Goal: Task Accomplishment & Management: Manage account settings

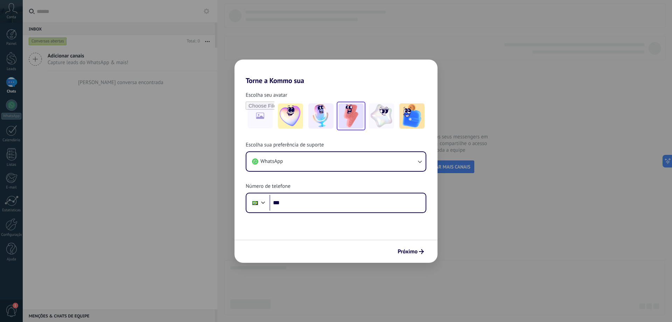
click at [349, 114] on img at bounding box center [351, 115] width 25 height 25
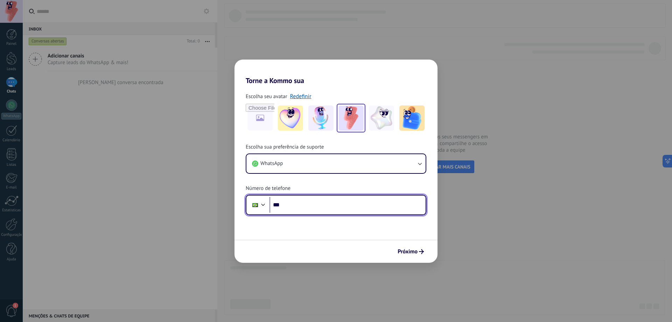
click at [337, 208] on input "***" at bounding box center [348, 205] width 156 height 16
type input "**********"
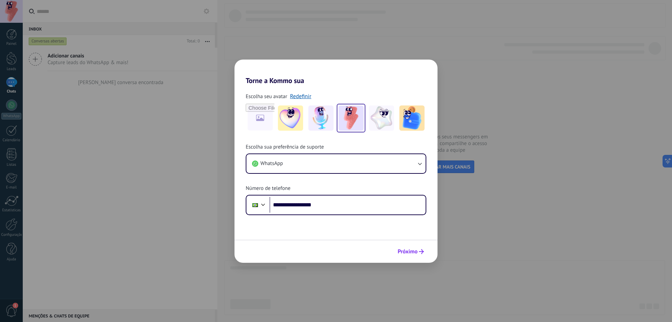
click at [407, 253] on span "Próximo" at bounding box center [408, 251] width 20 height 5
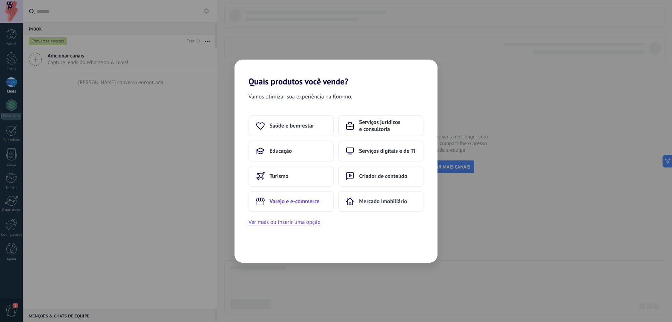
click at [325, 204] on button "Varejo e e-commerce" at bounding box center [291, 201] width 85 height 21
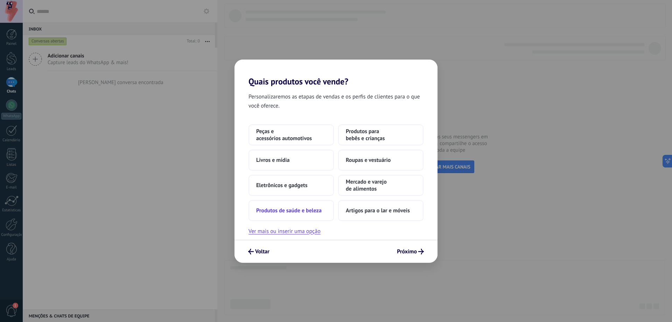
click at [317, 210] on span "Produtos de saúde e beleza" at bounding box center [288, 210] width 65 height 7
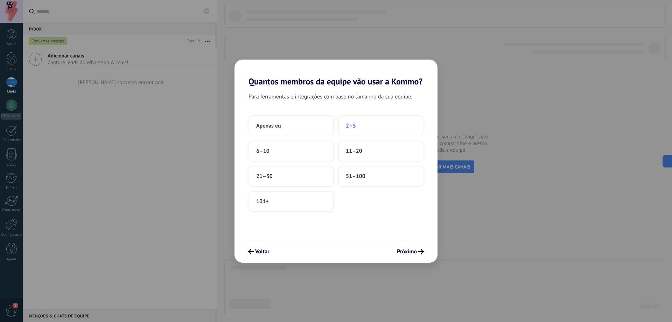
click at [361, 127] on button "2–5" at bounding box center [380, 125] width 85 height 21
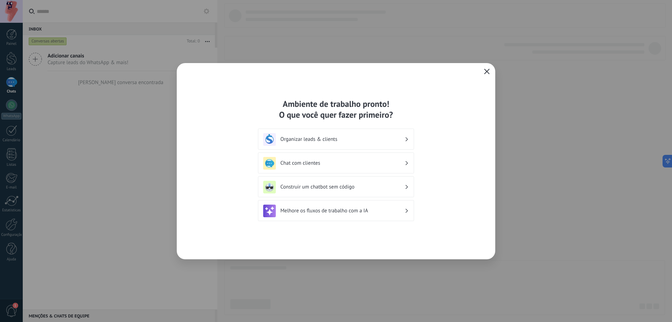
click at [489, 73] on icon "button" at bounding box center [487, 72] width 6 height 6
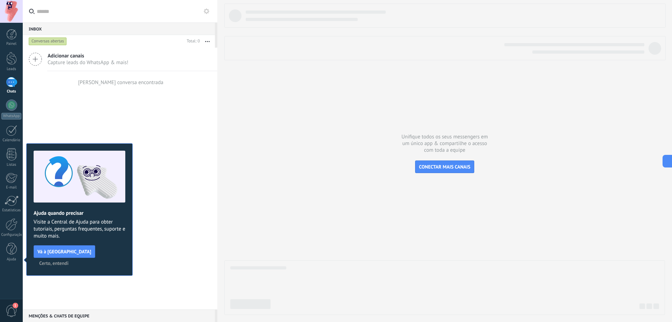
click at [69, 261] on span "Certo, entendi" at bounding box center [53, 263] width 29 height 5
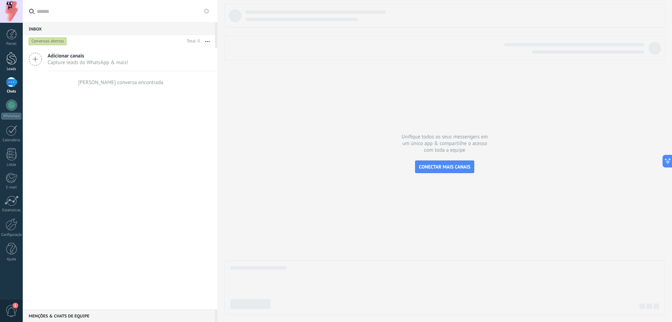
click at [6, 63] on div at bounding box center [11, 58] width 11 height 13
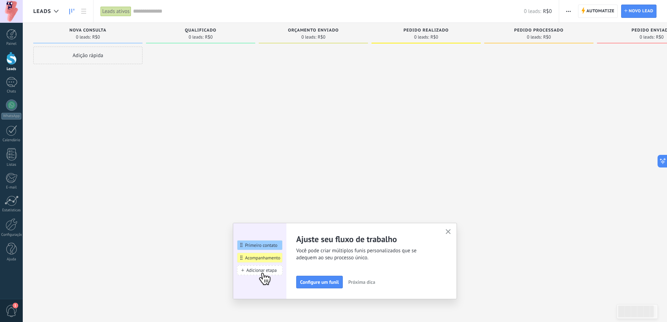
click at [452, 229] on button "button" at bounding box center [448, 231] width 9 height 9
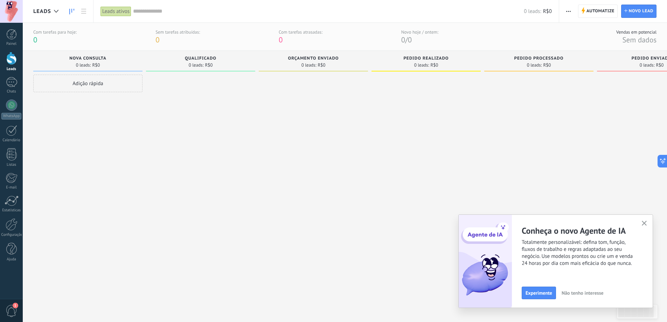
click at [647, 223] on button "button" at bounding box center [644, 223] width 9 height 9
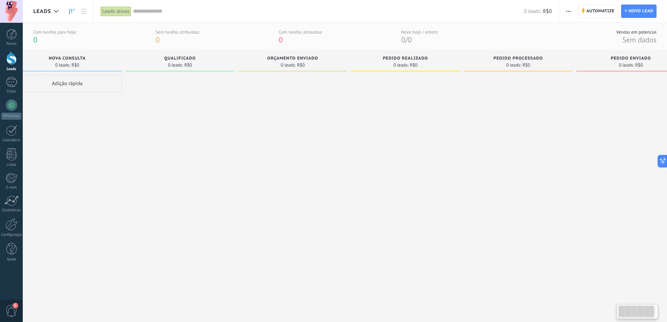
scroll to position [0, 50]
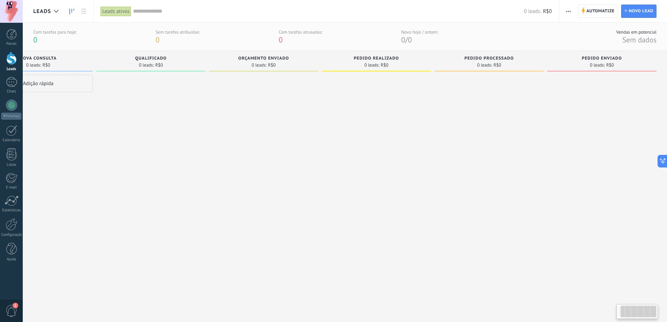
drag, startPoint x: 632, startPoint y: 220, endPoint x: 472, endPoint y: 203, distance: 161.2
click at [478, 204] on div "Etapa de leads de entrada solicitações: 0 0 0 0 0 0 0 0 0 Nova consulta 0 leads…" at bounding box center [325, 178] width 683 height 254
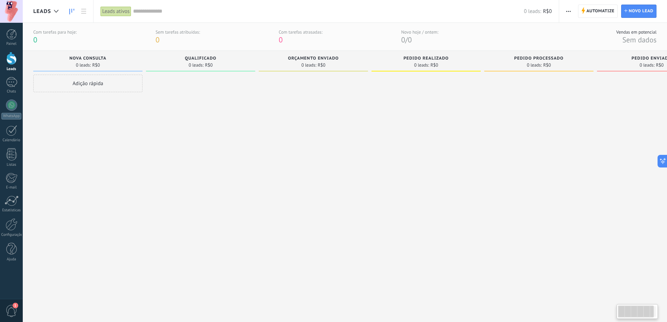
drag, startPoint x: 395, startPoint y: 202, endPoint x: 615, endPoint y: 199, distance: 220.3
click at [609, 201] on div "Etapa de leads de entrada solicitações: 0 0 0 0 0 0 0 0 0 Nova consulta 0 leads…" at bounding box center [374, 178] width 683 height 254
click at [56, 14] on div at bounding box center [56, 12] width 12 height 14
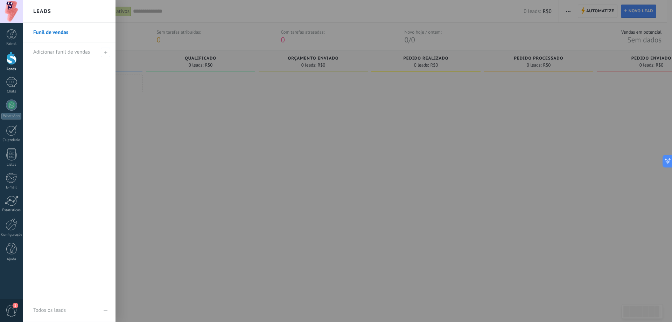
click at [74, 27] on link "Funil de vendas" at bounding box center [70, 33] width 75 height 20
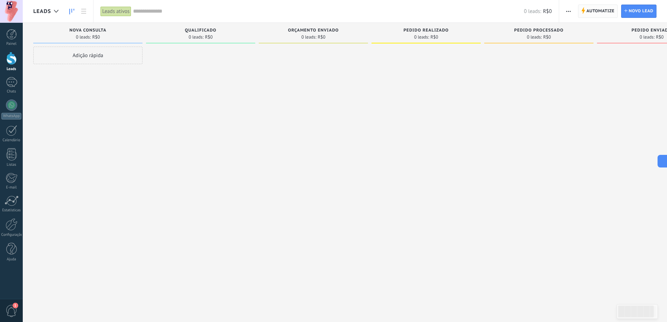
click at [592, 15] on span "Automatize" at bounding box center [600, 11] width 28 height 13
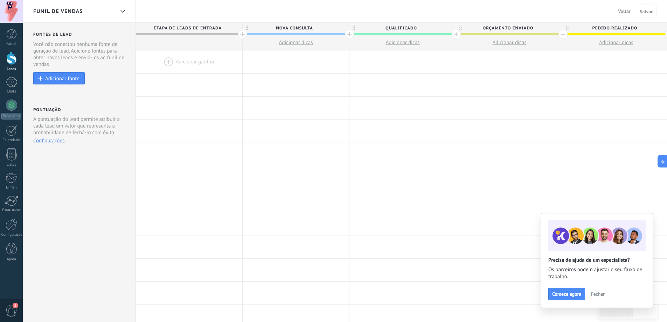
click at [300, 26] on span "Nova consulta" at bounding box center [294, 28] width 103 height 11
click at [300, 26] on input "**********" at bounding box center [294, 28] width 93 height 11
type input "**********"
click at [322, 76] on div at bounding box center [296, 85] width 106 height 23
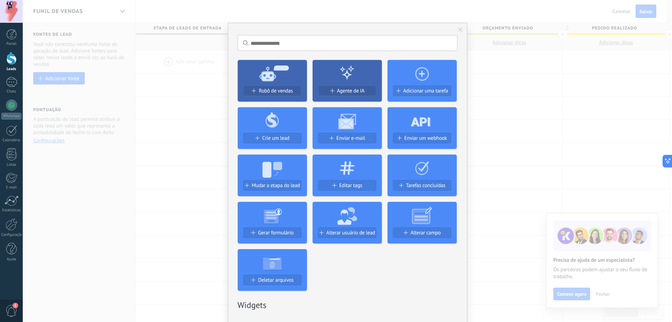
click at [505, 79] on div "Sem resultados. Robô de vendas Agente de IA Adicionar uma tarefa Crie um lead E…" at bounding box center [348, 161] width 650 height 322
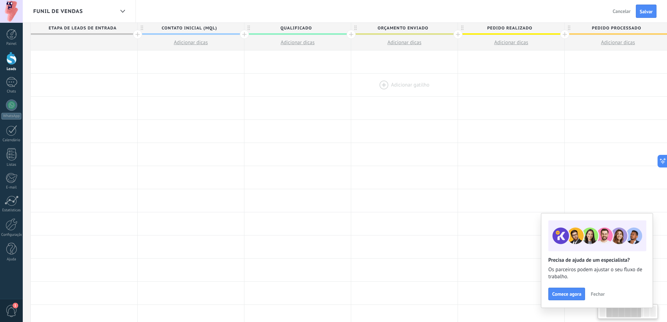
scroll to position [0, 142]
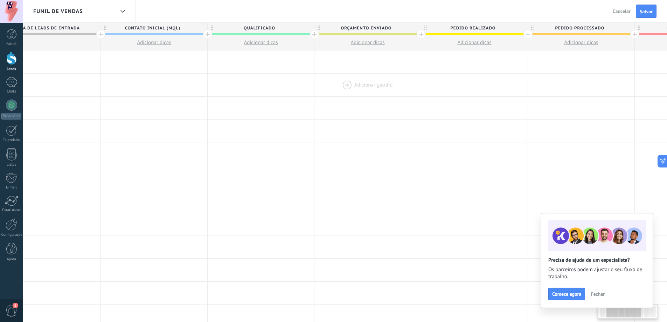
drag, startPoint x: 499, startPoint y: 78, endPoint x: 357, endPoint y: 81, distance: 141.8
click at [357, 81] on div at bounding box center [367, 85] width 106 height 23
click at [277, 27] on span "Qualificado" at bounding box center [259, 28] width 103 height 11
click at [277, 26] on input "**********" at bounding box center [259, 28] width 93 height 11
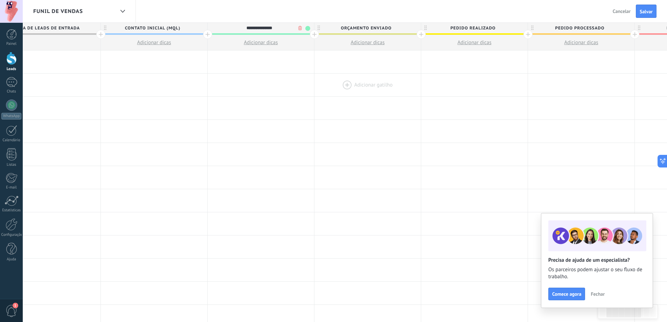
type input "**********"
click at [371, 26] on span "Orçamento enviado" at bounding box center [365, 28] width 103 height 11
click at [371, 26] on input "**********" at bounding box center [366, 28] width 93 height 11
type input "**********"
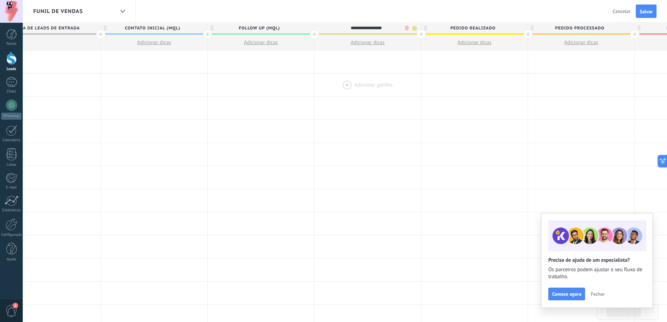
click at [400, 82] on div at bounding box center [367, 85] width 106 height 23
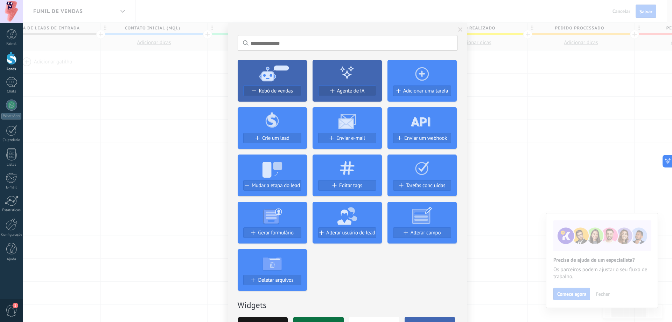
click at [522, 109] on div "Sem resultados. Robô de vendas Agente de IA Adicionar uma tarefa Crie um lead E…" at bounding box center [348, 161] width 650 height 322
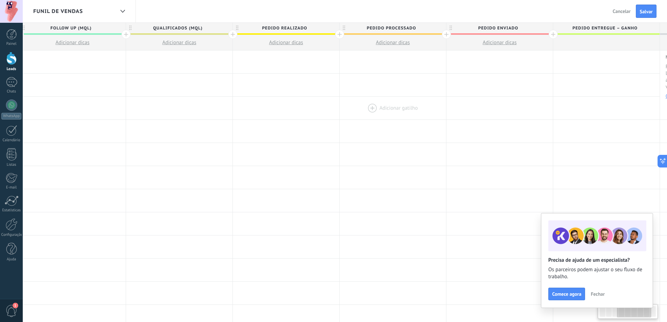
scroll to position [0, 332]
drag, startPoint x: 550, startPoint y: 112, endPoint x: 365, endPoint y: 114, distance: 185.2
click at [365, 114] on div at bounding box center [391, 108] width 106 height 23
click at [293, 27] on span "Pedido realizado" at bounding box center [282, 28] width 103 height 11
click at [293, 27] on input "**********" at bounding box center [282, 28] width 93 height 11
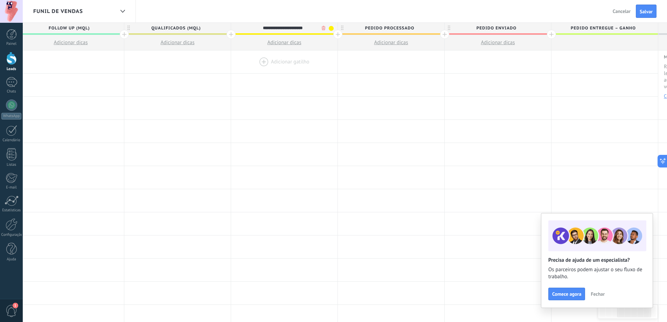
type input "**********"
click at [393, 28] on span "Pedido processado" at bounding box center [389, 28] width 103 height 11
click at [393, 28] on input "**********" at bounding box center [389, 28] width 93 height 11
type input "**********"
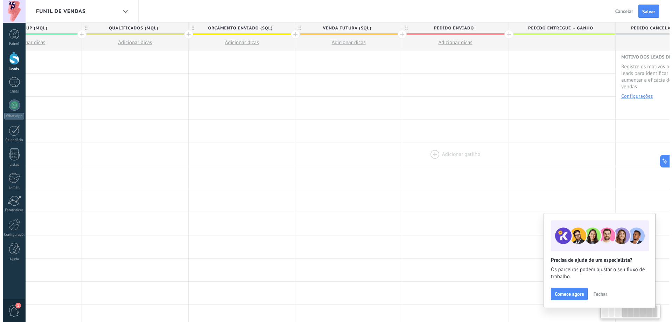
scroll to position [0, 430]
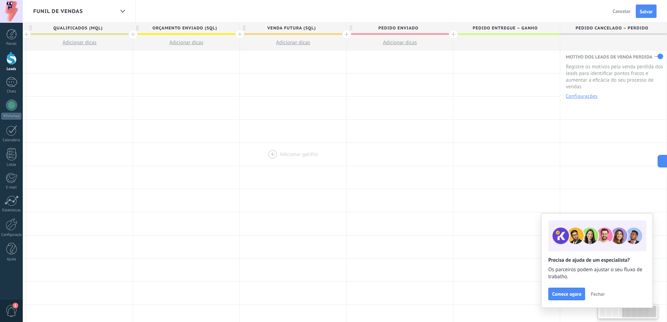
drag, startPoint x: 506, startPoint y: 153, endPoint x: 342, endPoint y: 147, distance: 164.7
click at [342, 148] on div "Adicionar gatilho Adicionar gatilho Adicionar gatilho Adicionar gatilho Adicion…" at bounding box center [186, 154] width 961 height 23
click at [435, 28] on span "Pedido enviado" at bounding box center [398, 28] width 103 height 11
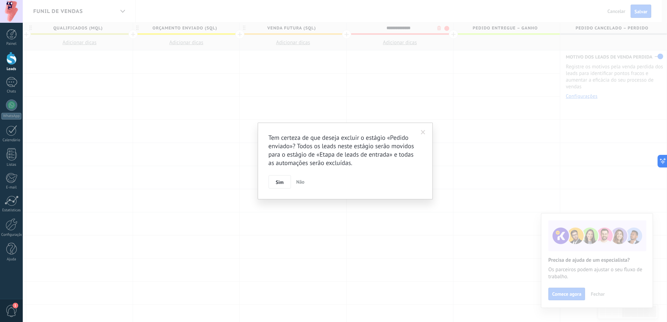
click at [442, 29] on body ".abccls-1,.abccls-2{fill-rule:evenodd}.abccls-2{fill:#fff} .abfcls-1{fill:none}…" at bounding box center [333, 161] width 667 height 322
click at [288, 181] on button "Sim" at bounding box center [282, 181] width 22 height 13
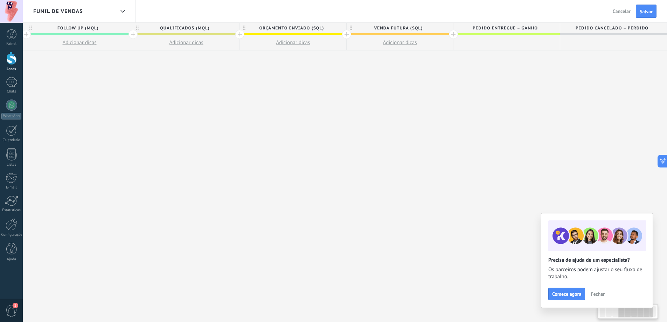
drag, startPoint x: 487, startPoint y: 114, endPoint x: 429, endPoint y: 112, distance: 58.5
click at [428, 113] on div "**********" at bounding box center [240, 172] width 854 height 299
click at [527, 27] on span "Pedido entregue – ganho" at bounding box center [505, 28] width 103 height 11
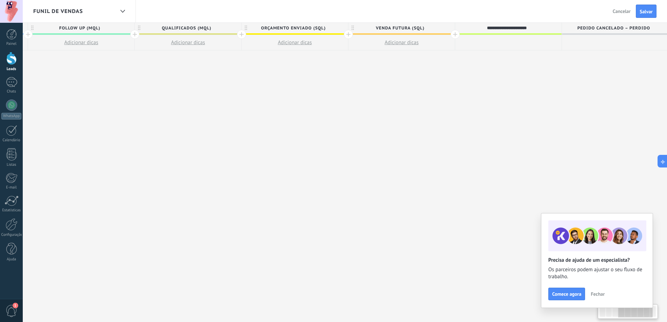
click at [527, 27] on input "**********" at bounding box center [506, 28] width 93 height 11
type input "**********"
click at [517, 82] on div "**********" at bounding box center [241, 172] width 854 height 299
click at [596, 27] on span "Pedido cancelado – perdido" at bounding box center [613, 28] width 103 height 11
click at [596, 27] on input "**********" at bounding box center [613, 28] width 93 height 11
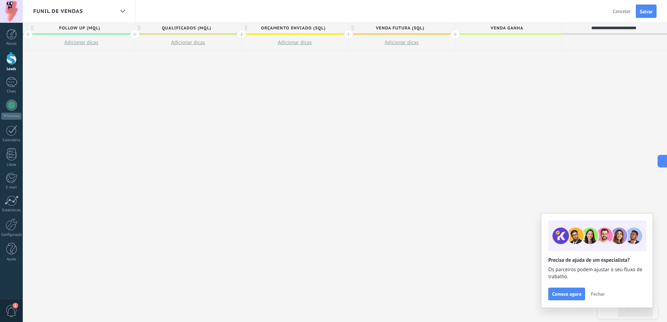
click at [596, 27] on input "**********" at bounding box center [613, 28] width 93 height 11
type input "**********"
click at [545, 99] on div "**********" at bounding box center [241, 172] width 854 height 299
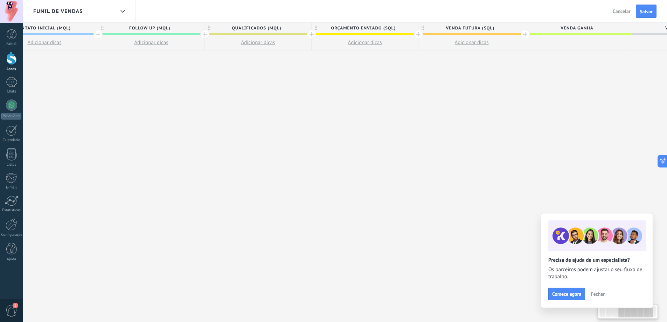
drag, startPoint x: 409, startPoint y: 143, endPoint x: 561, endPoint y: 140, distance: 152.0
click at [538, 141] on div "**********" at bounding box center [311, 172] width 854 height 299
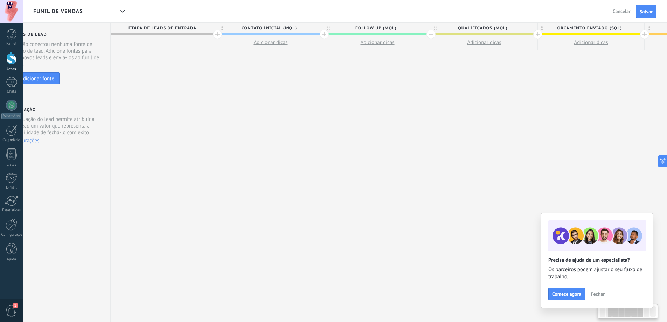
drag, startPoint x: 353, startPoint y: 130, endPoint x: 515, endPoint y: 130, distance: 162.5
click at [517, 130] on div "**********" at bounding box center [538, 172] width 854 height 299
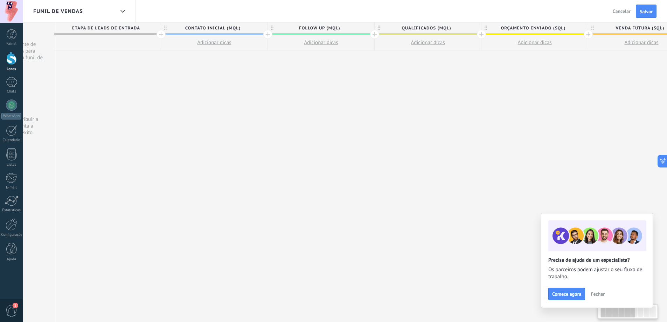
drag, startPoint x: 485, startPoint y: 131, endPoint x: 374, endPoint y: 139, distance: 110.9
click at [368, 140] on div "**********" at bounding box center [481, 172] width 854 height 299
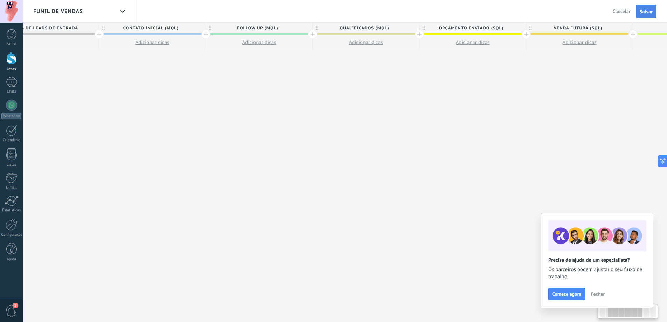
click at [644, 14] on span "Salvar" at bounding box center [646, 11] width 13 height 5
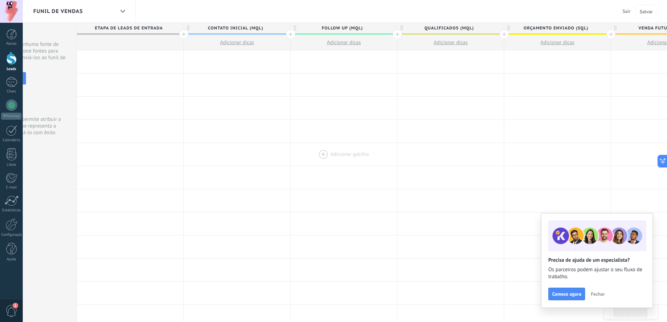
drag, startPoint x: 226, startPoint y: 150, endPoint x: 336, endPoint y: 151, distance: 109.9
click at [336, 150] on div at bounding box center [344, 154] width 106 height 23
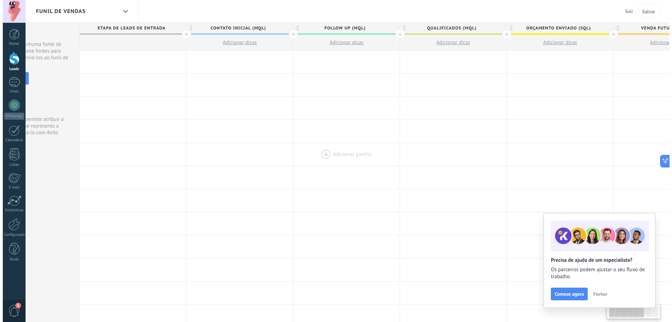
scroll to position [0, 33]
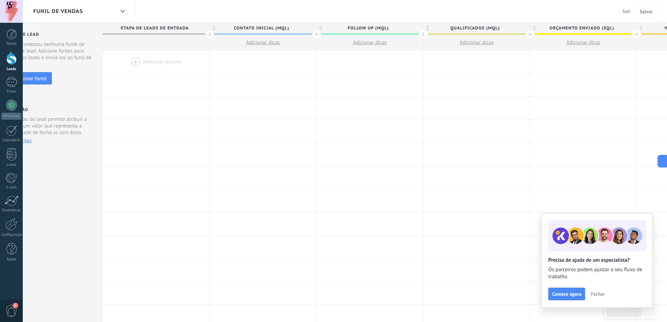
click at [150, 59] on div at bounding box center [156, 61] width 106 height 23
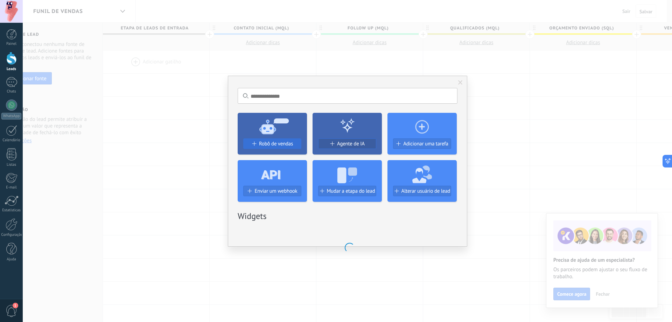
click at [286, 138] on div "Robô de vendas" at bounding box center [272, 146] width 69 height 16
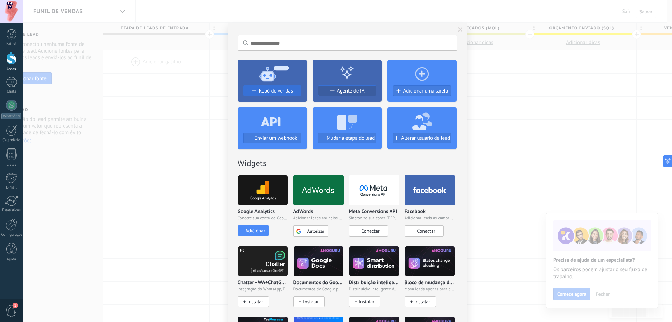
click at [279, 89] on span "Robô de vendas" at bounding box center [276, 91] width 34 height 6
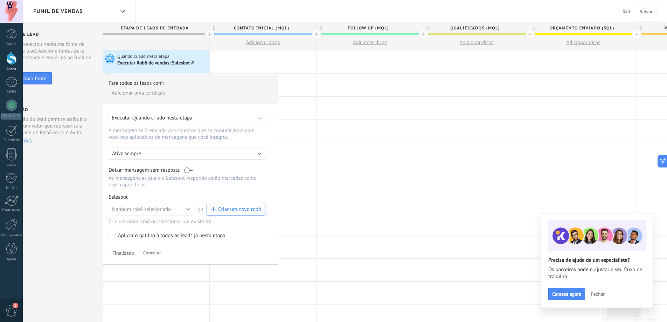
click at [225, 207] on span "Criar um novo robô" at bounding box center [239, 209] width 43 height 7
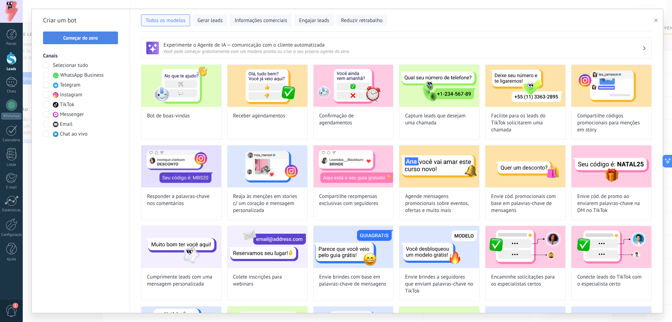
click at [99, 42] on button "Começar do zero" at bounding box center [80, 38] width 75 height 13
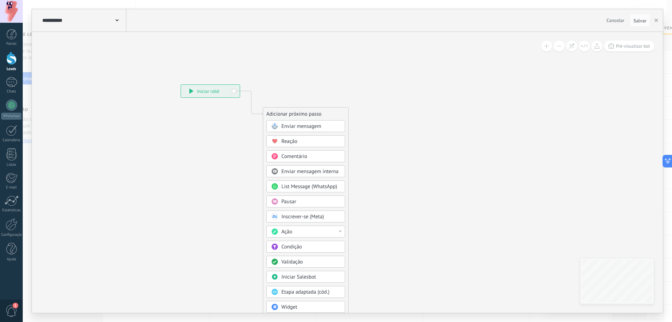
click at [303, 127] on span "Enviar mensagem" at bounding box center [302, 126] width 40 height 7
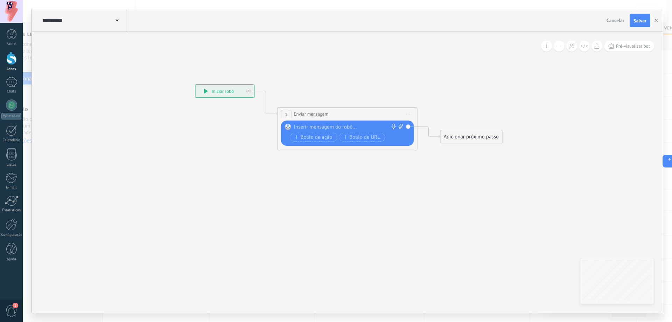
click at [320, 128] on div at bounding box center [346, 127] width 104 height 7
paste div
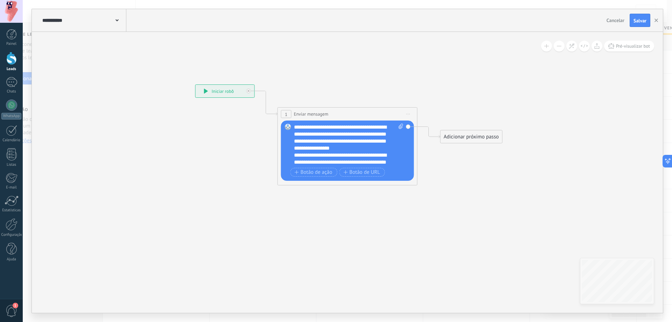
click at [313, 128] on div "**********" at bounding box center [349, 145] width 110 height 42
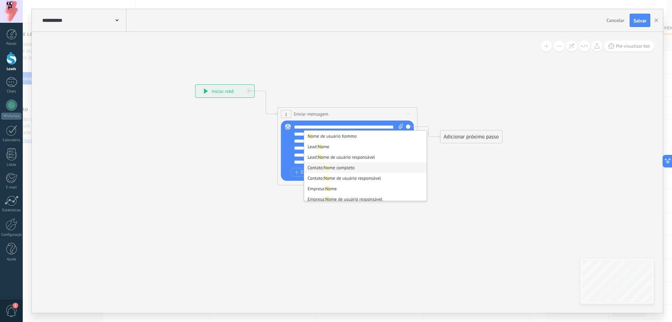
scroll to position [25, 0]
click at [369, 195] on li "Contato: Primeiro no me" at bounding box center [365, 195] width 123 height 11
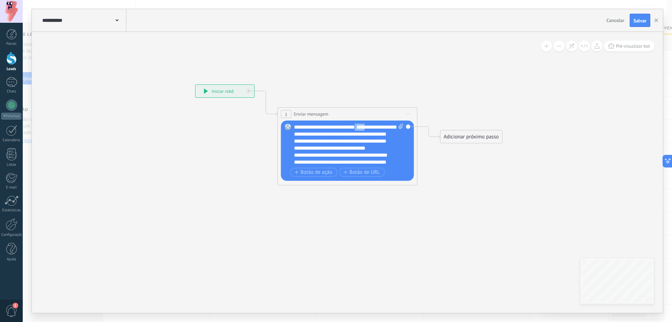
drag, startPoint x: 360, startPoint y: 127, endPoint x: 379, endPoint y: 138, distance: 22.2
click at [371, 125] on div "**********" at bounding box center [349, 145] width 110 height 42
click at [335, 154] on div "**********" at bounding box center [349, 145] width 110 height 42
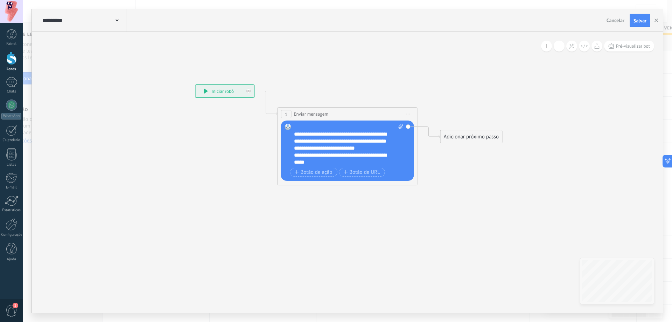
click at [378, 152] on div "**********" at bounding box center [342, 141] width 97 height 21
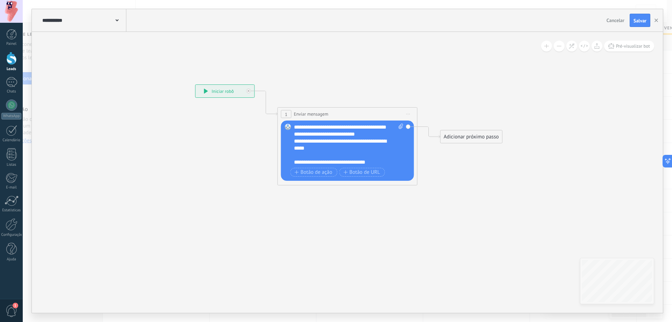
scroll to position [70, 0]
click at [353, 134] on div "**********" at bounding box center [342, 131] width 97 height 14
click at [382, 152] on div "**********" at bounding box center [342, 148] width 97 height 7
click at [377, 159] on div "**********" at bounding box center [342, 162] width 97 height 7
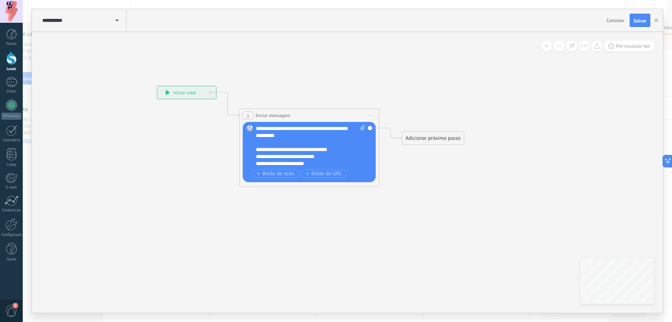
drag, startPoint x: 487, startPoint y: 195, endPoint x: 392, endPoint y: 188, distance: 95.2
click at [392, 188] on icon at bounding box center [298, 119] width 633 height 416
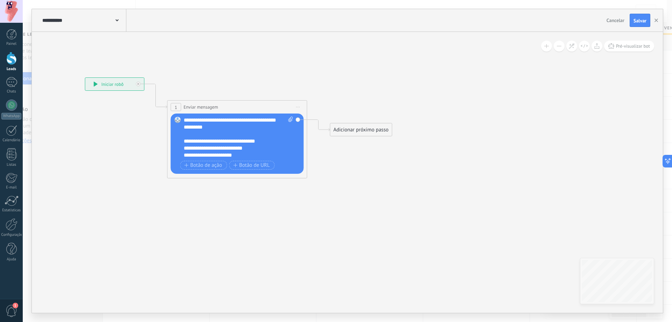
drag, startPoint x: 410, startPoint y: 197, endPoint x: 389, endPoint y: 187, distance: 23.6
click at [390, 188] on icon at bounding box center [226, 110] width 633 height 416
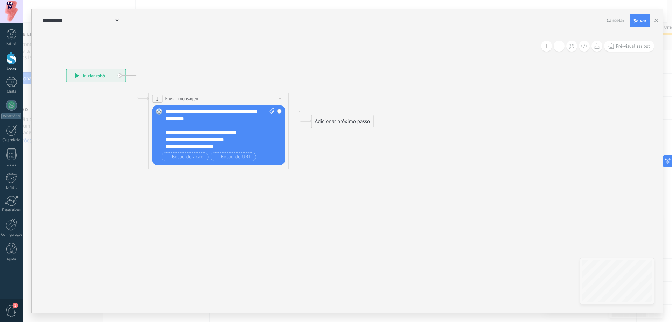
click at [357, 124] on div "Adicionar próximo passo" at bounding box center [343, 122] width 62 height 12
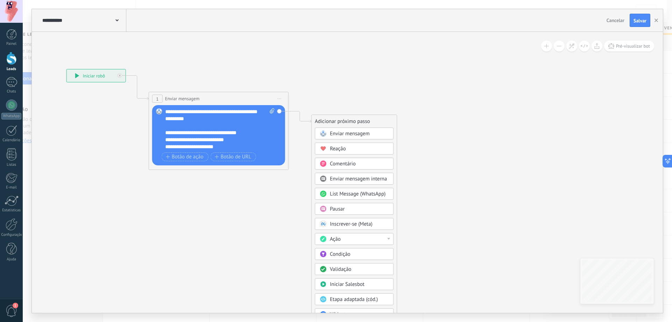
click at [424, 212] on icon at bounding box center [207, 102] width 633 height 416
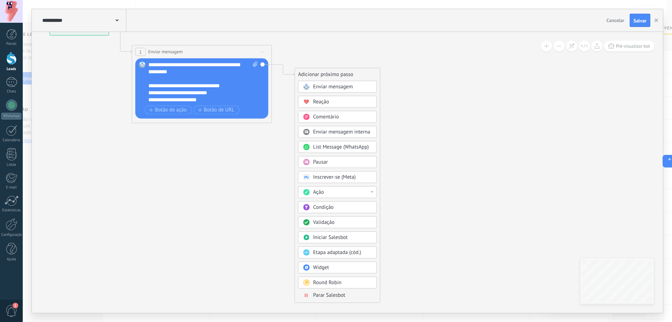
drag, startPoint x: 448, startPoint y: 225, endPoint x: 432, endPoint y: 173, distance: 54.4
click at [432, 173] on icon at bounding box center [191, 55] width 633 height 416
click at [374, 166] on div "Pausar" at bounding box center [337, 162] width 79 height 12
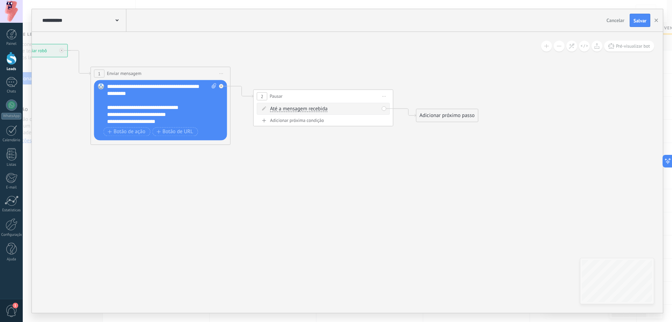
drag, startPoint x: 433, startPoint y: 172, endPoint x: 402, endPoint y: 209, distance: 48.0
click at [402, 209] on icon at bounding box center [231, 94] width 796 height 451
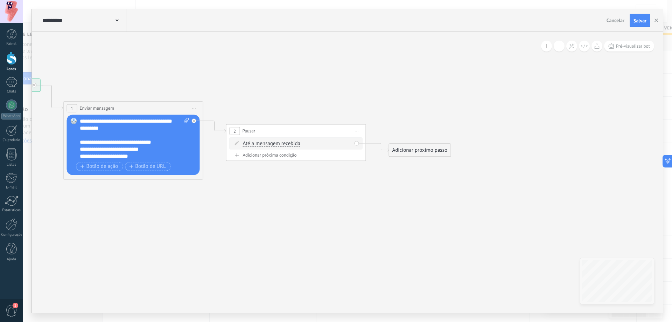
drag, startPoint x: 415, startPoint y: 217, endPoint x: 386, endPoint y: 236, distance: 34.5
click at [422, 239] on icon at bounding box center [204, 128] width 796 height 451
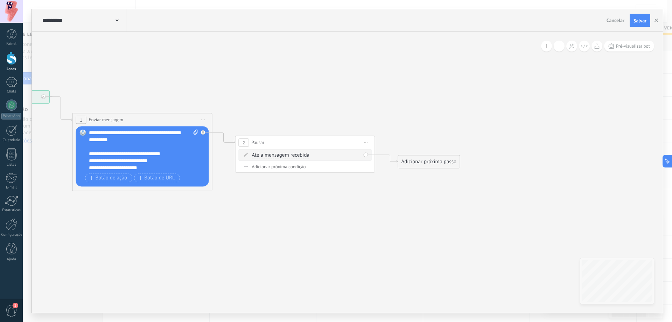
click at [400, 235] on icon at bounding box center [213, 140] width 796 height 451
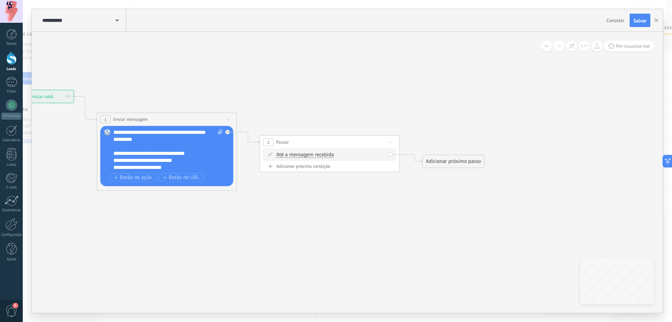
drag, startPoint x: 421, startPoint y: 225, endPoint x: 403, endPoint y: 219, distance: 18.6
click at [398, 223] on icon at bounding box center [238, 140] width 796 height 451
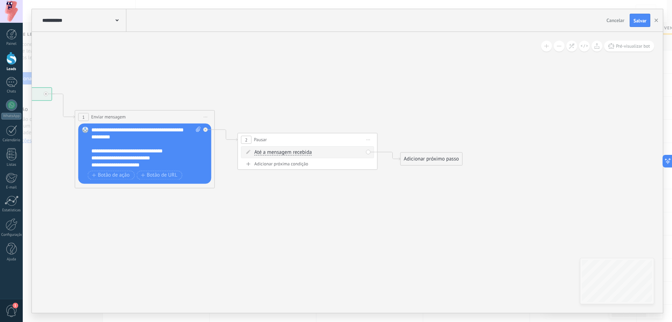
click at [452, 152] on div "Adicionar próximo passo Enviar mensagem Enviar mensagem Enviar mensagem Reação …" at bounding box center [432, 158] width 62 height 13
click at [454, 158] on div "Adicionar próximo passo" at bounding box center [432, 159] width 62 height 12
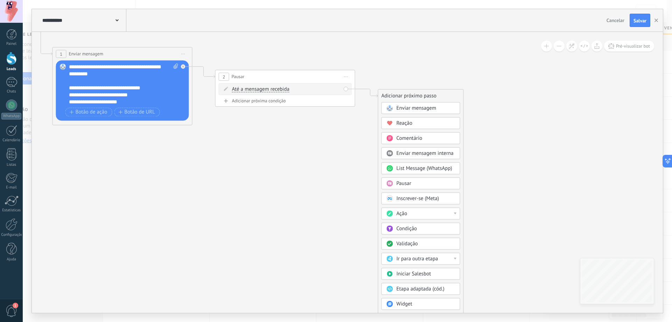
drag, startPoint x: 532, startPoint y: 226, endPoint x: 508, endPoint y: 162, distance: 68.2
click at [509, 161] on icon at bounding box center [193, 74] width 796 height 451
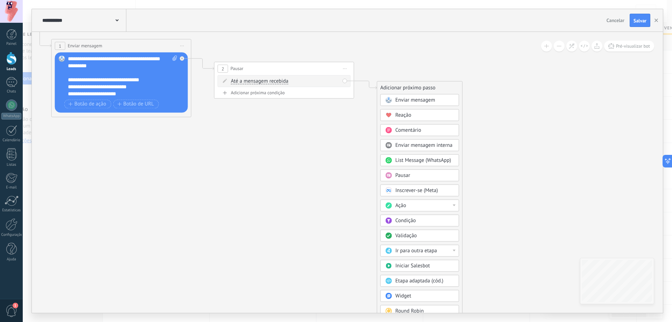
drag, startPoint x: 494, startPoint y: 201, endPoint x: 491, endPoint y: 183, distance: 18.3
click at [491, 183] on icon at bounding box center [192, 66] width 796 height 451
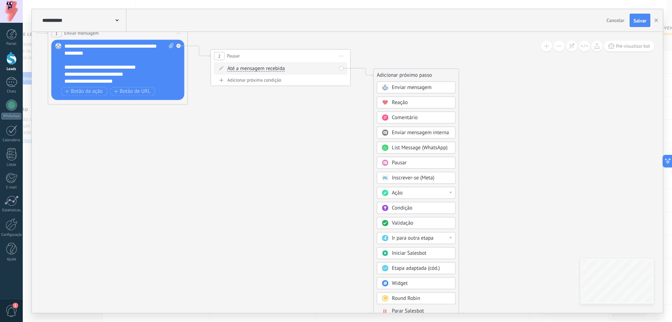
click at [448, 203] on div "Condição" at bounding box center [416, 208] width 79 height 12
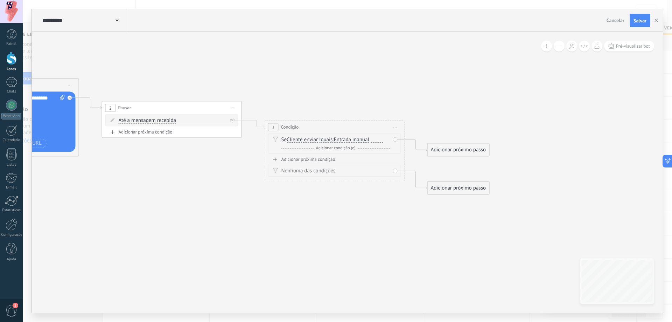
drag, startPoint x: 514, startPoint y: 174, endPoint x: 503, endPoint y: 210, distance: 37.8
click at [508, 209] on icon at bounding box center [161, 124] width 959 height 489
click at [378, 142] on div at bounding box center [377, 141] width 12 height 6
click at [327, 159] on div "Adicionar próxima condição" at bounding box center [334, 160] width 133 height 6
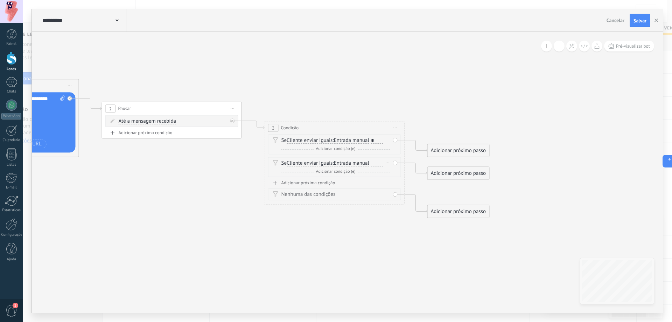
click at [378, 161] on div at bounding box center [377, 163] width 12 height 6
click at [302, 181] on div "Adicionar próxima condição" at bounding box center [334, 183] width 133 height 6
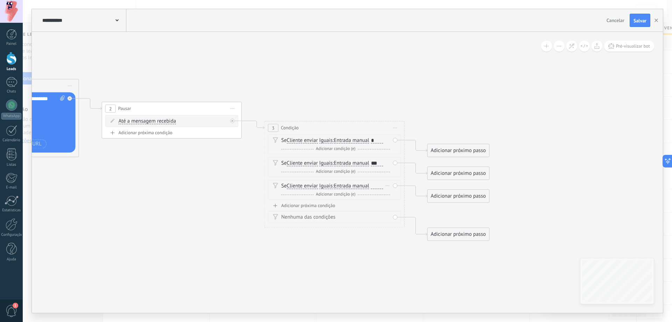
click at [379, 186] on div at bounding box center [377, 186] width 12 height 6
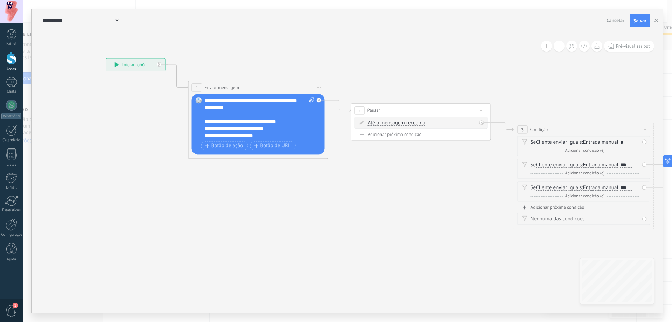
drag, startPoint x: 163, startPoint y: 236, endPoint x: 388, endPoint y: 234, distance: 224.4
click at [388, 234] on icon at bounding box center [410, 150] width 959 height 535
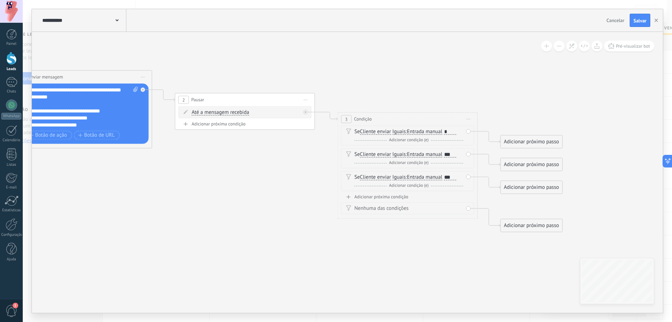
drag, startPoint x: 440, startPoint y: 258, endPoint x: 234, endPoint y: 224, distance: 208.7
click at [234, 224] on icon at bounding box center [234, 139] width 959 height 535
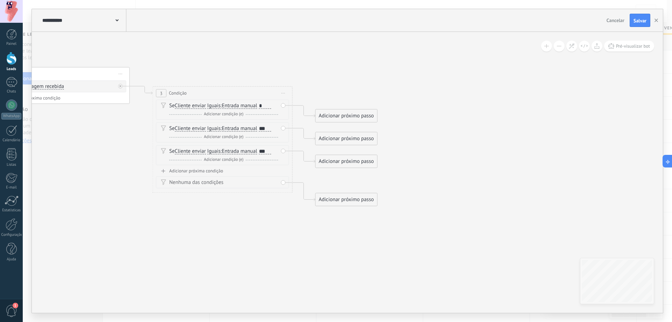
drag, startPoint x: 389, startPoint y: 255, endPoint x: 236, endPoint y: 253, distance: 153.0
click at [236, 253] on icon at bounding box center [49, 113] width 959 height 535
drag, startPoint x: 349, startPoint y: 201, endPoint x: 185, endPoint y: 220, distance: 165.0
click at [185, 220] on div "Adicionar próximo passo" at bounding box center [183, 219] width 62 height 12
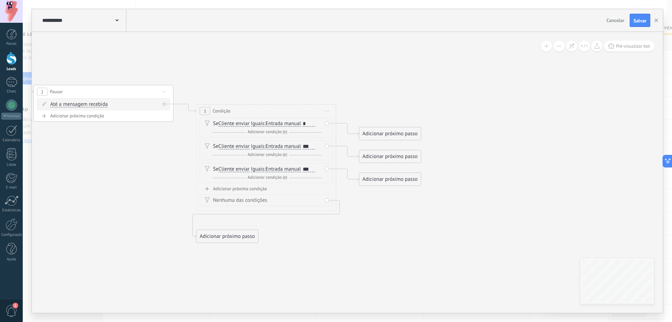
drag, startPoint x: 313, startPoint y: 269, endPoint x: 323, endPoint y: 273, distance: 10.8
click at [323, 273] on icon at bounding box center [92, 141] width 959 height 554
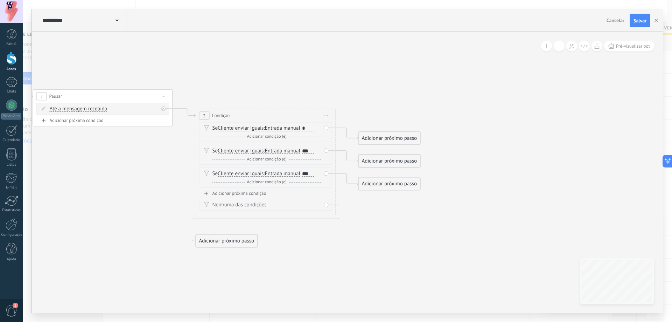
drag, startPoint x: 357, startPoint y: 275, endPoint x: 334, endPoint y: 274, distance: 22.4
click at [334, 275] on icon at bounding box center [92, 146] width 959 height 554
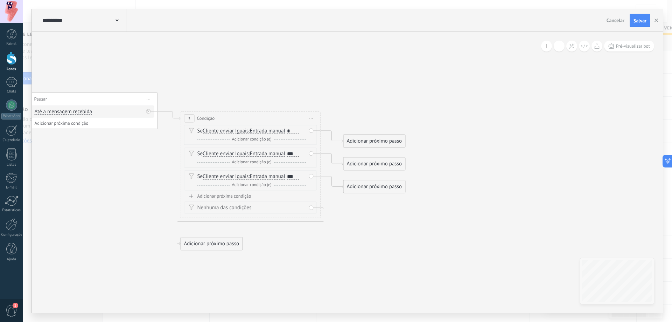
drag, startPoint x: 365, startPoint y: 244, endPoint x: 507, endPoint y: 245, distance: 141.8
click at [503, 245] on icon at bounding box center [77, 149] width 959 height 554
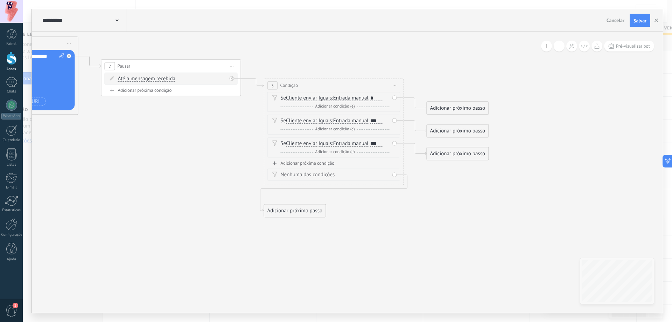
drag, startPoint x: 215, startPoint y: 241, endPoint x: 157, endPoint y: 207, distance: 67.9
click at [157, 207] on icon at bounding box center [160, 116] width 959 height 554
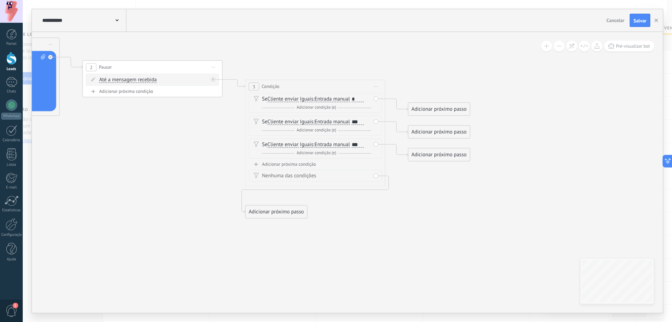
drag, startPoint x: 466, startPoint y: 225, endPoint x: 376, endPoint y: 227, distance: 90.0
click at [375, 227] on icon at bounding box center [141, 117] width 959 height 554
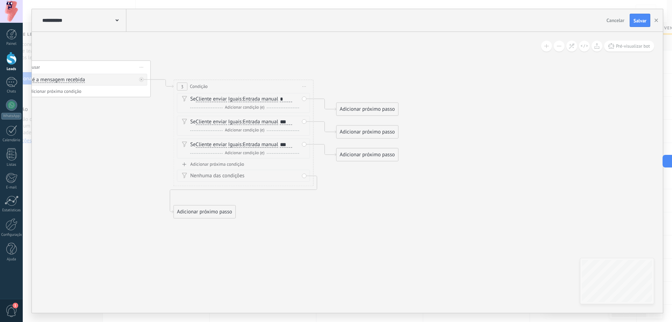
click at [384, 111] on div "Adicionar próximo passo" at bounding box center [368, 109] width 62 height 12
click at [392, 109] on div "Adicionar próximo passo" at bounding box center [368, 111] width 62 height 12
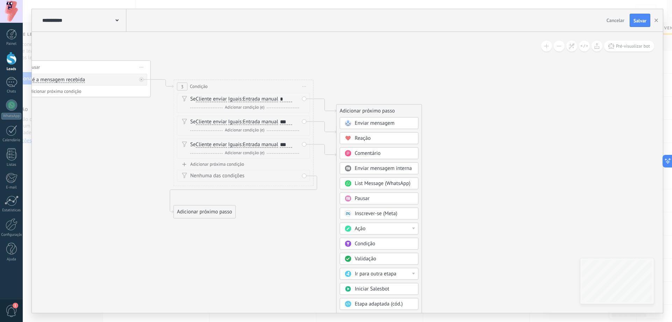
click at [391, 226] on div "Ação" at bounding box center [384, 228] width 59 height 7
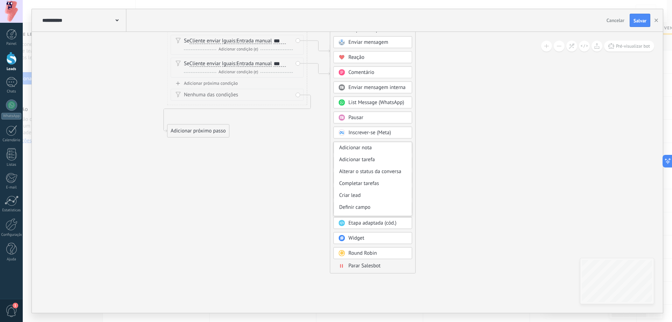
drag, startPoint x: 484, startPoint y: 236, endPoint x: 440, endPoint y: 186, distance: 67.0
click at [478, 153] on icon at bounding box center [63, 36] width 959 height 554
click at [388, 174] on div "Gerenciar tags" at bounding box center [373, 172] width 78 height 12
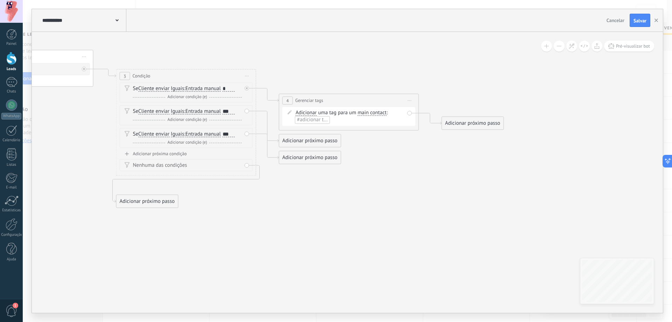
drag, startPoint x: 422, startPoint y: 137, endPoint x: 425, endPoint y: 206, distance: 69.0
click at [425, 206] on icon at bounding box center [94, 106] width 1122 height 554
click at [377, 113] on span "main contact" at bounding box center [372, 113] width 29 height 6
click at [377, 113] on button "main contact" at bounding box center [398, 112] width 88 height 13
click at [381, 148] on span "lead" at bounding box center [392, 149] width 85 height 7
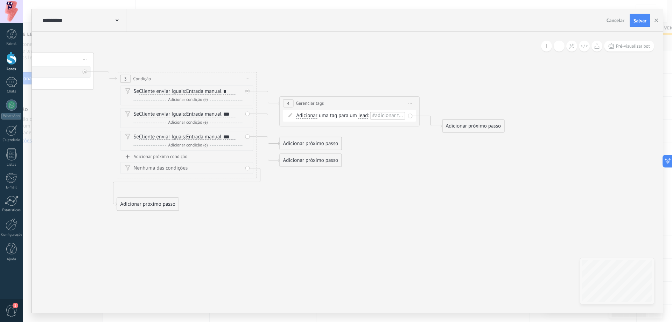
drag, startPoint x: 388, startPoint y: 164, endPoint x: 388, endPoint y: 179, distance: 15.4
click at [388, 179] on icon at bounding box center [95, 109] width 1122 height 554
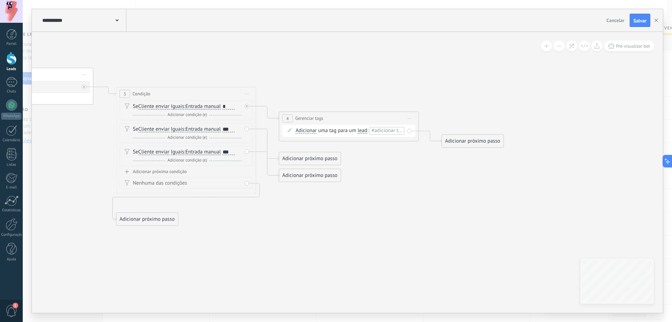
click at [385, 133] on span "#adicionar tags" at bounding box center [388, 130] width 34 height 7
paste input "******"
type input "******"
click at [333, 151] on span "Quente" at bounding box center [329, 149] width 21 height 9
click at [380, 175] on icon at bounding box center [94, 124] width 1122 height 554
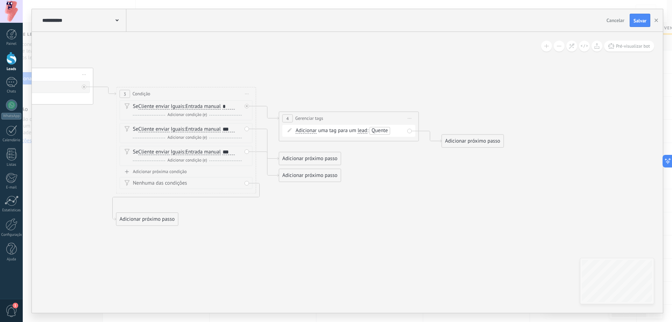
drag, startPoint x: 413, startPoint y: 186, endPoint x: 368, endPoint y: 185, distance: 45.2
click at [368, 185] on icon at bounding box center [94, 124] width 1122 height 554
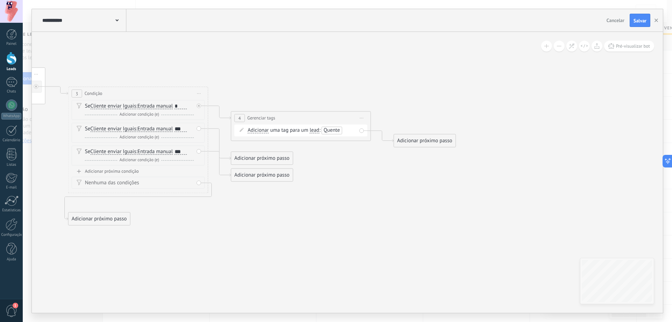
drag, startPoint x: 410, startPoint y: 183, endPoint x: 382, endPoint y: 183, distance: 28.7
click at [382, 183] on icon at bounding box center [46, 124] width 1122 height 554
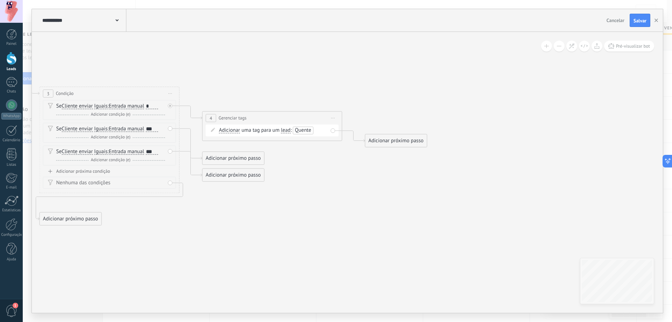
drag, startPoint x: 402, startPoint y: 144, endPoint x: 416, endPoint y: 165, distance: 24.9
click at [403, 144] on div "Adicionar próximo passo" at bounding box center [397, 141] width 62 height 12
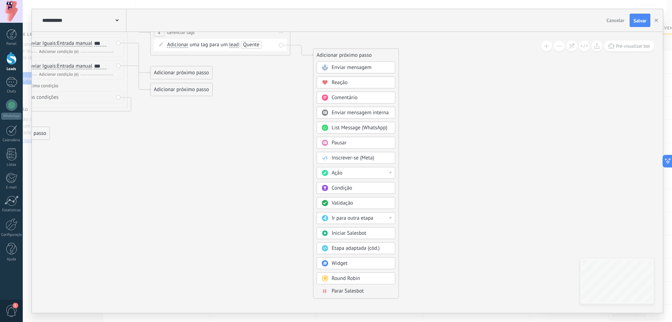
drag, startPoint x: 456, startPoint y: 192, endPoint x: 412, endPoint y: 121, distance: 83.2
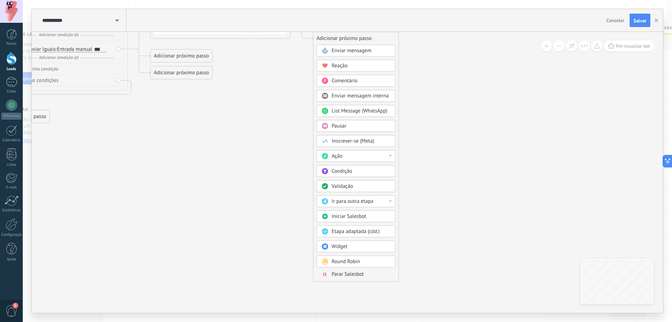
click at [381, 157] on div "Ação" at bounding box center [361, 156] width 59 height 7
click at [374, 206] on div "Mudar o status do lead" at bounding box center [356, 206] width 78 height 12
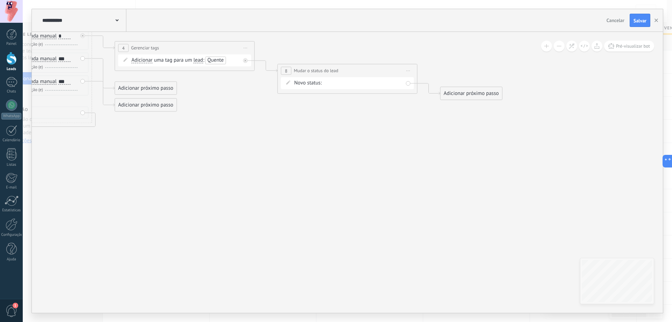
drag, startPoint x: 394, startPoint y: 171, endPoint x: 394, endPoint y: 203, distance: 32.6
click at [394, 203] on icon at bounding box center [11, 54] width 1285 height 554
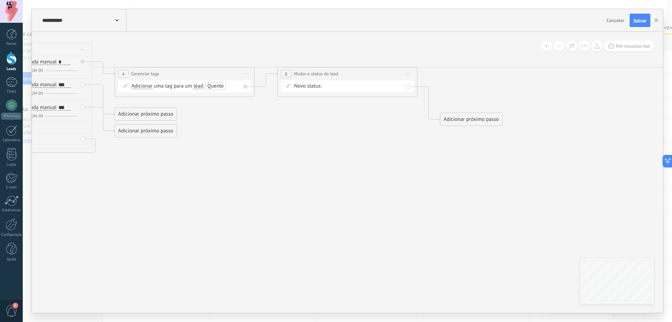
drag, startPoint x: 334, startPoint y: 94, endPoint x: 334, endPoint y: 72, distance: 22.4
click at [334, 72] on span "Mudar o status do lead" at bounding box center [316, 73] width 44 height 7
click at [0, 0] on div "Contato inicial (MQL) Follow Up (MQL) Qualificados (MQL) Orçamento enviado (SQL…" at bounding box center [0, 0] width 0 height 0
click at [0, 0] on label "Qualificados (MQL)" at bounding box center [0, 0] width 0 height 0
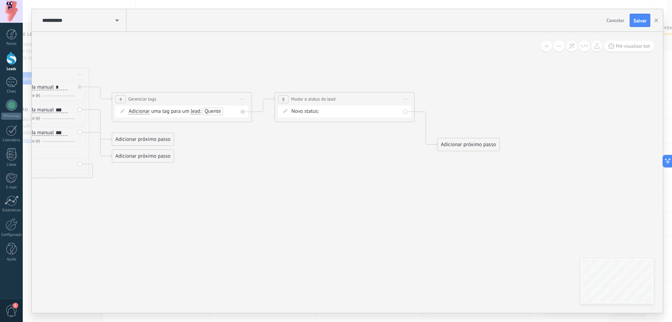
drag, startPoint x: 377, startPoint y: 148, endPoint x: 372, endPoint y: 165, distance: 17.8
click at [372, 165] on icon at bounding box center [8, 105] width 1285 height 554
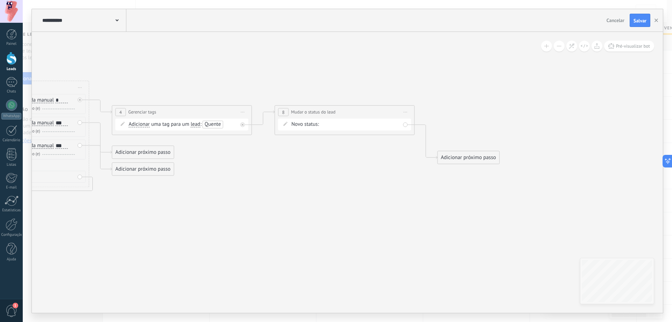
drag, startPoint x: 364, startPoint y: 166, endPoint x: 392, endPoint y: 160, distance: 28.2
click at [392, 160] on icon at bounding box center [8, 118] width 1285 height 554
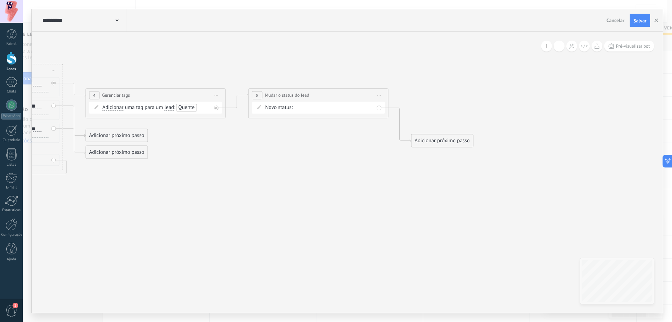
drag, startPoint x: 404, startPoint y: 173, endPoint x: 357, endPoint y: 161, distance: 48.3
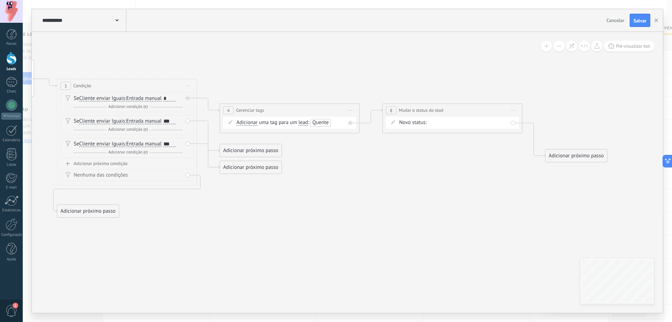
drag, startPoint x: 174, startPoint y: 189, endPoint x: 269, endPoint y: 203, distance: 96.3
click at [269, 203] on icon at bounding box center [116, 116] width 1285 height 554
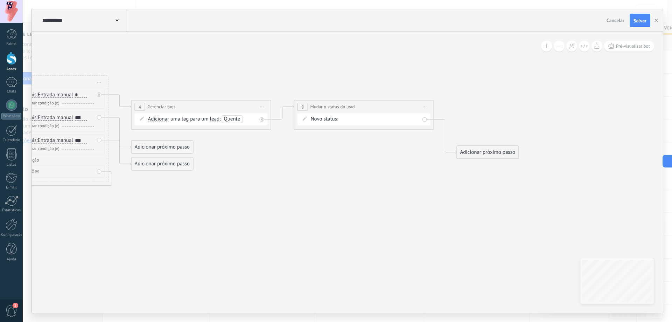
drag, startPoint x: 436, startPoint y: 240, endPoint x: 378, endPoint y: 206, distance: 67.1
click at [312, 234] on icon at bounding box center [28, 112] width 1285 height 554
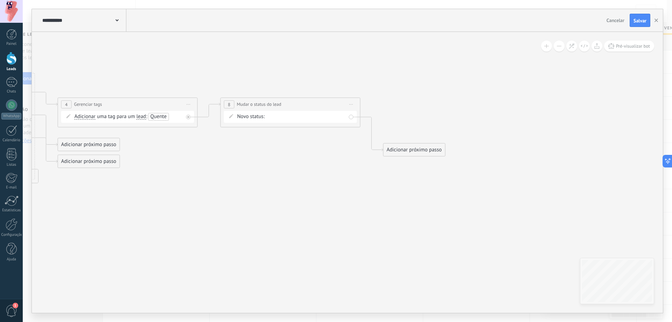
click at [419, 145] on div "Adicionar próximo passo" at bounding box center [415, 150] width 62 height 12
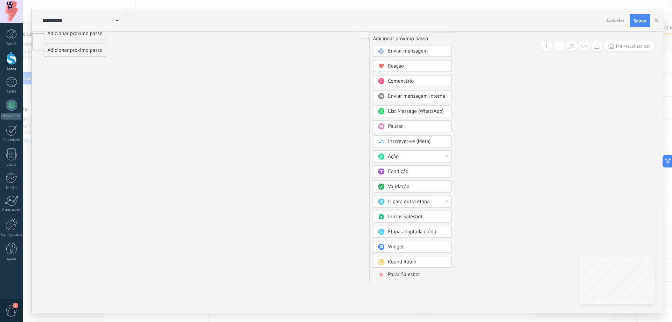
drag, startPoint x: 523, startPoint y: 248, endPoint x: 512, endPoint y: 141, distance: 106.8
click at [401, 275] on span "Parar Salesbot" at bounding box center [404, 274] width 32 height 7
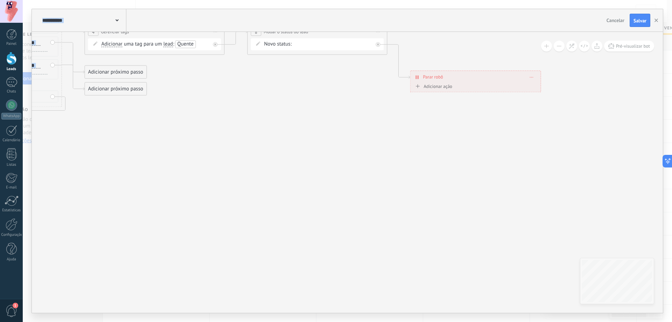
drag, startPoint x: 279, startPoint y: 192, endPoint x: 459, endPoint y: 231, distance: 184.3
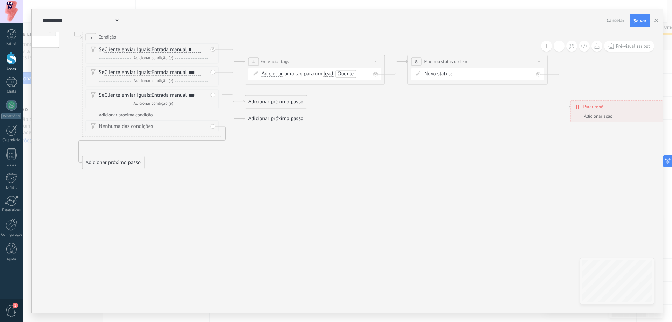
drag, startPoint x: 454, startPoint y: 257, endPoint x: 435, endPoint y: 256, distance: 19.3
click at [467, 257] on icon at bounding box center [141, 67] width 1285 height 554
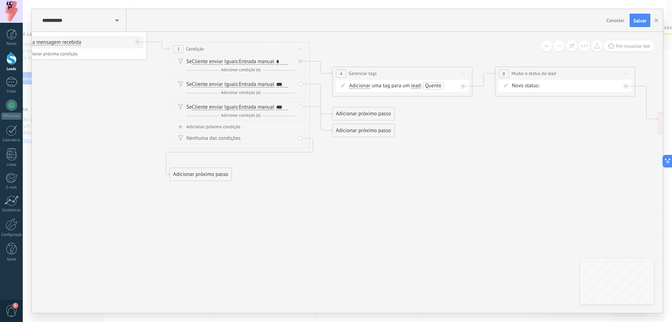
drag, startPoint x: 357, startPoint y: 241, endPoint x: 430, endPoint y: 253, distance: 73.7
click at [430, 253] on icon at bounding box center [229, 79] width 1285 height 554
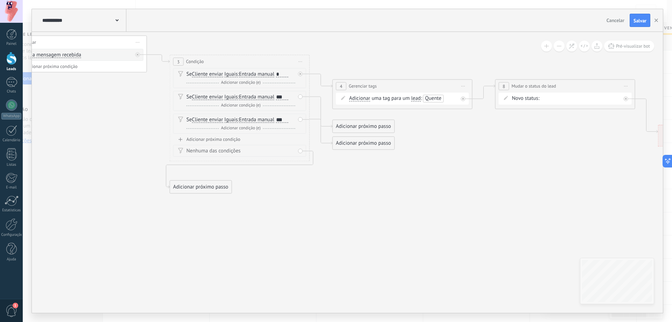
drag, startPoint x: 416, startPoint y: 212, endPoint x: 418, endPoint y: 247, distance: 35.4
click at [418, 247] on icon at bounding box center [229, 92] width 1285 height 554
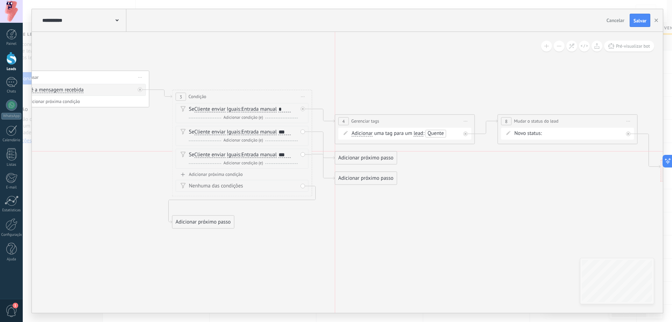
drag, startPoint x: 367, startPoint y: 164, endPoint x: 382, endPoint y: 129, distance: 38.1
drag, startPoint x: 376, startPoint y: 175, endPoint x: 398, endPoint y: 138, distance: 42.9
drag, startPoint x: 402, startPoint y: 127, endPoint x: 403, endPoint y: 131, distance: 4.7
click at [403, 131] on div "**********" at bounding box center [405, 129] width 139 height 13
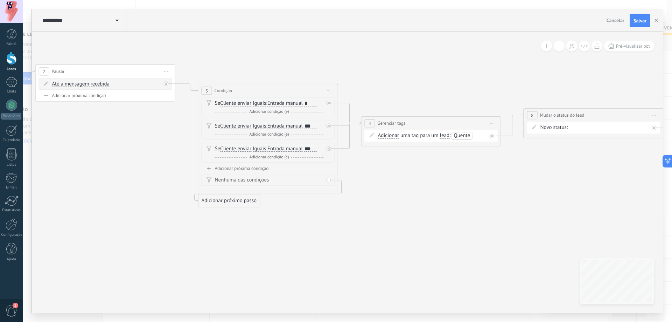
drag, startPoint x: 421, startPoint y: 218, endPoint x: 442, endPoint y: 218, distance: 20.7
click at [440, 218] on icon at bounding box center [303, 113] width 1377 height 538
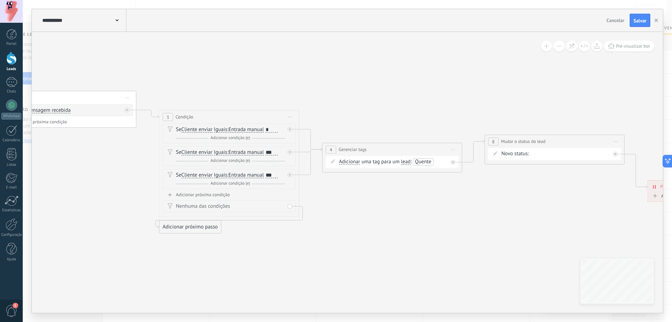
drag, startPoint x: 493, startPoint y: 201, endPoint x: 449, endPoint y: 213, distance: 45.7
click at [471, 224] on icon at bounding box center [264, 139] width 1377 height 538
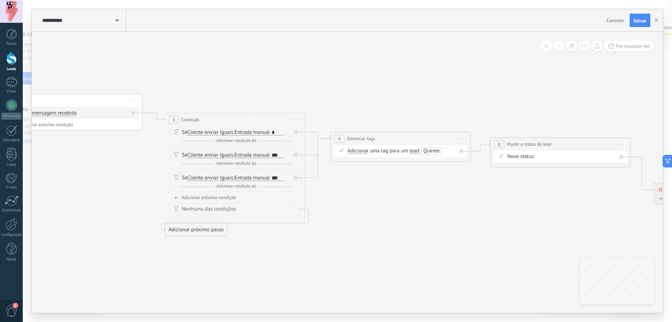
drag, startPoint x: 409, startPoint y: 148, endPoint x: 411, endPoint y: 139, distance: 9.0
click at [411, 139] on div "**********" at bounding box center [400, 138] width 139 height 13
drag, startPoint x: 412, startPoint y: 141, endPoint x: 415, endPoint y: 122, distance: 19.4
click at [415, 122] on div "**********" at bounding box center [403, 119] width 139 height 13
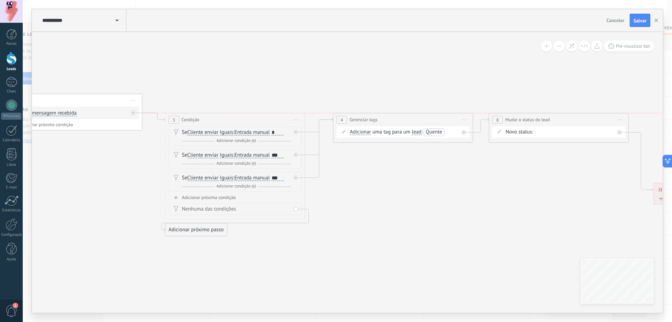
drag, startPoint x: 535, startPoint y: 142, endPoint x: 533, endPoint y: 116, distance: 26.0
click at [533, 116] on span "Mudar o status do lead" at bounding box center [528, 119] width 44 height 7
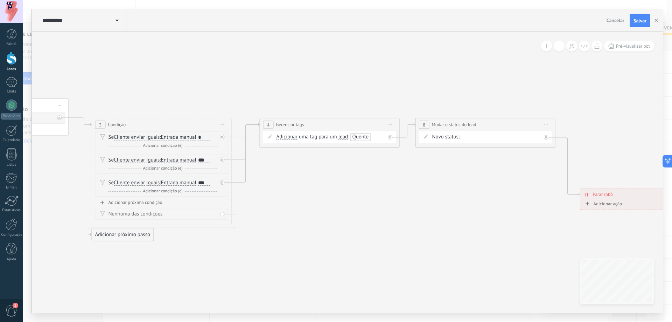
drag, startPoint x: 542, startPoint y: 192, endPoint x: 442, endPoint y: 192, distance: 100.5
click at [442, 192] on icon at bounding box center [197, 147] width 1377 height 538
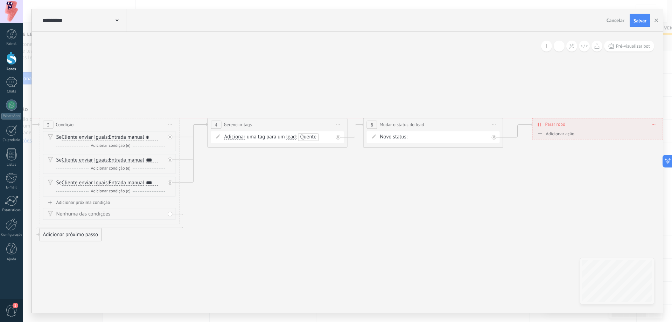
drag, startPoint x: 593, startPoint y: 190, endPoint x: 597, endPoint y: 126, distance: 64.5
click at [597, 126] on div "**********" at bounding box center [598, 124] width 130 height 12
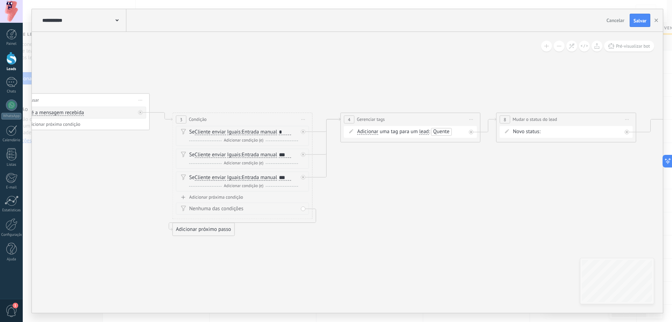
drag, startPoint x: 382, startPoint y: 230, endPoint x: 577, endPoint y: 220, distance: 194.6
click at [581, 218] on icon at bounding box center [281, 142] width 1382 height 538
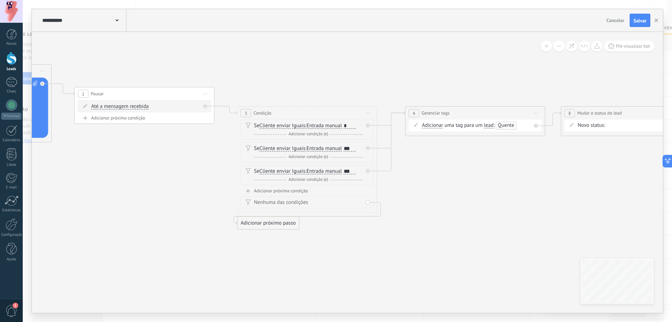
drag, startPoint x: 471, startPoint y: 242, endPoint x: 609, endPoint y: 221, distance: 139.5
click at [604, 221] on icon at bounding box center [345, 135] width 1382 height 538
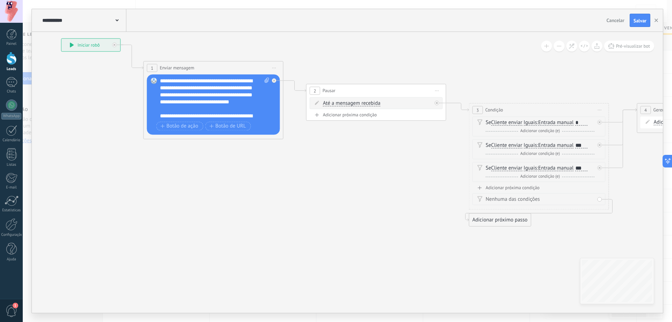
drag, startPoint x: 294, startPoint y: 261, endPoint x: 382, endPoint y: 267, distance: 87.4
click at [381, 267] on icon at bounding box center [577, 132] width 1382 height 538
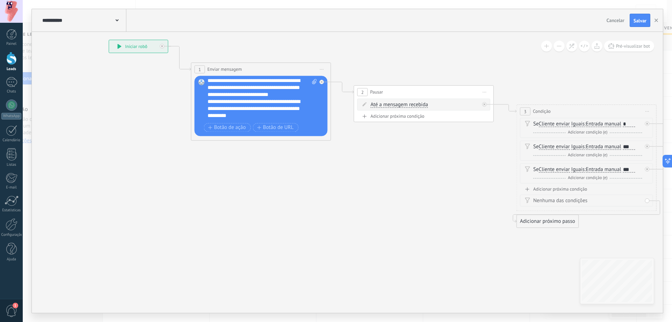
scroll to position [70, 0]
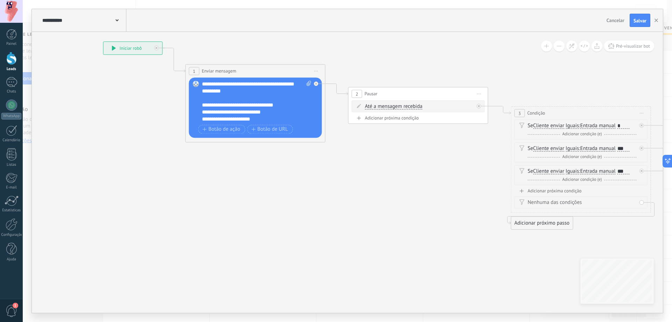
drag, startPoint x: 389, startPoint y: 174, endPoint x: 340, endPoint y: 176, distance: 49.1
click at [340, 176] on icon at bounding box center [619, 135] width 1382 height 538
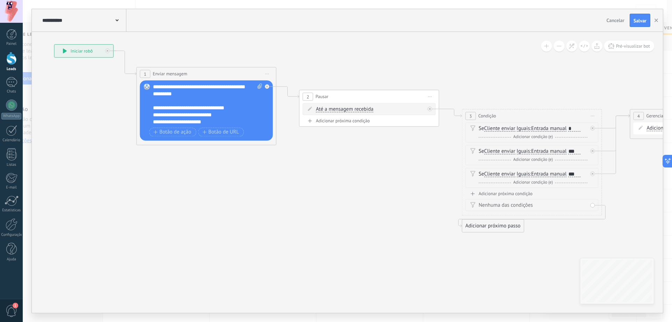
drag, startPoint x: 303, startPoint y: 192, endPoint x: 294, endPoint y: 192, distance: 8.4
click at [294, 192] on icon at bounding box center [570, 138] width 1382 height 538
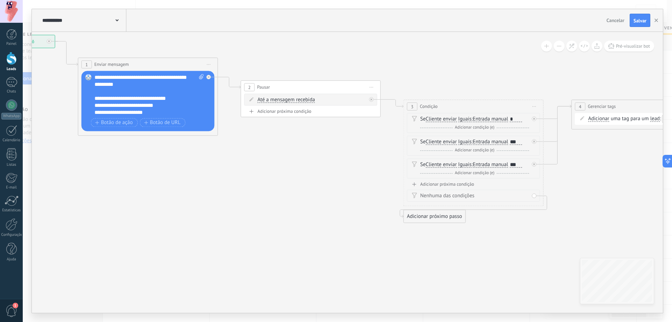
drag, startPoint x: 335, startPoint y: 205, endPoint x: 329, endPoint y: 183, distance: 22.1
click at [290, 183] on icon at bounding box center [512, 129] width 1382 height 538
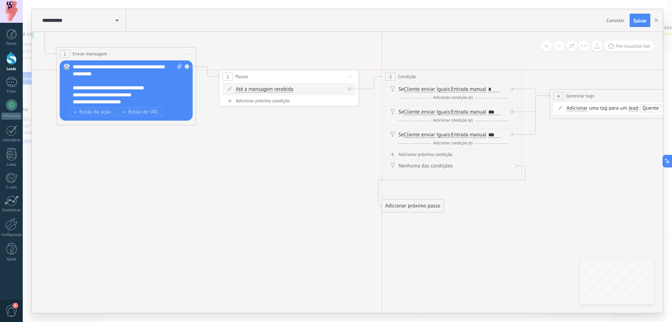
drag, startPoint x: 419, startPoint y: 96, endPoint x: 418, endPoint y: 76, distance: 20.4
click at [418, 76] on div "3 Condição ******** Iniciar pré-visualização aqui Renomear Duplicar Excluir" at bounding box center [451, 76] width 139 height 13
click at [495, 90] on div "*" at bounding box center [494, 89] width 12 height 6
click at [496, 109] on div "Se Cliente enviar Cliente enviar Emoção da conversa Comentário do cliente Clien…" at bounding box center [453, 112] width 109 height 7
click at [495, 112] on div "***" at bounding box center [494, 112] width 12 height 6
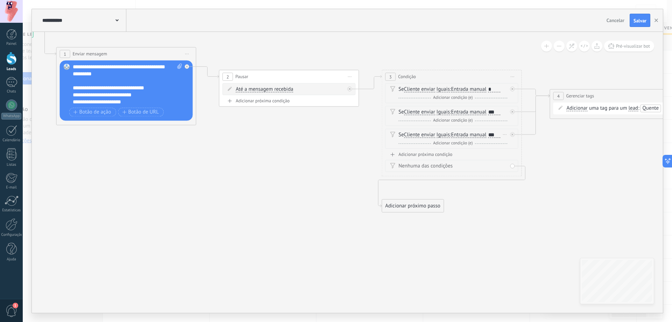
click at [494, 137] on div "***" at bounding box center [494, 135] width 12 height 6
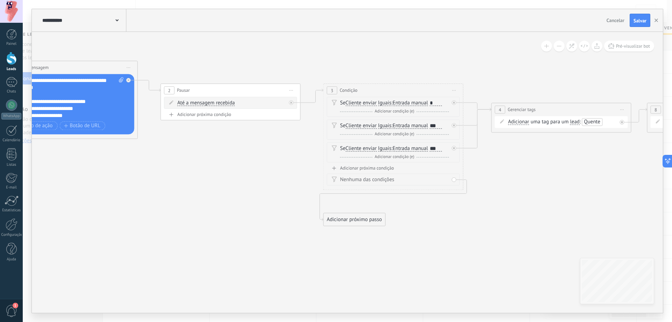
drag, startPoint x: 606, startPoint y: 205, endPoint x: 502, endPoint y: 225, distance: 105.8
click at [507, 225] on icon at bounding box center [432, 132] width 1382 height 538
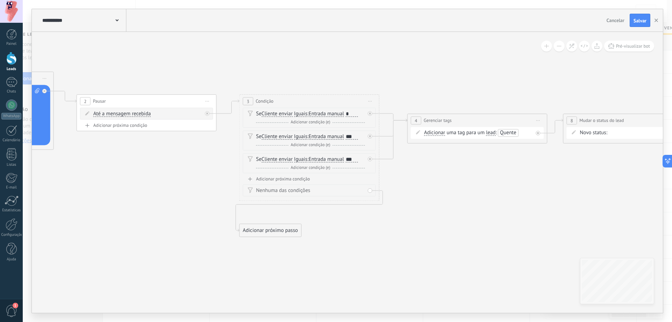
drag, startPoint x: 488, startPoint y: 196, endPoint x: 406, endPoint y: 198, distance: 82.3
click at [406, 198] on icon at bounding box center [348, 143] width 1382 height 538
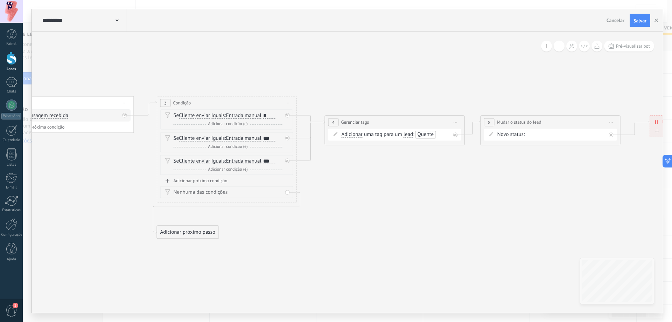
drag, startPoint x: 522, startPoint y: 189, endPoint x: 400, endPoint y: 192, distance: 121.9
click at [400, 192] on icon at bounding box center [265, 144] width 1382 height 538
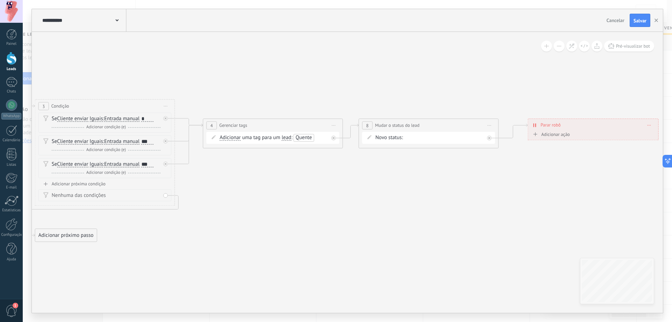
drag, startPoint x: 522, startPoint y: 170, endPoint x: 498, endPoint y: 187, distance: 30.0
click at [497, 187] on icon at bounding box center [143, 148] width 1382 height 538
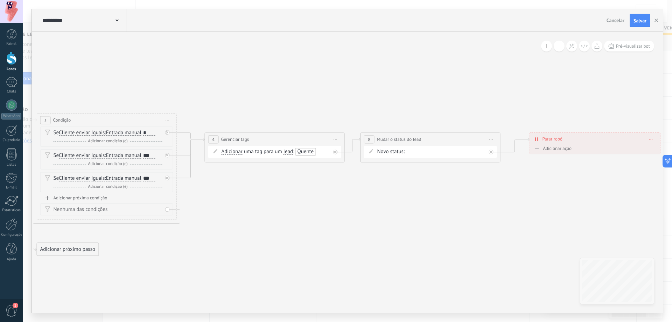
drag, startPoint x: 500, startPoint y: 200, endPoint x: 540, endPoint y: 195, distance: 40.2
click at [539, 195] on icon at bounding box center [145, 162] width 1382 height 538
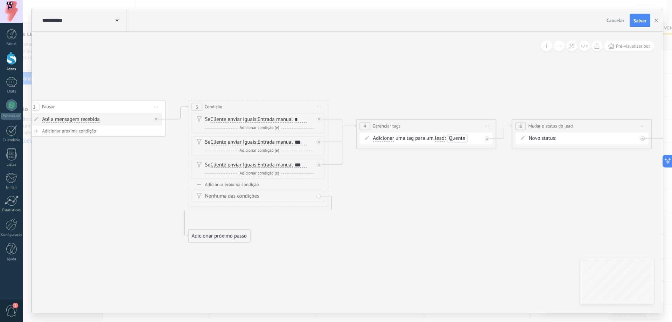
drag, startPoint x: 536, startPoint y: 223, endPoint x: 556, endPoint y: 221, distance: 20.5
click at [556, 221] on icon at bounding box center [296, 148] width 1382 height 538
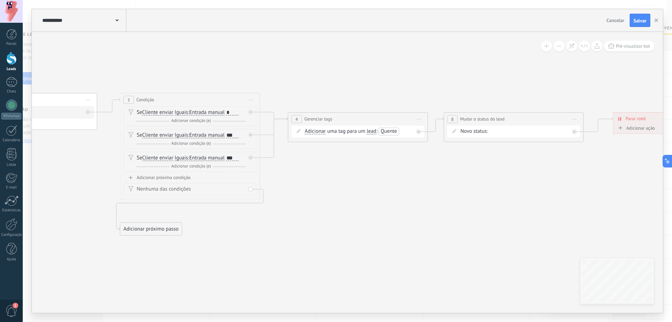
drag
click at [467, 215] on icon at bounding box center [228, 141] width 1382 height 538
click at [430, 221] on icon at bounding box center [228, 141] width 1382 height 538
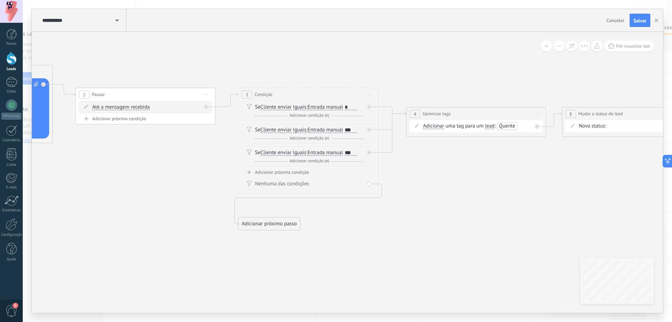
click at [321, 268] on icon at bounding box center [346, 136] width 1382 height 538
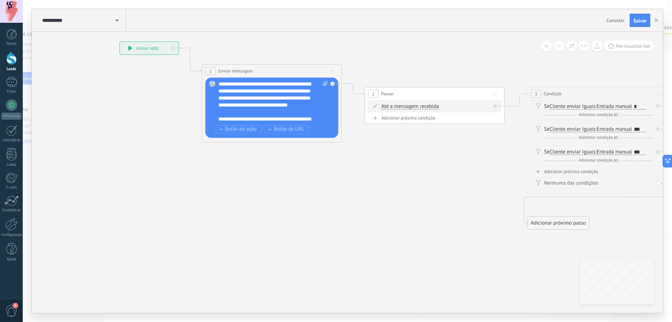
click at [544, 269] on icon at bounding box center [636, 135] width 1382 height 538
click at [433, 257] on icon at bounding box center [636, 135] width 1382 height 538
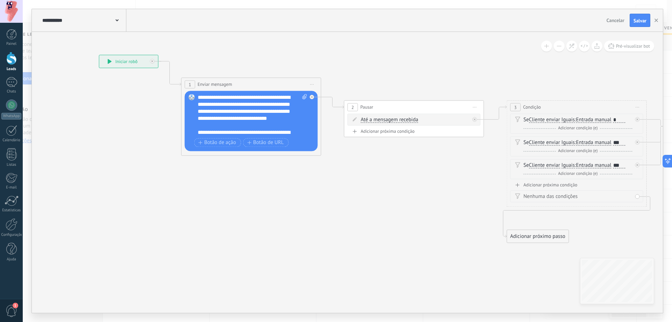
click at [267, 121] on div "**********" at bounding box center [253, 115] width 110 height 42
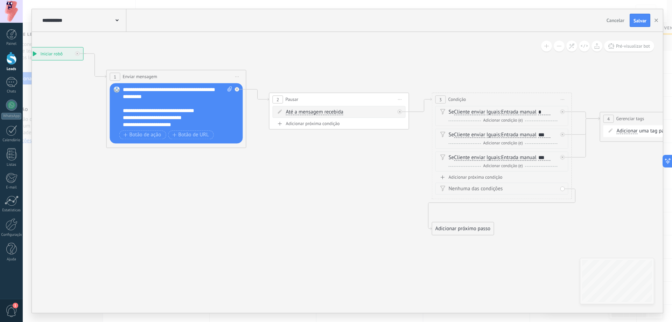
drag, startPoint x: 390, startPoint y: 249, endPoint x: 315, endPoint y: 241, distance: 75.0
click at [315, 241] on icon at bounding box center [540, 141] width 1382 height 538
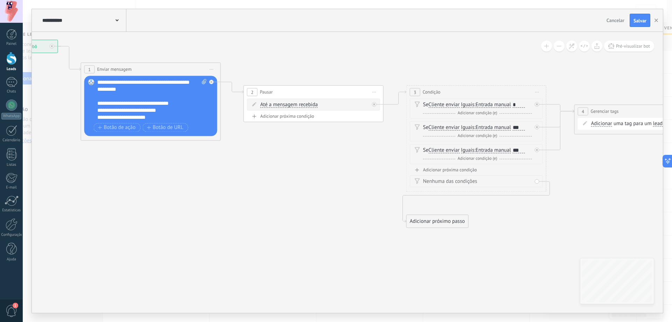
drag, startPoint x: 366, startPoint y: 265, endPoint x: 272, endPoint y: 238, distance: 97.7
click at [261, 235] on icon at bounding box center [515, 133] width 1382 height 538
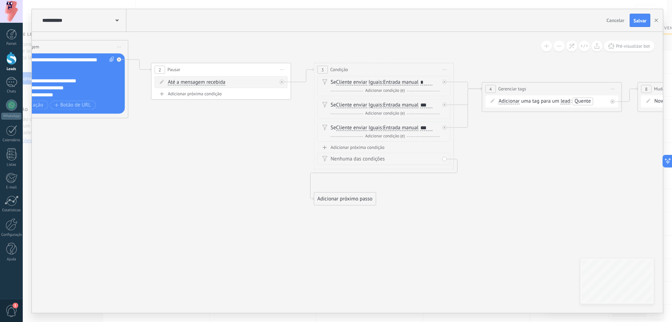
drag, startPoint x: 415, startPoint y: 250, endPoint x: 377, endPoint y: 242, distance: 38.8
click at [378, 243] on icon at bounding box center [422, 111] width 1382 height 538
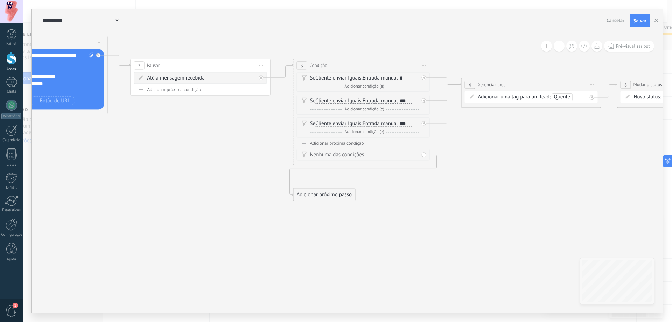
click at [352, 143] on div "Adicionar próxima condição" at bounding box center [363, 143] width 133 height 6
click at [352, 164] on div "Adicionar próxima condição" at bounding box center [363, 166] width 133 height 6
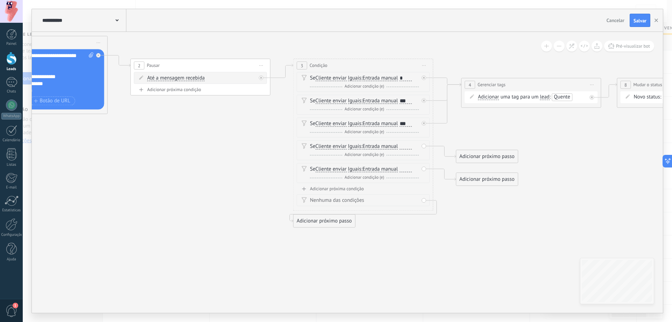
click at [353, 187] on div "Adicionar próxima condição" at bounding box center [363, 189] width 133 height 6
click at [405, 147] on div at bounding box center [406, 147] width 12 height 6
click at [401, 167] on div at bounding box center [405, 169] width 14 height 6
click at [408, 171] on div at bounding box center [406, 169] width 12 height 6
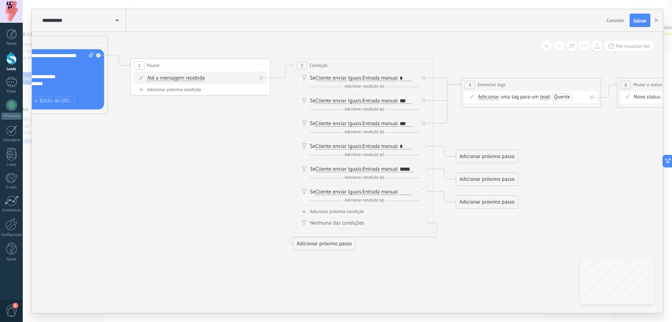
click at [405, 193] on div at bounding box center [406, 192] width 12 height 6
drag, startPoint x: 510, startPoint y: 252, endPoint x: 500, endPoint y: 251, distance: 10.6
click at [500, 251] on icon at bounding box center [397, 131] width 1382 height 587
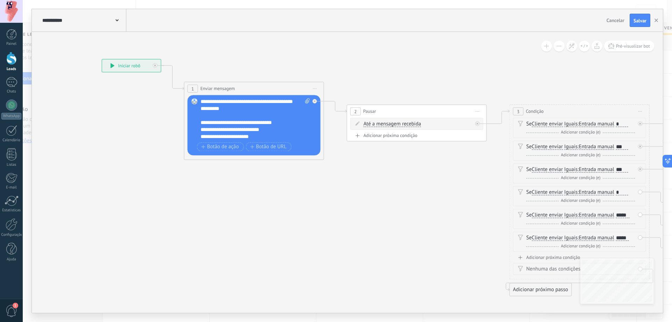
drag, startPoint x: 107, startPoint y: 181, endPoint x: 338, endPoint y: 228, distance: 235.6
click at [338, 228] on icon at bounding box center [618, 177] width 1382 height 587
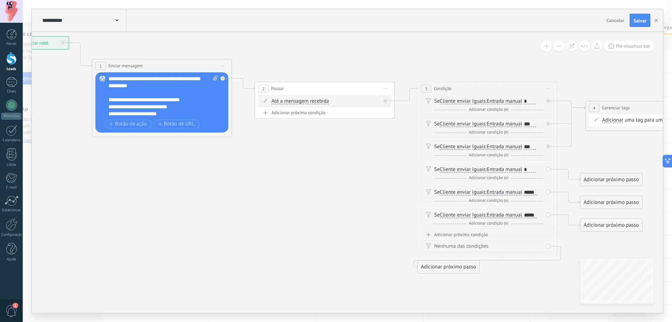
drag, startPoint x: 370, startPoint y: 247, endPoint x: 199, endPoint y: 207, distance: 175.8
click at [199, 207] on icon at bounding box center [526, 154] width 1382 height 587
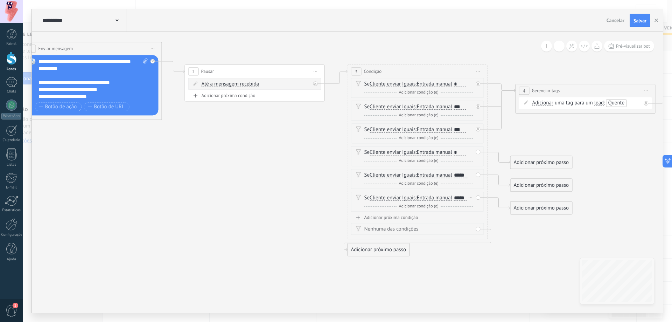
click at [465, 197] on div "*****" at bounding box center [460, 198] width 13 height 6
click at [465, 176] on div "*****" at bounding box center [461, 175] width 14 height 6
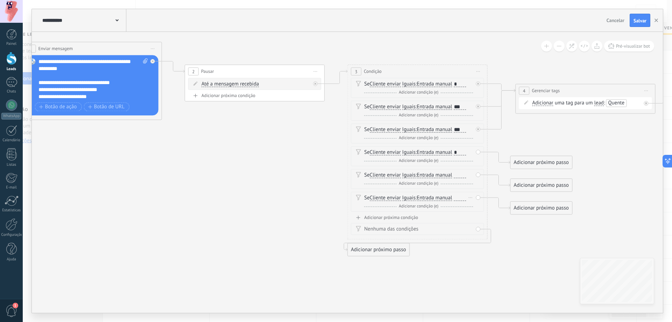
click at [472, 197] on icon at bounding box center [471, 197] width 4 height 1
click at [476, 208] on div "Excluir" at bounding box center [482, 207] width 33 height 12
click at [471, 175] on icon at bounding box center [471, 174] width 4 height 1
click at [472, 187] on div "Excluir" at bounding box center [482, 185] width 33 height 12
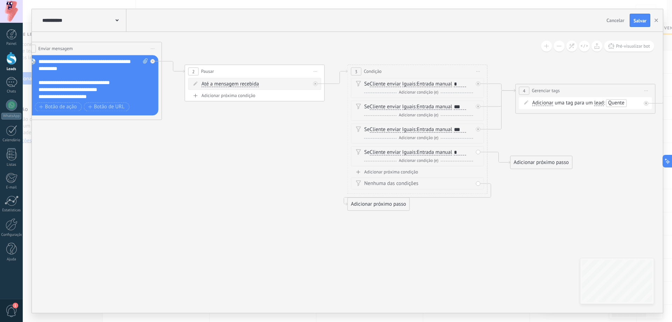
drag, startPoint x: 556, startPoint y: 258, endPoint x: 462, endPoint y: 258, distance: 94.5
click at [462, 258] on icon at bounding box center [456, 137] width 1382 height 587
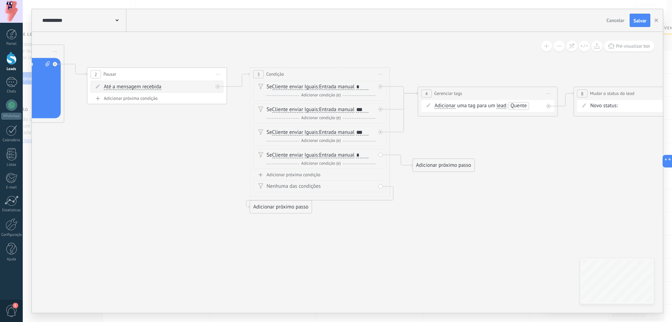
drag, startPoint x: 470, startPoint y: 224, endPoint x: 458, endPoint y: 231, distance: 14.2
click at [458, 231] on icon at bounding box center [358, 140] width 1382 height 587
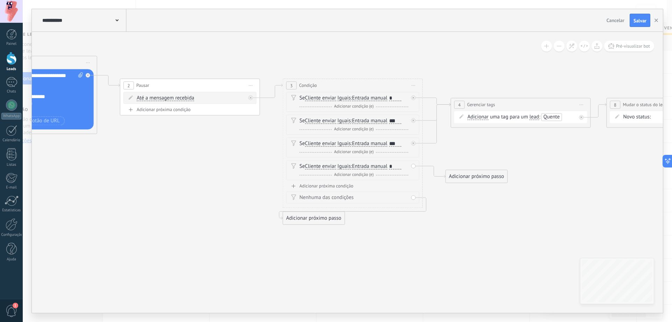
drag, startPoint x: 430, startPoint y: 225, endPoint x: 460, endPoint y: 223, distance: 29.5
click at [460, 225] on icon at bounding box center [391, 151] width 1382 height 587
click at [490, 101] on span "Gerenciar tags" at bounding box center [488, 103] width 28 height 7
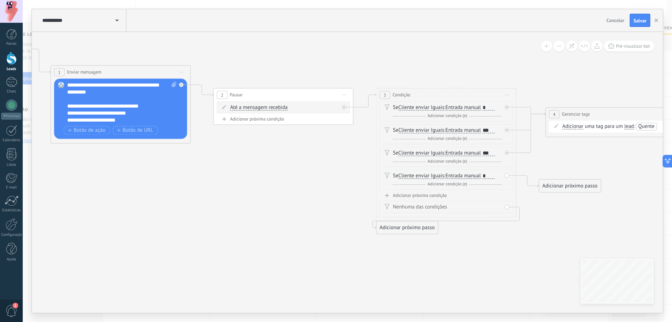
drag, startPoint x: 422, startPoint y: 217, endPoint x: 455, endPoint y: 235, distance: 37.8
click at [504, 227] on icon at bounding box center [484, 138] width 1382 height 542
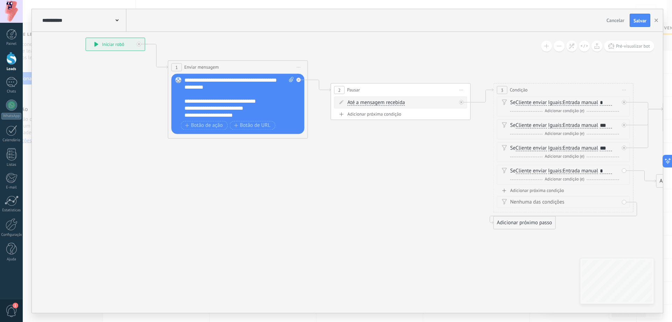
drag, startPoint x: 306, startPoint y: 223, endPoint x: 384, endPoint y: 225, distance: 78.1
click at [384, 226] on icon at bounding box center [602, 133] width 1382 height 542
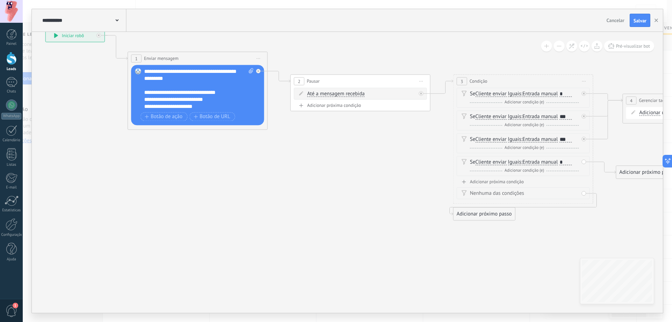
drag, startPoint x: 446, startPoint y: 231, endPoint x: 241, endPoint y: 192, distance: 209.0
click at [241, 192] on icon at bounding box center [561, 125] width 1382 height 542
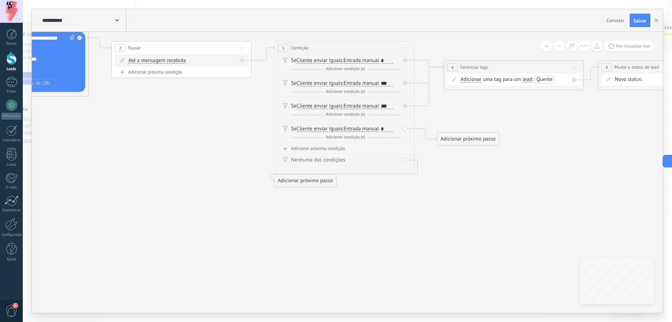
drag, startPoint x: 437, startPoint y: 207, endPoint x: 391, endPoint y: 207, distance: 45.2
click at [378, 211] on icon at bounding box center [383, 91] width 1382 height 542
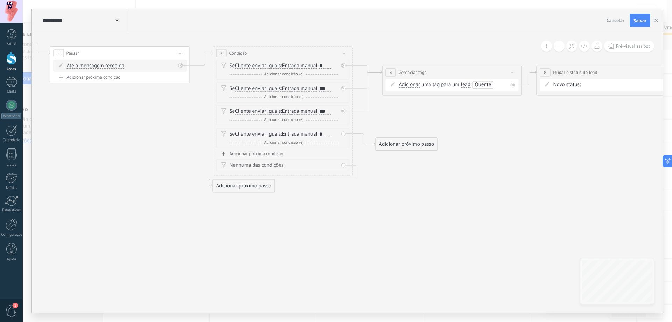
drag, startPoint x: 461, startPoint y: 167, endPoint x: 410, endPoint y: 178, distance: 53.0
click at [410, 178] on icon at bounding box center [321, 97] width 1382 height 542
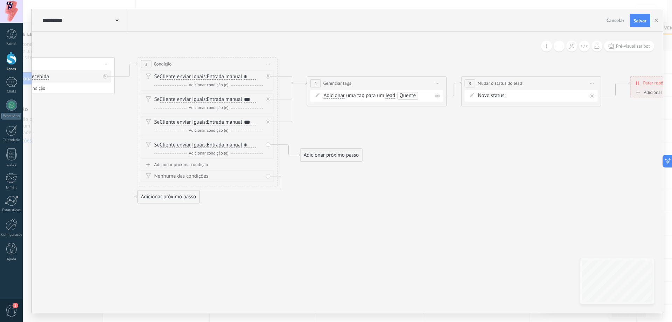
click at [395, 232] on icon at bounding box center [246, 107] width 1382 height 542
click at [344, 159] on div "Adicionar próximo passo" at bounding box center [332, 155] width 62 height 12
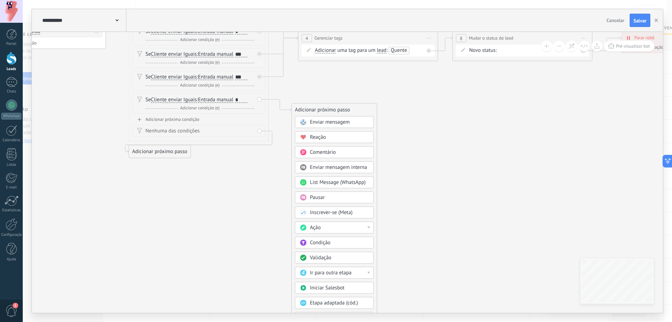
drag, startPoint x: 446, startPoint y: 220, endPoint x: 419, endPoint y: 162, distance: 64.1
click at [436, 152] on icon at bounding box center [237, 62] width 1382 height 542
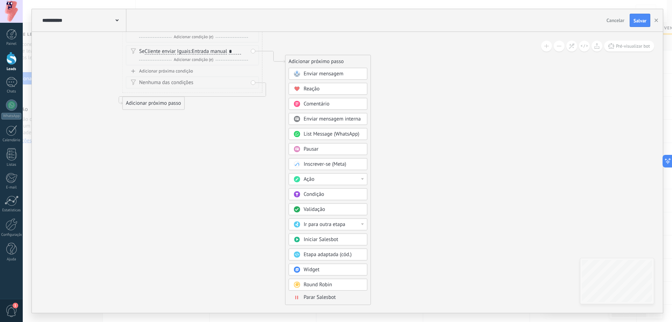
click at [351, 175] on div "Ação" at bounding box center [328, 179] width 79 height 12
click at [337, 206] on div "Gerenciar tags" at bounding box center [328, 205] width 78 height 12
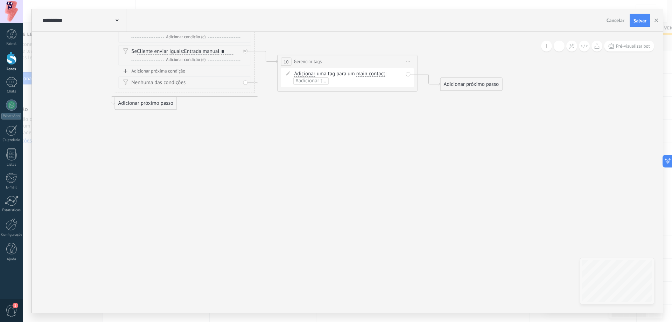
click at [369, 76] on span "main contact" at bounding box center [370, 74] width 29 height 6
click at [369, 76] on button "main contact" at bounding box center [397, 74] width 88 height 13
click at [368, 110] on span "lead" at bounding box center [391, 110] width 85 height 7
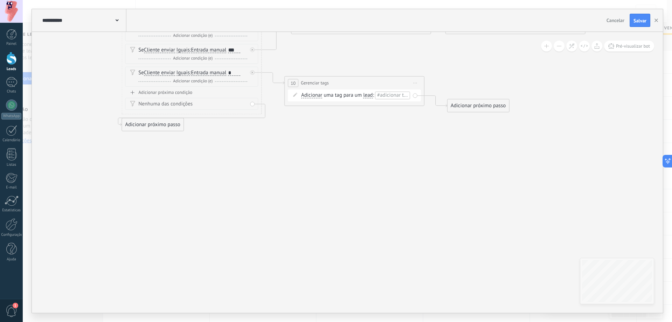
drag, startPoint x: 357, startPoint y: 150, endPoint x: 366, endPoint y: 159, distance: 12.4
click at [363, 167] on icon at bounding box center [230, 35] width 1382 height 542
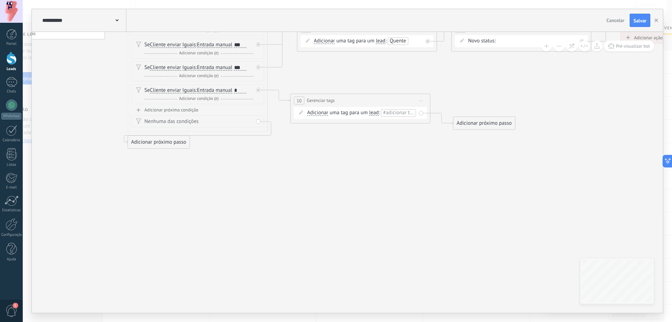
click at [395, 110] on li "#adicionar tags" at bounding box center [398, 113] width 35 height 8
type input "**********"
click at [358, 133] on span "Interessado em Catálogo" at bounding box center [364, 131] width 60 height 9
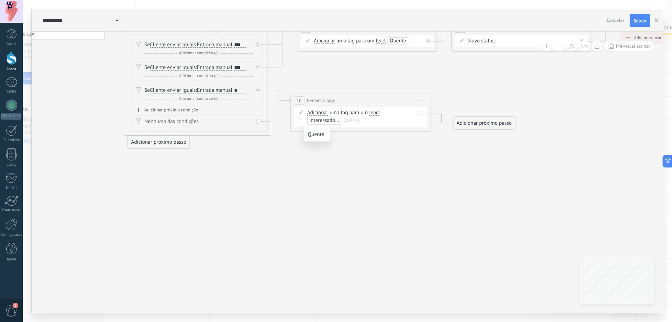
drag, startPoint x: 415, startPoint y: 201, endPoint x: 379, endPoint y: 206, distance: 36.4
click at [380, 202] on icon at bounding box center [236, 53] width 1382 height 542
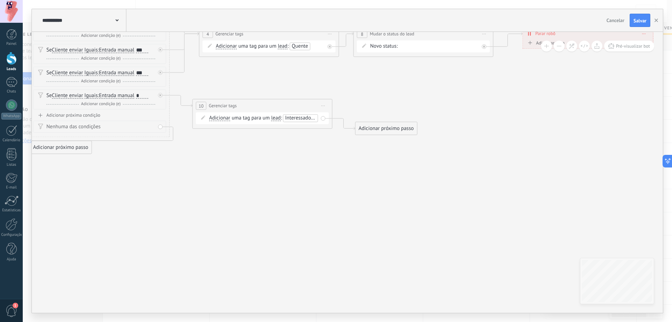
drag, startPoint x: 391, startPoint y: 187, endPoint x: 376, endPoint y: 188, distance: 15.1
click at [377, 187] on icon at bounding box center [138, 58] width 1382 height 542
drag, startPoint x: 399, startPoint y: 171, endPoint x: 392, endPoint y: 202, distance: 31.7
click at [392, 202] on icon at bounding box center [137, 58] width 1382 height 542
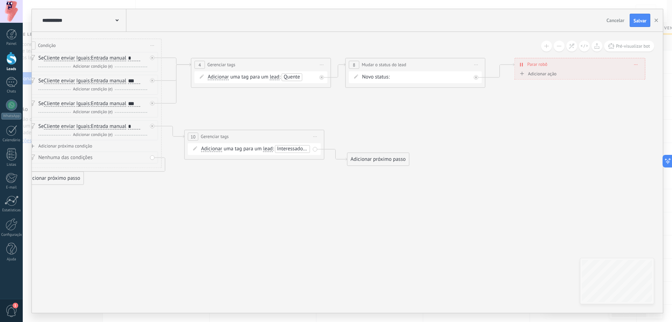
click at [386, 152] on div "Adicionar próximo passo Enviar mensagem Enviar mensagem Enviar mensagem Reação …" at bounding box center [378, 158] width 62 height 13
click at [393, 161] on div "Adicionar próximo passo" at bounding box center [379, 159] width 62 height 12
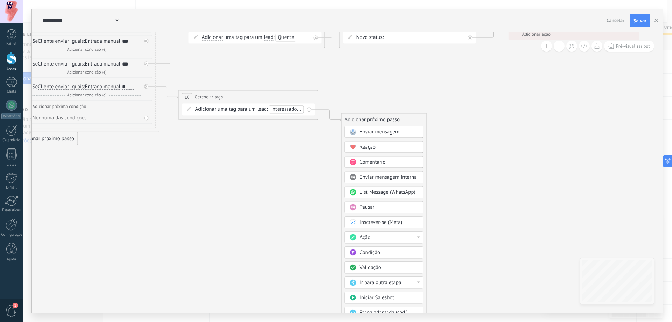
drag, startPoint x: 469, startPoint y: 229, endPoint x: 448, endPoint y: 159, distance: 73.1
click at [459, 154] on icon at bounding box center [124, 49] width 1382 height 542
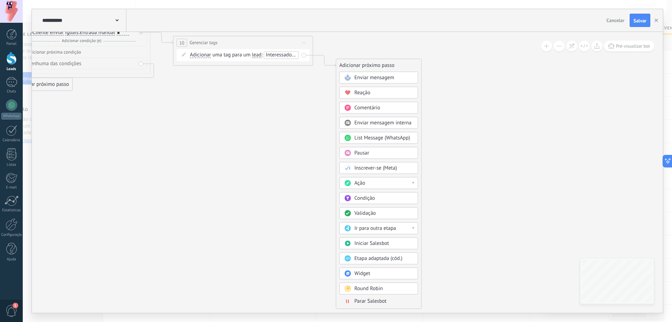
click at [400, 181] on div "Ação" at bounding box center [384, 183] width 59 height 7
click at [386, 231] on div "Mudar o status do lead" at bounding box center [379, 233] width 78 height 12
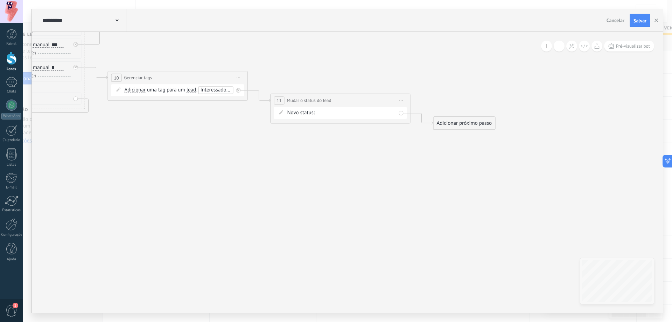
drag, startPoint x: 435, startPoint y: 162, endPoint x: 411, endPoint y: 157, distance: 24.8
click at [431, 195] on icon at bounding box center [53, 32] width 1382 height 546
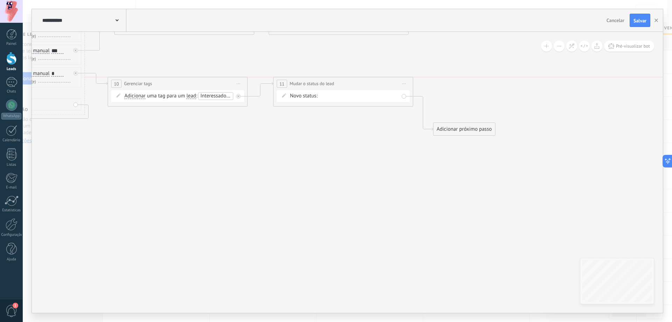
drag, startPoint x: 357, startPoint y: 105, endPoint x: 360, endPoint y: 82, distance: 23.3
click at [360, 82] on div "**********" at bounding box center [343, 83] width 139 height 13
click at [0, 0] on div "Contato inicial (MQL) Follow Up (MQL) Qualificados (MQL) Orçamento enviado (SQL…" at bounding box center [0, 0] width 0 height 0
click at [0, 0] on label "Qualificados (MQL)" at bounding box center [0, 0] width 0 height 0
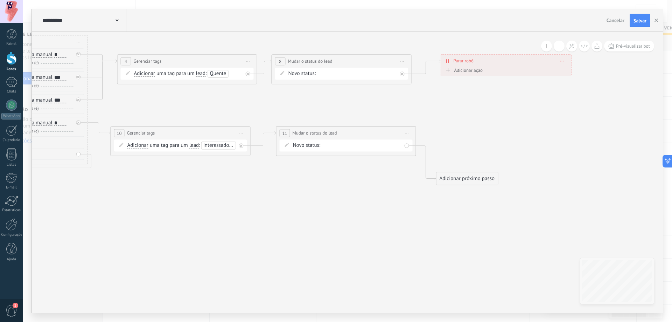
drag, startPoint x: 383, startPoint y: 163, endPoint x: 384, endPoint y: 210, distance: 46.9
click at [384, 210] on icon at bounding box center [56, 87] width 1382 height 546
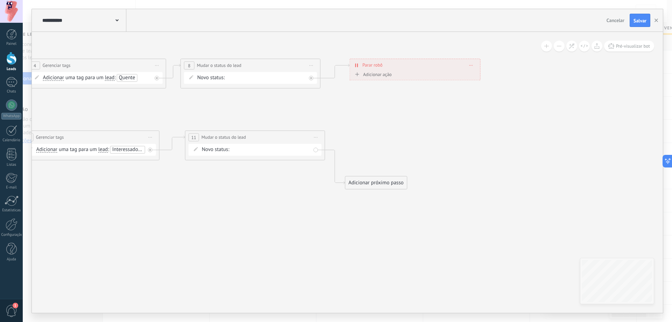
drag, startPoint x: 407, startPoint y: 221, endPoint x: 349, endPoint y: 221, distance: 57.8
drag, startPoint x: 348, startPoint y: 220, endPoint x: 360, endPoint y: 231, distance: 17.1
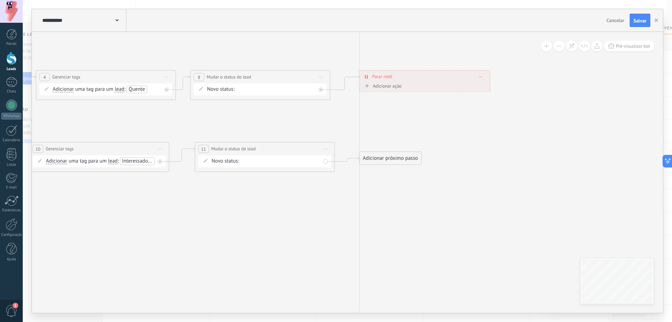
drag, startPoint x: 393, startPoint y: 194, endPoint x: 394, endPoint y: 159, distance: 35.4
click at [394, 159] on div "Adicionar próximo passo" at bounding box center [391, 158] width 62 height 12
click at [394, 163] on div "Adicionar próximo passo" at bounding box center [391, 158] width 62 height 12
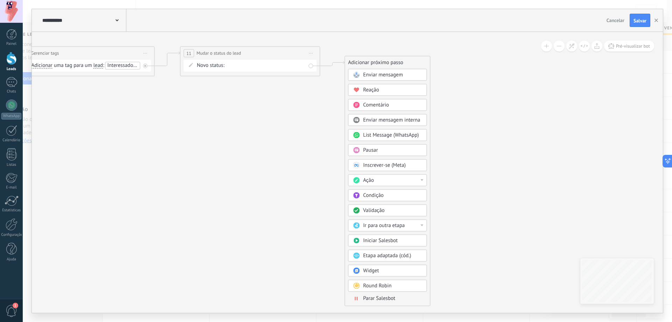
drag, startPoint x: 481, startPoint y: 217, endPoint x: 474, endPoint y: 140, distance: 77.7
click at [391, 299] on span "Parar Salesbot" at bounding box center [379, 298] width 32 height 7
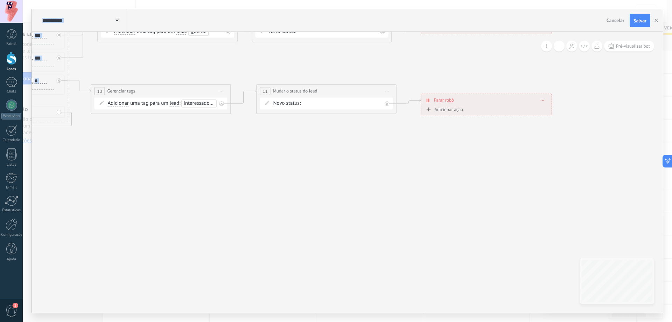
drag, startPoint x: 390, startPoint y: 195, endPoint x: 409, endPoint y: 200, distance: 20.2
click at [417, 200] on icon at bounding box center [36, 36] width 1382 height 528
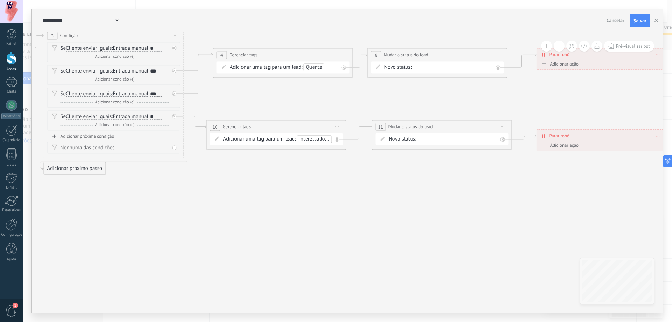
drag, startPoint x: 305, startPoint y: 194, endPoint x: 390, endPoint y: 224, distance: 90.5
click at [390, 224] on icon at bounding box center [152, 72] width 1382 height 528
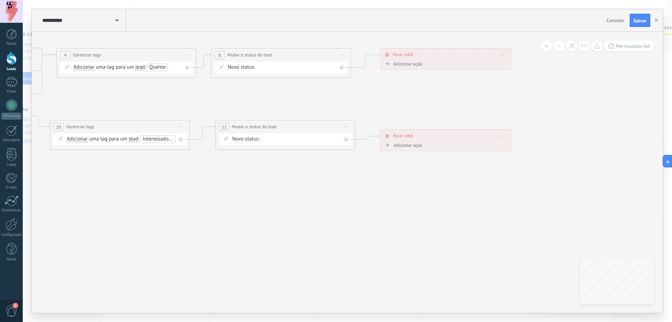
drag, startPoint x: 474, startPoint y: 207, endPoint x: 331, endPoint y: 206, distance: 143.6
click at [502, 136] on div "**********" at bounding box center [444, 136] width 130 height 12
click at [502, 136] on span "Excluir" at bounding box center [501, 135] width 4 height 3
click at [512, 147] on div "Excluir" at bounding box center [514, 146] width 33 height 12
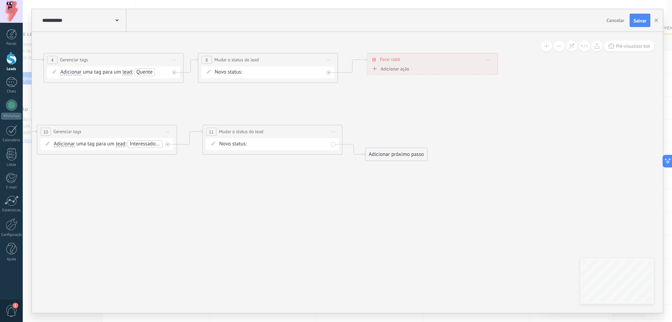
drag, startPoint x: 438, startPoint y: 158, endPoint x: 418, endPoint y: 159, distance: 20.3
click at [392, 150] on div "Adicionar próximo passo Enviar mensagem Enviar mensagem Enviar mensagem Reação …" at bounding box center [385, 156] width 62 height 13
click at [393, 159] on div "Adicionar próximo passo" at bounding box center [385, 157] width 62 height 12
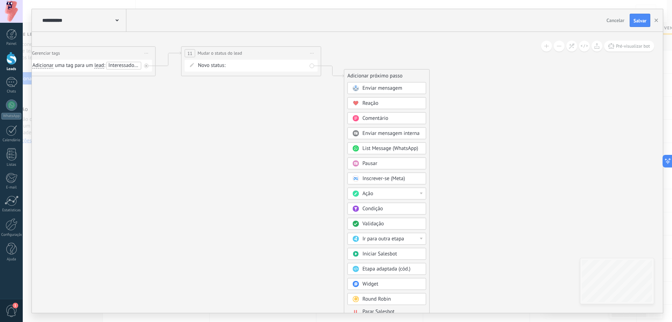
drag, startPoint x: 462, startPoint y: 210, endPoint x: 453, endPoint y: 69, distance: 141.4
click at [396, 193] on div "Ação" at bounding box center [392, 193] width 59 height 7
click at [402, 208] on div "Adicionar tarefa" at bounding box center [387, 206] width 78 height 12
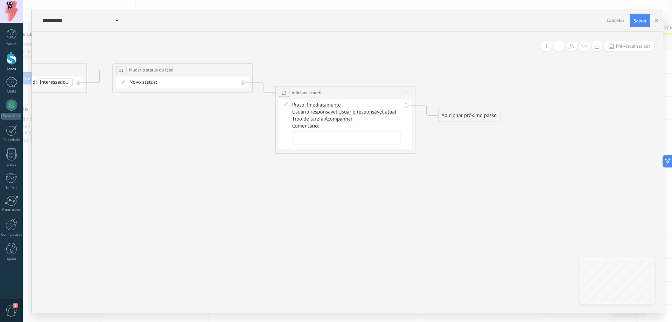
drag, startPoint x: 409, startPoint y: 179, endPoint x: 410, endPoint y: 196, distance: 17.2
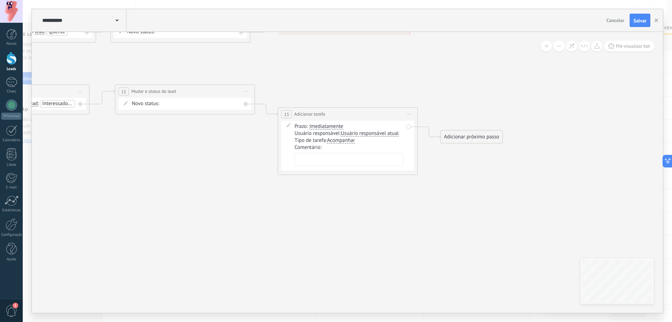
click at [377, 135] on span "Usuário responsável atual" at bounding box center [370, 134] width 58 height 6
click at [377, 135] on button "Usuário responsável atual" at bounding box center [382, 133] width 88 height 13
click at [381, 169] on span "[PERSON_NAME]" at bounding box center [375, 170] width 85 height 7
click at [347, 163] on textarea at bounding box center [349, 159] width 109 height 13
click at [346, 166] on textarea at bounding box center [349, 159] width 109 height 13
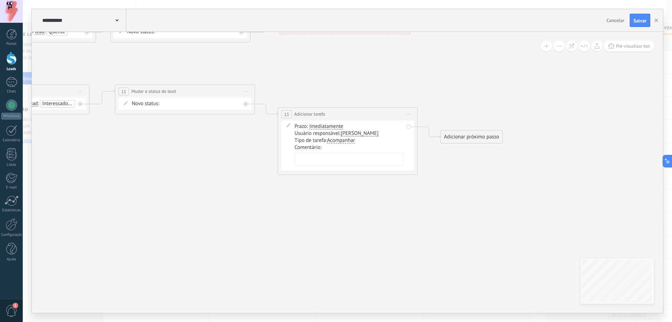
paste textarea "**********"
drag, startPoint x: 300, startPoint y: 169, endPoint x: 283, endPoint y: 166, distance: 16.8
click at [283, 166] on div "Prazo: Imediatamente Imediatamente Final do dia Em 1 dia Em 3 dias Final de sem…" at bounding box center [348, 145] width 133 height 50
click at [385, 166] on textarea "**********" at bounding box center [349, 159] width 109 height 13
type textarea "**********"
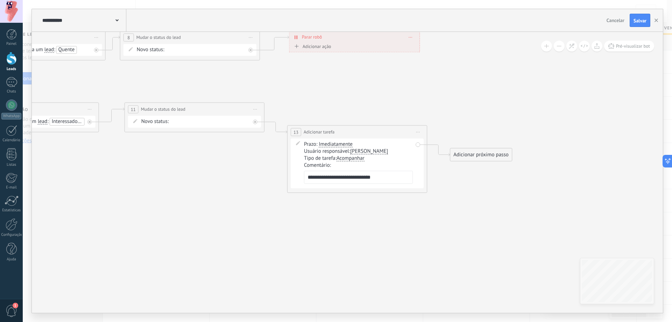
drag, startPoint x: 380, startPoint y: 208, endPoint x: 391, endPoint y: 230, distance: 24.6
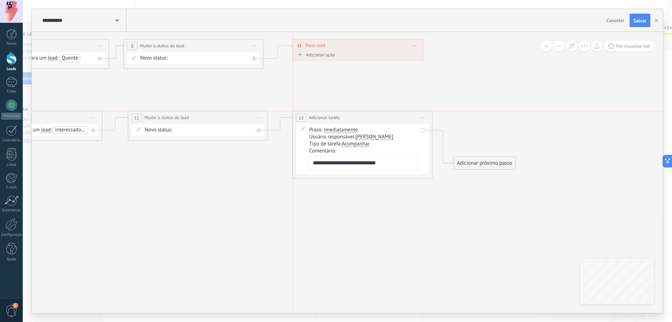
drag, startPoint x: 354, startPoint y: 139, endPoint x: 354, endPoint y: 117, distance: 22.8
click at [354, 117] on div "**********" at bounding box center [362, 117] width 139 height 13
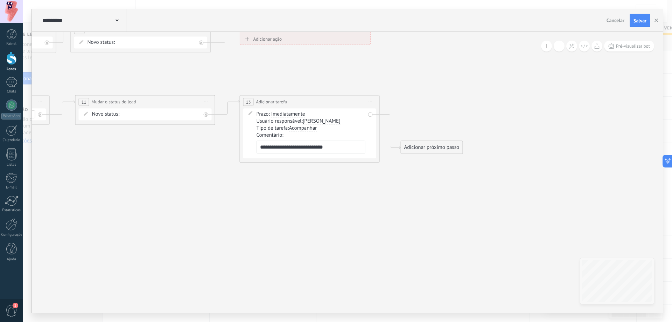
drag, startPoint x: 453, startPoint y: 147, endPoint x: 468, endPoint y: 147, distance: 15.1
click at [459, 147] on div "Adicionar próximo passo" at bounding box center [429, 147] width 62 height 12
click at [467, 149] on div "Adicionar próximo passo" at bounding box center [443, 147] width 62 height 12
click at [465, 152] on div "Adicionar próximo passo" at bounding box center [443, 147] width 62 height 12
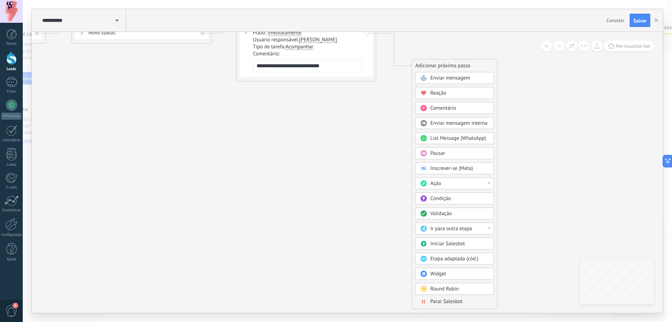
click at [463, 303] on span "Parar Salesbot" at bounding box center [447, 301] width 32 height 7
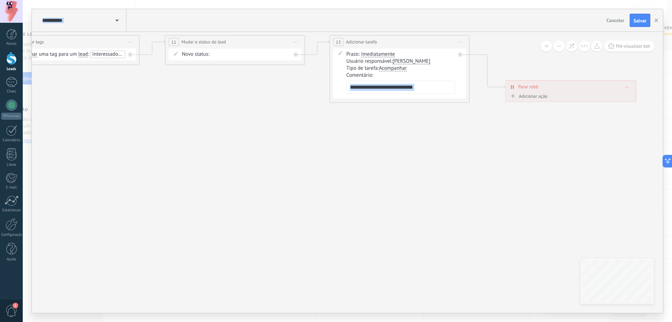
drag, startPoint x: 236, startPoint y: 198, endPoint x: 294, endPoint y: 201, distance: 58.2
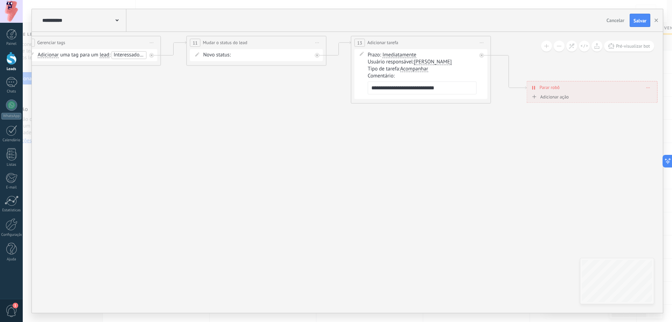
drag, startPoint x: 320, startPoint y: 201, endPoint x: 444, endPoint y: 201, distance: 124.3
click at [478, 201] on icon at bounding box center [7, 4] width 1465 height 561
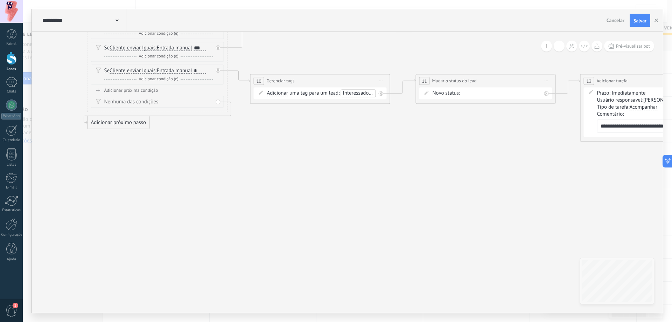
drag, startPoint x: 360, startPoint y: 196, endPoint x: 362, endPoint y: 216, distance: 20.4
click at [452, 237] on icon at bounding box center [237, 42] width 1465 height 561
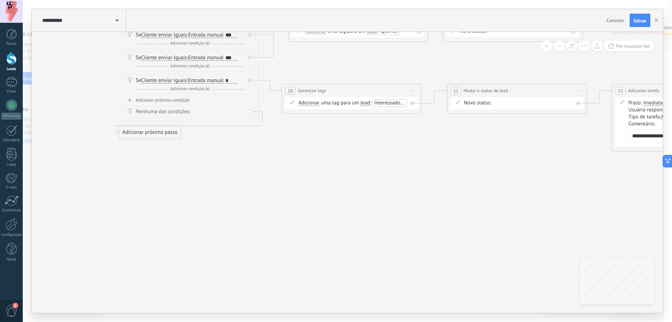
drag, startPoint x: 403, startPoint y: 226, endPoint x: 420, endPoint y: 227, distance: 16.8
click at [420, 227] on icon at bounding box center [268, 52] width 1465 height 561
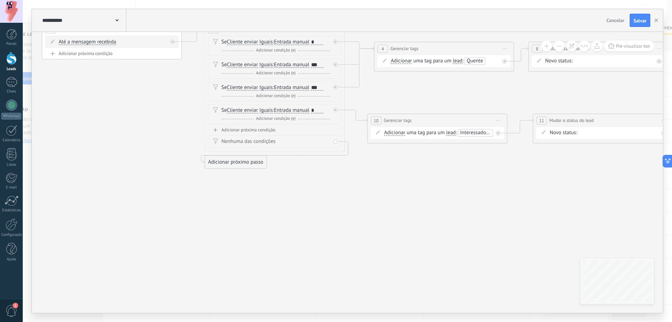
drag, startPoint x: 368, startPoint y: 204, endPoint x: 384, endPoint y: 234, distance: 33.8
click at [385, 236] on icon at bounding box center [354, 82] width 1465 height 561
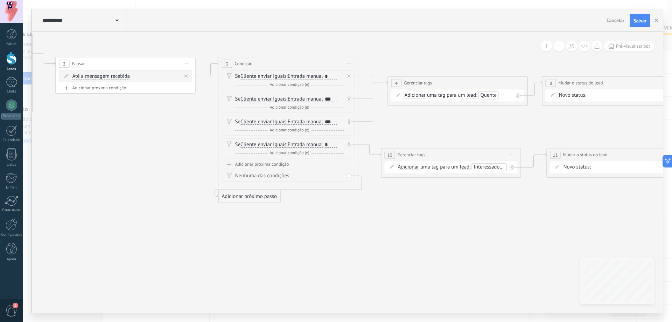
drag, startPoint x: 366, startPoint y: 212, endPoint x: 377, endPoint y: 237, distance: 27.6
click at [376, 238] on icon at bounding box center [368, 116] width 1465 height 561
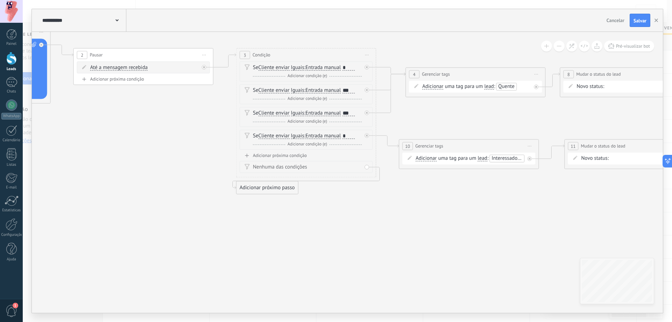
drag, startPoint x: 391, startPoint y: 221, endPoint x: 395, endPoint y: 213, distance: 9.3
click at [395, 213] on icon at bounding box center [385, 107] width 1465 height 561
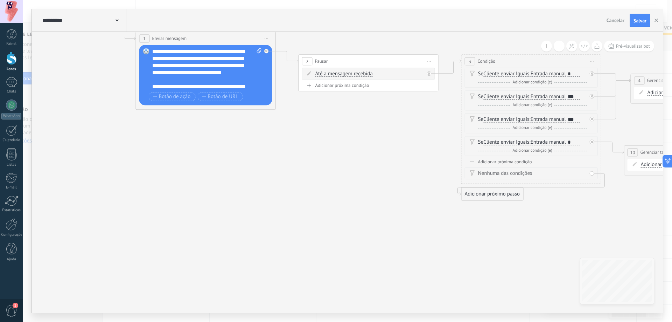
drag, startPoint x: 183, startPoint y: 174, endPoint x: 387, endPoint y: 181, distance: 203.9
click at [387, 181] on icon at bounding box center [611, 114] width 1465 height 561
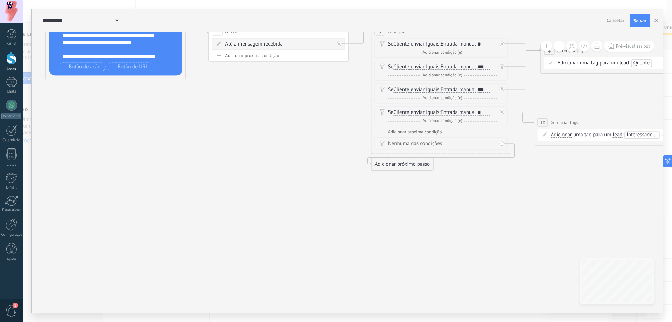
drag, startPoint x: 378, startPoint y: 220, endPoint x: 351, endPoint y: 216, distance: 26.8
click at [306, 206] on icon at bounding box center [521, 84] width 1465 height 561
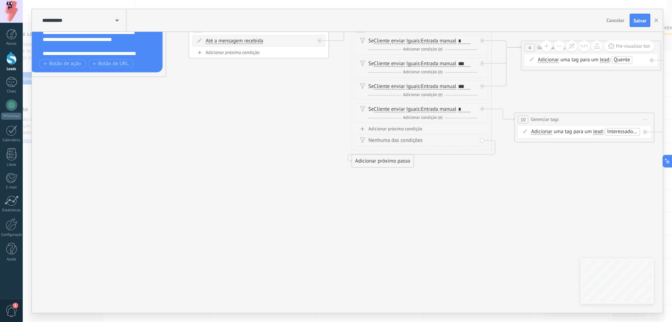
drag, startPoint x: 294, startPoint y: 203, endPoint x: 288, endPoint y: 202, distance: 6.2
click at [287, 202] on icon at bounding box center [501, 81] width 1465 height 561
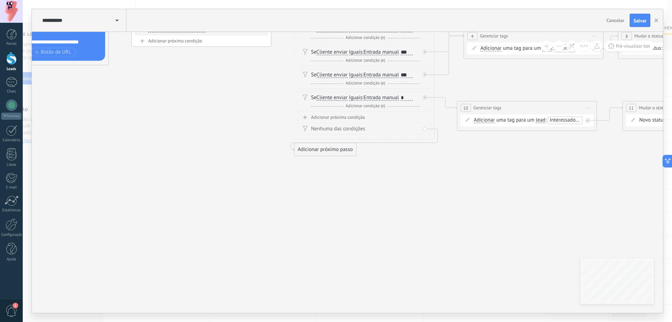
drag, startPoint x: 197, startPoint y: 123, endPoint x: 363, endPoint y: 199, distance: 182.2
click at [369, 200] on icon at bounding box center [443, 69] width 1465 height 561
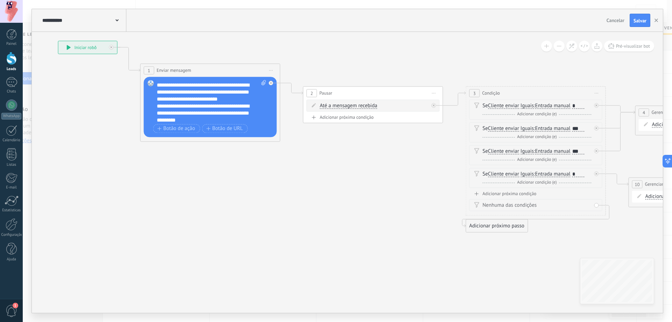
scroll to position [70, 0]
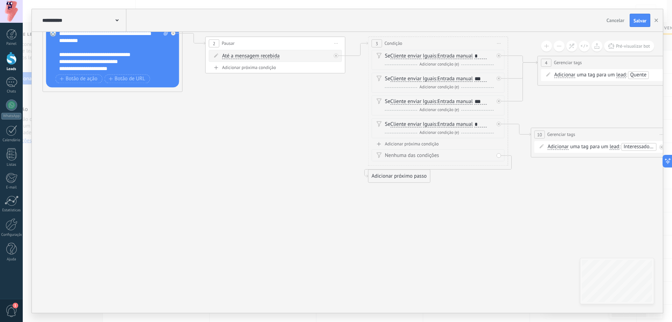
drag, startPoint x: 345, startPoint y: 247, endPoint x: 248, endPoint y: 197, distance: 109.0
click at [248, 197] on icon at bounding box center [517, 96] width 1465 height 561
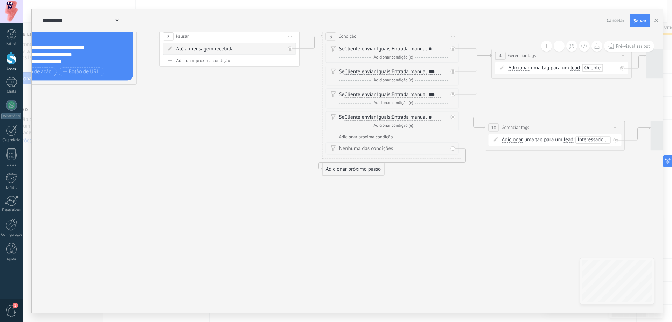
drag, startPoint x: 511, startPoint y: 234, endPoint x: 405, endPoint y: 189, distance: 114.4
click at [436, 225] on icon at bounding box center [471, 89] width 1465 height 561
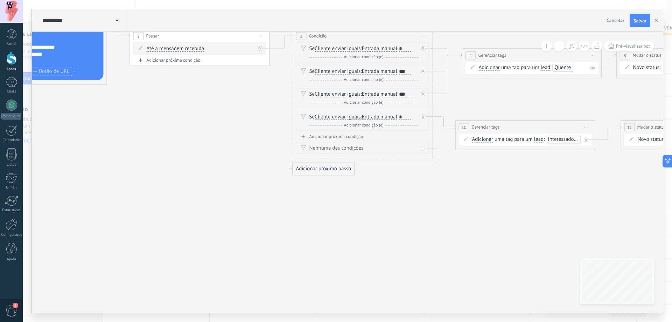
click at [334, 137] on div "Adicionar próxima condição" at bounding box center [362, 136] width 133 height 6
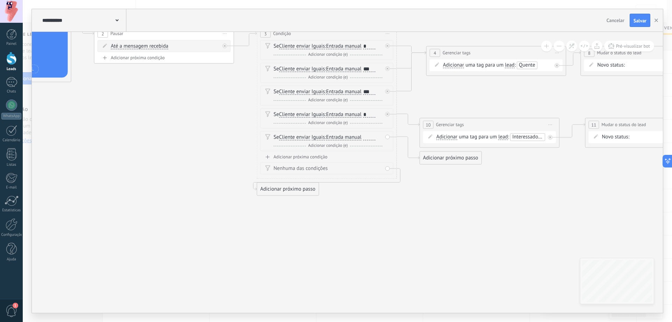
drag, startPoint x: 369, startPoint y: 230, endPoint x: 370, endPoint y: 203, distance: 26.6
click at [363, 229] on icon at bounding box center [453, 88] width 1558 height 564
click at [372, 139] on div at bounding box center [368, 137] width 12 height 6
drag, startPoint x: 361, startPoint y: 227, endPoint x: 380, endPoint y: 241, distance: 23.5
click at [380, 241] on icon at bounding box center [452, 88] width 1558 height 564
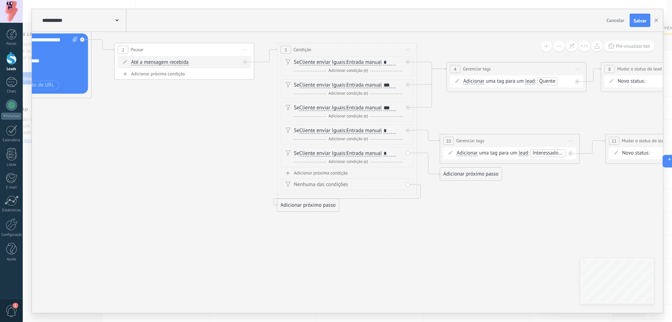
click at [342, 173] on div "Adicionar próxima condição" at bounding box center [347, 173] width 133 height 6
click at [390, 177] on div at bounding box center [390, 176] width 12 height 6
click at [338, 197] on div "Adicionar próxima condição" at bounding box center [347, 196] width 133 height 6
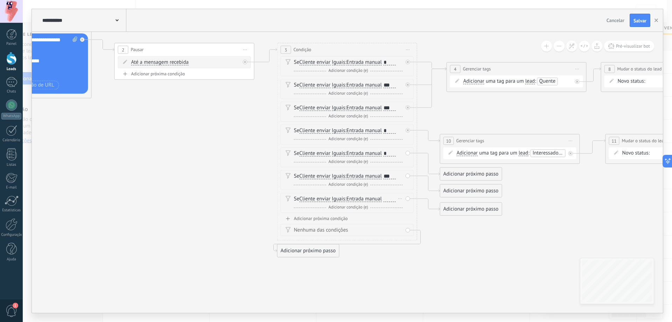
click at [389, 198] on div at bounding box center [390, 199] width 12 height 6
click at [456, 251] on icon at bounding box center [473, 127] width 1558 height 610
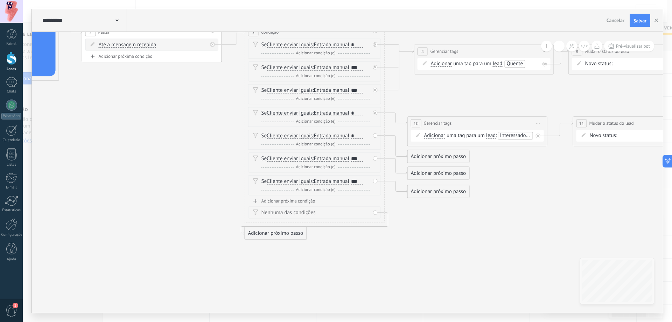
drag, startPoint x: 459, startPoint y: 263, endPoint x: 375, endPoint y: 209, distance: 99.8
click at [375, 210] on icon at bounding box center [441, 110] width 1558 height 610
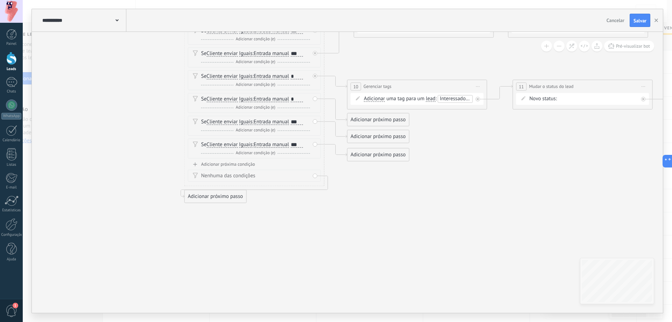
click at [376, 123] on div "Adicionar próximo passo" at bounding box center [379, 120] width 62 height 12
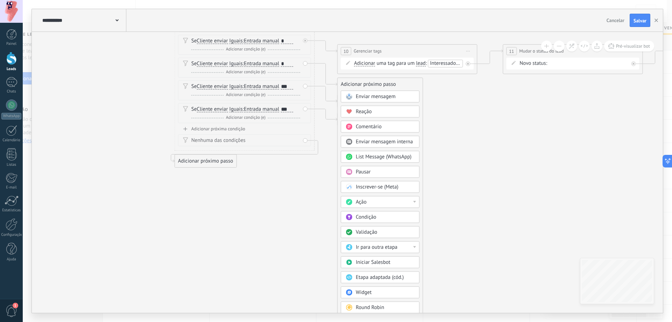
drag, startPoint x: 467, startPoint y: 233, endPoint x: 439, endPoint y: 197, distance: 45.7
click at [452, 195] on icon at bounding box center [371, 37] width 1558 height 610
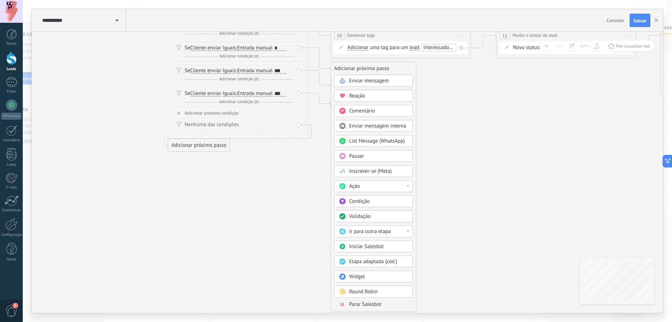
click at [398, 186] on div "Ação" at bounding box center [378, 186] width 59 height 7
click at [386, 236] on div "Mudar o status do lead" at bounding box center [374, 236] width 78 height 12
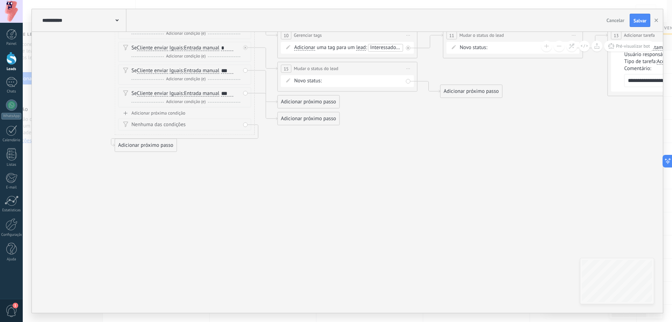
drag, startPoint x: 414, startPoint y: 205, endPoint x: 417, endPoint y: 230, distance: 25.4
click at [417, 230] on icon at bounding box center [311, 22] width 1558 height 610
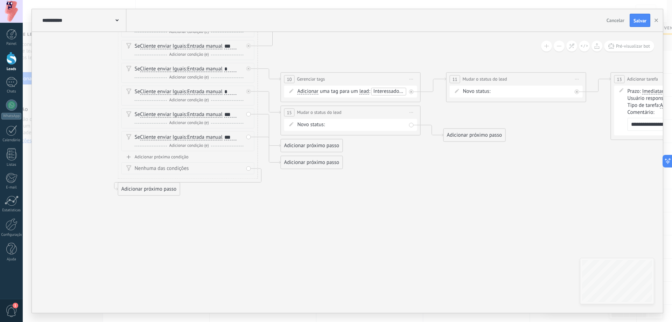
click at [0, 0] on div "Contato inicial (MQL) Follow Up (MQL) Qualificados (MQL) Orçamento enviado (SQL…" at bounding box center [0, 0] width 0 height 0
click at [0, 0] on label "Venda perdida" at bounding box center [0, 0] width 0 height 0
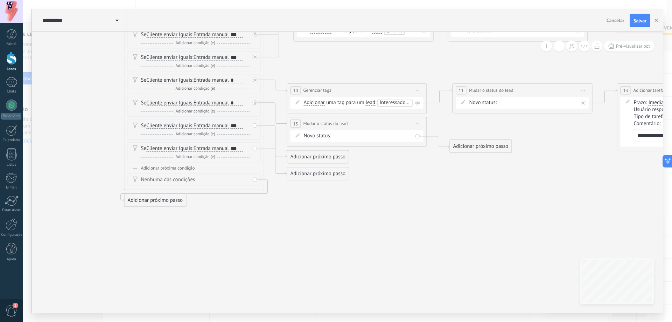
drag, startPoint x: 376, startPoint y: 210, endPoint x: 369, endPoint y: 201, distance: 11.8
click at [378, 214] on icon at bounding box center [320, 77] width 1558 height 610
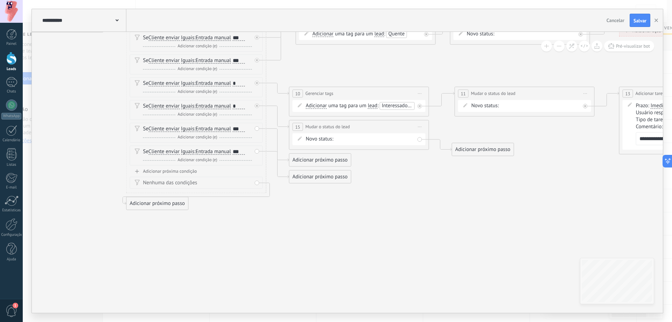
drag, startPoint x: 342, startPoint y: 160, endPoint x: 355, endPoint y: 139, distance: 25.0
drag, startPoint x: 349, startPoint y: 166, endPoint x: 369, endPoint y: 140, distance: 31.7
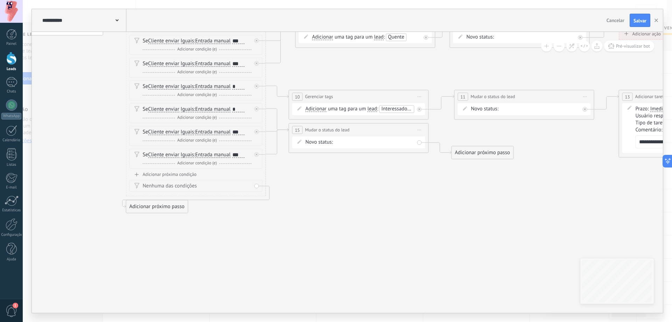
drag, startPoint x: 430, startPoint y: 188, endPoint x: 391, endPoint y: 173, distance: 42.1
click at [419, 195] on icon at bounding box center [322, 83] width 1558 height 610
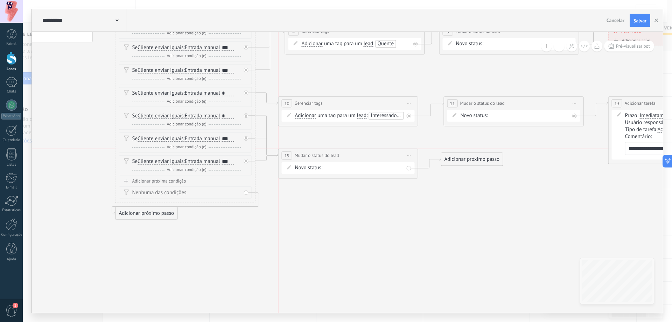
drag, startPoint x: 357, startPoint y: 137, endPoint x: 404, endPoint y: 174, distance: 60.2
click at [360, 151] on div "**********" at bounding box center [348, 155] width 139 height 13
drag, startPoint x: 482, startPoint y: 217, endPoint x: 440, endPoint y: 210, distance: 42.3
click at [440, 210] on icon at bounding box center [312, 90] width 1558 height 610
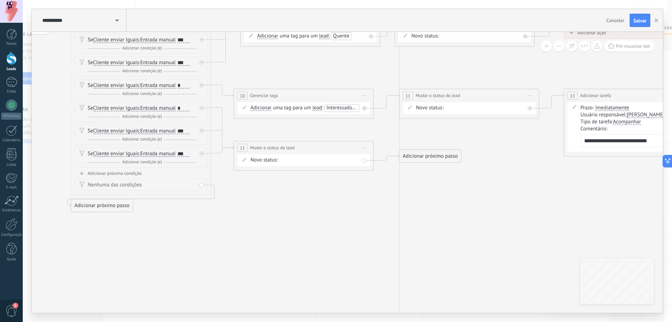
drag, startPoint x: 435, startPoint y: 154, endPoint x: 456, endPoint y: 175, distance: 29.2
click at [456, 162] on div "Adicionar próximo passo" at bounding box center [431, 156] width 62 height 12
click at [456, 175] on div "Adicionar próximo passo" at bounding box center [452, 177] width 62 height 12
click at [465, 181] on div "Adicionar próximo passo" at bounding box center [452, 177] width 62 height 12
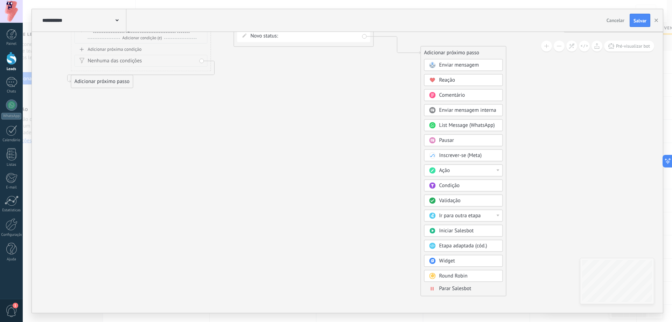
click at [461, 289] on span "Parar Salesbot" at bounding box center [455, 288] width 32 height 7
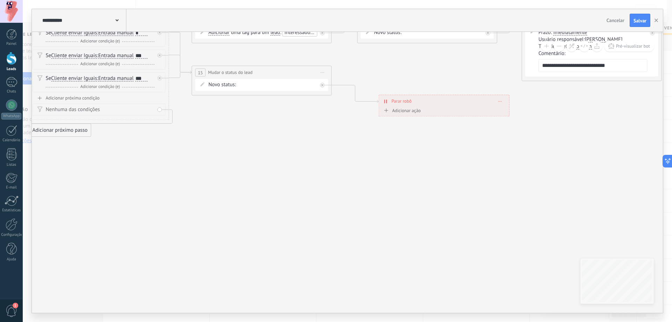
drag, startPoint x: 270, startPoint y: 136, endPoint x: 451, endPoint y: 219, distance: 198.8
click at [464, 225] on icon at bounding box center [225, 7] width 1558 height 610
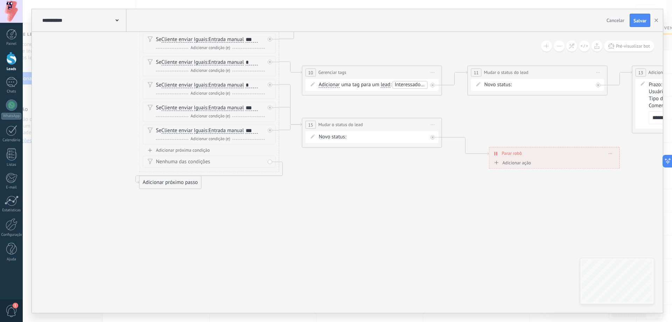
click at [437, 222] on icon at bounding box center [335, 59] width 1558 height 610
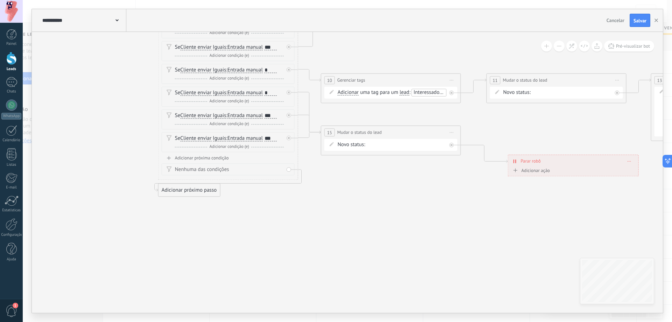
click at [452, 213] on icon at bounding box center [354, 67] width 1558 height 610
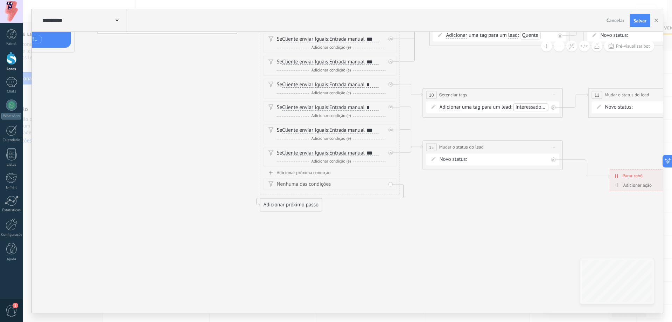
click at [396, 234] on icon at bounding box center [456, 81] width 1558 height 610
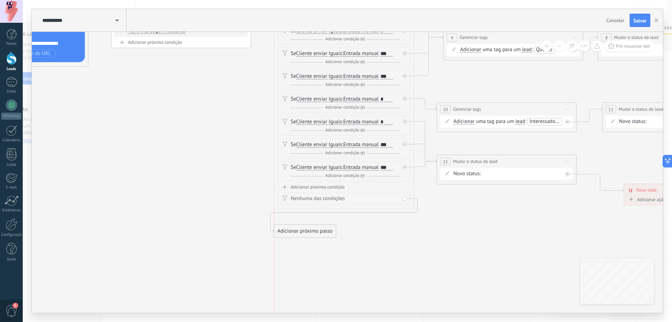
click at [329, 231] on div "Adicionar próximo passo" at bounding box center [306, 231] width 62 height 12
click at [331, 231] on div "Adicionar próximo passo" at bounding box center [306, 231] width 62 height 12
click at [326, 232] on div "Adicionar próximo passo" at bounding box center [306, 231] width 62 height 12
click at [328, 241] on span "Enviar mensagem" at bounding box center [313, 243] width 40 height 7
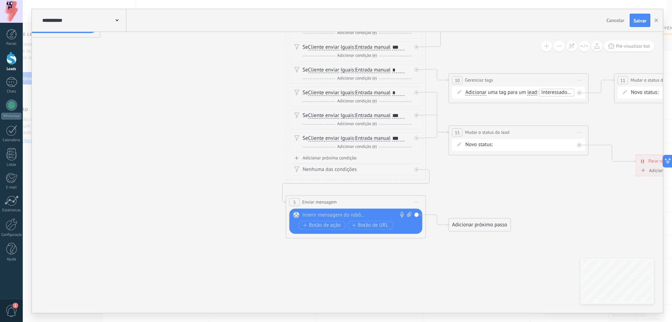
click at [440, 217] on icon at bounding box center [482, 88] width 1558 height 652
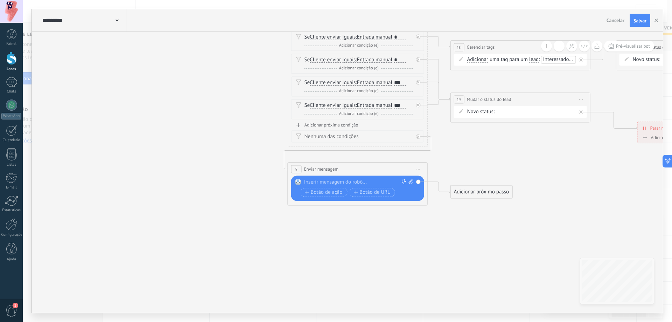
click at [355, 182] on div at bounding box center [356, 182] width 104 height 7
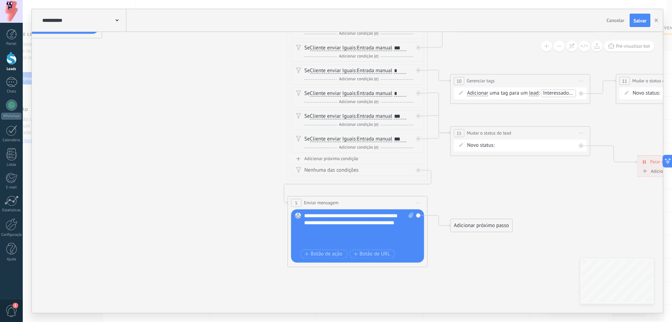
drag, startPoint x: 174, startPoint y: 136, endPoint x: 244, endPoint y: 183, distance: 84.7
drag, startPoint x: 244, startPoint y: 183, endPoint x: 157, endPoint y: 128, distance: 102.5
click at [157, 128] on icon at bounding box center [484, 88] width 1558 height 652
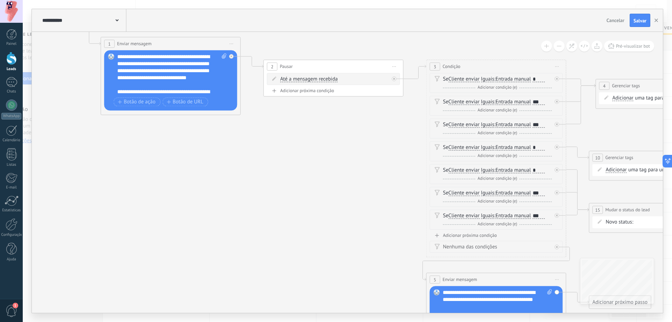
drag, startPoint x: 169, startPoint y: 140, endPoint x: 236, endPoint y: 138, distance: 66.6
click at [302, 200] on icon at bounding box center [622, 165] width 1558 height 652
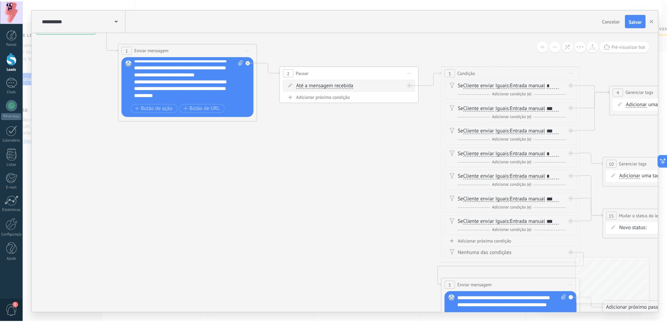
scroll to position [70, 0]
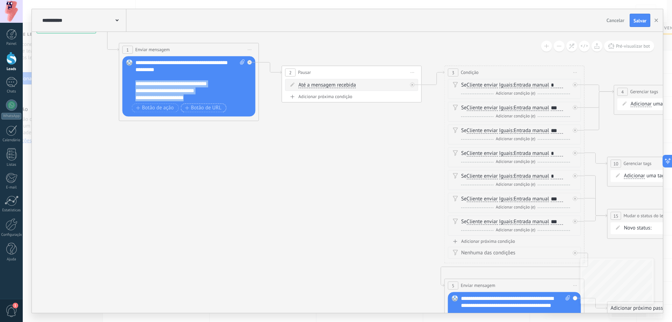
drag, startPoint x: 136, startPoint y: 82, endPoint x: 193, endPoint y: 104, distance: 61.2
click at [192, 104] on div "**********" at bounding box center [190, 86] width 109 height 55
copy div "**********"
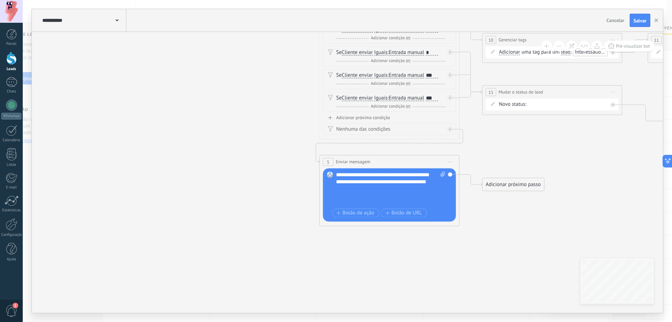
drag, startPoint x: 321, startPoint y: 242, endPoint x: 209, endPoint y: 136, distance: 154.6
click at [209, 136] on icon at bounding box center [516, 47] width 1558 height 652
click at [338, 199] on div at bounding box center [387, 195] width 103 height 7
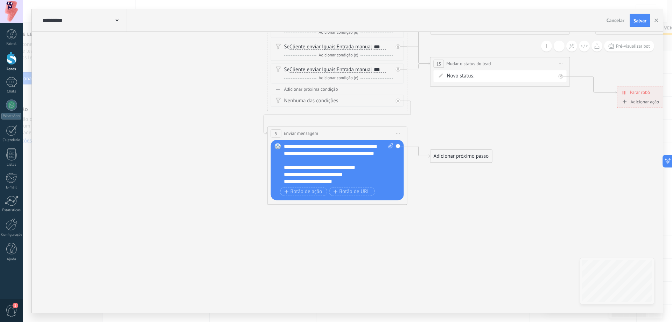
drag, startPoint x: 410, startPoint y: 258, endPoint x: 356, endPoint y: 217, distance: 68.0
click at [358, 230] on icon at bounding box center [464, 19] width 1558 height 652
click at [475, 244] on icon at bounding box center [463, 19] width 1558 height 652
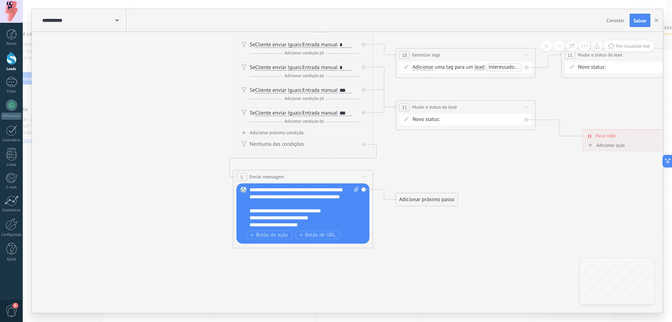
drag, startPoint x: 488, startPoint y: 217, endPoint x: 445, endPoint y: 257, distance: 59.2
click at [446, 261] on icon at bounding box center [429, 62] width 1558 height 652
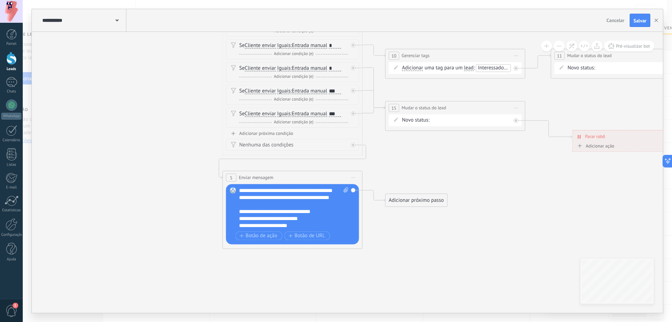
drag, startPoint x: 445, startPoint y: 255, endPoint x: 394, endPoint y: 230, distance: 55.9
click at [394, 230] on icon at bounding box center [419, 63] width 1558 height 652
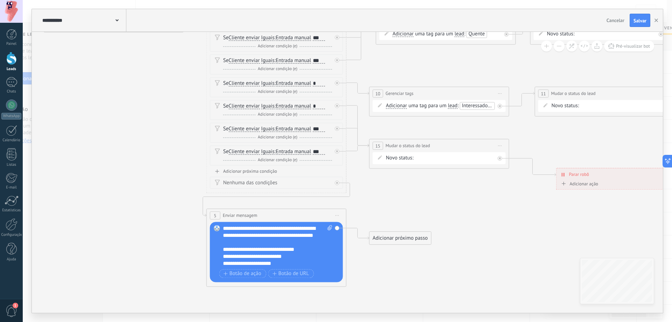
drag, startPoint x: 377, startPoint y: 196, endPoint x: 408, endPoint y: 252, distance: 63.9
click at [408, 252] on icon at bounding box center [403, 101] width 1558 height 652
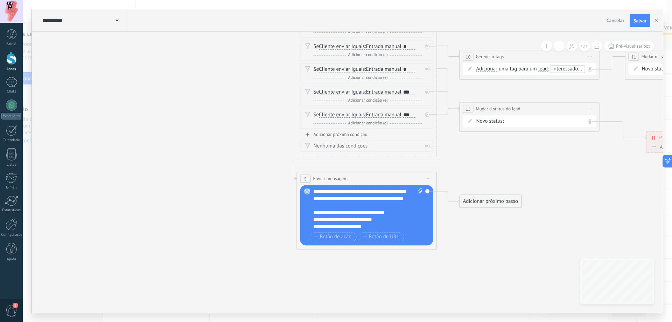
drag, startPoint x: 407, startPoint y: 263, endPoint x: 514, endPoint y: 216, distance: 117.6
click at [510, 223] on icon at bounding box center [493, 64] width 1558 height 652
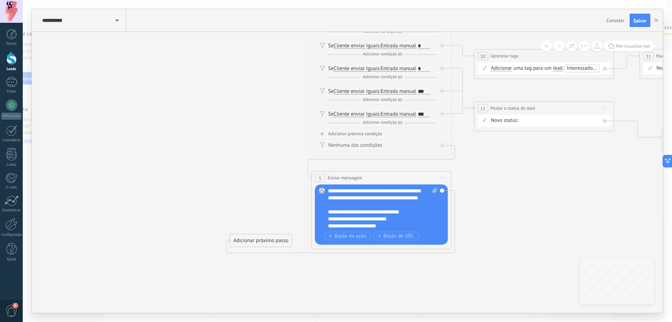
drag, startPoint x: 509, startPoint y: 202, endPoint x: 263, endPoint y: 201, distance: 245.8
click at [265, 240] on div "Adicionar próximo passo" at bounding box center [261, 241] width 62 height 12
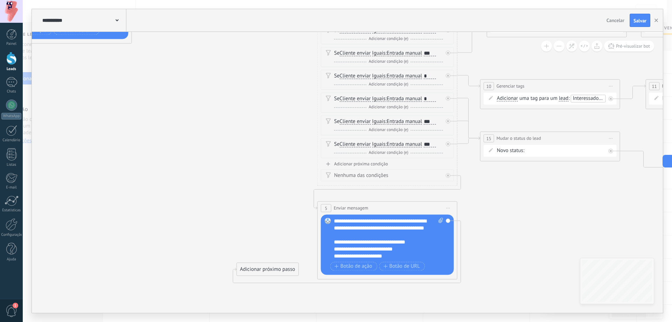
drag, startPoint x: 259, startPoint y: 162, endPoint x: 270, endPoint y: 218, distance: 57.1
click at [269, 214] on icon at bounding box center [514, 111] width 1558 height 687
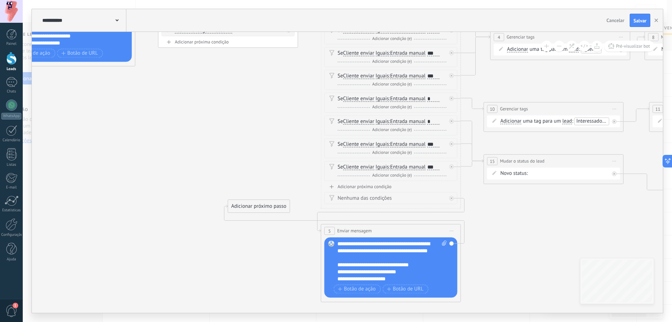
drag, startPoint x: 271, startPoint y: 290, endPoint x: 248, endPoint y: 154, distance: 138.2
click at [248, 200] on div "Adicionar próximo passo" at bounding box center [259, 206] width 62 height 12
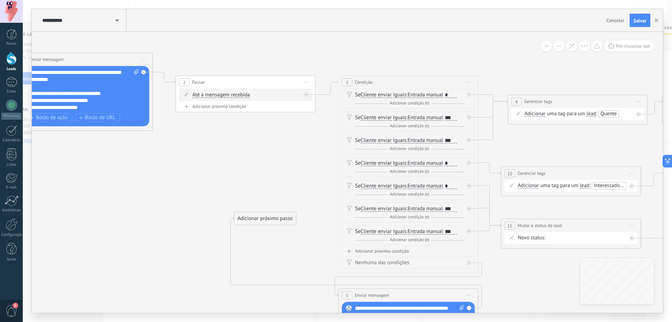
drag, startPoint x: 244, startPoint y: 106, endPoint x: 271, endPoint y: 219, distance: 116.4
click at [262, 178] on icon at bounding box center [535, 198] width 1558 height 687
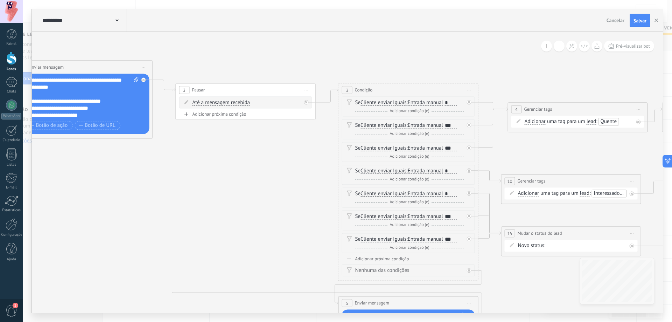
click at [228, 105] on icon at bounding box center [535, 205] width 1558 height 687
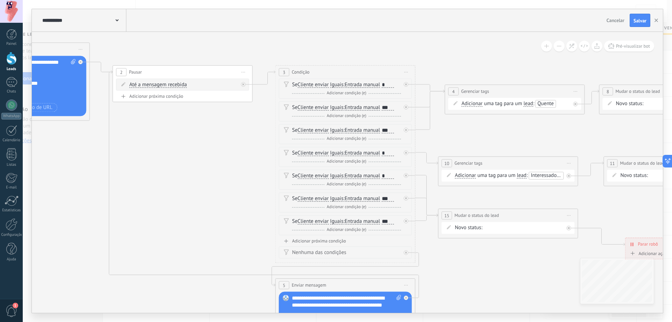
click at [485, 321] on html ".abccls-1,.abccls-2{fill-rule:evenodd}.abccls-2{fill:#fff} .abfcls-1{fill:none}…" at bounding box center [336, 161] width 672 height 322
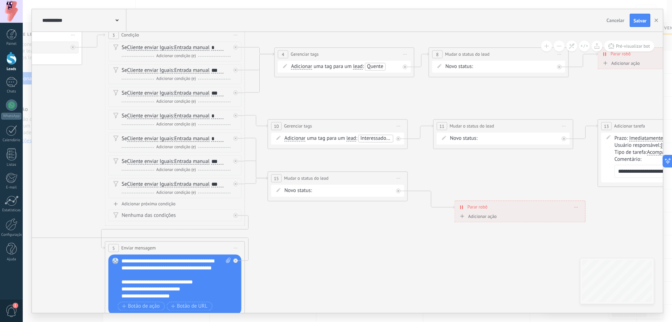
click at [366, 256] on icon at bounding box center [301, 150] width 1558 height 687
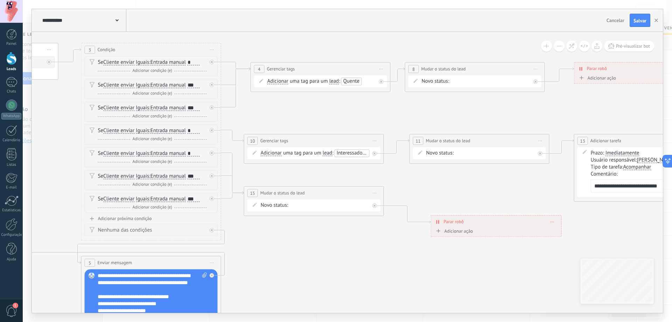
click at [351, 265] on icon at bounding box center [277, 165] width 1558 height 687
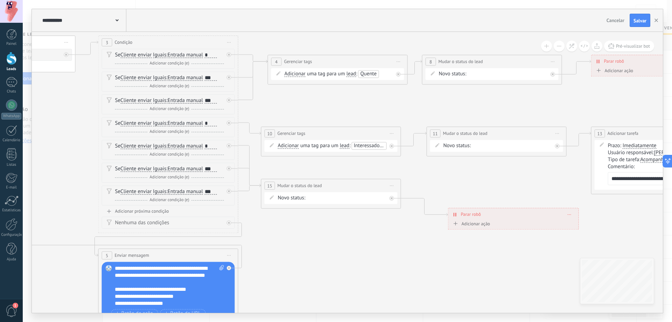
drag, startPoint x: 352, startPoint y: 263, endPoint x: 374, endPoint y: 256, distance: 22.7
click at [374, 256] on icon at bounding box center [294, 158] width 1558 height 687
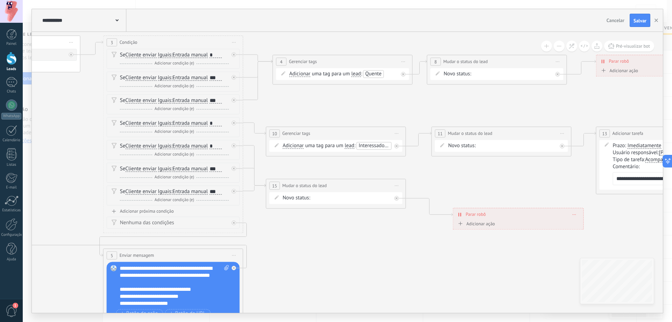
drag, startPoint x: 334, startPoint y: 253, endPoint x: 341, endPoint y: 253, distance: 7.0
click at [337, 253] on icon at bounding box center [299, 158] width 1558 height 687
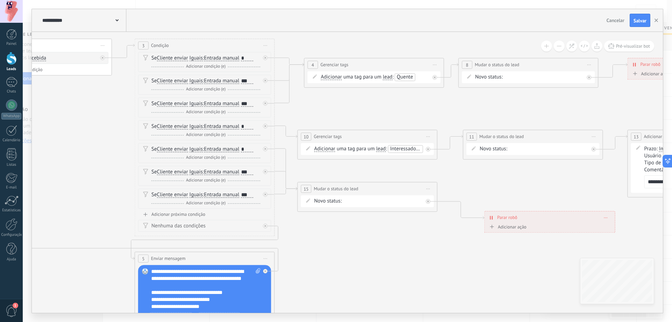
click at [556, 46] on button at bounding box center [559, 46] width 11 height 11
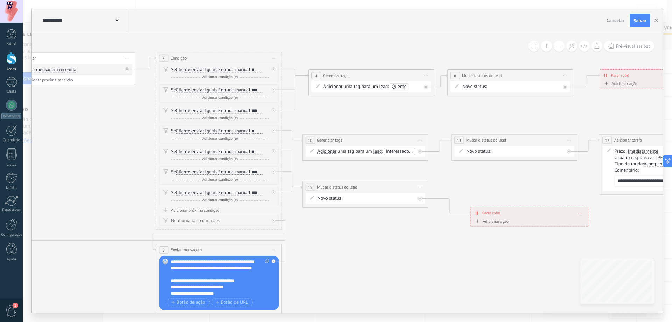
drag, startPoint x: 556, startPoint y: 46, endPoint x: 548, endPoint y: 58, distance: 15.0
click at [557, 46] on button at bounding box center [559, 46] width 11 height 11
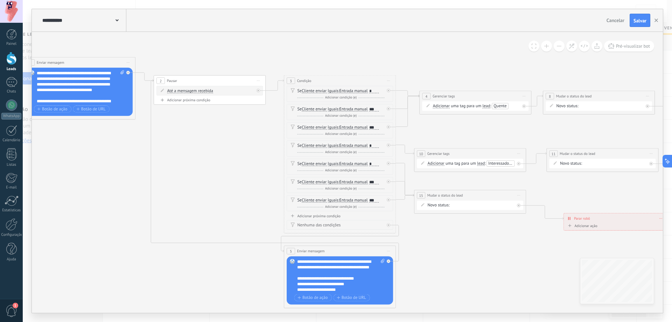
drag, startPoint x: 342, startPoint y: 249, endPoint x: 475, endPoint y: 256, distance: 132.6
click at [475, 256] on icon at bounding box center [441, 173] width 1246 height 549
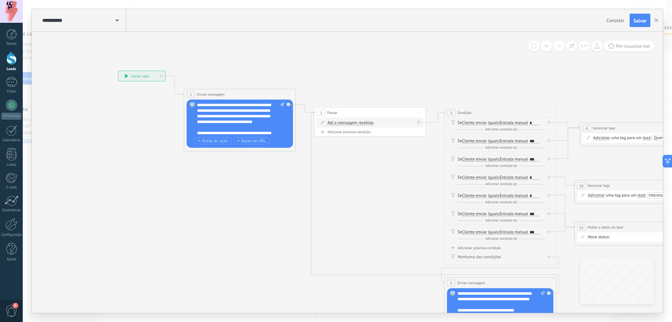
drag, startPoint x: 231, startPoint y: 167, endPoint x: 365, endPoint y: 201, distance: 137.6
click at [365, 201] on icon at bounding box center [601, 205] width 1246 height 549
drag, startPoint x: 229, startPoint y: 219, endPoint x: 260, endPoint y: 235, distance: 35.1
click at [262, 238] on icon at bounding box center [601, 205] width 1246 height 549
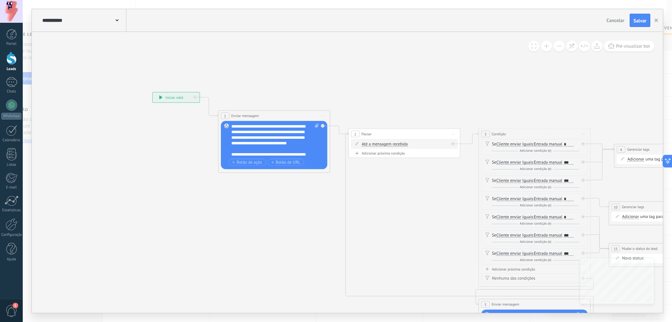
click at [117, 20] on icon at bounding box center [117, 20] width 3 height 2
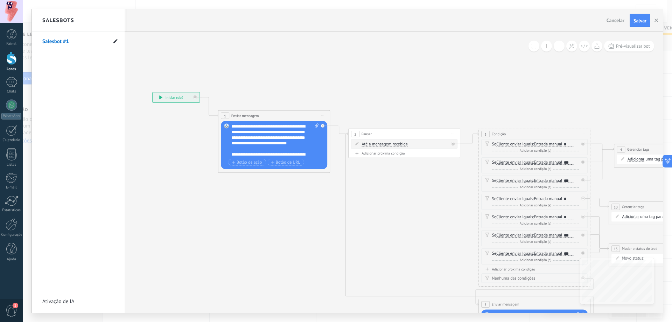
click at [115, 40] on icon at bounding box center [115, 41] width 4 height 4
click at [77, 43] on input "**********" at bounding box center [67, 41] width 50 height 11
type input "**********"
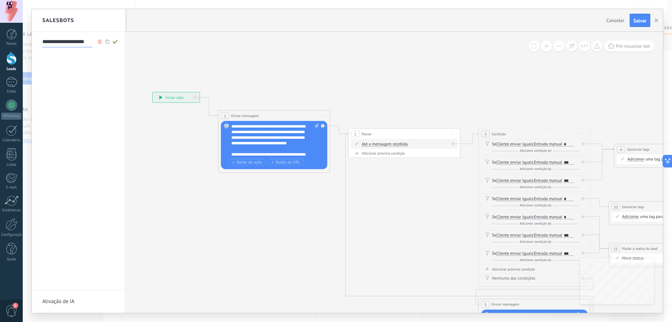
click at [117, 42] on icon at bounding box center [115, 42] width 8 height 4
type input "**********"
click at [239, 218] on div at bounding box center [347, 161] width 631 height 304
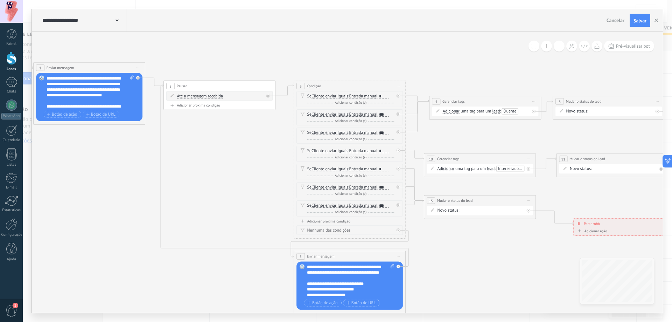
drag, startPoint x: 275, startPoint y: 247, endPoint x: 97, endPoint y: 199, distance: 184.0
click at [97, 199] on icon at bounding box center [450, 178] width 1246 height 549
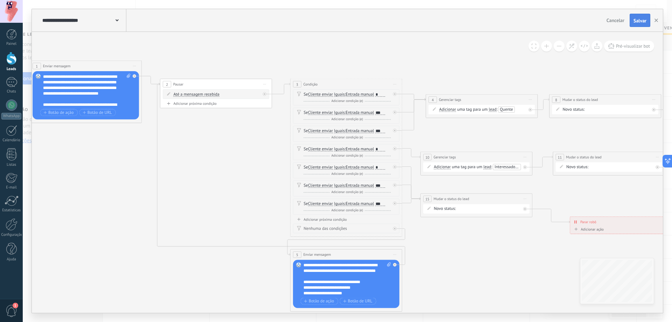
click at [648, 19] on button "Salvar" at bounding box center [640, 20] width 21 height 13
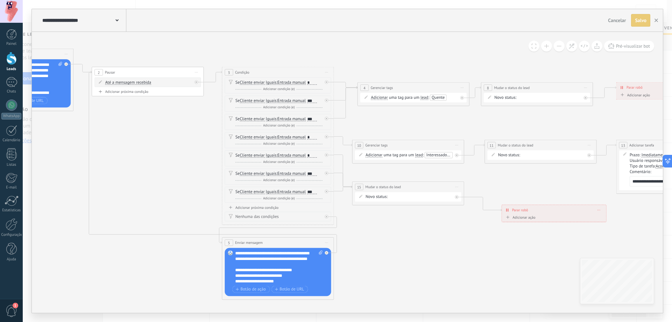
drag, startPoint x: 492, startPoint y: 268, endPoint x: 360, endPoint y: 241, distance: 134.7
click at [360, 241] on icon at bounding box center [379, 164] width 1246 height 549
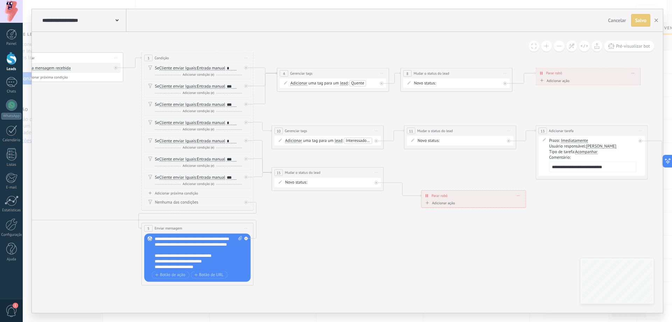
drag, startPoint x: 429, startPoint y: 257, endPoint x: 420, endPoint y: 259, distance: 8.9
click at [408, 263] on icon at bounding box center [298, 150] width 1246 height 549
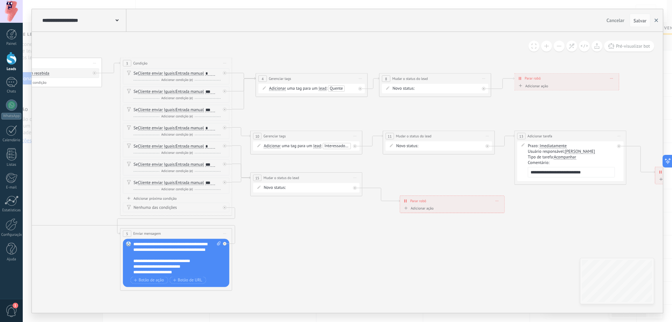
click at [656, 20] on icon "button" at bounding box center [657, 21] width 4 height 4
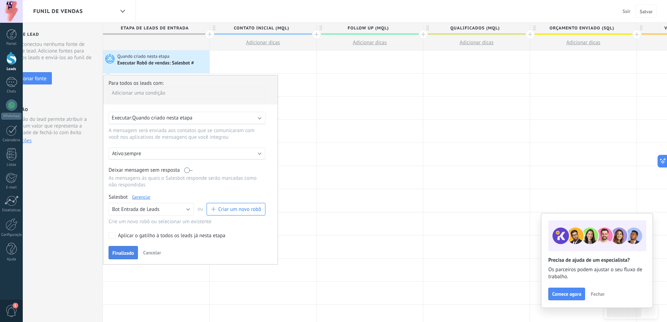
click at [114, 253] on span "Finalizado" at bounding box center [123, 252] width 22 height 5
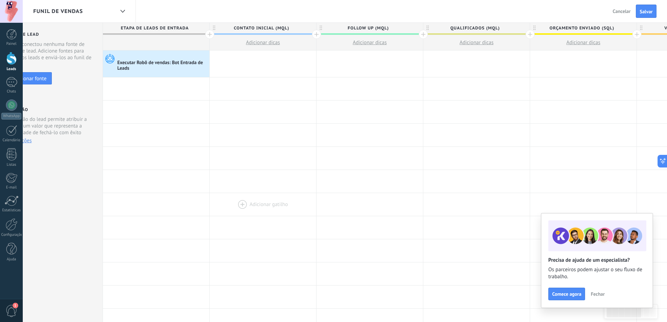
scroll to position [0, 13]
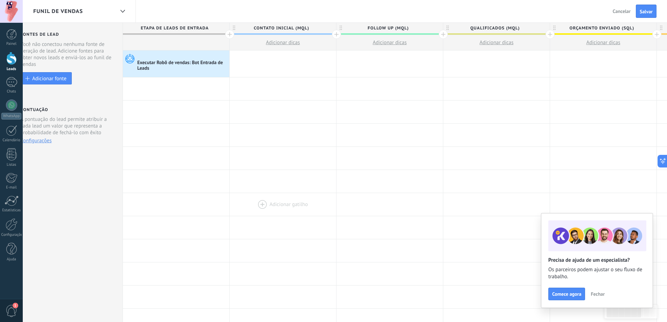
drag, startPoint x: 230, startPoint y: 171, endPoint x: 250, endPoint y: 201, distance: 36.3
click at [249, 202] on div "**********" at bounding box center [550, 294] width 854 height 489
click at [650, 14] on span "Salvar" at bounding box center [646, 11] width 13 height 5
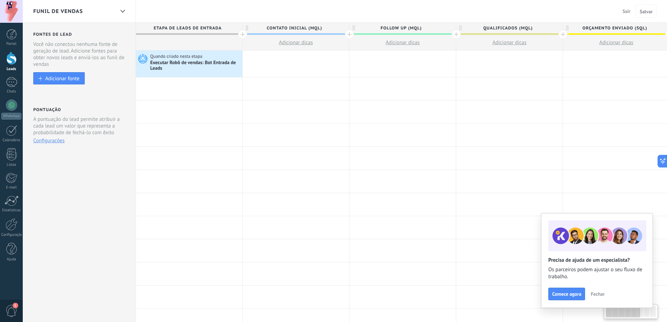
scroll to position [0, 13]
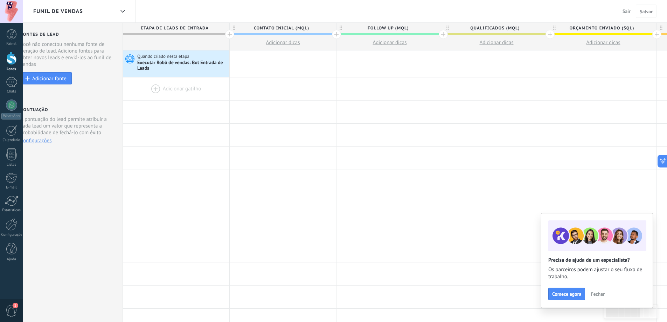
click at [203, 89] on div at bounding box center [176, 88] width 106 height 23
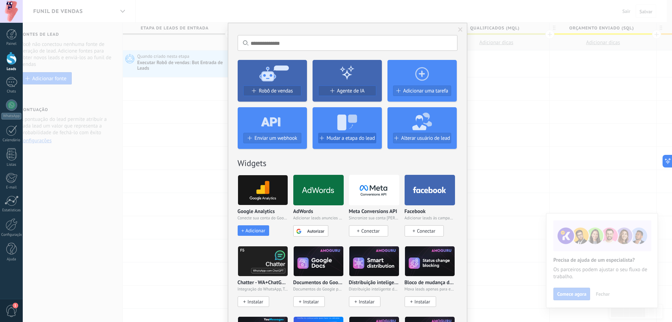
click at [367, 139] on span "Mudar a etapa do lead" at bounding box center [351, 138] width 48 height 6
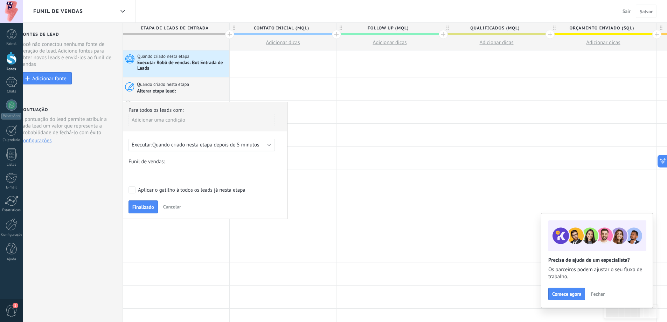
click at [251, 145] on span "Quando criado nesta etapa depois de 5 minutos" at bounding box center [205, 144] width 107 height 7
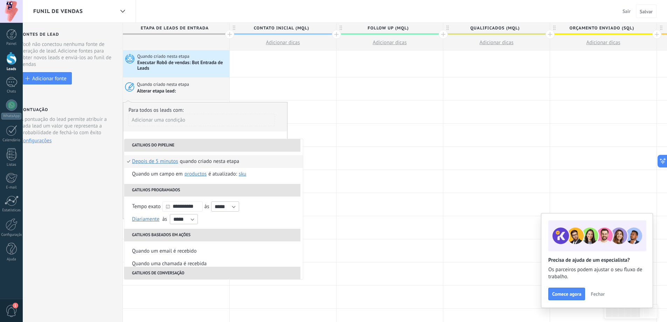
click at [167, 162] on span "depois de 5 minutos" at bounding box center [155, 161] width 46 height 13
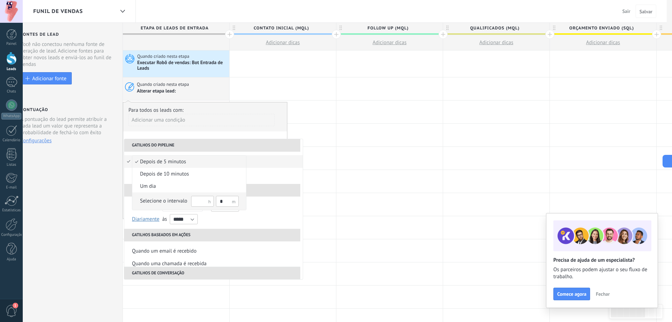
click at [206, 201] on input "text" at bounding box center [202, 201] width 23 height 11
type input "**"
click at [229, 200] on input "*" at bounding box center [227, 201] width 23 height 11
type input "*"
click at [174, 201] on div "Selecione o intervalo" at bounding box center [163, 200] width 47 height 7
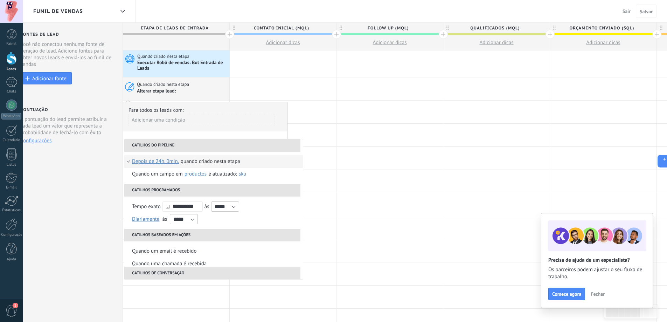
click at [248, 163] on li "Quando criado nesta etapa Depois de 24h. 0min. depois de 5 minutos depois de 10…" at bounding box center [213, 161] width 179 height 13
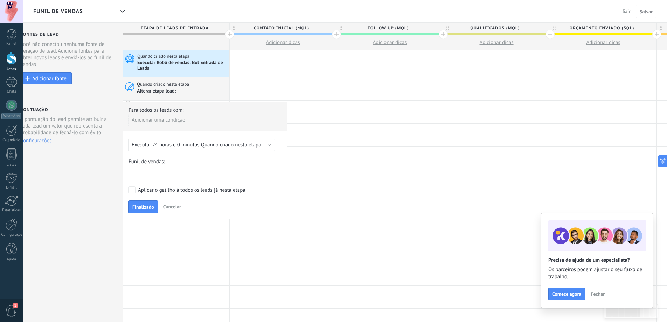
click at [0, 0] on div "Contato inicial (MQL) Follow Up (MQL) Qualificados (MQL) Orçamento enviado (SQL…" at bounding box center [0, 0] width 0 height 0
click at [0, 0] on label "Contato inicial (MQL)" at bounding box center [0, 0] width 0 height 0
click at [149, 208] on span "Finalizado" at bounding box center [143, 206] width 22 height 5
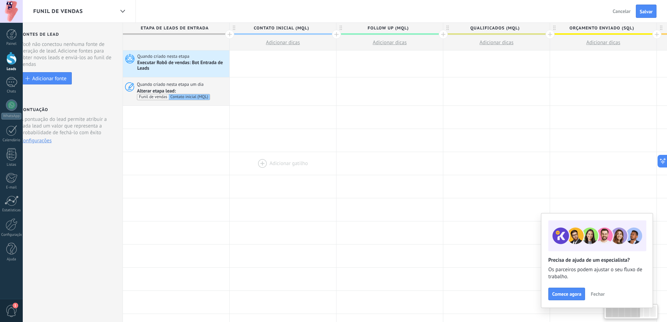
scroll to position [0, 7]
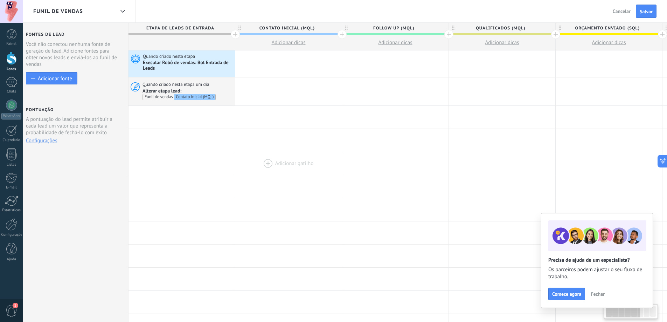
drag, startPoint x: 264, startPoint y: 138, endPoint x: 269, endPoint y: 163, distance: 25.5
click at [269, 163] on div "**********" at bounding box center [555, 297] width 854 height 494
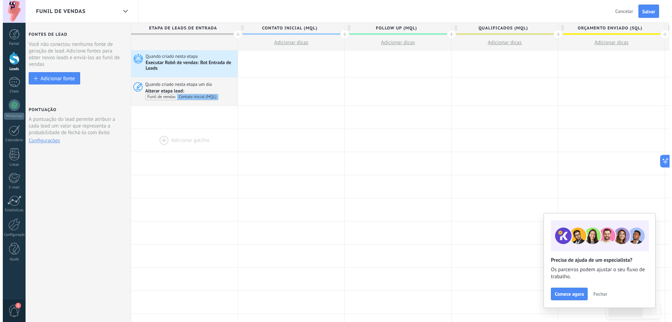
scroll to position [0, 0]
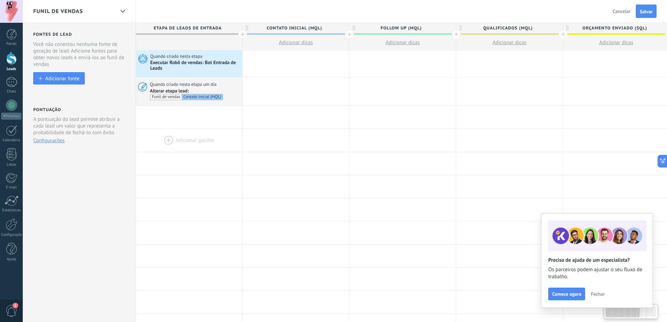
drag, startPoint x: 214, startPoint y: 123, endPoint x: 242, endPoint y: 130, distance: 28.6
click at [242, 130] on div "**********" at bounding box center [563, 297] width 854 height 494
click at [652, 11] on span "Salvar" at bounding box center [646, 11] width 13 height 5
click at [297, 67] on div at bounding box center [296, 63] width 106 height 27
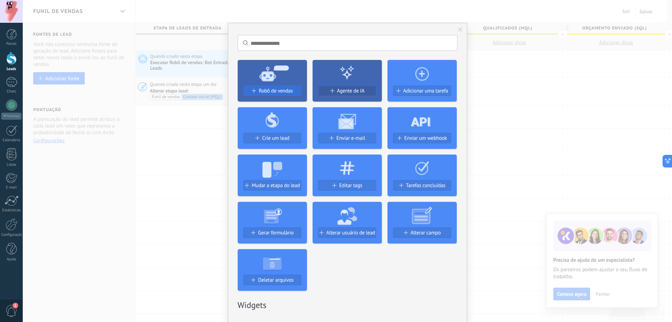
click at [293, 89] on div "Robô de vendas" at bounding box center [272, 91] width 57 height 6
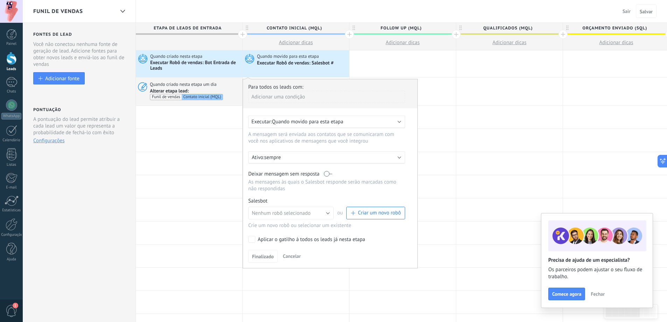
click at [354, 212] on span "button" at bounding box center [352, 213] width 4 height 4
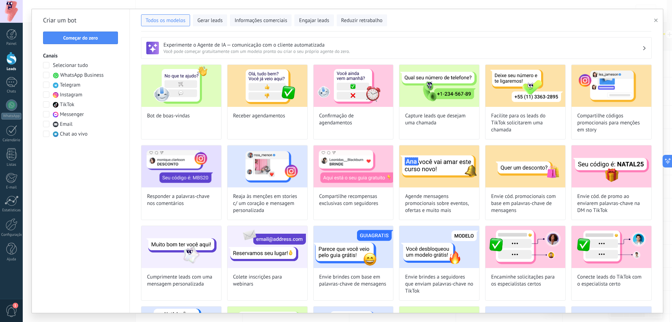
type input "**********"
click at [91, 40] on span "Começar do zero" at bounding box center [80, 37] width 35 height 5
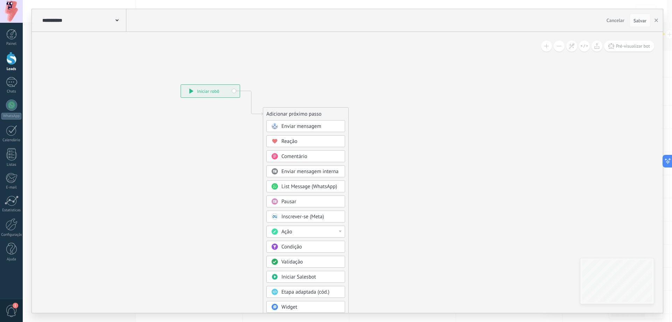
click at [304, 126] on span "Enviar mensagem" at bounding box center [302, 126] width 40 height 7
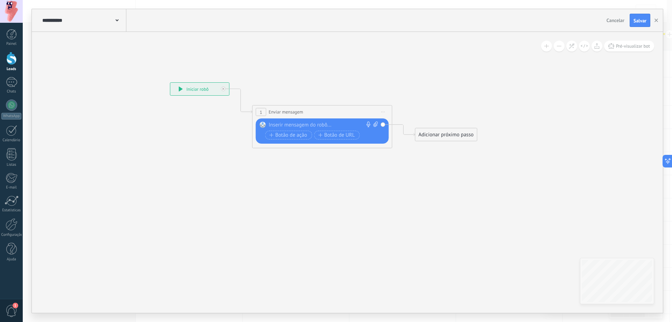
drag, startPoint x: 368, startPoint y: 200, endPoint x: 317, endPoint y: 189, distance: 52.8
click at [317, 189] on icon at bounding box center [311, 115] width 633 height 416
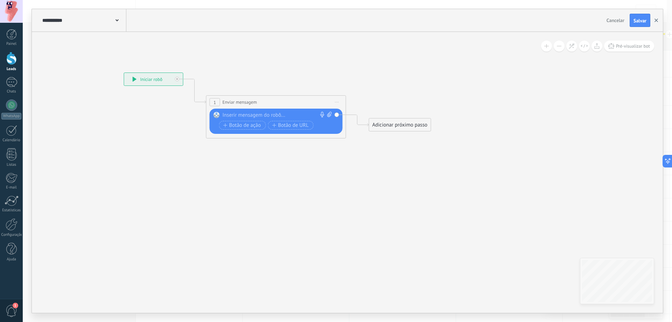
click at [655, 20] on icon "button" at bounding box center [657, 21] width 4 height 4
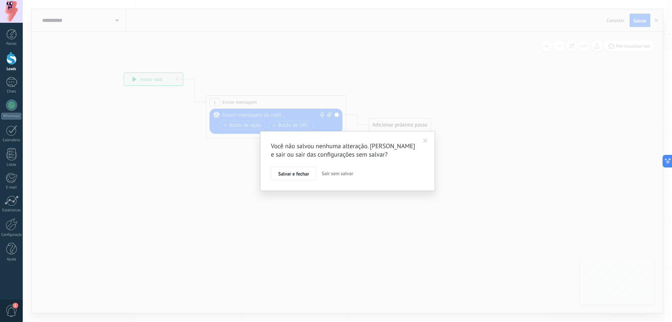
click at [346, 175] on span "Sair sem salvar" at bounding box center [338, 173] width 32 height 6
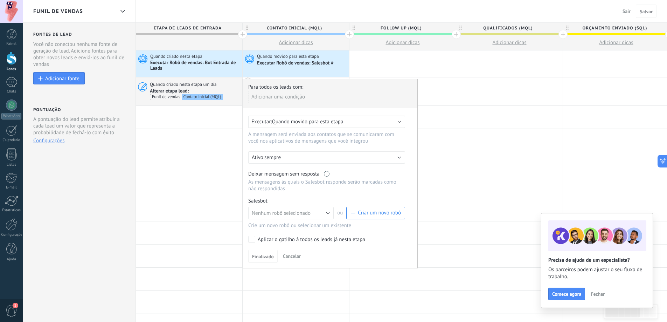
click at [298, 261] on button "Cancelar" at bounding box center [291, 256] width 23 height 11
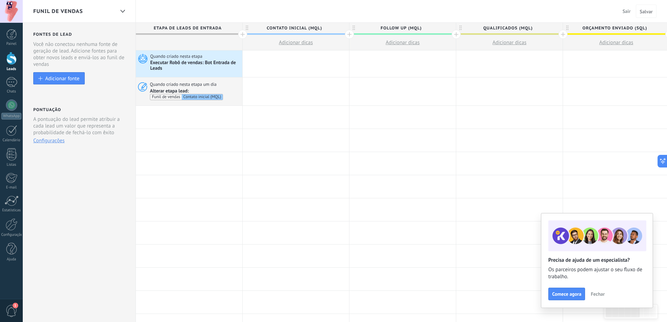
click at [8, 59] on div at bounding box center [11, 58] width 11 height 13
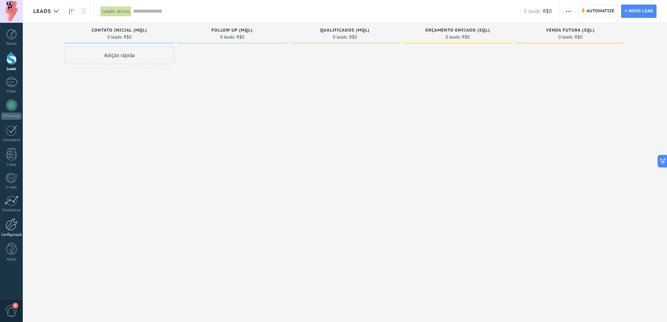
click at [10, 227] on div at bounding box center [12, 224] width 12 height 12
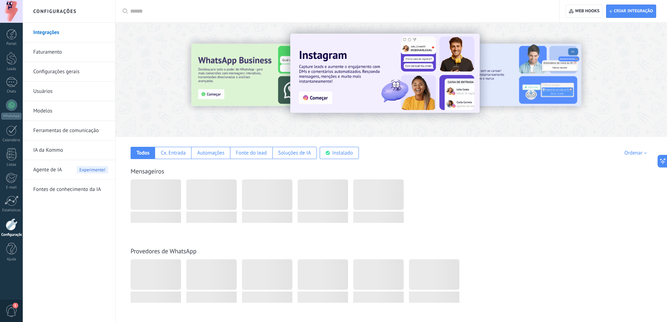
click at [80, 133] on link "Ferramentas de comunicação" at bounding box center [70, 131] width 75 height 20
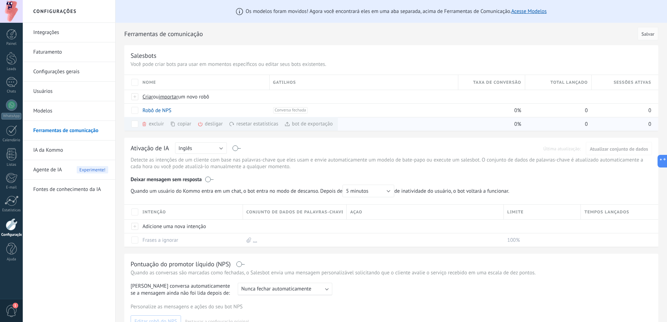
click at [180, 124] on div "copiar mais" at bounding box center [193, 124] width 46 height 14
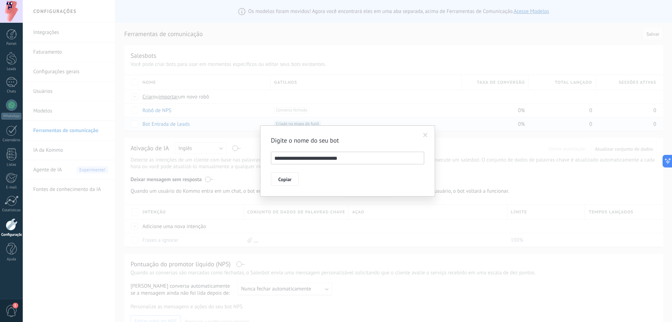
drag, startPoint x: 323, startPoint y: 157, endPoint x: 284, endPoint y: 157, distance: 39.2
click at [284, 157] on input "**********" at bounding box center [347, 158] width 153 height 13
type input "**********"
click at [283, 180] on span "Copiar" at bounding box center [284, 179] width 13 height 5
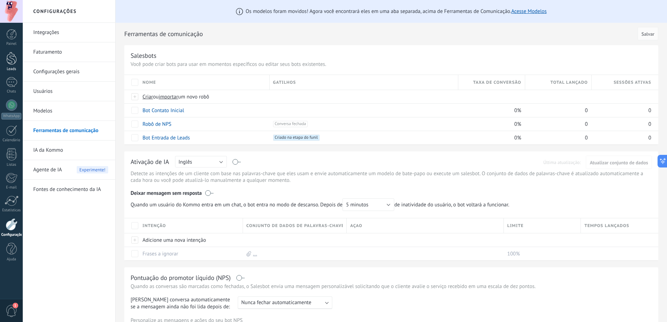
click at [13, 64] on div at bounding box center [11, 58] width 11 height 13
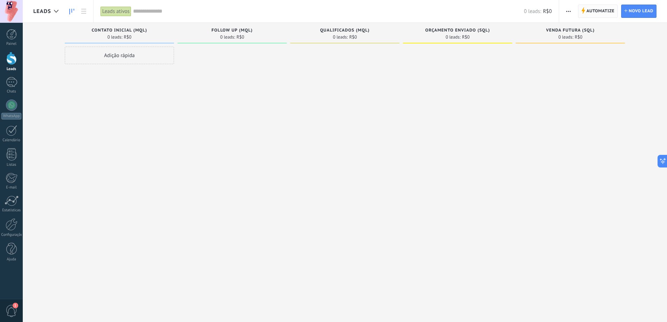
click at [606, 8] on span "Automatize" at bounding box center [600, 11] width 28 height 13
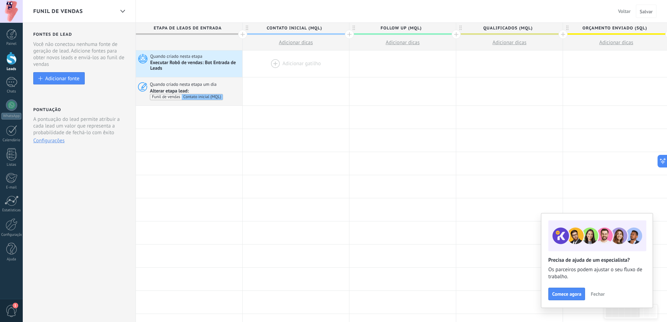
click at [280, 63] on div at bounding box center [296, 63] width 106 height 27
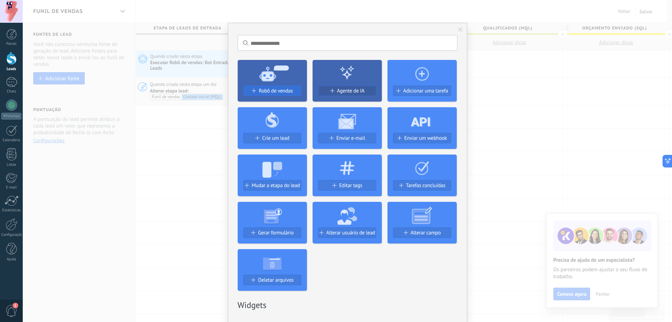
click at [285, 86] on button "Robô de vendas" at bounding box center [272, 90] width 58 height 11
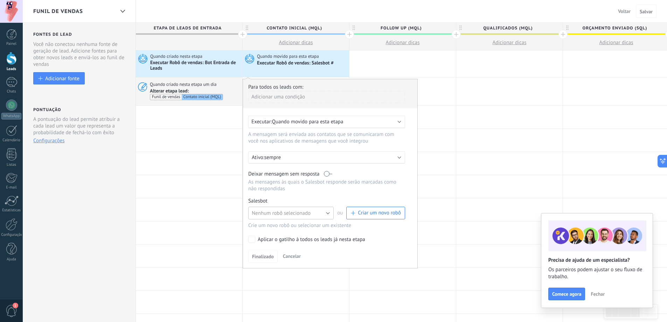
click at [292, 212] on span "Nenhum robô selecionado" at bounding box center [281, 213] width 59 height 7
click at [299, 226] on span "Bot Contato Inicial" at bounding box center [287, 225] width 87 height 7
click at [285, 202] on link "Gerenciar" at bounding box center [281, 201] width 19 height 6
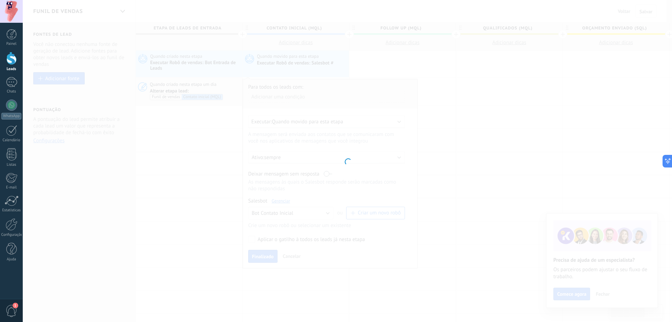
type input "**********"
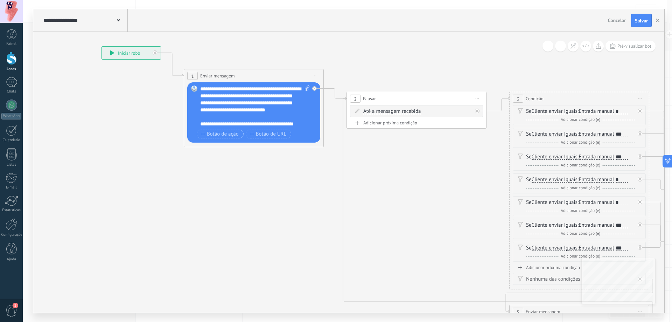
drag, startPoint x: 377, startPoint y: 253, endPoint x: 361, endPoint y: 216, distance: 40.8
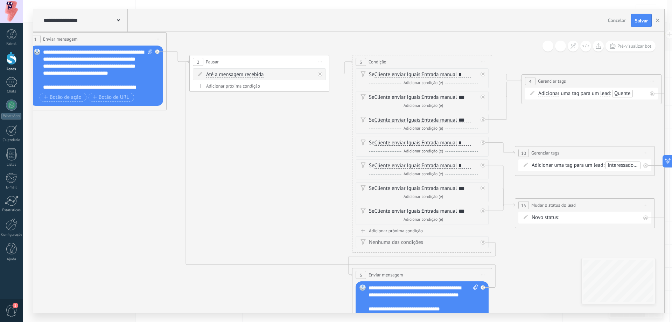
drag, startPoint x: 492, startPoint y: 217, endPoint x: 285, endPoint y: 132, distance: 224.3
click at [271, 139] on icon at bounding box center [548, 177] width 1558 height 687
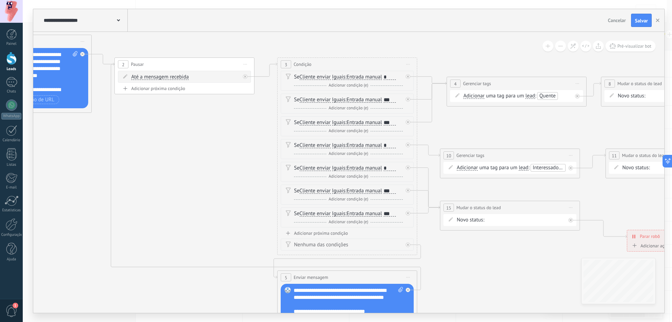
click at [582, 291] on div "**********" at bounding box center [348, 172] width 631 height 281
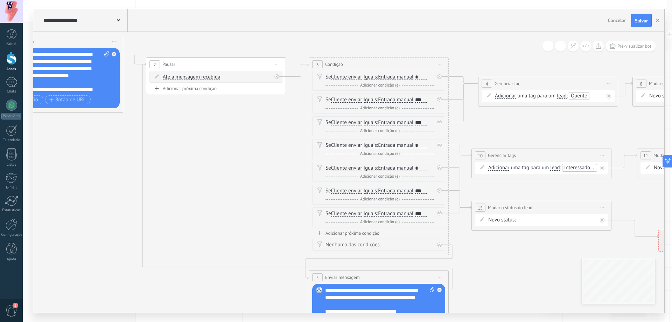
drag, startPoint x: 222, startPoint y: 177, endPoint x: 243, endPoint y: 182, distance: 21.9
click at [243, 182] on icon at bounding box center [505, 180] width 1558 height 687
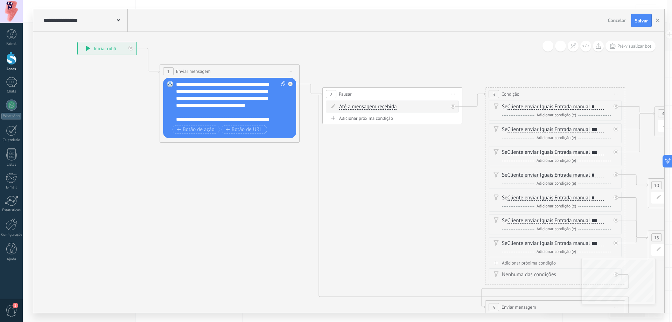
drag, startPoint x: 244, startPoint y: 181, endPoint x: 382, endPoint y: 203, distance: 139.3
click at [382, 203] on icon at bounding box center [681, 210] width 1558 height 687
click at [216, 107] on div "**********" at bounding box center [231, 102] width 110 height 42
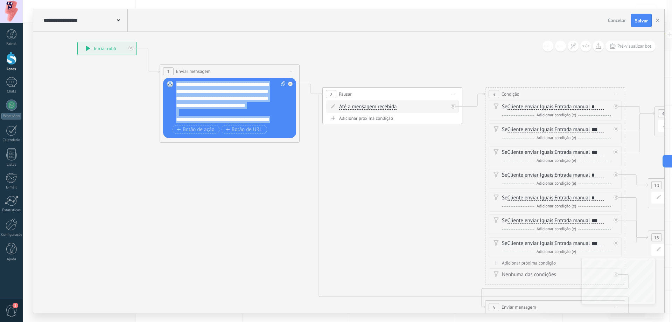
paste div
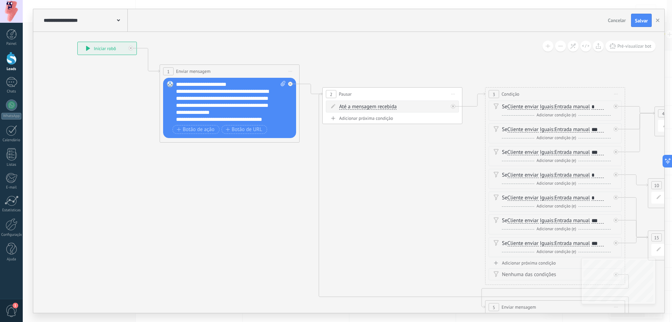
click at [189, 83] on div "**********" at bounding box center [231, 102] width 110 height 42
click at [187, 83] on span "**" at bounding box center [187, 84] width 4 height 5
click at [198, 84] on div "**********" at bounding box center [231, 102] width 110 height 42
click at [197, 85] on div "**********" at bounding box center [231, 102] width 110 height 42
click at [186, 82] on div "**********" at bounding box center [231, 102] width 110 height 42
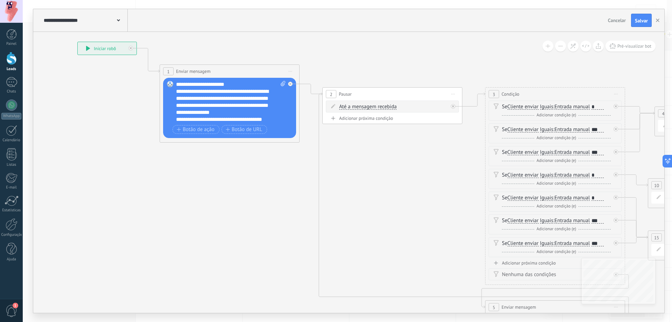
click at [190, 84] on div "**********" at bounding box center [231, 102] width 110 height 42
click at [197, 84] on div "**********" at bounding box center [231, 102] width 110 height 42
click at [192, 83] on span "*****" at bounding box center [190, 84] width 11 height 5
click at [188, 83] on span "*****" at bounding box center [190, 84] width 11 height 5
click at [186, 84] on span "*****" at bounding box center [190, 84] width 11 height 5
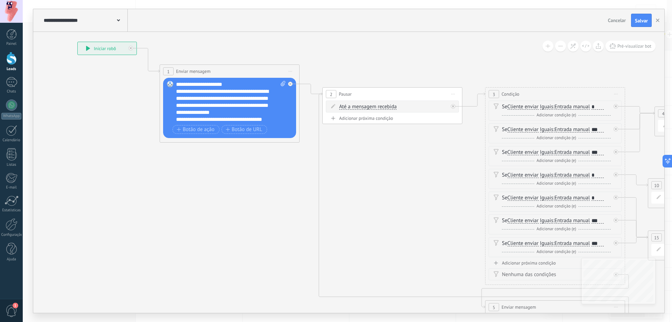
click at [197, 84] on div "**********" at bounding box center [231, 102] width 110 height 42
click at [198, 85] on div "**********" at bounding box center [231, 102] width 110 height 42
click at [657, 23] on button "button" at bounding box center [658, 20] width 11 height 13
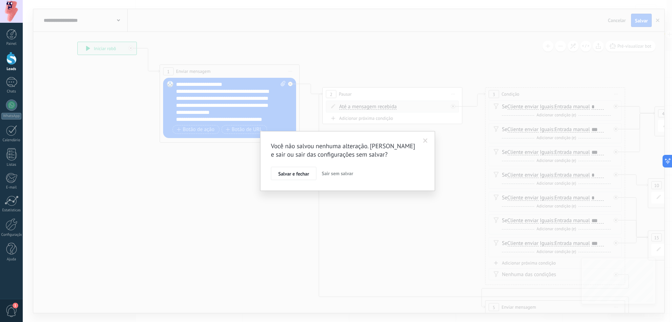
click at [341, 178] on button "Sair sem salvar" at bounding box center [337, 173] width 37 height 13
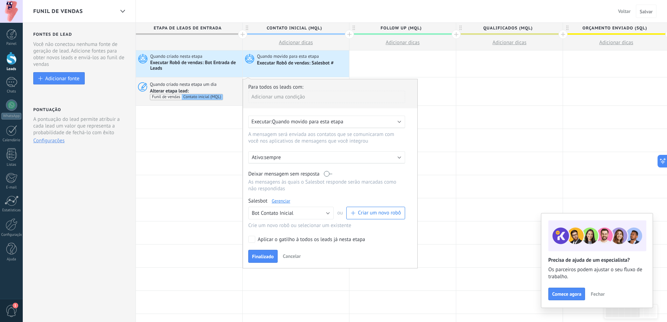
click at [285, 200] on link "Gerenciar" at bounding box center [281, 201] width 19 height 6
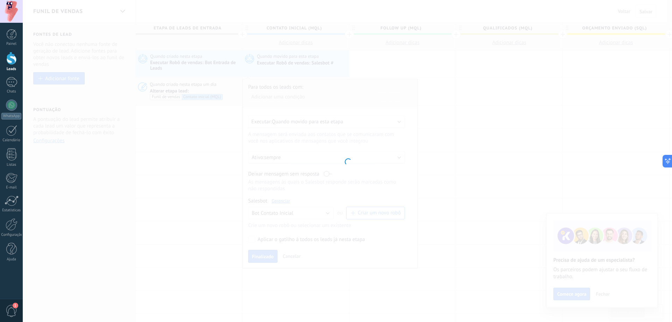
type input "**********"
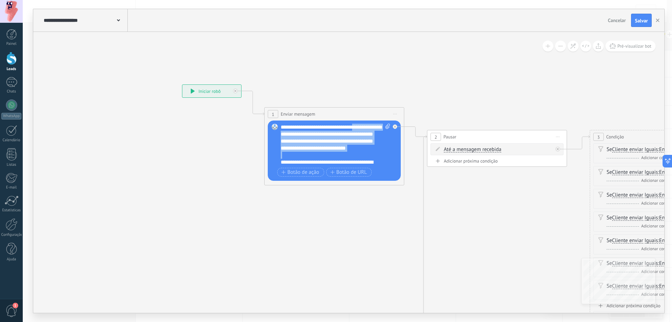
scroll to position [70, 0]
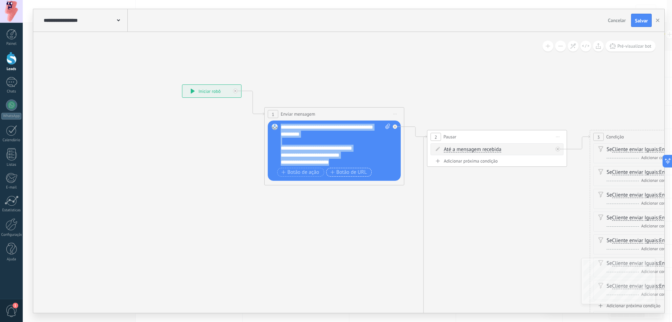
drag, startPoint x: 359, startPoint y: 126, endPoint x: 363, endPoint y: 168, distance: 42.6
click at [363, 168] on div "**********" at bounding box center [335, 151] width 109 height 55
paste div
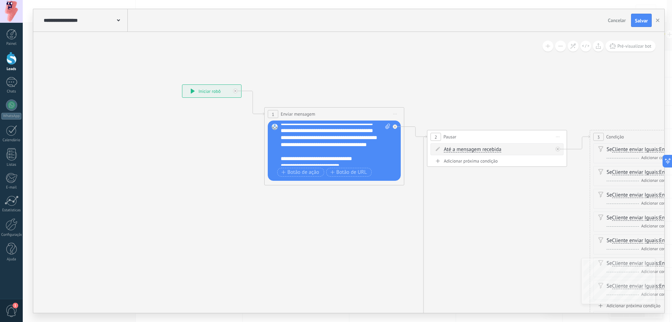
scroll to position [28, 0]
click at [364, 141] on div "**********" at bounding box center [329, 138] width 97 height 14
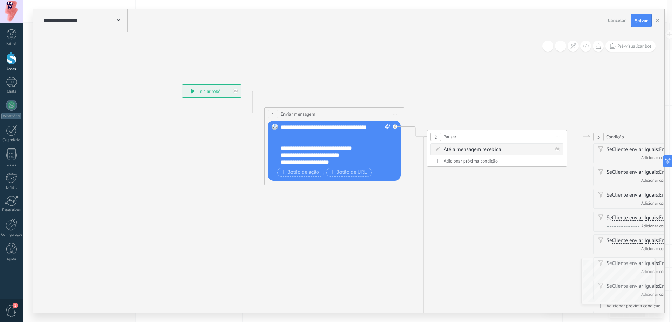
click at [342, 138] on div "**********" at bounding box center [329, 131] width 97 height 14
click at [362, 158] on div "**********" at bounding box center [329, 155] width 97 height 7
click at [363, 163] on div "**********" at bounding box center [329, 162] width 97 height 7
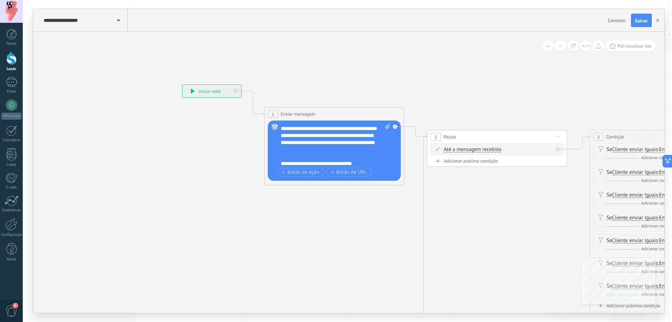
scroll to position [0, 0]
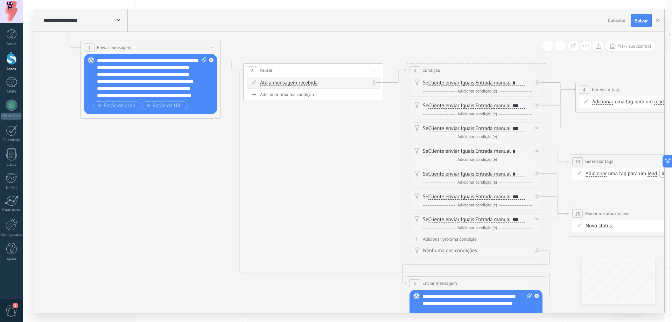
drag, startPoint x: 488, startPoint y: 223, endPoint x: 303, endPoint y: 155, distance: 197.7
click at [300, 153] on icon at bounding box center [602, 186] width 1558 height 687
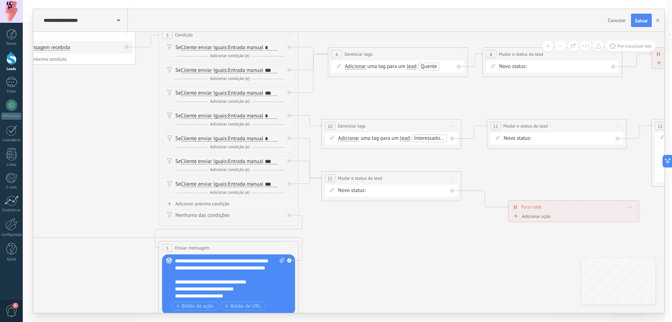
drag, startPoint x: 595, startPoint y: 192, endPoint x: 350, endPoint y: 157, distance: 246.8
click at [350, 157] on icon at bounding box center [355, 150] width 1558 height 687
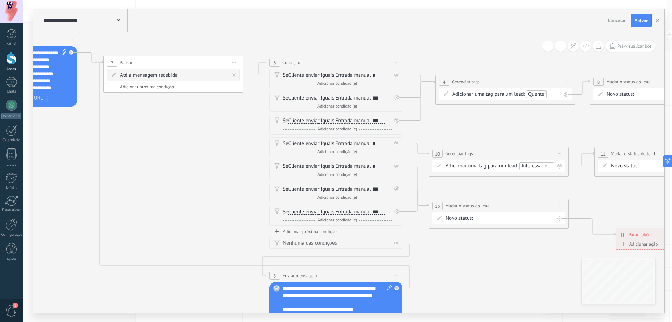
drag, startPoint x: 348, startPoint y: 224, endPoint x: 459, endPoint y: 252, distance: 114.3
click at [459, 252] on icon at bounding box center [462, 178] width 1558 height 687
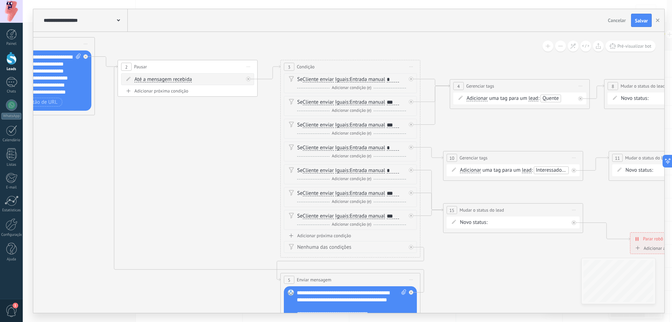
drag, startPoint x: 458, startPoint y: 255, endPoint x: 502, endPoint y: 264, distance: 45.8
click at [502, 264] on icon at bounding box center [476, 182] width 1558 height 687
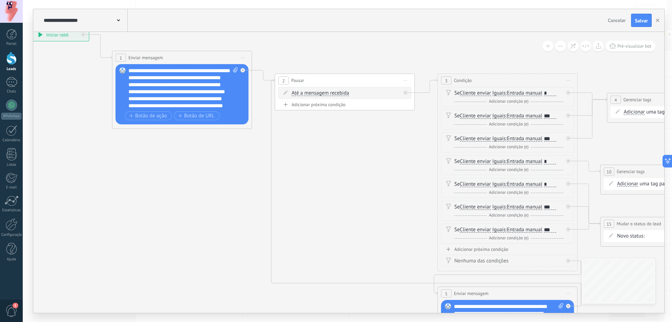
drag, startPoint x: 216, startPoint y: 203, endPoint x: 328, endPoint y: 208, distance: 112.2
click at [338, 207] on icon at bounding box center [634, 196] width 1558 height 687
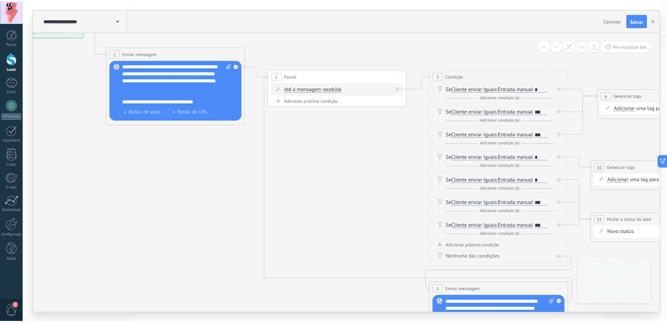
scroll to position [42, 0]
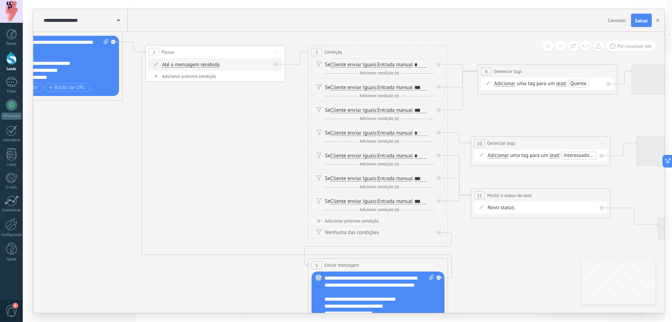
drag, startPoint x: 340, startPoint y: 191, endPoint x: 225, endPoint y: 167, distance: 117.2
click at [208, 164] on icon at bounding box center [504, 168] width 1558 height 687
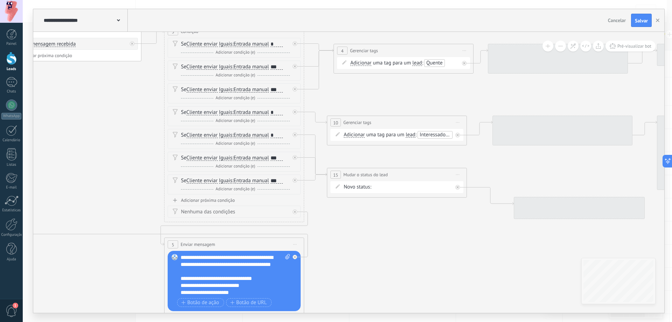
drag, startPoint x: 536, startPoint y: 279, endPoint x: 359, endPoint y: 255, distance: 178.1
click at [359, 255] on icon at bounding box center [360, 147] width 1558 height 687
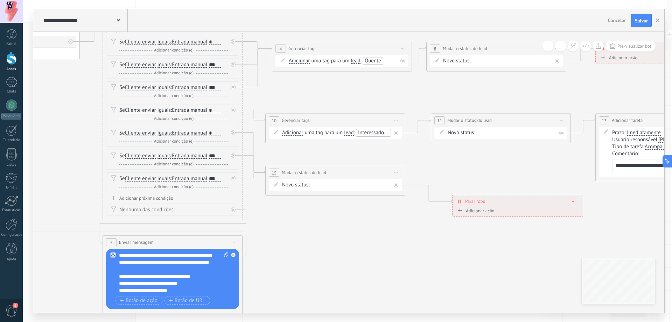
drag, startPoint x: 423, startPoint y: 256, endPoint x: 396, endPoint y: 258, distance: 27.0
click at [398, 259] on icon at bounding box center [299, 145] width 1558 height 687
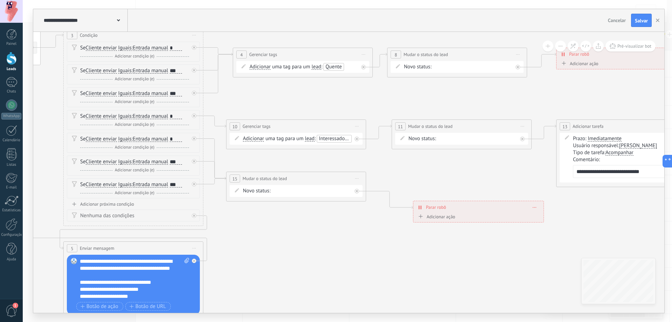
drag, startPoint x: 388, startPoint y: 268, endPoint x: 326, endPoint y: 268, distance: 62.3
click at [325, 269] on icon at bounding box center [259, 151] width 1558 height 687
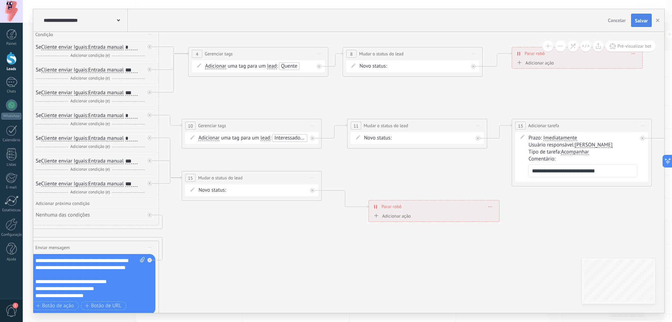
click at [650, 22] on button "Salvar" at bounding box center [641, 20] width 21 height 13
click at [657, 22] on button "button" at bounding box center [658, 20] width 11 height 13
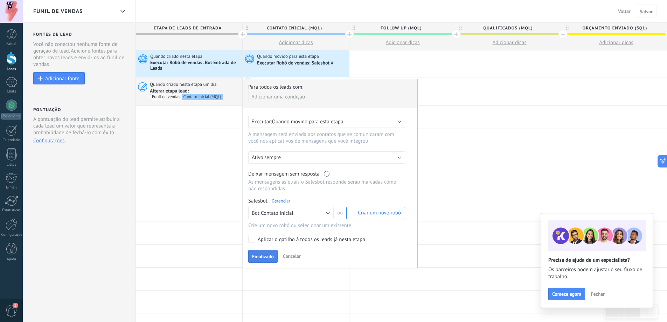
click at [272, 259] on span "Finalizado" at bounding box center [263, 256] width 22 height 5
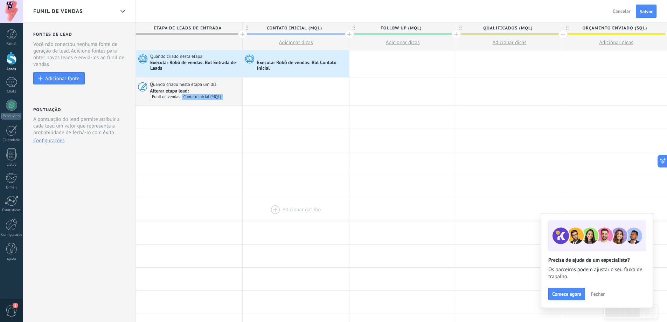
drag, startPoint x: 301, startPoint y: 188, endPoint x: 316, endPoint y: 207, distance: 24.2
click at [316, 207] on div "**********" at bounding box center [563, 309] width 854 height 518
click at [319, 95] on div at bounding box center [296, 91] width 106 height 28
click at [649, 13] on span "Salvar" at bounding box center [646, 11] width 13 height 5
click at [291, 95] on div at bounding box center [296, 91] width 106 height 28
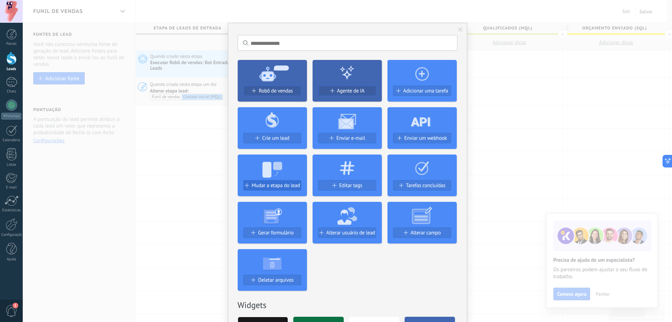
click at [290, 185] on span "Mudar a etapa do lead" at bounding box center [276, 185] width 48 height 6
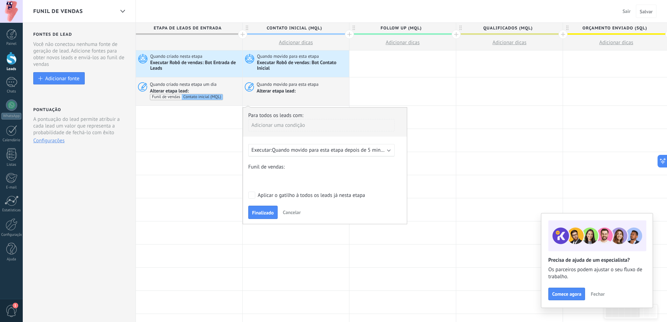
click at [319, 153] on span "Quando movido para esta etapa depois de 5 minutos" at bounding box center [331, 150] width 118 height 7
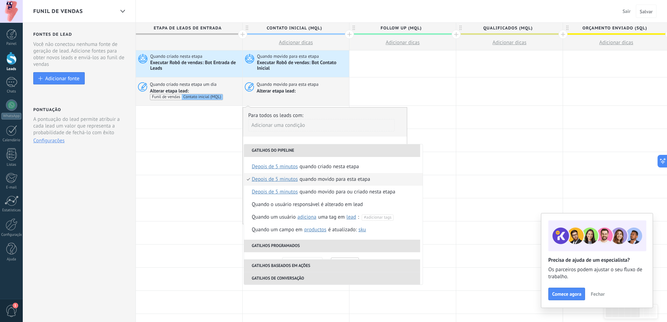
click at [290, 180] on span "depois de 5 minutos" at bounding box center [275, 179] width 46 height 13
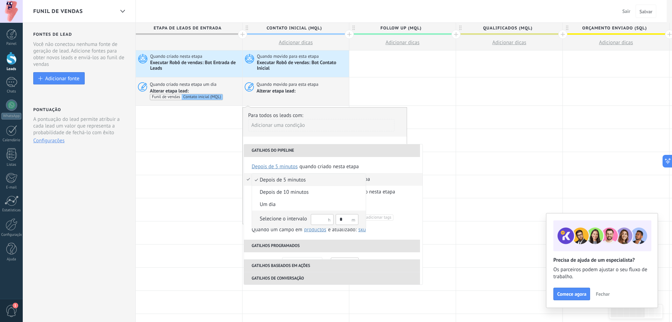
click at [325, 219] on input "text" at bounding box center [322, 219] width 23 height 11
type input "**"
click at [345, 218] on input "*" at bounding box center [347, 219] width 23 height 11
type input "*"
click at [300, 220] on div "Selecione o intervalo" at bounding box center [283, 218] width 47 height 7
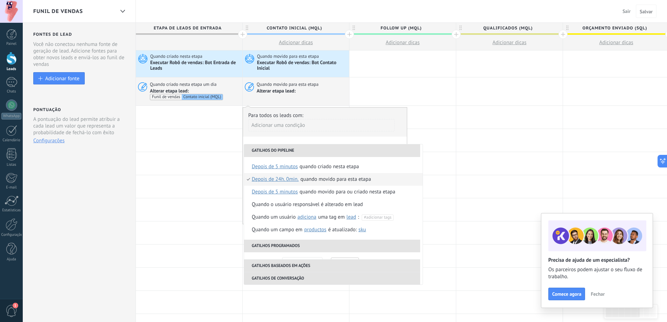
click at [376, 180] on li "Quando movido para esta etapa Depois de 24h. 0min. depois de 5 minutos depois d…" at bounding box center [333, 179] width 179 height 13
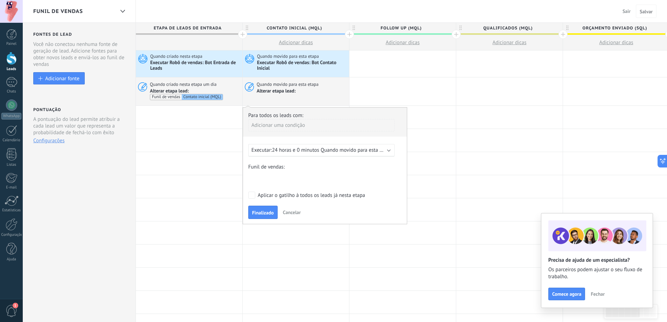
click at [0, 0] on div "Contato inicial (MQL) Follow Up (MQL) Qualificados (MQL) Orçamento enviado (SQL…" at bounding box center [0, 0] width 0 height 0
click at [0, 0] on label "Follow Up (MQL)" at bounding box center [0, 0] width 0 height 0
click at [273, 214] on span "Finalizado" at bounding box center [263, 212] width 22 height 5
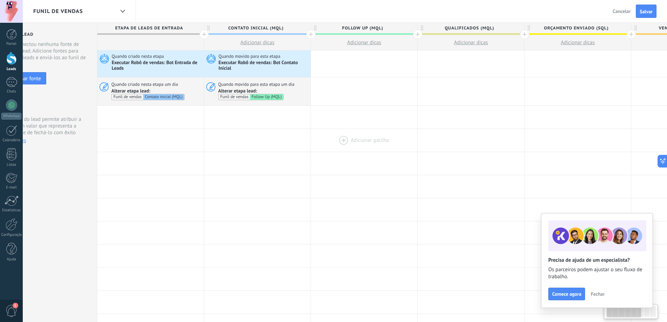
scroll to position [0, 47]
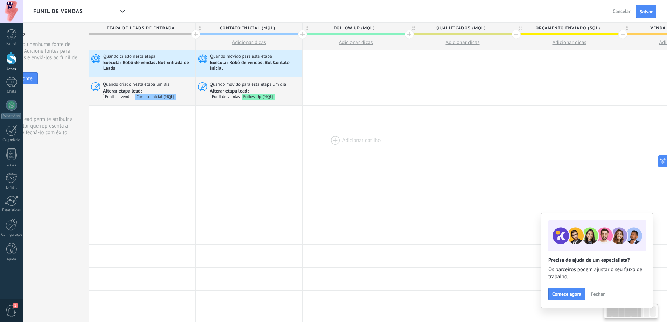
drag, startPoint x: 385, startPoint y: 144, endPoint x: 360, endPoint y: 144, distance: 25.2
click at [359, 144] on div at bounding box center [356, 140] width 106 height 23
click at [650, 14] on span "Salvar" at bounding box center [646, 11] width 13 height 5
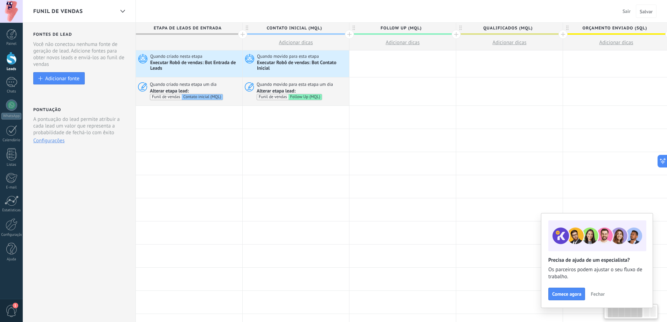
scroll to position [0, 47]
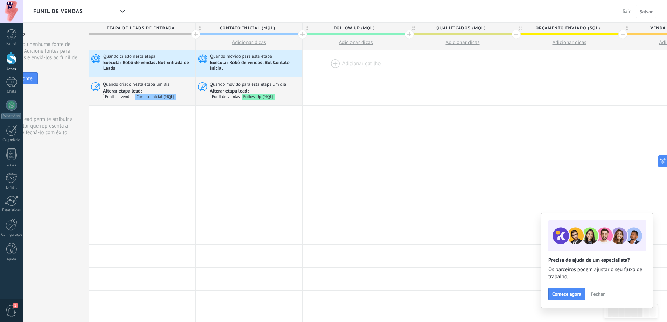
click at [344, 61] on div at bounding box center [356, 63] width 106 height 27
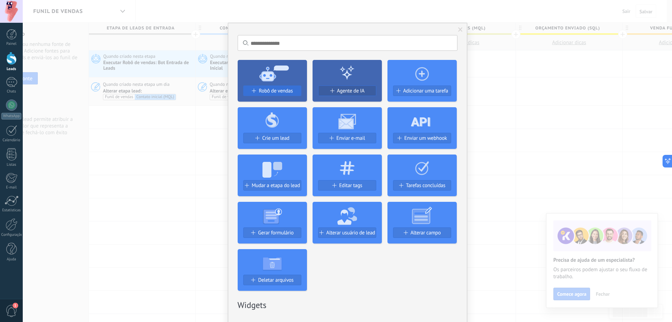
click at [290, 91] on span "Robô de vendas" at bounding box center [276, 91] width 34 height 6
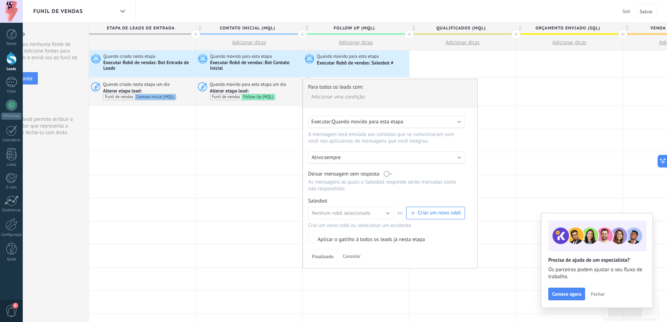
click at [428, 214] on span "Criar um novo robô" at bounding box center [439, 212] width 43 height 7
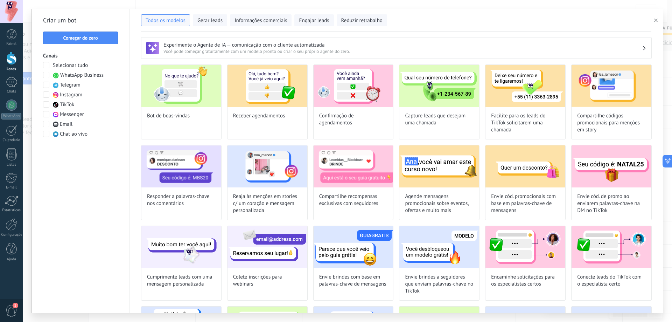
type input "**********"
click at [102, 41] on button "Começar do zero" at bounding box center [80, 38] width 75 height 13
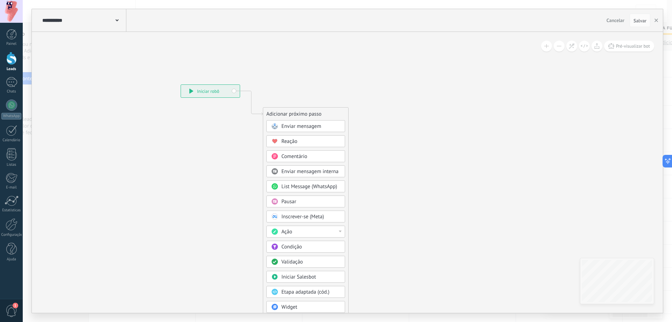
click at [116, 20] on icon at bounding box center [117, 20] width 3 height 2
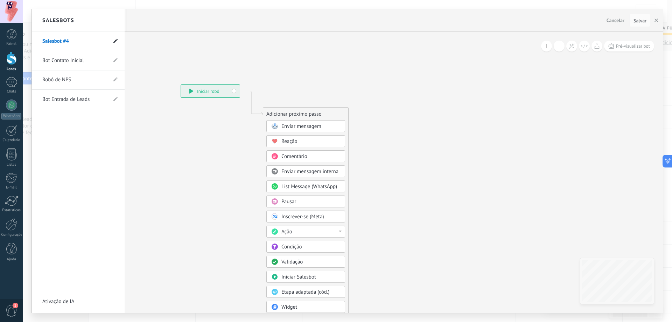
click at [117, 41] on use at bounding box center [115, 41] width 4 height 4
click at [68, 41] on input "**********" at bounding box center [67, 41] width 50 height 11
type input "**********"
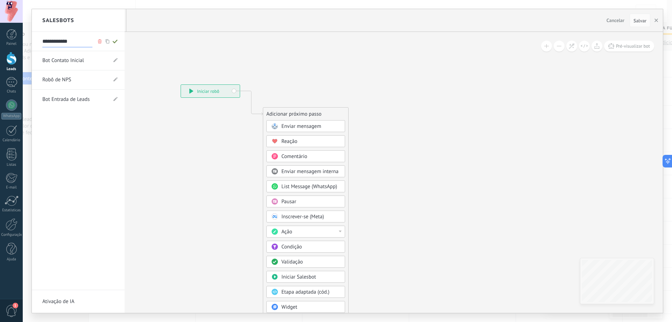
click at [116, 42] on icon at bounding box center [115, 41] width 8 height 4
type input "**********"
click at [190, 157] on div at bounding box center [347, 161] width 631 height 304
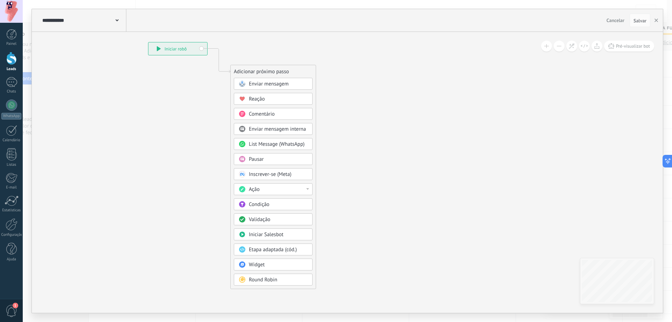
drag, startPoint x: 397, startPoint y: 173, endPoint x: 362, endPoint y: 128, distance: 57.4
click at [362, 128] on icon at bounding box center [208, 165] width 471 height 597
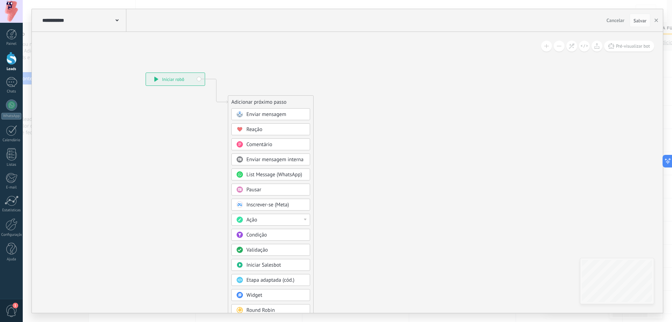
click at [116, 24] on div "**********" at bounding box center [84, 20] width 86 height 22
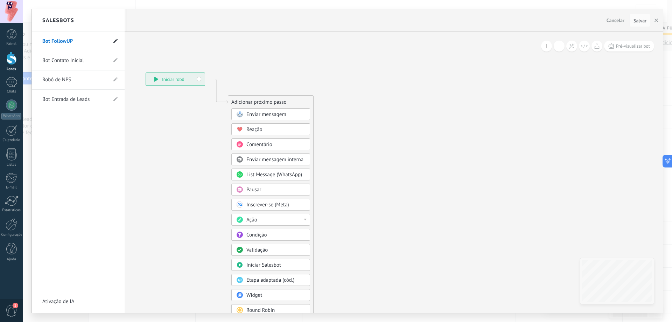
click at [114, 42] on use at bounding box center [115, 41] width 4 height 4
click at [99, 40] on use at bounding box center [100, 41] width 4 height 4
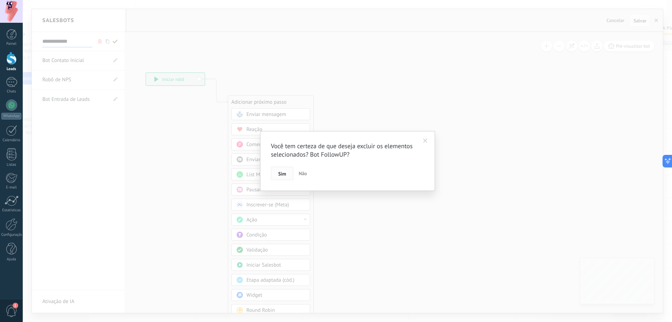
click at [282, 173] on span "Sim" at bounding box center [282, 173] width 8 height 5
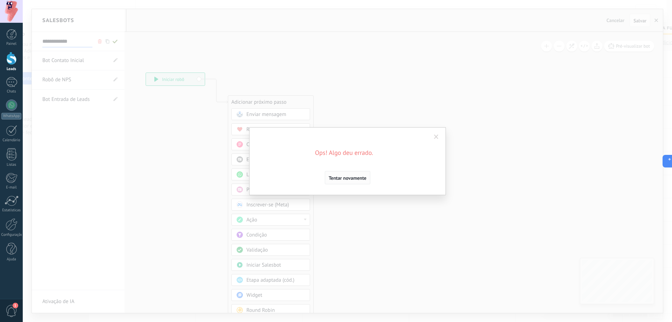
click at [360, 177] on span "Tentar novamente" at bounding box center [348, 177] width 38 height 5
click at [361, 175] on span "Tentar novamente" at bounding box center [348, 177] width 38 height 5
click at [436, 138] on span at bounding box center [436, 136] width 5 height 5
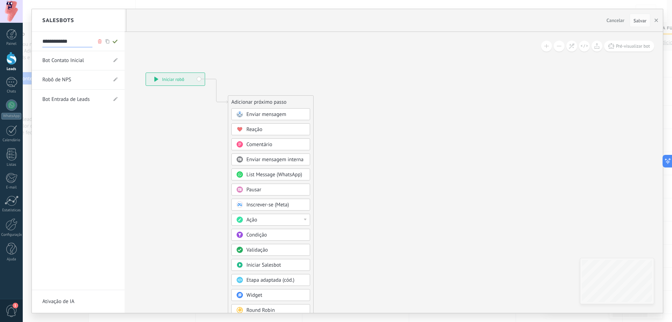
click at [658, 21] on div at bounding box center [347, 161] width 631 height 304
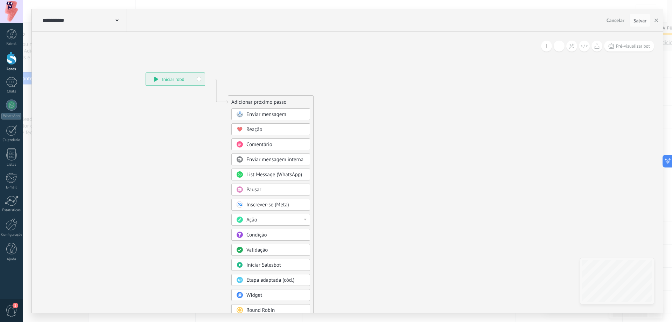
click at [650, 22] on button "Salvar" at bounding box center [640, 20] width 21 height 13
click at [655, 22] on button "button" at bounding box center [656, 20] width 11 height 13
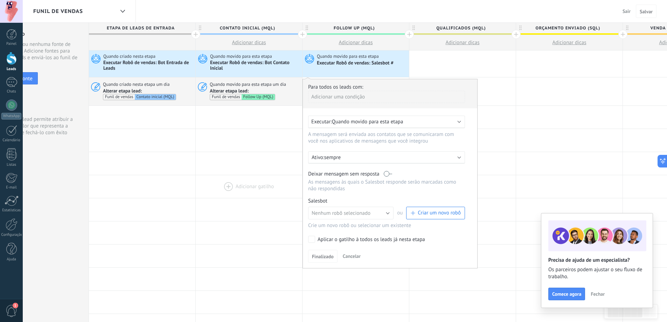
click at [248, 181] on div at bounding box center [249, 186] width 106 height 23
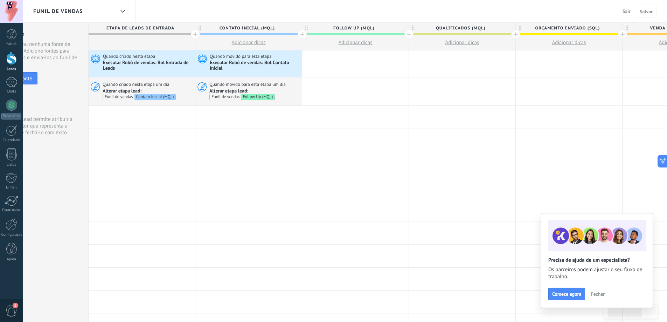
click at [364, 61] on div at bounding box center [355, 63] width 106 height 27
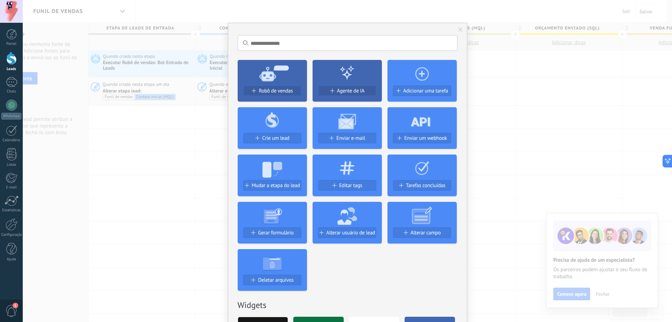
click at [537, 89] on div "Sem resultados. Robô de vendas Agente de IA Adicionar uma tarefa Crie um lead E…" at bounding box center [348, 161] width 650 height 322
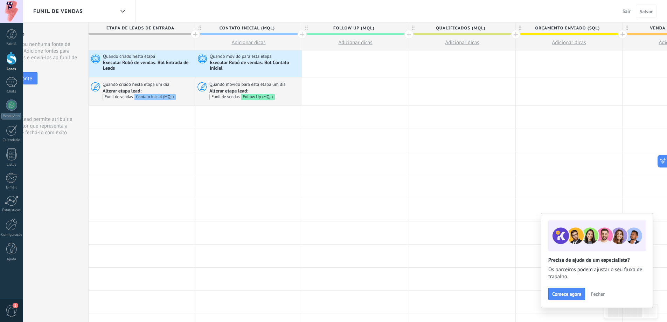
click at [621, 11] on button "Sair" at bounding box center [627, 11] width 14 height 11
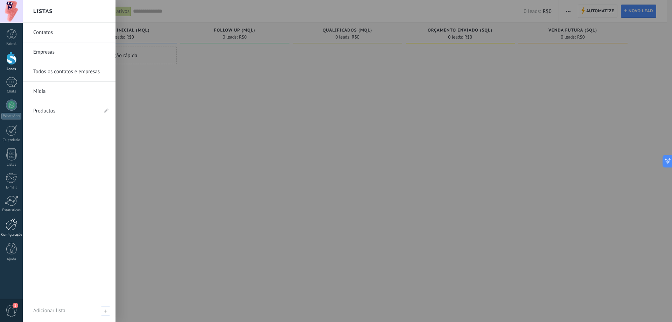
click at [18, 223] on link "Configurações" at bounding box center [11, 227] width 23 height 19
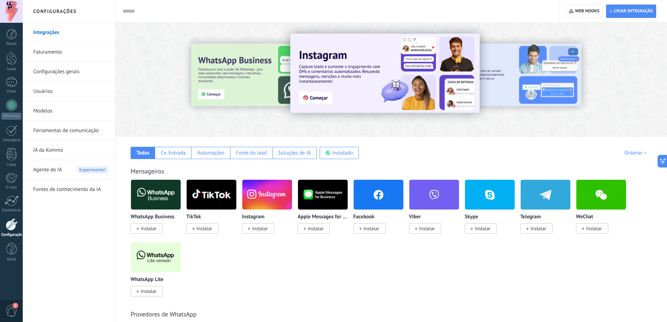
click at [63, 133] on link "Ferramentas de comunicação" at bounding box center [70, 131] width 75 height 20
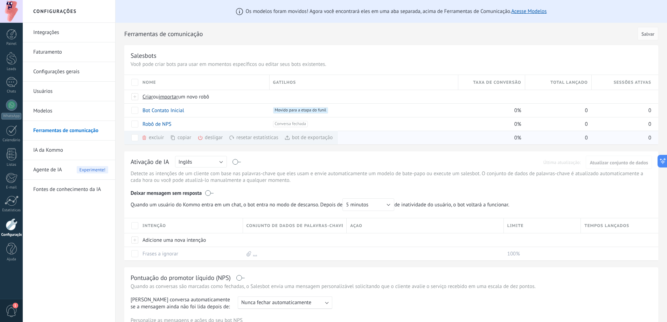
click at [186, 140] on div "copiar mais" at bounding box center [193, 138] width 46 height 14
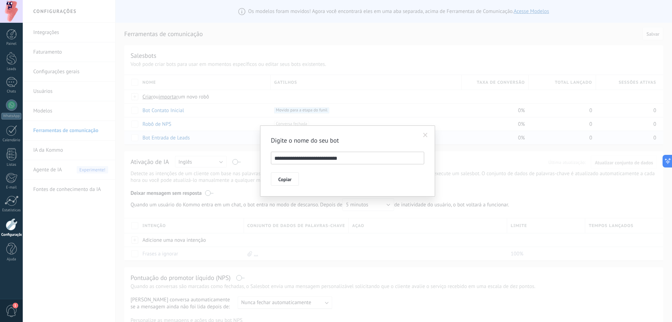
drag, startPoint x: 348, startPoint y: 160, endPoint x: 285, endPoint y: 160, distance: 63.7
click at [285, 160] on input "**********" at bounding box center [347, 158] width 153 height 13
type input "**********"
click at [289, 179] on span "Copiar" at bounding box center [284, 179] width 13 height 5
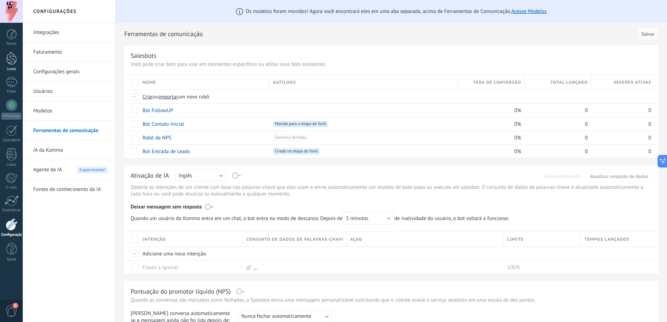
click at [15, 62] on div at bounding box center [11, 58] width 11 height 13
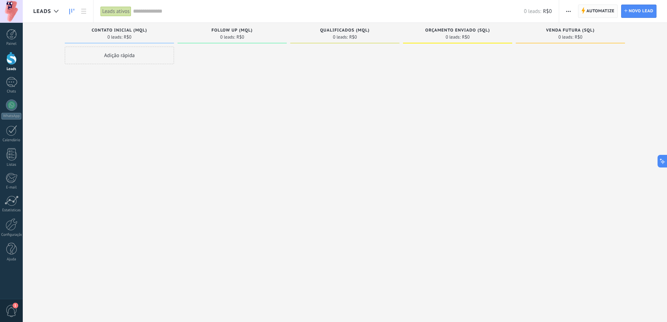
click at [608, 12] on span "Automatize" at bounding box center [600, 11] width 28 height 13
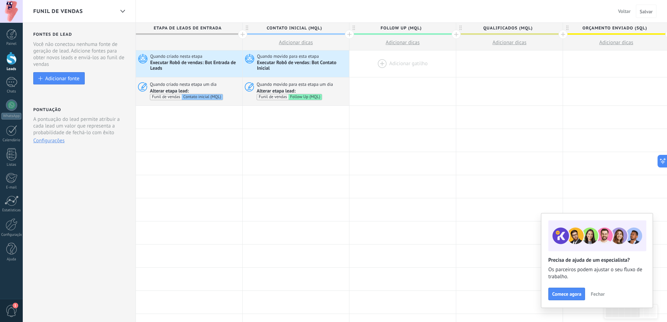
click at [400, 68] on div at bounding box center [402, 63] width 106 height 27
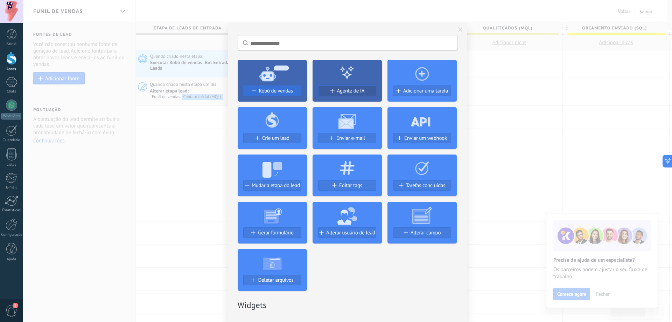
click at [286, 95] on button "Robô de vendas" at bounding box center [272, 90] width 58 height 11
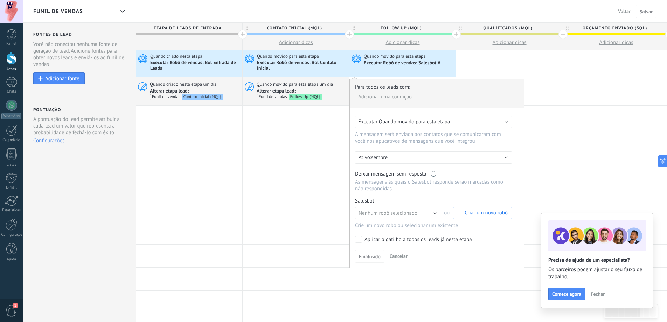
click at [391, 213] on span "Nenhum robô selecionado" at bounding box center [388, 213] width 59 height 7
click at [398, 228] on span "Bot FollowUP" at bounding box center [394, 225] width 87 height 7
click at [381, 202] on link "Gerenciar" at bounding box center [387, 201] width 19 height 6
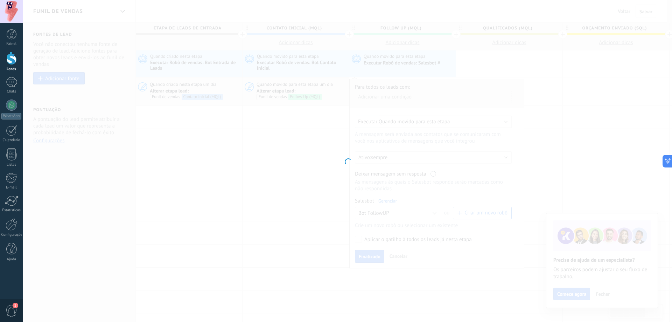
type input "**********"
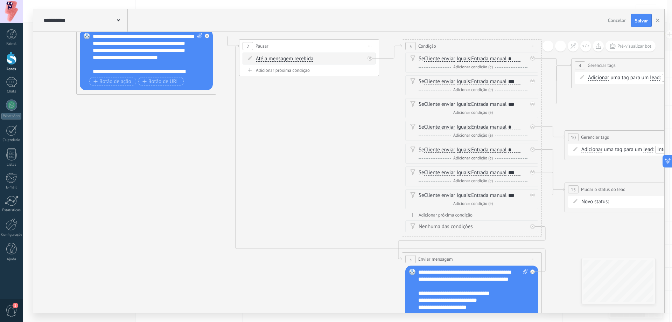
drag, startPoint x: 467, startPoint y: 236, endPoint x: 277, endPoint y: 144, distance: 211.1
click at [277, 144] on icon at bounding box center [598, 162] width 1558 height 687
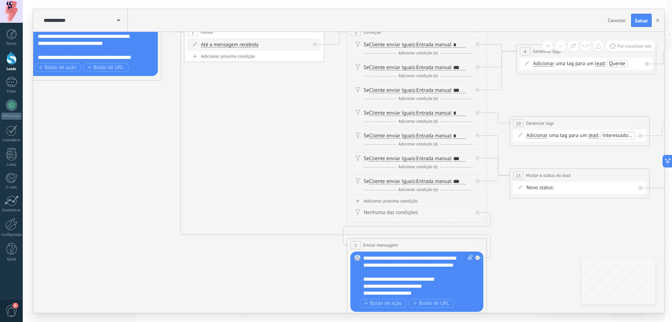
drag, startPoint x: 360, startPoint y: 199, endPoint x: 309, endPoint y: 226, distance: 57.3
click at [309, 226] on icon at bounding box center [543, 148] width 1558 height 687
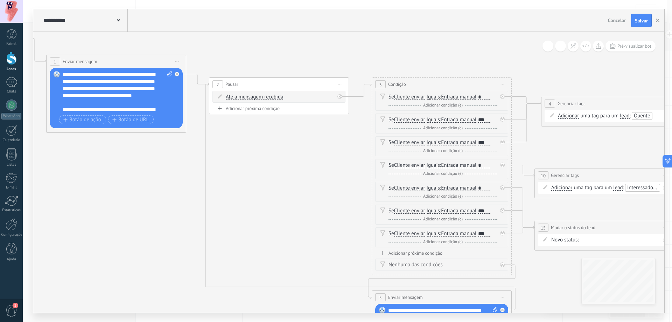
drag, startPoint x: 293, startPoint y: 191, endPoint x: 363, endPoint y: 213, distance: 73.9
click at [363, 213] on icon at bounding box center [568, 200] width 1558 height 687
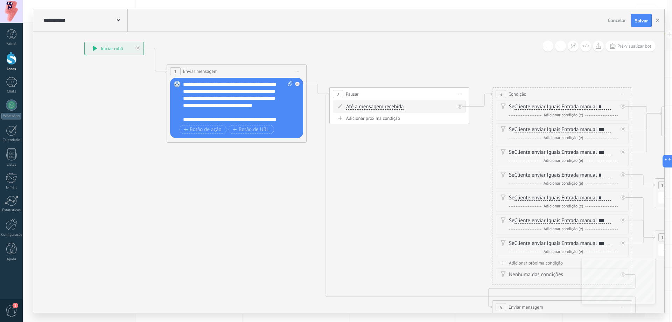
drag, startPoint x: 264, startPoint y: 193, endPoint x: 353, endPoint y: 202, distance: 89.4
drag, startPoint x: 192, startPoint y: 83, endPoint x: 187, endPoint y: 84, distance: 5.6
click at [187, 84] on div "**********" at bounding box center [240, 102] width 110 height 42
click at [244, 84] on div "**********" at bounding box center [240, 102] width 110 height 42
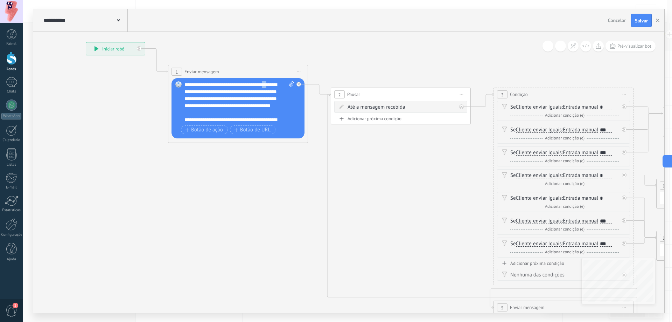
drag, startPoint x: 273, startPoint y: 85, endPoint x: 268, endPoint y: 85, distance: 4.9
click at [268, 85] on div "**********" at bounding box center [240, 102] width 110 height 42
drag, startPoint x: 183, startPoint y: 91, endPoint x: 191, endPoint y: 95, distance: 8.5
click at [191, 95] on div "Substituir Remover Converter para mensagem de voz Arraste a imagem aqui para an…" at bounding box center [238, 108] width 133 height 60
click at [268, 85] on div "**********" at bounding box center [240, 102] width 110 height 42
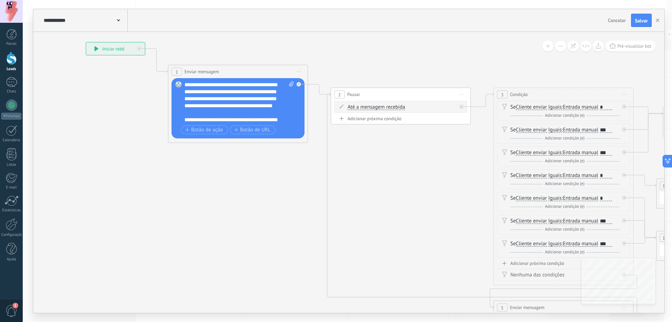
click at [185, 92] on div "Substituir Remover Converter para mensagem de voz Arraste a imagem aqui para an…" at bounding box center [238, 108] width 133 height 60
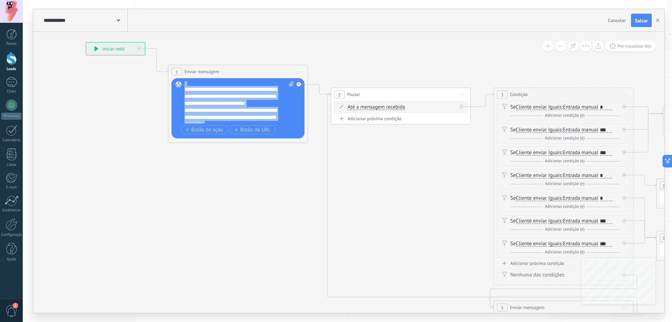
scroll to position [70, 0]
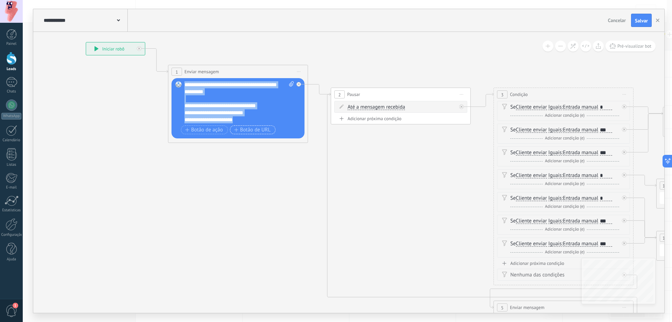
drag, startPoint x: 185, startPoint y: 92, endPoint x: 252, endPoint y: 130, distance: 77.3
click at [252, 130] on div "**********" at bounding box center [239, 108] width 109 height 55
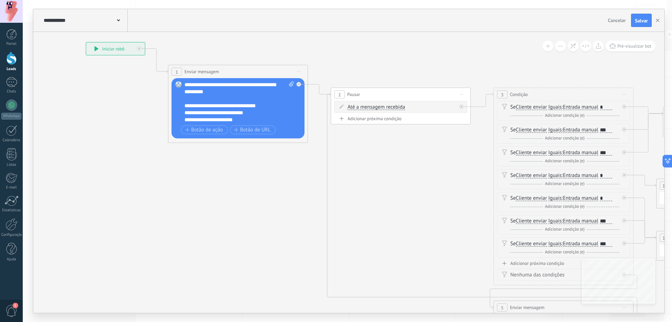
scroll to position [0, 0]
click at [276, 85] on div "**********" at bounding box center [240, 102] width 110 height 42
click at [277, 96] on div "**********" at bounding box center [233, 92] width 97 height 7
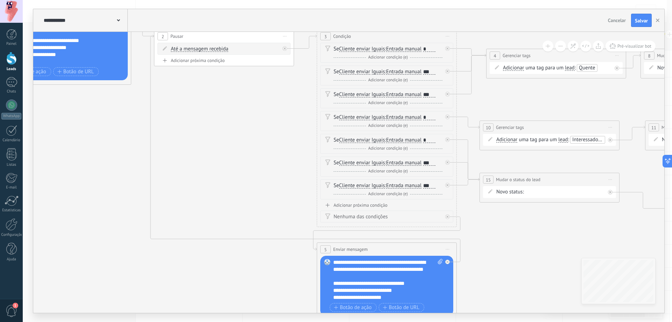
drag, startPoint x: 418, startPoint y: 199, endPoint x: 172, endPoint y: 139, distance: 252.5
click at [172, 139] on icon at bounding box center [513, 152] width 1558 height 687
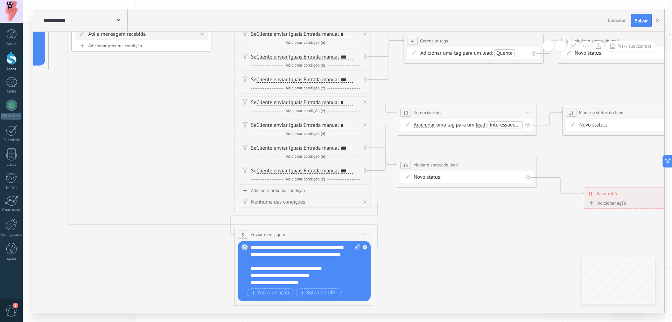
drag, startPoint x: 473, startPoint y: 256, endPoint x: 530, endPoint y: 231, distance: 62.0
click at [530, 231] on icon at bounding box center [430, 137] width 1558 height 687
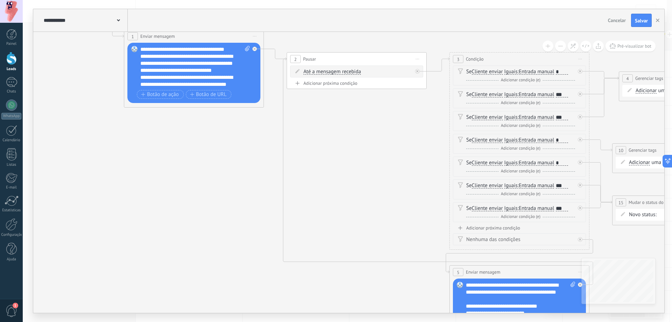
drag, startPoint x: 193, startPoint y: 143, endPoint x: 384, endPoint y: 203, distance: 200.3
click at [384, 203] on icon at bounding box center [646, 175] width 1558 height 687
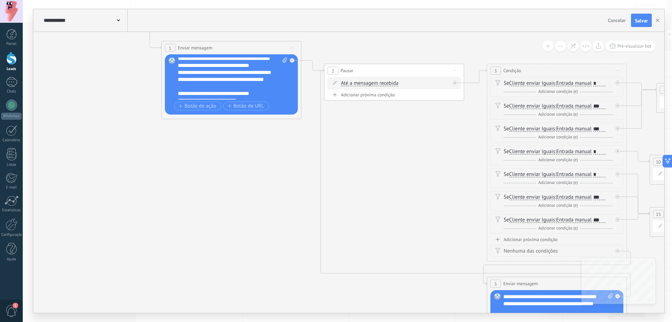
scroll to position [7, 0]
click at [218, 79] on div "**********" at bounding box center [233, 78] width 110 height 42
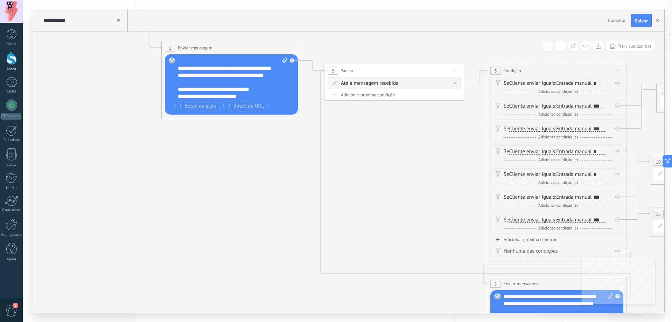
scroll to position [49, 0]
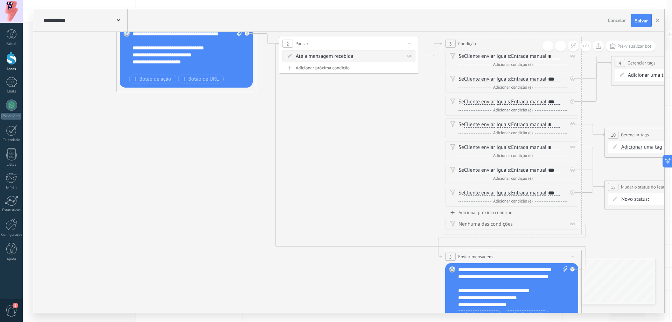
drag, startPoint x: 397, startPoint y: 163, endPoint x: 352, endPoint y: 136, distance: 52.9
click at [352, 136] on icon at bounding box center [638, 159] width 1558 height 687
click at [329, 70] on div "Adicionar próxima condição" at bounding box center [348, 68] width 133 height 6
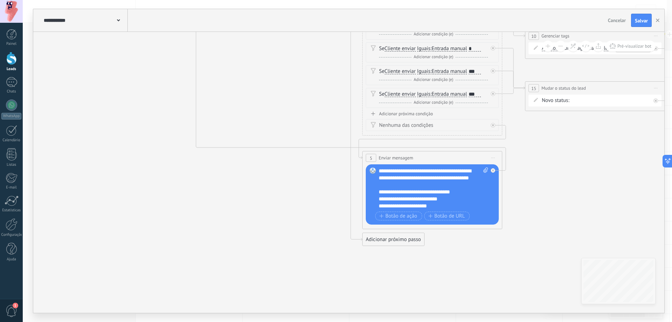
drag, startPoint x: 403, startPoint y: 162, endPoint x: 324, endPoint y: 63, distance: 126.8
click at [324, 63] on icon at bounding box center [558, 68] width 1558 height 703
drag, startPoint x: 390, startPoint y: 241, endPoint x: 116, endPoint y: 181, distance: 280.8
click at [116, 181] on div "Adicionar próximo passo" at bounding box center [107, 180] width 62 height 12
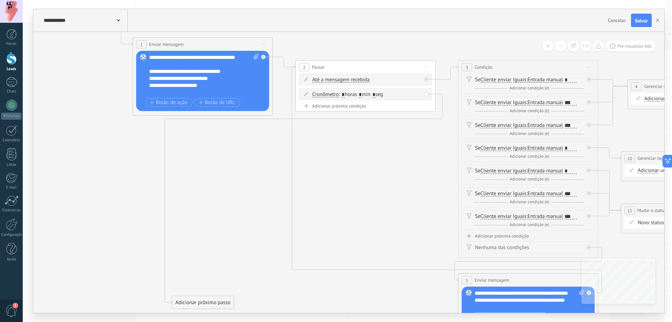
drag, startPoint x: 276, startPoint y: 105, endPoint x: 378, endPoint y: 227, distance: 158.3
click at [378, 227] on icon at bounding box center [654, 183] width 1558 height 687
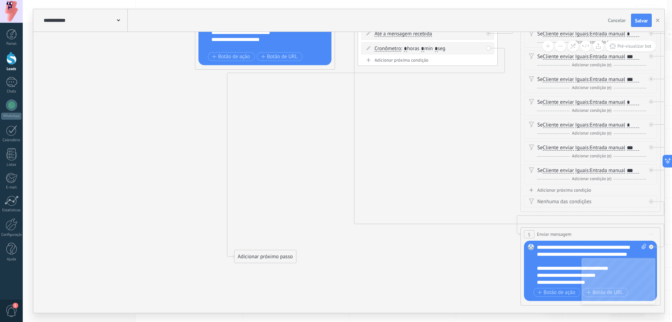
drag, startPoint x: 217, startPoint y: 222, endPoint x: 274, endPoint y: 168, distance: 79.3
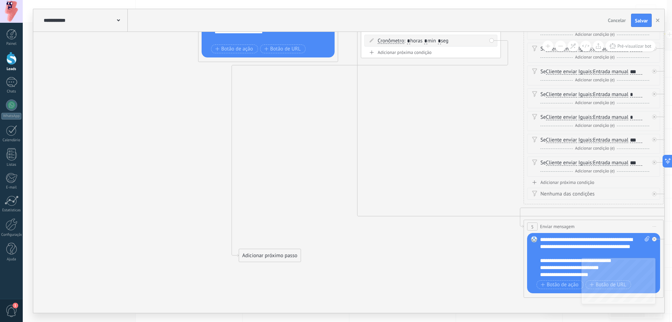
drag, startPoint x: 258, startPoint y: 251, endPoint x: 261, endPoint y: 260, distance: 9.5
click at [261, 260] on div "Adicionar próximo passo" at bounding box center [270, 256] width 62 height 12
click at [261, 259] on div "Adicionar próximo passo" at bounding box center [272, 258] width 62 height 12
click at [263, 260] on div "Adicionar próximo passo" at bounding box center [272, 258] width 62 height 12
click at [285, 275] on div "Enviar mensagem" at bounding box center [283, 270] width 79 height 12
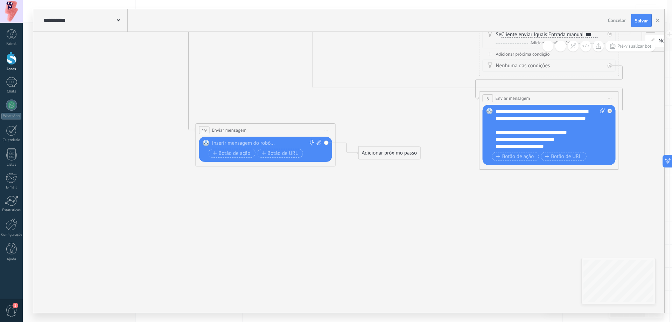
drag, startPoint x: 439, startPoint y: 233, endPoint x: 353, endPoint y: 107, distance: 152.6
click at [354, 98] on icon at bounding box center [675, 1] width 1558 height 687
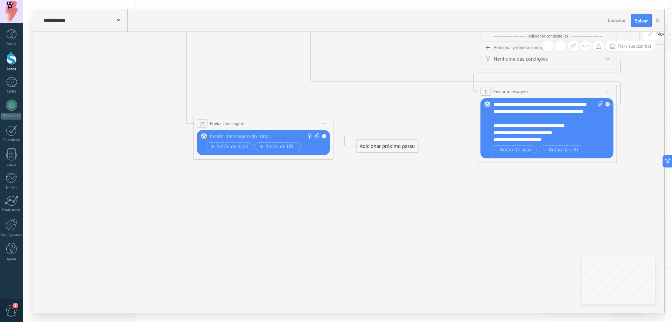
click at [271, 134] on div at bounding box center [262, 136] width 104 height 7
click at [262, 137] on div at bounding box center [262, 136] width 104 height 7
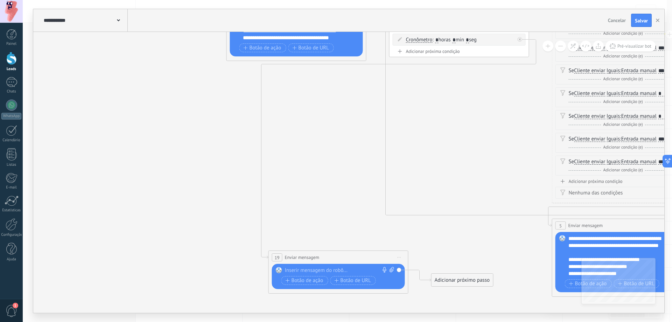
drag, startPoint x: 281, startPoint y: 187, endPoint x: 355, endPoint y: 320, distance: 152.5
click at [355, 320] on div "**********" at bounding box center [348, 161] width 650 height 322
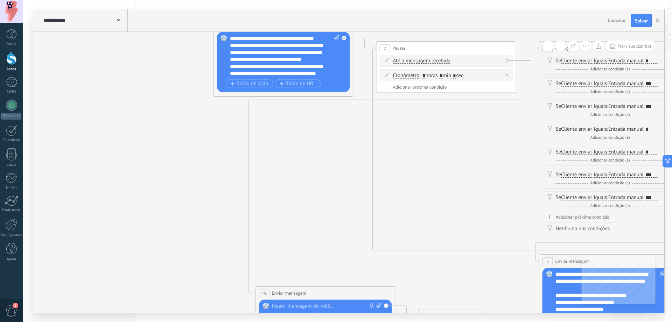
drag, startPoint x: 326, startPoint y: 204, endPoint x: 351, endPoint y: 202, distance: 24.6
click at [425, 75] on input "*" at bounding box center [423, 76] width 3 height 6
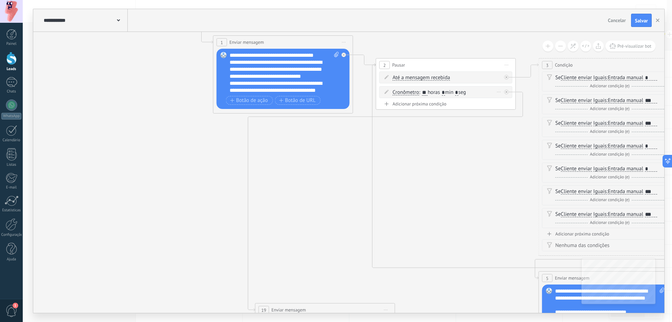
type input "**"
click at [446, 91] on span ": ** horas * min * seg" at bounding box center [442, 92] width 47 height 7
click at [447, 92] on span ": ** horas * min * seg" at bounding box center [442, 92] width 47 height 7
click at [445, 92] on input "*" at bounding box center [443, 93] width 3 height 6
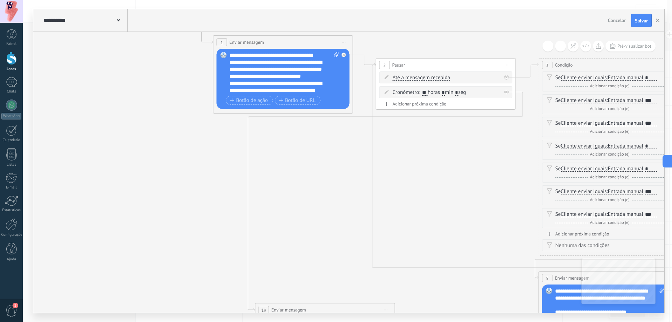
type input "*"
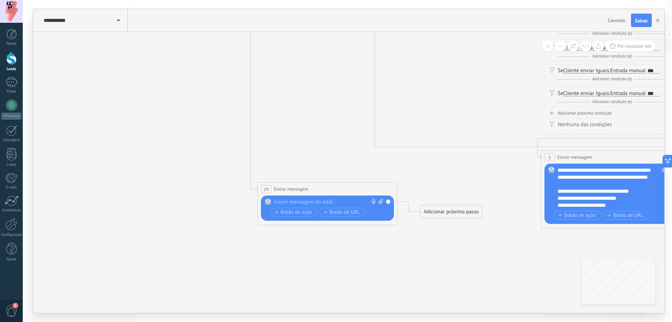
drag, startPoint x: 301, startPoint y: 207, endPoint x: 305, endPoint y: 96, distance: 110.7
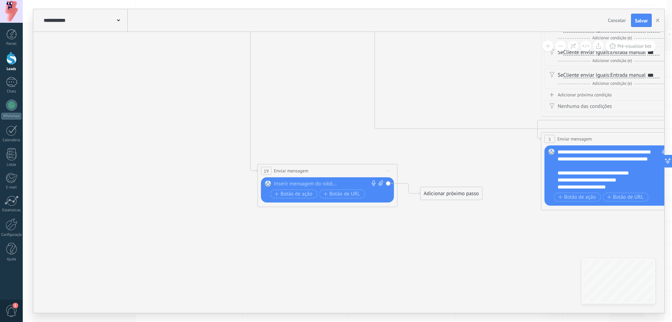
drag, startPoint x: 318, startPoint y: 139, endPoint x: 314, endPoint y: 38, distance: 100.9
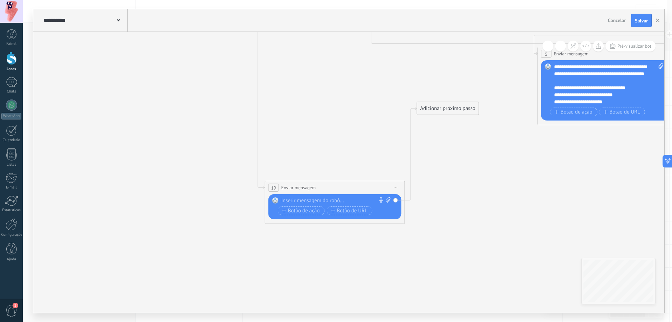
drag, startPoint x: 315, startPoint y: 85, endPoint x: 326, endPoint y: 186, distance: 102.1
click at [326, 186] on div "**********" at bounding box center [334, 187] width 139 height 13
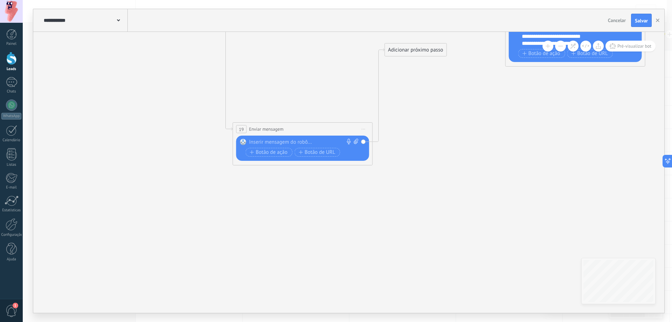
drag, startPoint x: 396, startPoint y: 245, endPoint x: 375, endPoint y: 208, distance: 42.3
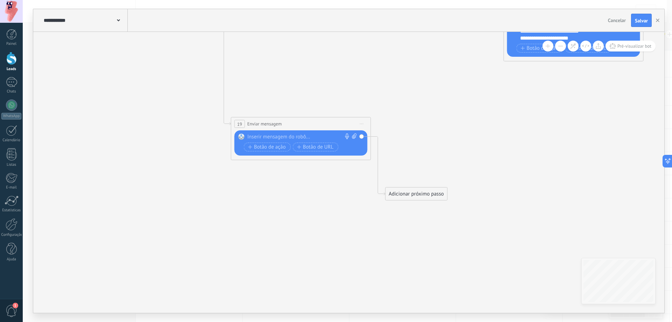
drag, startPoint x: 412, startPoint y: 48, endPoint x: 415, endPoint y: 197, distance: 149.2
click at [415, 197] on div "Adicionar próximo passo" at bounding box center [417, 194] width 62 height 12
click at [303, 134] on div at bounding box center [300, 136] width 104 height 7
paste div
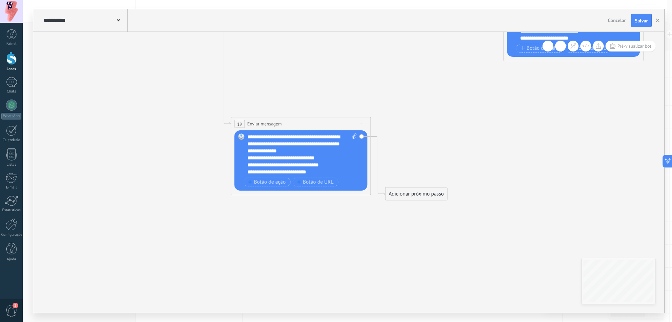
click at [317, 148] on div "**********" at bounding box center [303, 154] width 110 height 42
click at [331, 157] on div "**********" at bounding box center [296, 157] width 97 height 7
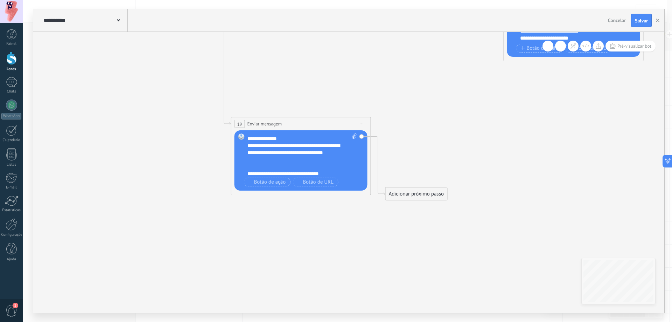
scroll to position [28, 0]
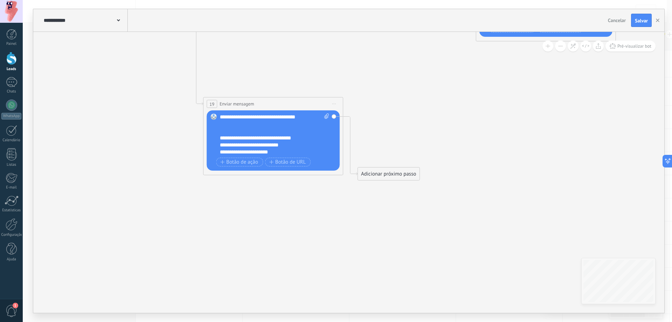
drag, startPoint x: 405, startPoint y: 152, endPoint x: 377, endPoint y: 132, distance: 34.1
click at [389, 176] on div "Adicionar próximo passo" at bounding box center [389, 174] width 62 height 12
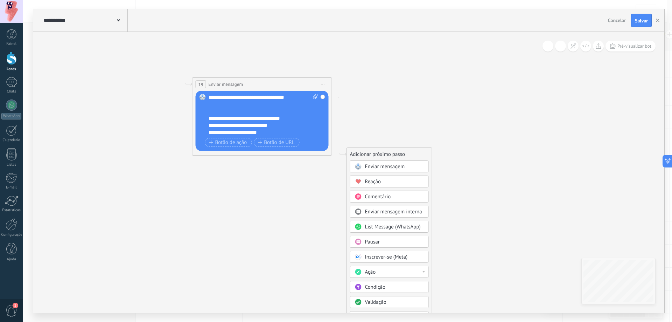
drag, startPoint x: 400, startPoint y: 118, endPoint x: 392, endPoint y: 126, distance: 10.9
click at [408, 241] on div "Pausar" at bounding box center [394, 241] width 59 height 7
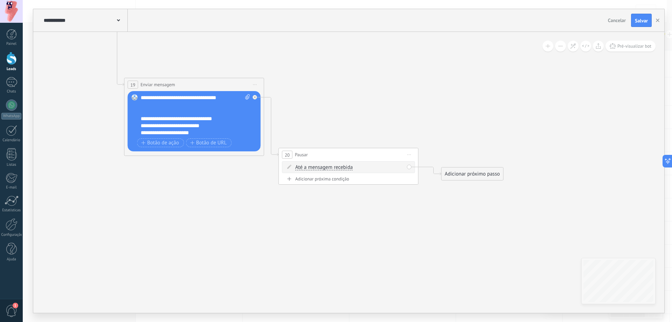
drag, startPoint x: 400, startPoint y: 108, endPoint x: 421, endPoint y: 163, distance: 59.2
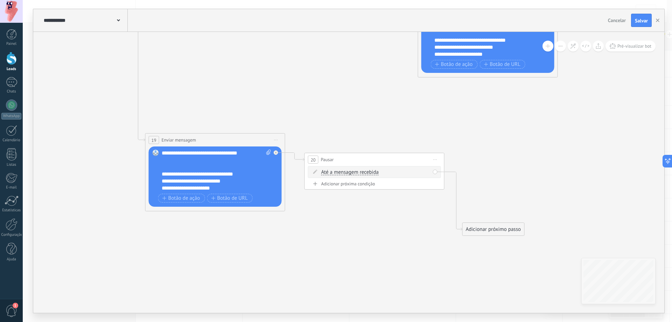
drag, startPoint x: 385, startPoint y: 207, endPoint x: 390, endPoint y: 159, distance: 48.2
click at [389, 159] on div "20 Pausar ****** Iniciar pré-visualização aqui [GEOGRAPHIC_DATA] Duplicar Exclu…" at bounding box center [374, 159] width 139 height 13
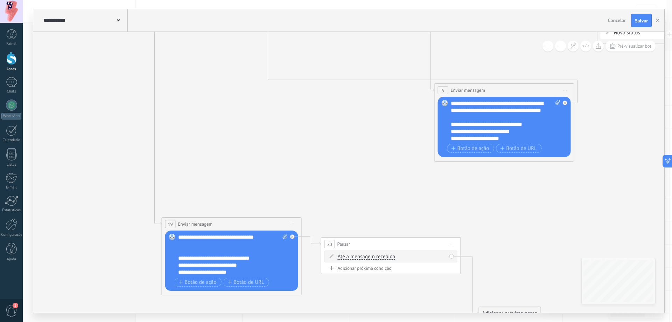
drag, startPoint x: 382, startPoint y: 159, endPoint x: 390, endPoint y: 213, distance: 54.2
click at [386, 212] on icon at bounding box center [631, 72] width 1558 height 845
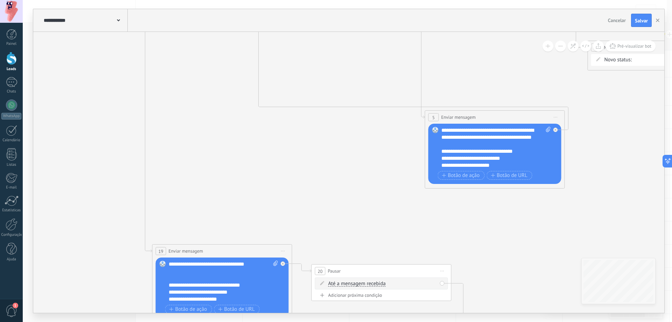
drag, startPoint x: 384, startPoint y: 205, endPoint x: 375, endPoint y: 316, distance: 111.4
click at [375, 316] on div "**********" at bounding box center [348, 161] width 650 height 322
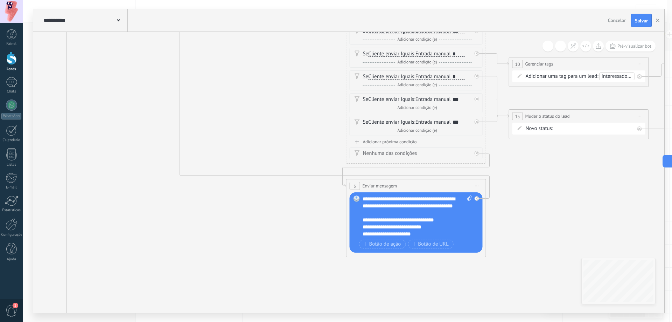
drag, startPoint x: 357, startPoint y: 155, endPoint x: 287, endPoint y: 112, distance: 81.8
click at [287, 112] on icon at bounding box center [542, 167] width 1558 height 845
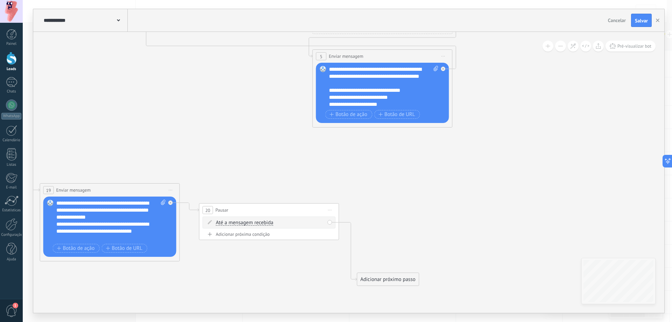
drag, startPoint x: 310, startPoint y: 239, endPoint x: 265, endPoint y: 62, distance: 182.7
click at [265, 62] on icon at bounding box center [509, 38] width 1558 height 845
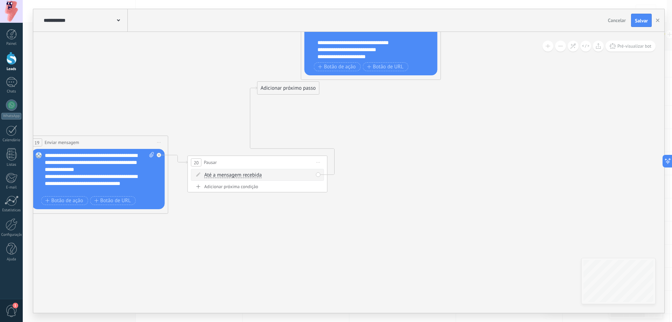
drag, startPoint x: 368, startPoint y: 227, endPoint x: 262, endPoint y: 62, distance: 196.9
click at [266, 82] on div "Adicionar próximo passo" at bounding box center [289, 88] width 62 height 12
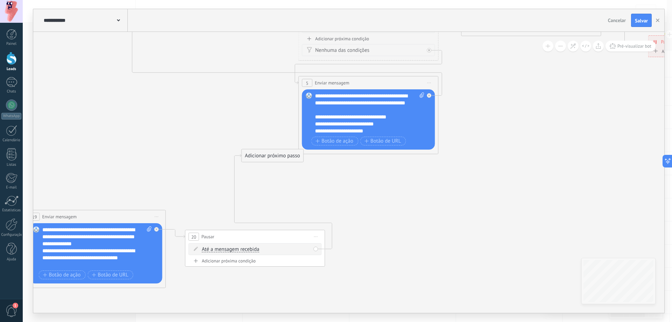
drag, startPoint x: 257, startPoint y: 55, endPoint x: 250, endPoint y: 186, distance: 131.5
click at [250, 183] on icon at bounding box center [495, 53] width 1558 height 820
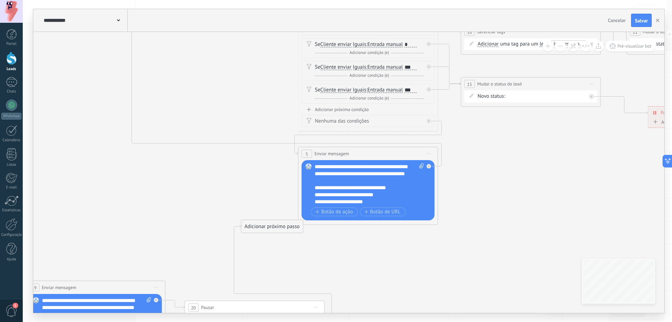
drag, startPoint x: 241, startPoint y: 155, endPoint x: 276, endPoint y: 237, distance: 89.6
click at [263, 206] on icon at bounding box center [494, 123] width 1558 height 820
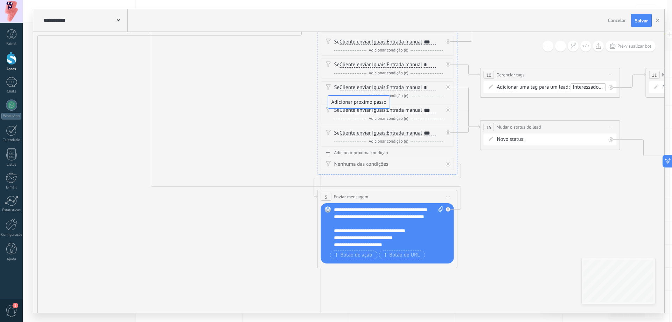
drag, startPoint x: 289, startPoint y: 269, endPoint x: 356, endPoint y: 102, distance: 180.5
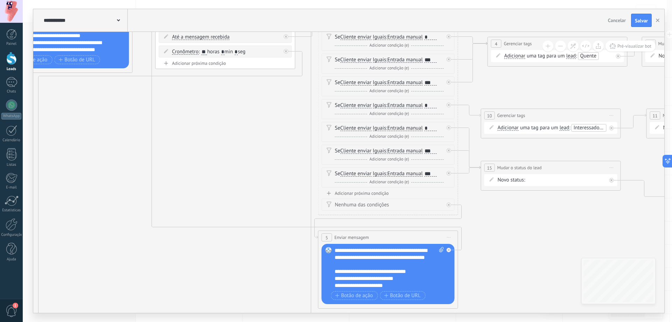
drag, startPoint x: 244, startPoint y: 127, endPoint x: 236, endPoint y: 94, distance: 34.1
click at [237, 92] on icon at bounding box center [514, 207] width 1558 height 820
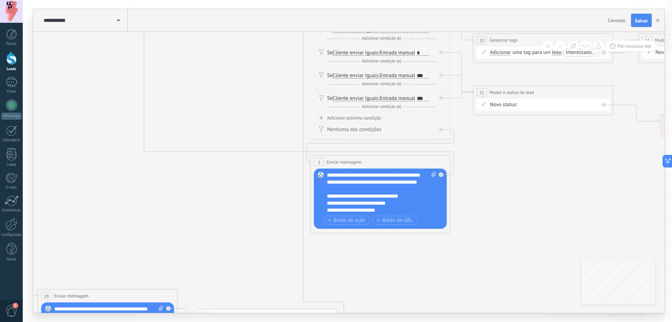
drag, startPoint x: 235, startPoint y: 205, endPoint x: 243, endPoint y: 98, distance: 106.7
click at [243, 98] on icon at bounding box center [507, 132] width 1558 height 820
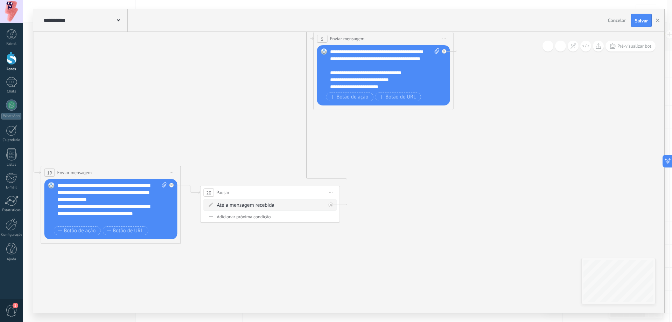
drag, startPoint x: 252, startPoint y: 151, endPoint x: 248, endPoint y: 94, distance: 56.5
click at [248, 83] on icon at bounding box center [510, 8] width 1558 height 820
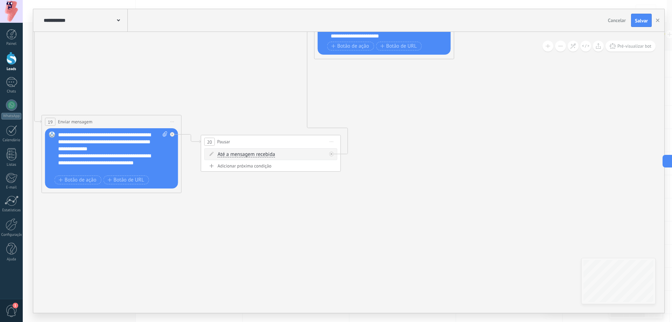
click at [253, 168] on div "Adicionar próxima condição" at bounding box center [270, 166] width 133 height 6
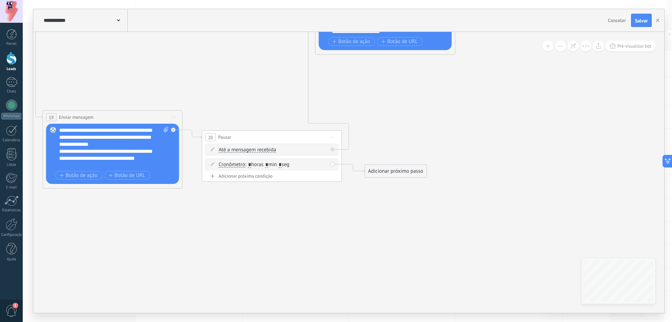
drag, startPoint x: 262, startPoint y: 229, endPoint x: 267, endPoint y: 191, distance: 38.4
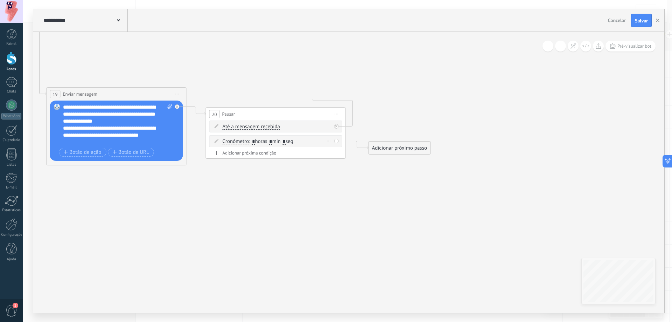
click at [272, 141] on input "*" at bounding box center [270, 142] width 3 height 6
type input "*"
drag, startPoint x: 256, startPoint y: 140, endPoint x: 251, endPoint y: 140, distance: 4.9
click at [251, 140] on span ": * horas * min * seg" at bounding box center [271, 141] width 44 height 7
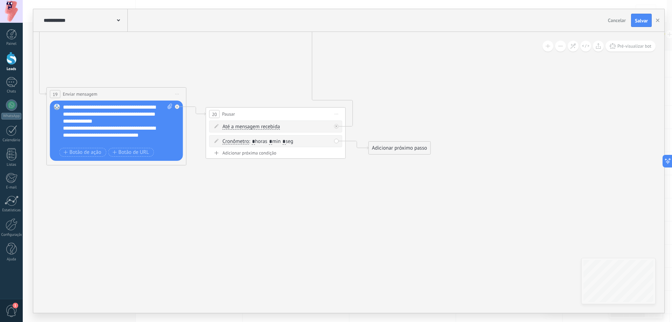
drag, startPoint x: 254, startPoint y: 141, endPoint x: 262, endPoint y: 148, distance: 10.9
click at [262, 148] on div "Até a mensagem recebida Até a mensagem recebida Cronômetro Exceto durante o exp…" at bounding box center [275, 134] width 133 height 29
type input "**"
drag, startPoint x: 361, startPoint y: 153, endPoint x: 363, endPoint y: 142, distance: 11.3
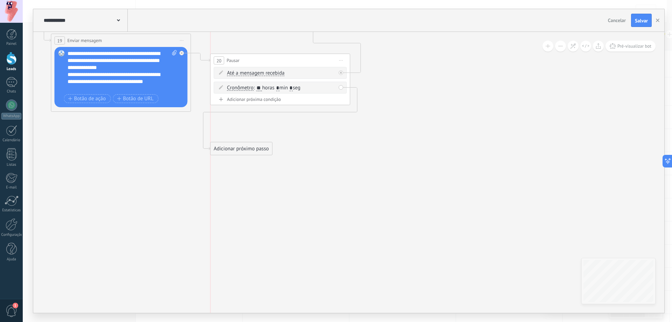
drag, startPoint x: 406, startPoint y: 98, endPoint x: 244, endPoint y: 152, distance: 170.6
click at [244, 152] on div "Adicionar próximo passo" at bounding box center [242, 149] width 62 height 12
click at [245, 152] on div "Adicionar próximo passo" at bounding box center [242, 149] width 62 height 12
click at [248, 161] on span "Enviar mensagem" at bounding box center [249, 161] width 40 height 7
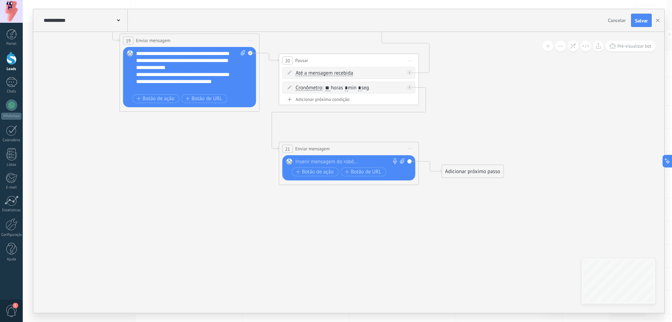
click at [324, 160] on div at bounding box center [348, 161] width 104 height 7
paste div
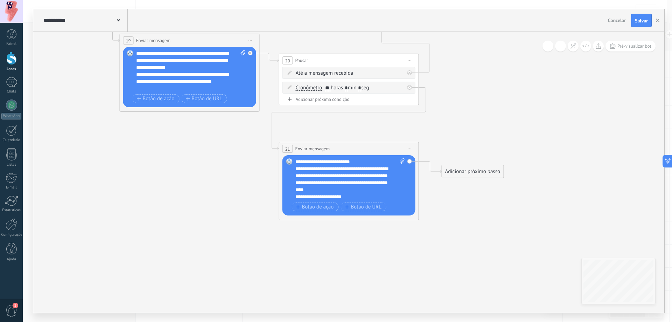
click at [333, 162] on div "**********" at bounding box center [351, 179] width 110 height 42
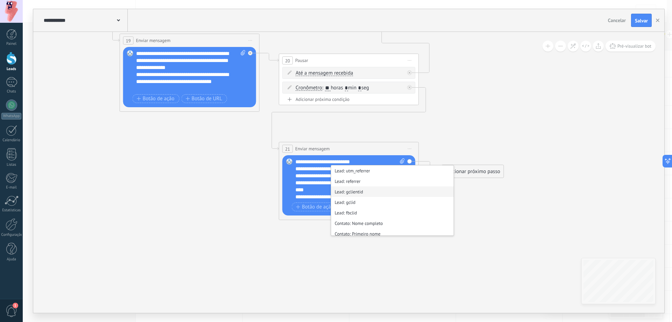
scroll to position [280, 0]
click at [377, 214] on li "Contato: Primeiro nome" at bounding box center [392, 216] width 123 height 11
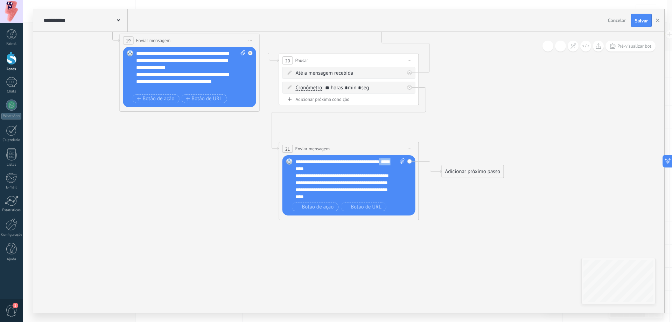
drag, startPoint x: 326, startPoint y: 169, endPoint x: 310, endPoint y: 170, distance: 16.1
click at [310, 170] on div "**********" at bounding box center [351, 179] width 110 height 42
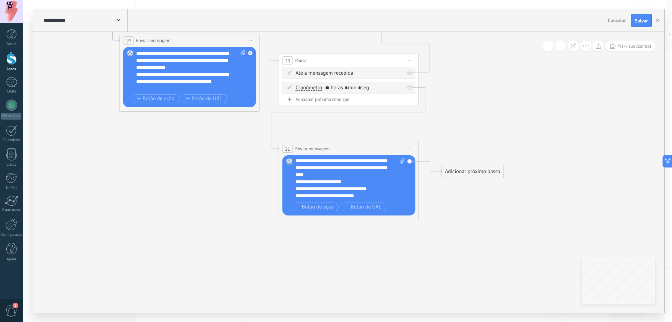
scroll to position [28, 0]
click at [355, 178] on div "**********" at bounding box center [344, 175] width 97 height 7
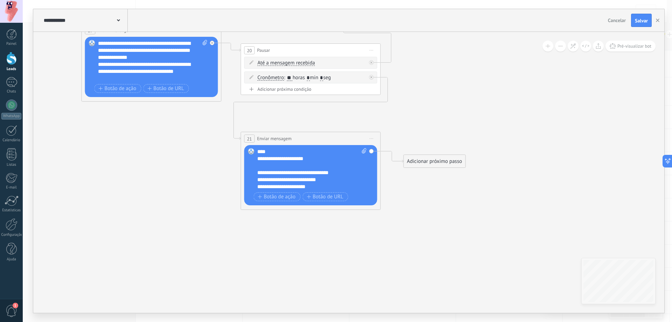
drag, startPoint x: 440, startPoint y: 231, endPoint x: 402, endPoint y: 221, distance: 39.5
drag, startPoint x: 437, startPoint y: 161, endPoint x: 442, endPoint y: 170, distance: 9.7
click at [437, 162] on div "Adicionar próximo passo" at bounding box center [435, 161] width 62 height 12
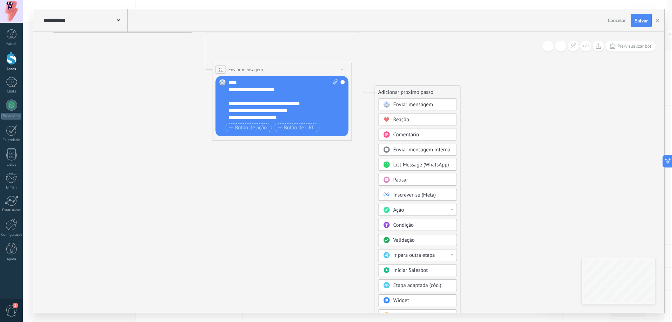
drag, startPoint x: 518, startPoint y: 257, endPoint x: 501, endPoint y: 145, distance: 113.0
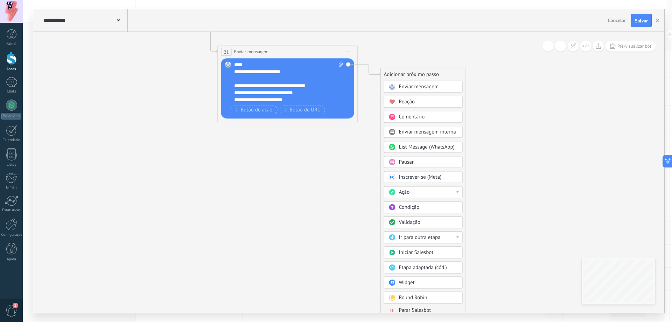
click at [454, 236] on div "Ir para outra etapa" at bounding box center [428, 237] width 59 height 7
click at [446, 260] on div "3: Condição" at bounding box center [423, 261] width 78 height 12
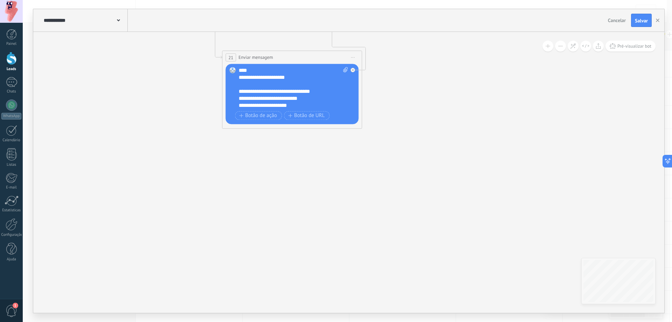
drag, startPoint x: 406, startPoint y: 184, endPoint x: 450, endPoint y: 255, distance: 83.4
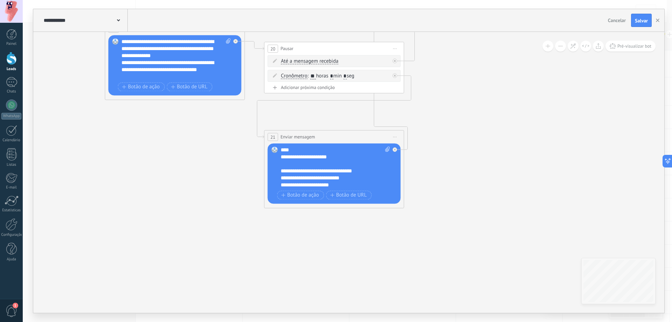
drag, startPoint x: 451, startPoint y: 164, endPoint x: 449, endPoint y: 273, distance: 108.9
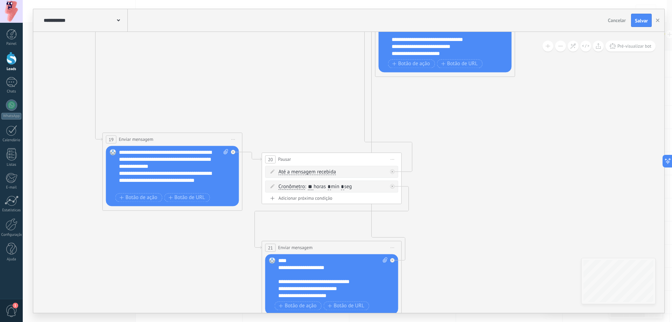
drag, startPoint x: 449, startPoint y: 154, endPoint x: 447, endPoint y: 280, distance: 126.1
click at [447, 279] on icon at bounding box center [571, 12] width 1558 height 894
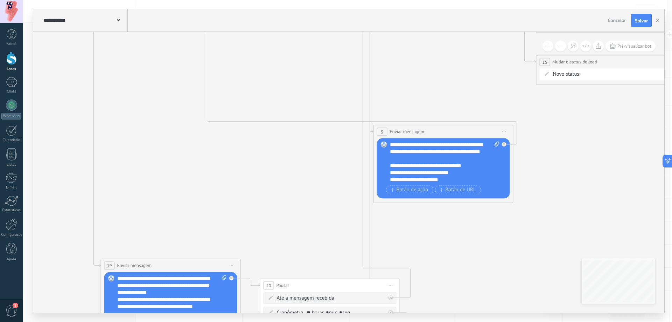
drag, startPoint x: 462, startPoint y: 218, endPoint x: 442, endPoint y: 304, distance: 88.1
click at [444, 306] on icon at bounding box center [570, 138] width 1558 height 894
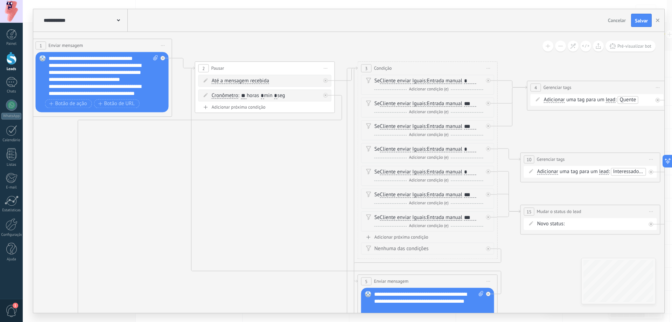
drag, startPoint x: 318, startPoint y: 157, endPoint x: 287, endPoint y: 58, distance: 103.4
click at [288, 61] on icon at bounding box center [554, 288] width 1558 height 894
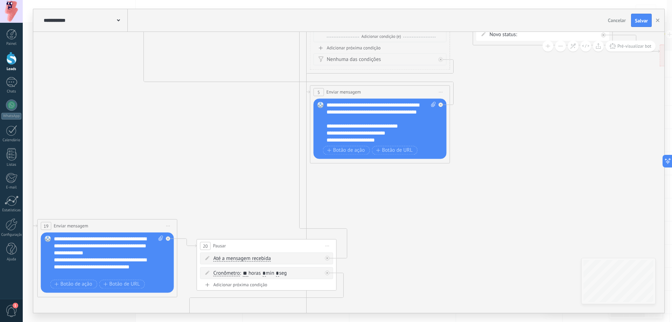
drag, startPoint x: 433, startPoint y: 280, endPoint x: 403, endPoint y: 106, distance: 177.2
click at [404, 103] on icon at bounding box center [506, 99] width 1558 height 894
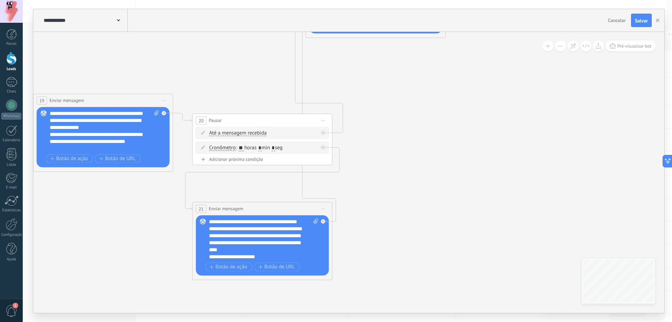
drag, startPoint x: 402, startPoint y: 216, endPoint x: 418, endPoint y: 128, distance: 89.7
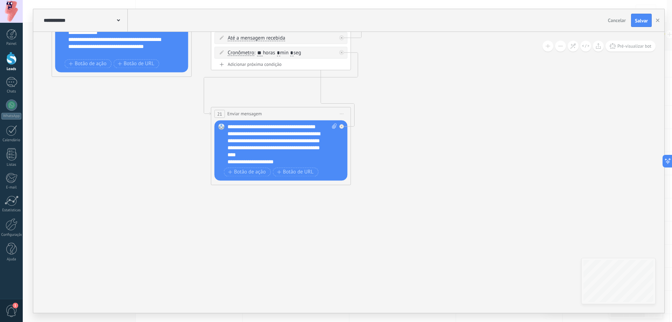
drag, startPoint x: 409, startPoint y: 193, endPoint x: 412, endPoint y: 170, distance: 22.5
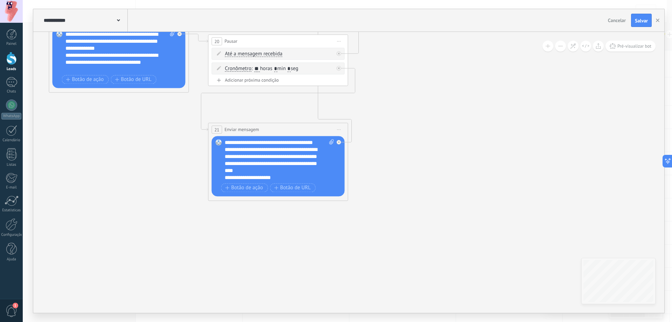
drag, startPoint x: 410, startPoint y: 138, endPoint x: 408, endPoint y: 154, distance: 16.2
click at [181, 36] on icon at bounding box center [180, 34] width 2 height 2
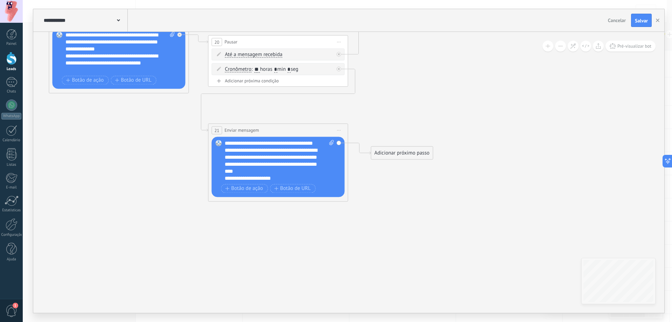
drag, startPoint x: 372, startPoint y: 176, endPoint x: 362, endPoint y: 169, distance: 12.5
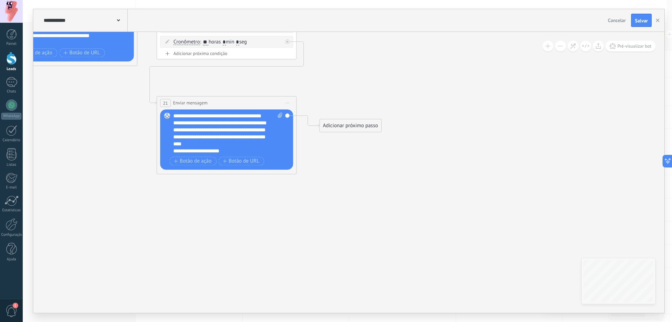
click at [364, 126] on div "Adicionar próximo passo" at bounding box center [351, 126] width 62 height 12
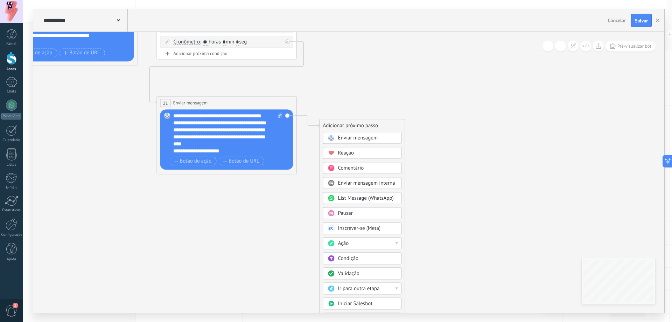
click at [370, 216] on div "Pausar" at bounding box center [367, 213] width 59 height 7
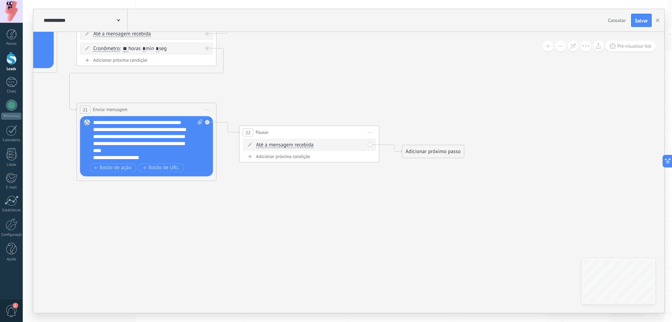
drag, startPoint x: 388, startPoint y: 212, endPoint x: 387, endPoint y: 199, distance: 13.3
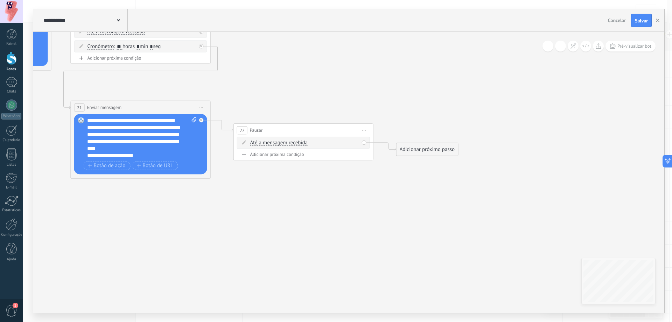
click at [418, 143] on div "Adicionar próximo passo Enviar mensagem Enviar mensagem Enviar mensagem Reação …" at bounding box center [427, 149] width 62 height 13
click at [418, 151] on div "Adicionar próximo passo" at bounding box center [428, 150] width 62 height 12
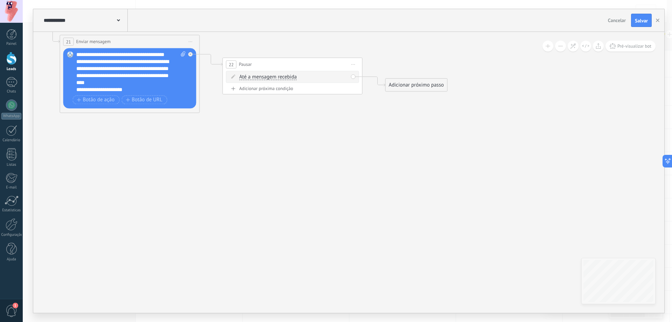
drag, startPoint x: 456, startPoint y: 246, endPoint x: 436, endPoint y: 149, distance: 99.0
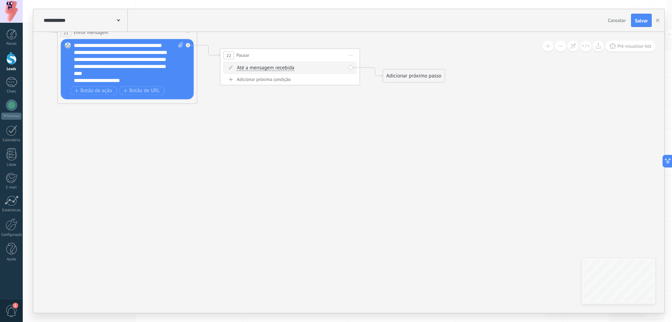
click at [420, 78] on div "Adicionar próximo passo" at bounding box center [414, 76] width 62 height 12
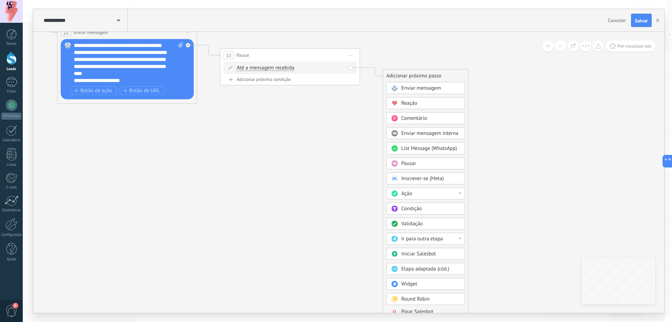
click at [440, 238] on span "Ir para outra etapa" at bounding box center [423, 238] width 42 height 7
click at [428, 262] on div "3: Condição" at bounding box center [426, 263] width 78 height 12
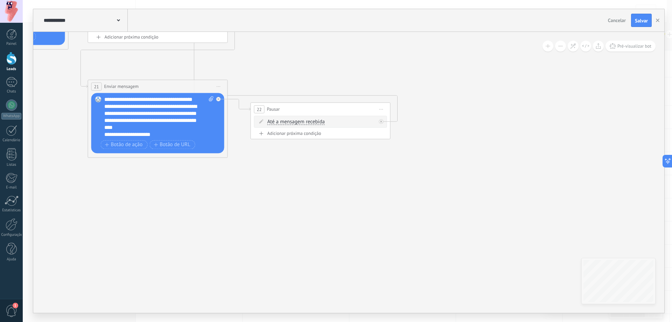
drag, startPoint x: 348, startPoint y: 166, endPoint x: 367, endPoint y: 197, distance: 36.0
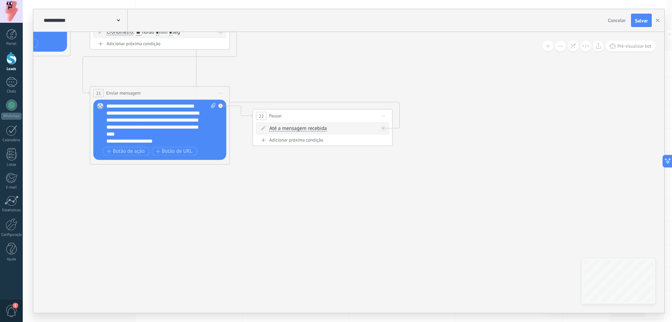
click at [317, 141] on div "Adicionar próxima condição" at bounding box center [322, 140] width 133 height 6
click at [319, 144] on input "*" at bounding box center [317, 144] width 3 height 6
click at [302, 143] on input "*" at bounding box center [300, 144] width 3 height 6
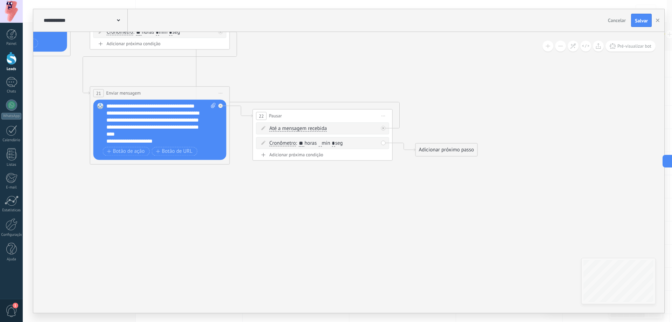
type input "**"
drag, startPoint x: 406, startPoint y: 213, endPoint x: 391, endPoint y: 131, distance: 84.0
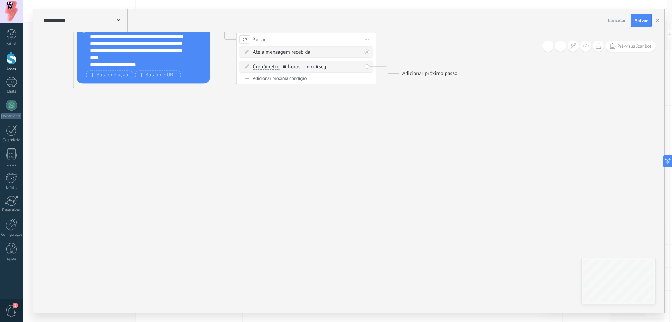
click at [421, 74] on div "Adicionar próximo passo" at bounding box center [431, 74] width 62 height 12
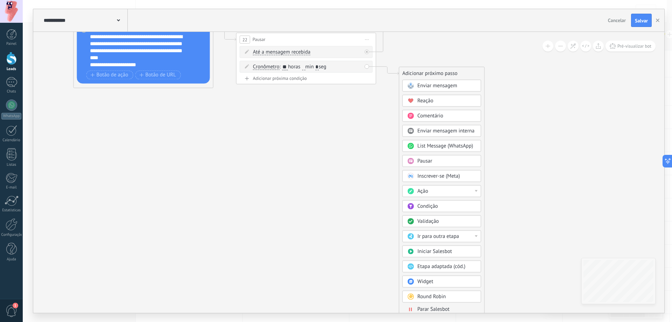
click at [457, 192] on div "Ação" at bounding box center [447, 191] width 59 height 7
click at [460, 242] on div "Mudar o status do lead" at bounding box center [442, 241] width 78 height 12
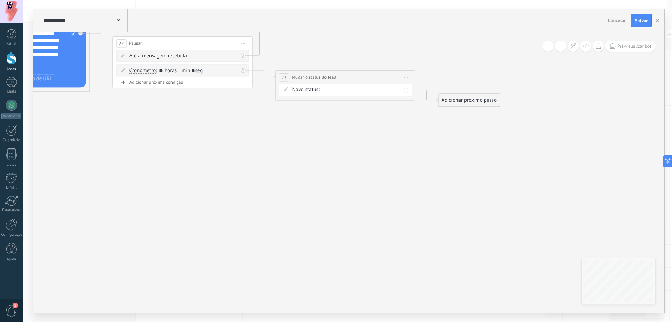
drag, startPoint x: 489, startPoint y: 188, endPoint x: 438, endPoint y: 212, distance: 56.9
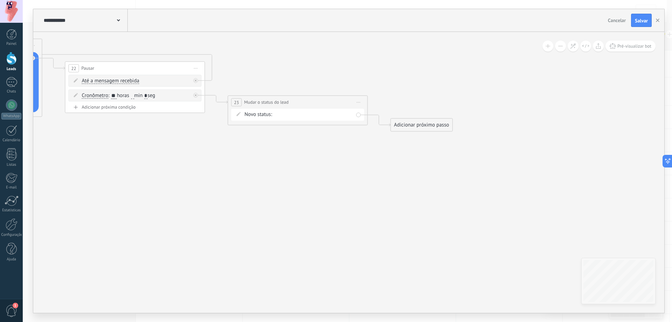
click at [0, 0] on div "Contato inicial (MQL) Follow Up (MQL) Qualificados (MQL) Orçamento enviado (SQL…" at bounding box center [0, 0] width 0 height 0
drag, startPoint x: 418, startPoint y: 228, endPoint x: 417, endPoint y: 208, distance: 19.3
click at [417, 208] on div at bounding box center [348, 161] width 650 height 322
click at [0, 0] on div "Contato inicial (MQL) Follow Up (MQL) Qualificados (MQL) Orçamento enviado (SQL…" at bounding box center [0, 0] width 0 height 0
click at [0, 0] on label "Venda perdida" at bounding box center [0, 0] width 0 height 0
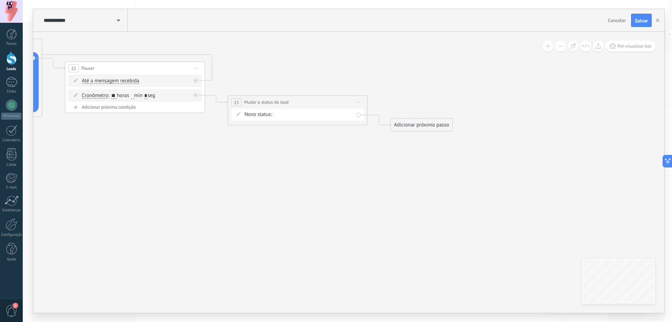
click at [419, 122] on div "Adicionar próximo passo" at bounding box center [422, 125] width 62 height 12
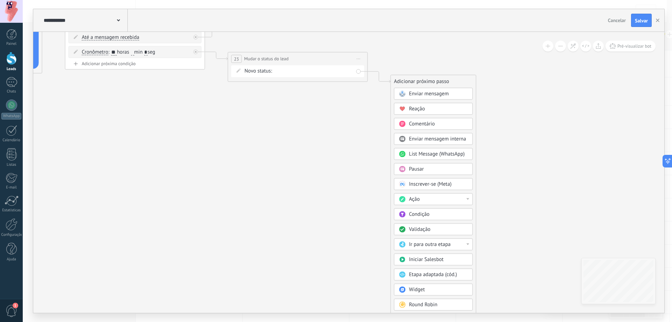
drag, startPoint x: 533, startPoint y: 213, endPoint x: 534, endPoint y: 128, distance: 84.7
click at [558, 47] on button at bounding box center [560, 46] width 11 height 11
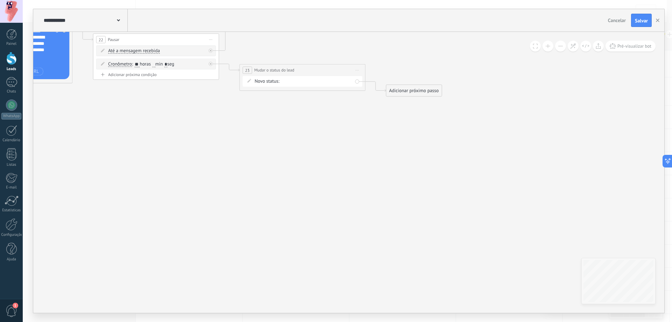
click at [423, 93] on div "Adicionar próximo passo" at bounding box center [414, 90] width 55 height 11
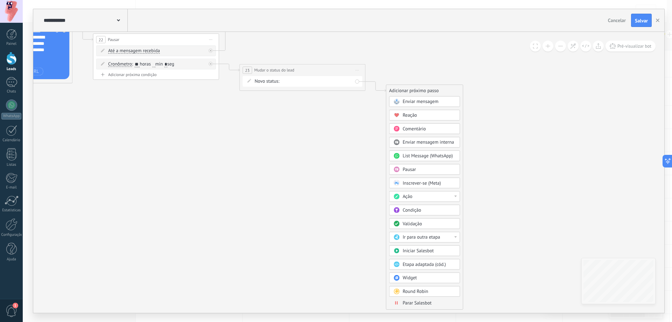
click at [428, 303] on span "Parar Salesbot" at bounding box center [417, 303] width 29 height 6
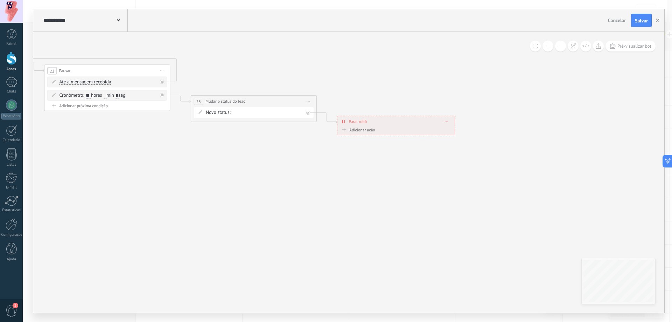
drag, startPoint x: 333, startPoint y: 213, endPoint x: 416, endPoint y: 251, distance: 90.4
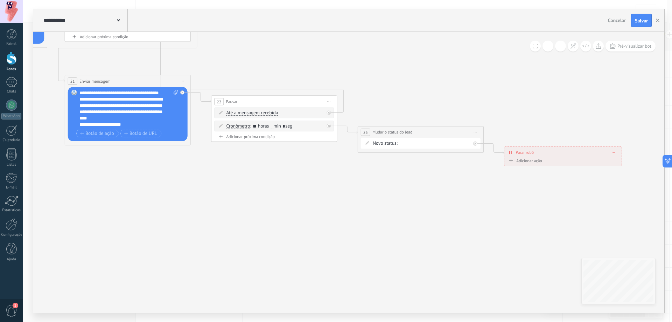
drag, startPoint x: 374, startPoint y: 247, endPoint x: 403, endPoint y: 246, distance: 29.1
click at [556, 47] on button at bounding box center [560, 46] width 11 height 11
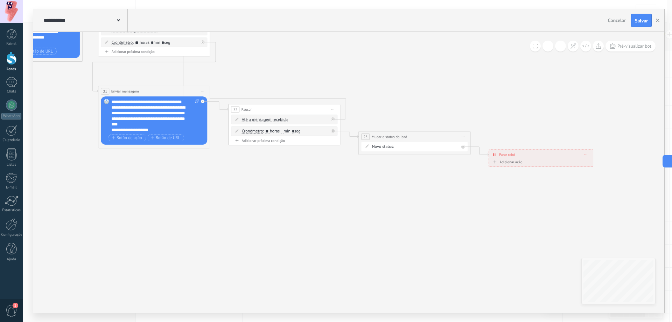
click at [561, 47] on button at bounding box center [560, 46] width 11 height 11
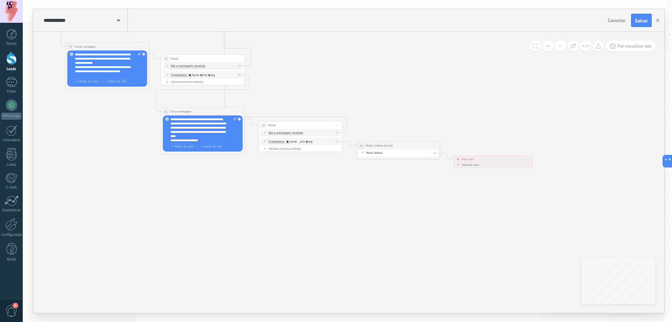
click at [561, 47] on button at bounding box center [560, 46] width 11 height 11
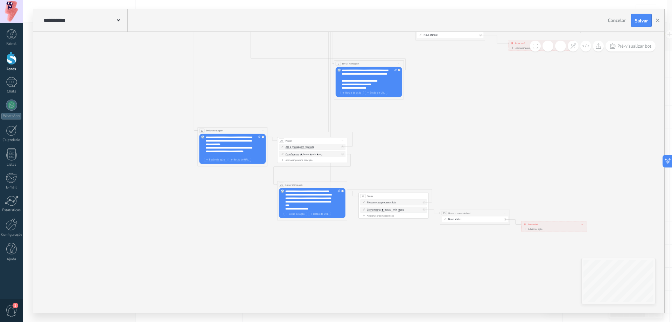
drag, startPoint x: 328, startPoint y: 91, endPoint x: 411, endPoint y: 156, distance: 105.1
click at [411, 156] on icon at bounding box center [431, 79] width 779 height 472
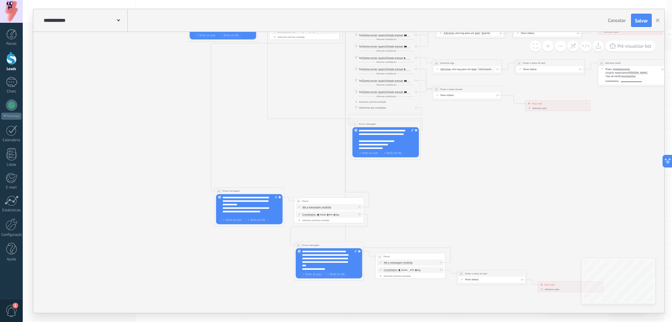
drag, startPoint x: 411, startPoint y: 141, endPoint x: 426, endPoint y: 199, distance: 60.5
click at [426, 199] on icon at bounding box center [448, 140] width 779 height 472
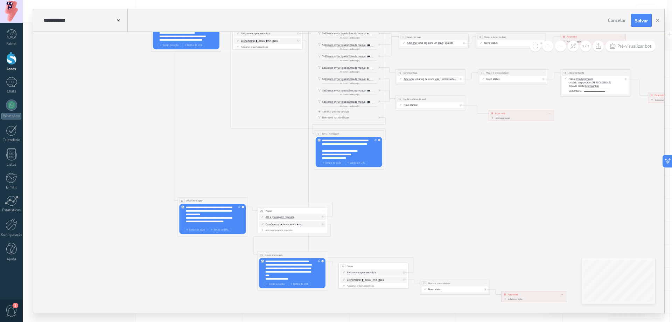
drag, startPoint x: 440, startPoint y: 229, endPoint x: 407, endPoint y: 184, distance: 56.0
click at [407, 184] on icon at bounding box center [411, 150] width 779 height 472
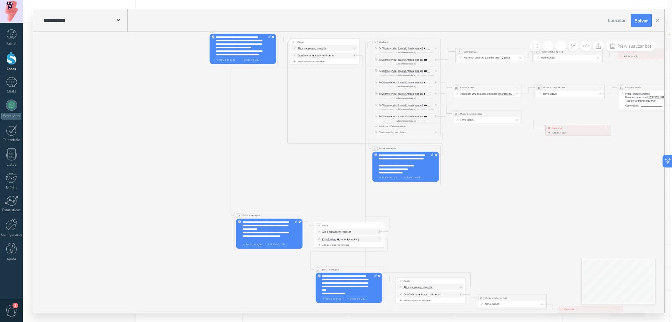
drag, startPoint x: 410, startPoint y: 180, endPoint x: 467, endPoint y: 202, distance: 60.9
click at [467, 202] on icon at bounding box center [468, 164] width 779 height 472
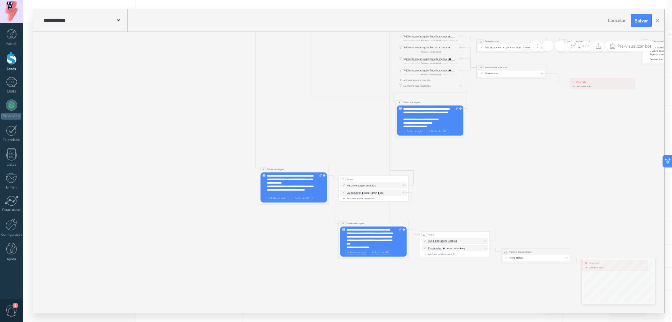
click at [480, 151] on icon at bounding box center [493, 118] width 779 height 472
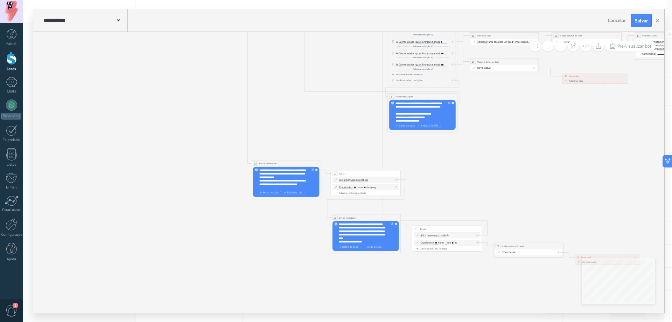
drag, startPoint x: 498, startPoint y: 165, endPoint x: 466, endPoint y: 138, distance: 41.0
click at [466, 138] on icon at bounding box center [485, 112] width 779 height 472
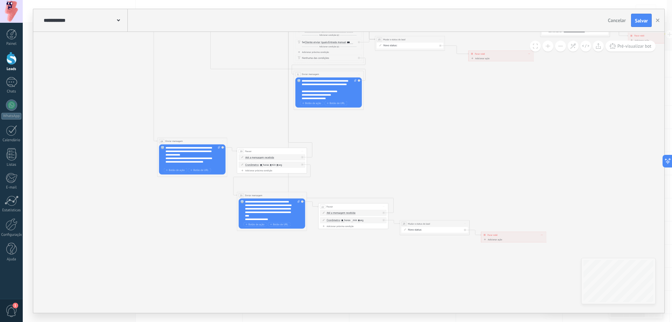
drag, startPoint x: 501, startPoint y: 140, endPoint x: 442, endPoint y: 144, distance: 59.6
click at [442, 144] on icon at bounding box center [391, 90] width 779 height 472
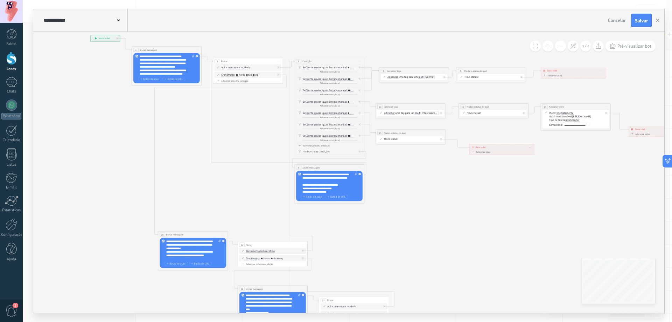
drag, startPoint x: 437, startPoint y: 126, endPoint x: 438, endPoint y: 222, distance: 96.6
click at [438, 222] on icon at bounding box center [392, 183] width 779 height 472
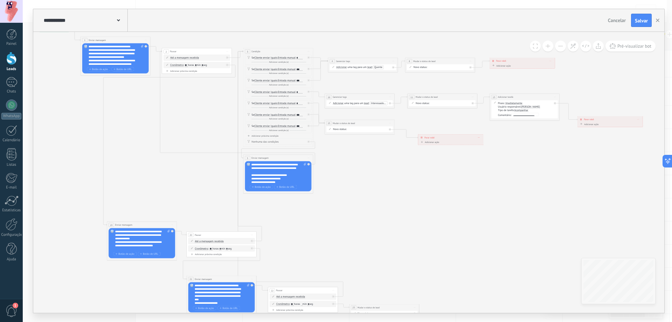
drag, startPoint x: 453, startPoint y: 211, endPoint x: 403, endPoint y: 197, distance: 51.1
click at [403, 197] on icon at bounding box center [341, 174] width 779 height 472
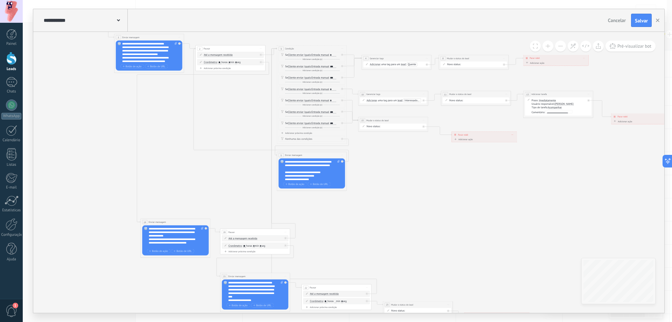
drag, startPoint x: 350, startPoint y: 204, endPoint x: 415, endPoint y: 197, distance: 64.5
click at [415, 197] on icon at bounding box center [374, 171] width 779 height 472
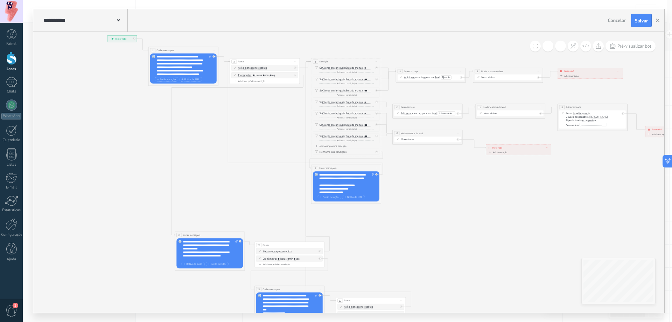
drag, startPoint x: 415, startPoint y: 197, endPoint x: 419, endPoint y: 218, distance: 21.2
click at [419, 218] on icon at bounding box center [409, 184] width 779 height 472
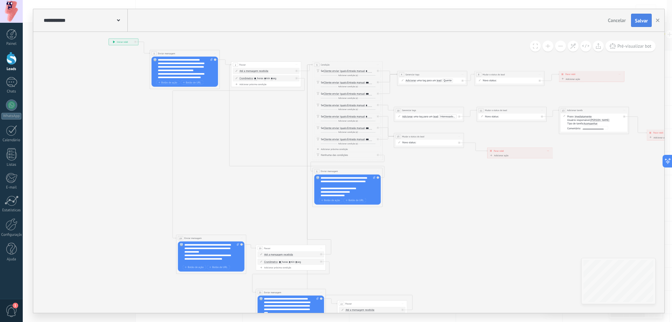
click at [646, 23] on span "Salvar" at bounding box center [641, 20] width 13 height 5
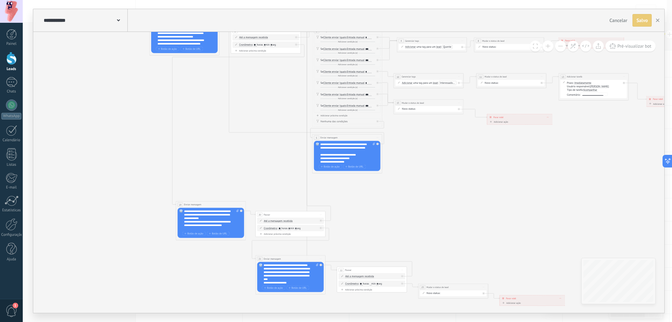
drag, startPoint x: 499, startPoint y: 209, endPoint x: 481, endPoint y: 149, distance: 62.7
click at [481, 149] on icon at bounding box center [410, 153] width 779 height 472
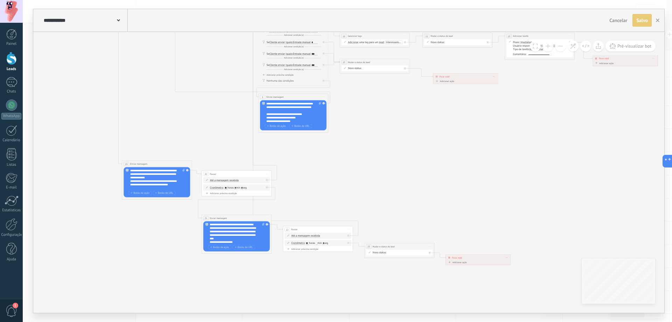
drag, startPoint x: 514, startPoint y: 186, endPoint x: 479, endPoint y: 174, distance: 36.9
click at [479, 174] on icon at bounding box center [356, 113] width 779 height 472
click at [656, 22] on icon "button" at bounding box center [658, 21] width 4 height 4
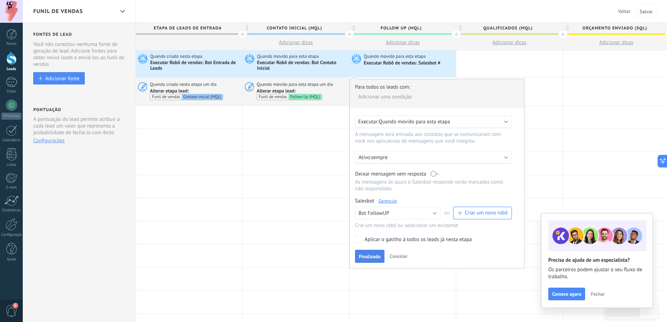
click at [378, 255] on span "Finalizado" at bounding box center [370, 256] width 22 height 5
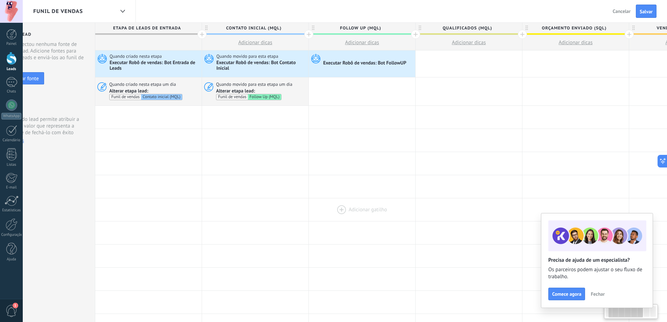
scroll to position [0, 61]
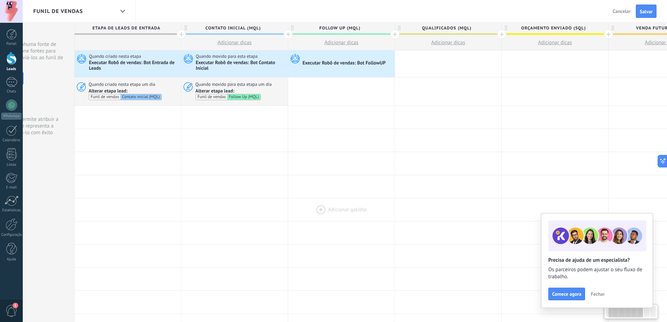
drag, startPoint x: 446, startPoint y: 214, endPoint x: 385, endPoint y: 213, distance: 61.3
click at [385, 213] on div at bounding box center [341, 209] width 106 height 23
click at [646, 14] on span "Salvar" at bounding box center [646, 11] width 13 height 5
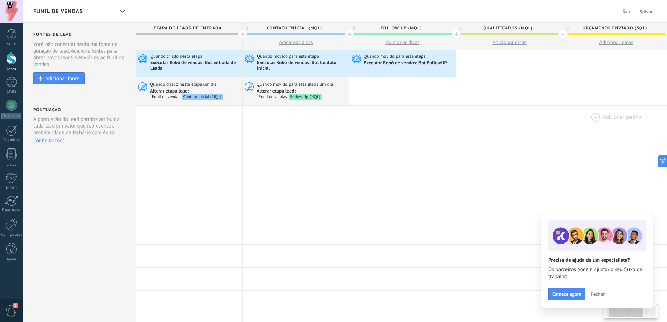
scroll to position [0, 61]
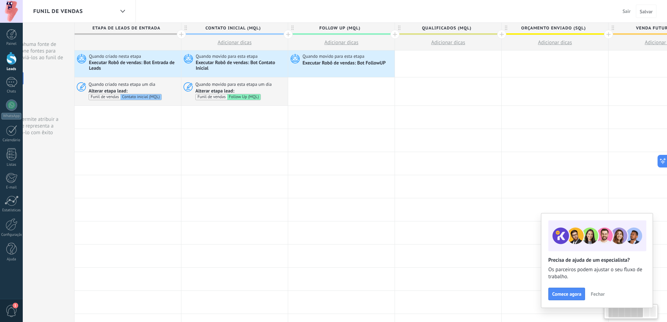
click at [603, 292] on span "Fechar" at bounding box center [598, 293] width 14 height 5
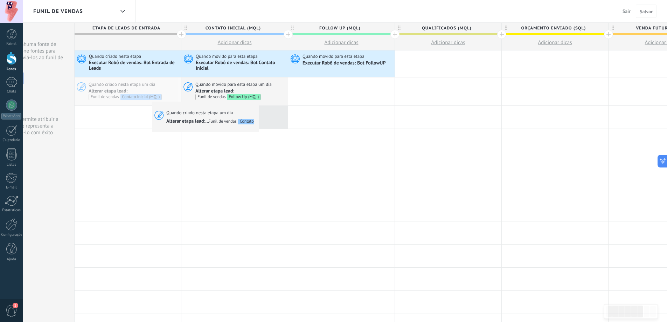
scroll to position [0, 61]
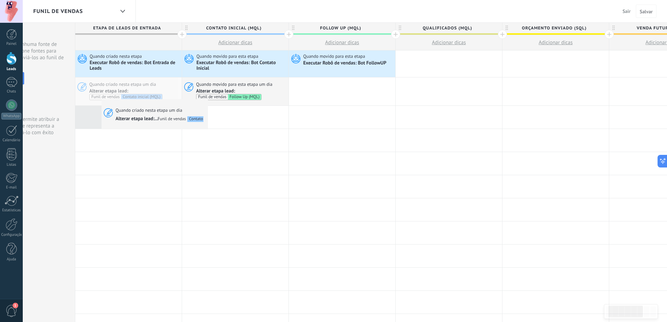
drag, startPoint x: 147, startPoint y: 88, endPoint x: 103, endPoint y: 102, distance: 46.5
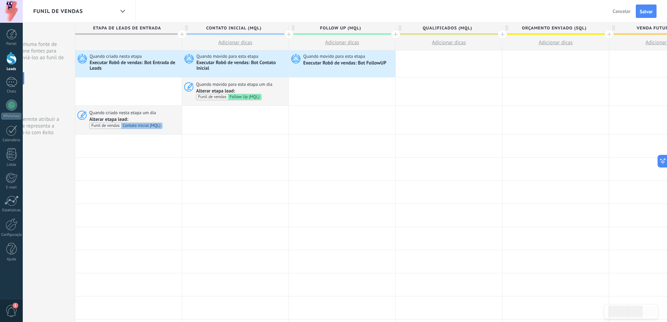
drag, startPoint x: 127, startPoint y: 93, endPoint x: 132, endPoint y: 94, distance: 5.4
click at [132, 94] on div at bounding box center [128, 91] width 106 height 28
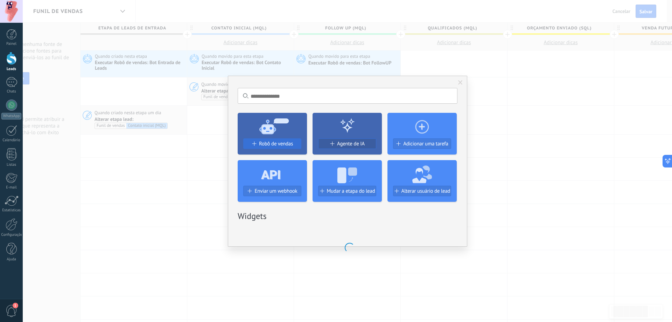
click at [286, 143] on span "Robô de vendas" at bounding box center [276, 144] width 34 height 6
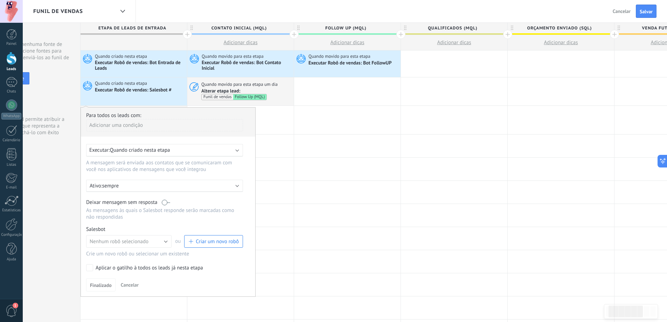
click at [148, 229] on div "Salesbot Gerenciar" at bounding box center [164, 229] width 157 height 7
click at [296, 163] on div at bounding box center [347, 169] width 106 height 23
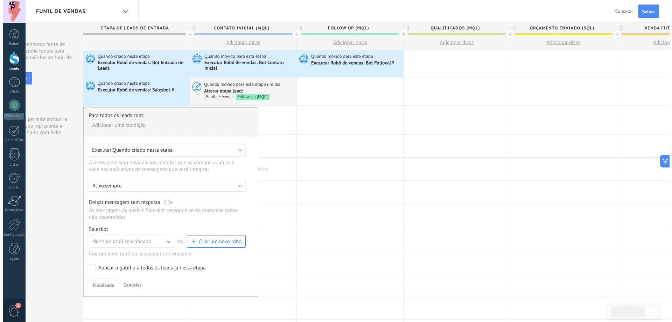
scroll to position [0, 54]
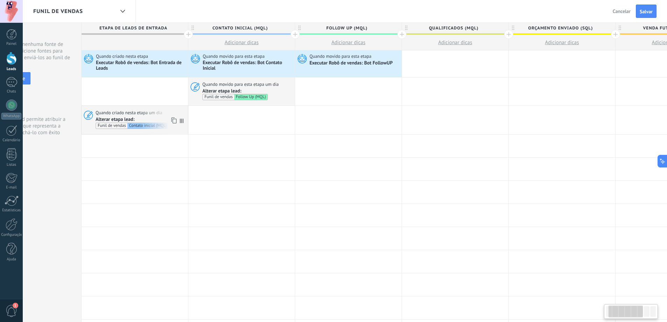
click at [159, 96] on div at bounding box center [135, 91] width 106 height 28
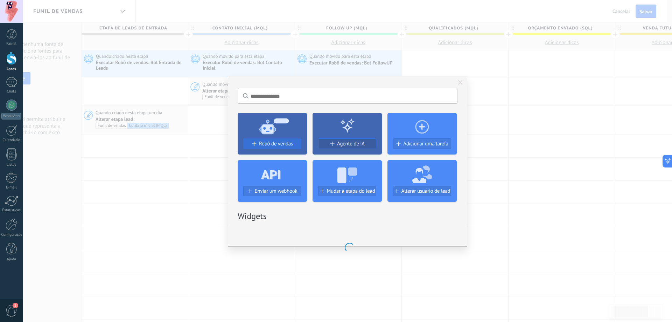
click at [271, 147] on button "Robô de vendas" at bounding box center [272, 143] width 58 height 11
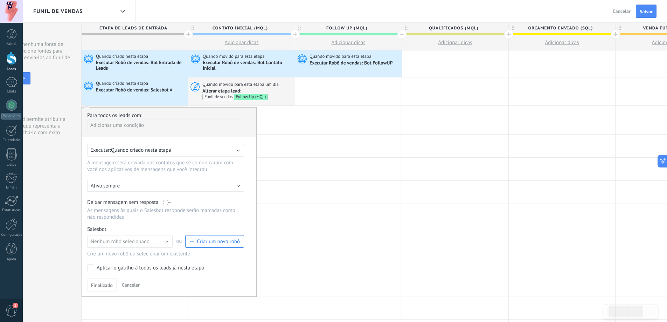
click at [228, 244] on span "Criar um novo robô" at bounding box center [218, 241] width 43 height 7
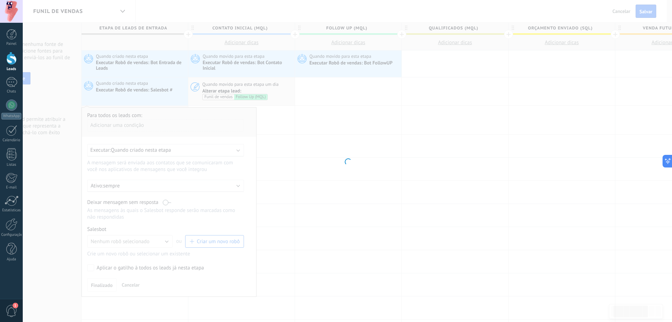
click at [297, 151] on div at bounding box center [348, 161] width 650 height 322
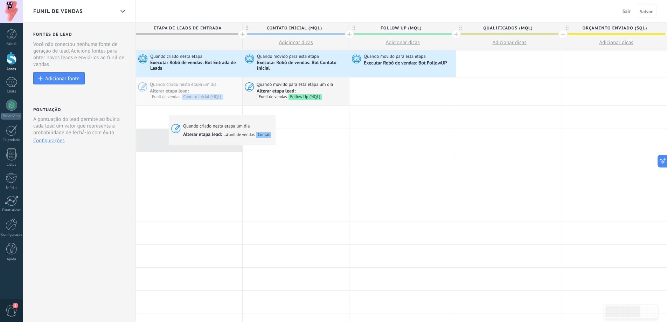
drag, startPoint x: 201, startPoint y: 86, endPoint x: 167, endPoint y: 114, distance: 44.7
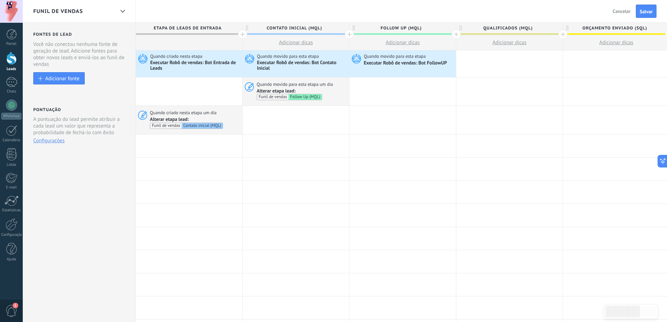
click at [168, 89] on div at bounding box center [189, 91] width 106 height 28
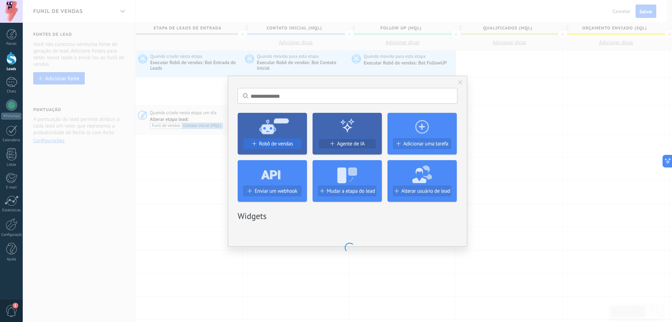
click at [266, 146] on span "Robô de vendas" at bounding box center [276, 144] width 34 height 6
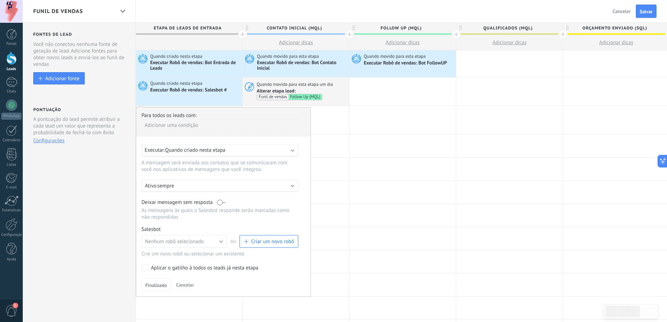
click at [252, 243] on span "Criar um novo robô" at bounding box center [269, 241] width 50 height 7
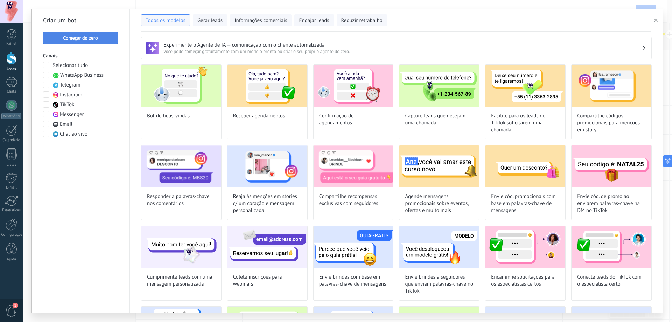
type input "**********"
click at [96, 39] on span "Começar do zero" at bounding box center [80, 37] width 35 height 5
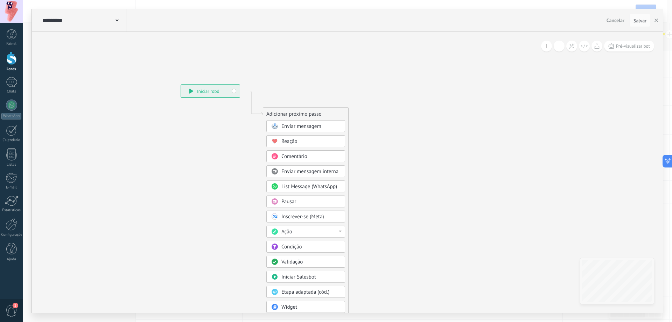
click at [304, 249] on div "Condição" at bounding box center [311, 246] width 59 height 7
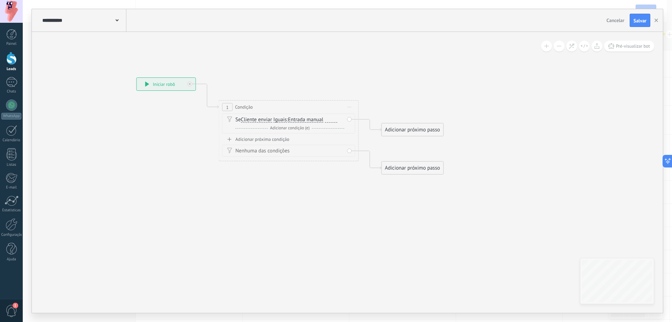
drag, startPoint x: 341, startPoint y: 210, endPoint x: 335, endPoint y: 209, distance: 6.2
click at [336, 209] on icon at bounding box center [277, 125] width 633 height 447
click at [331, 117] on div at bounding box center [331, 120] width 12 height 6
paste div
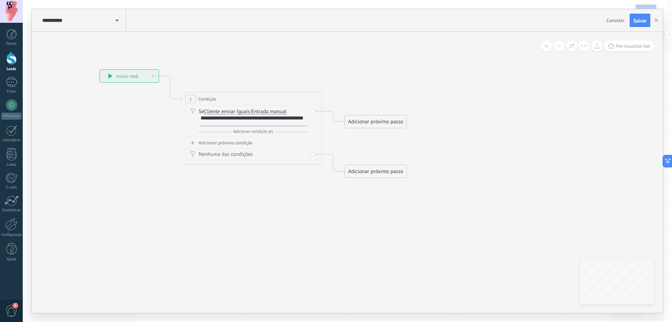
drag, startPoint x: 327, startPoint y: 224, endPoint x: 282, endPoint y: 214, distance: 46.0
click at [283, 214] on icon at bounding box center [241, 117] width 633 height 447
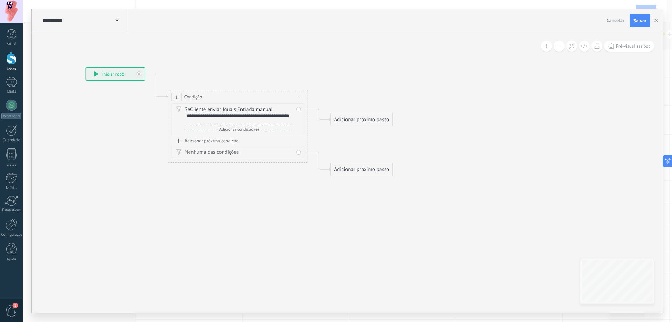
drag, startPoint x: 309, startPoint y: 220, endPoint x: 297, endPoint y: 218, distance: 12.4
click at [297, 218] on icon at bounding box center [227, 115] width 633 height 447
drag, startPoint x: 359, startPoint y: 169, endPoint x: 254, endPoint y: 200, distance: 109.3
click at [254, 200] on div "Adicionar próximo passo" at bounding box center [262, 199] width 62 height 12
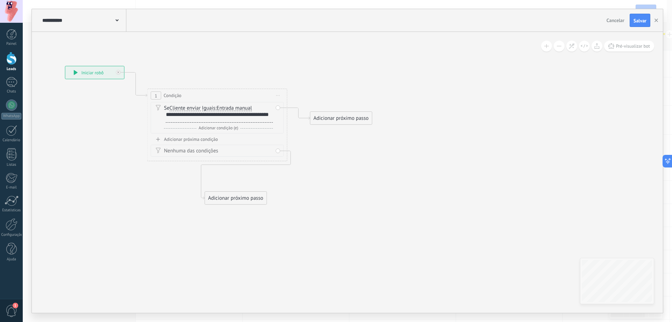
drag, startPoint x: 360, startPoint y: 195, endPoint x: 317, endPoint y: 195, distance: 43.1
click at [317, 195] on icon at bounding box center [206, 135] width 633 height 489
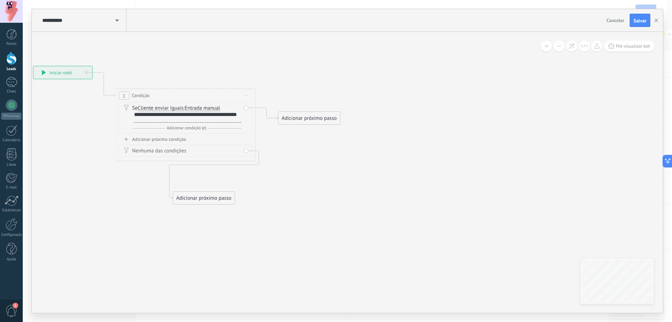
click at [330, 117] on div "Adicionar próximo passo" at bounding box center [310, 118] width 62 height 12
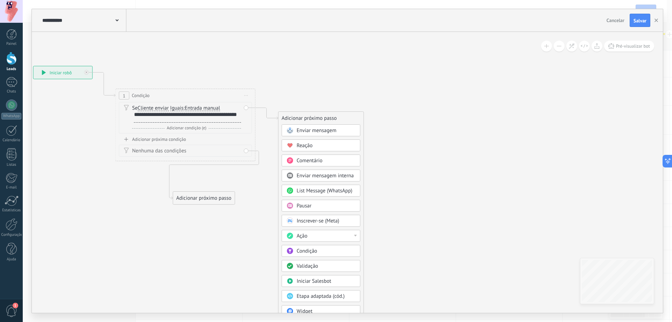
click at [337, 233] on div "Ação" at bounding box center [326, 235] width 59 height 7
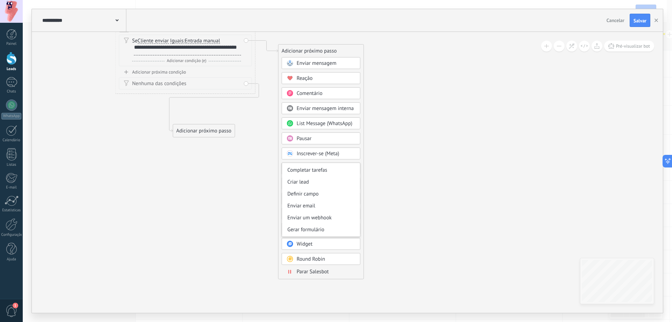
scroll to position [93, 0]
click at [336, 197] on div "Gerenciar tags" at bounding box center [321, 195] width 78 height 12
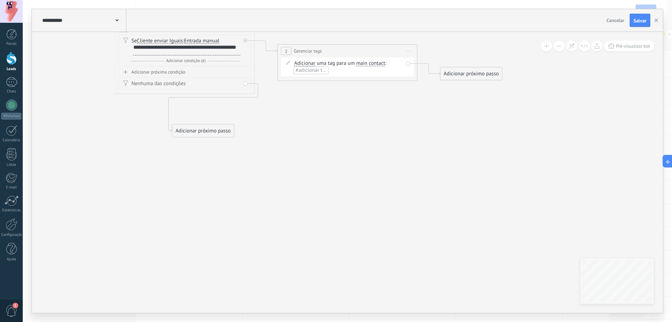
click at [374, 63] on span "main contact" at bounding box center [370, 64] width 29 height 6
click at [374, 63] on button "main contact" at bounding box center [397, 63] width 88 height 13
click at [378, 99] on span "lead" at bounding box center [391, 100] width 85 height 7
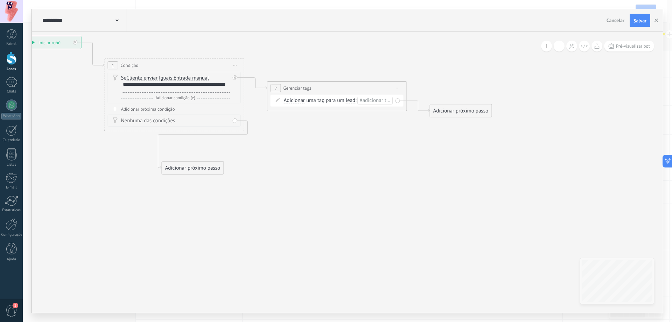
drag, startPoint x: 389, startPoint y: 199, endPoint x: 384, endPoint y: 209, distance: 11.6
click at [384, 209] on icon at bounding box center [245, 105] width 796 height 489
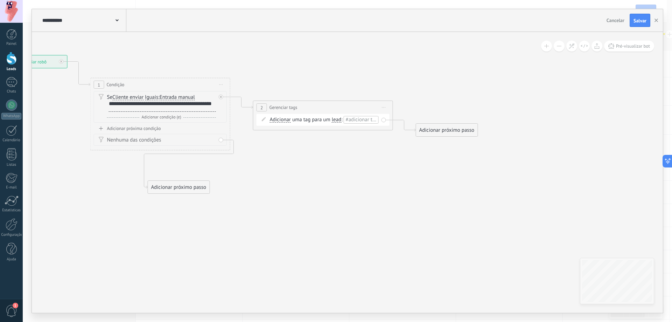
drag, startPoint x: 432, startPoint y: 176, endPoint x: 412, endPoint y: 214, distance: 42.9
click at [414, 212] on icon at bounding box center [231, 124] width 796 height 489
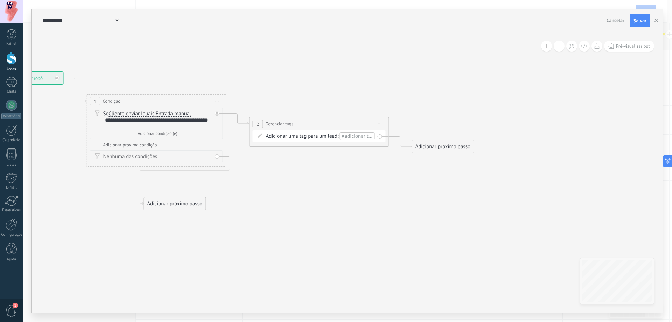
click at [407, 211] on icon at bounding box center [227, 140] width 796 height 489
click at [352, 138] on span "#adicionar tags" at bounding box center [357, 136] width 34 height 7
type input "**********"
click at [307, 159] on span "Quente - Site" at bounding box center [303, 155] width 33 height 9
click at [369, 185] on icon at bounding box center [225, 141] width 796 height 489
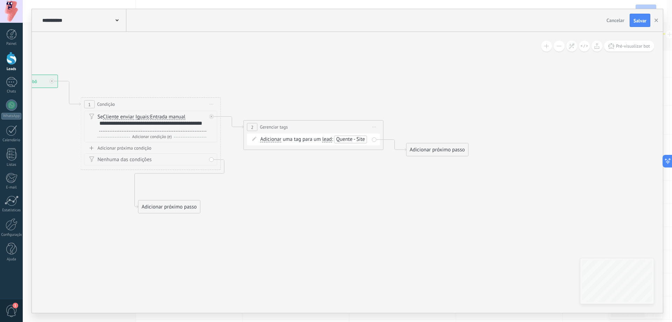
drag, startPoint x: 389, startPoint y: 193, endPoint x: 364, endPoint y: 200, distance: 26.3
click at [364, 200] on icon at bounding box center [222, 144] width 796 height 489
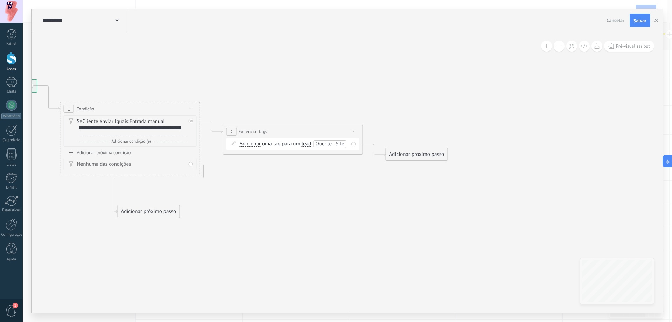
click at [415, 159] on div "Adicionar próximo passo" at bounding box center [417, 154] width 62 height 12
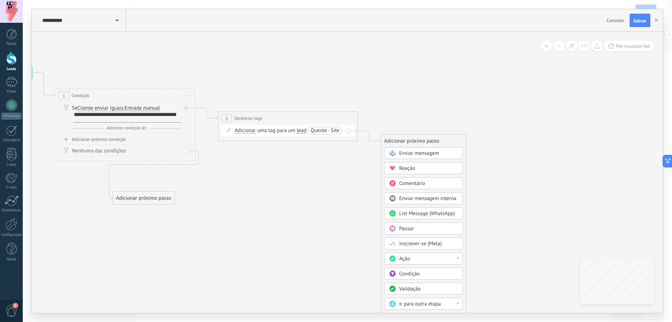
drag, startPoint x: 503, startPoint y: 235, endPoint x: 488, endPoint y: 187, distance: 50.7
click at [491, 186] on icon at bounding box center [196, 135] width 796 height 489
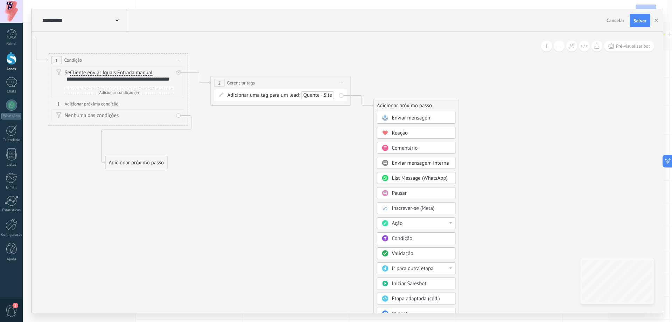
click at [450, 223] on div at bounding box center [451, 223] width 3 height 2
click at [427, 271] on div "Mudar o status do lead" at bounding box center [416, 273] width 78 height 12
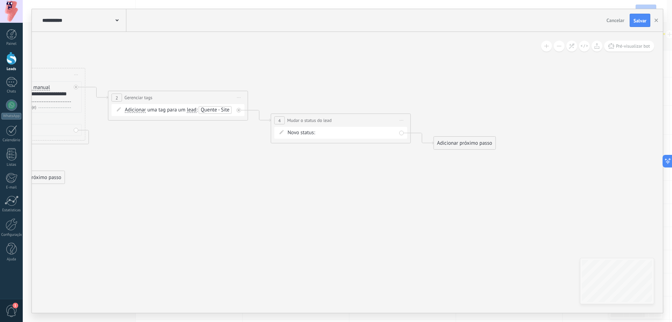
drag, startPoint x: 438, startPoint y: 250, endPoint x: 421, endPoint y: 234, distance: 23.0
click at [435, 256] on icon at bounding box center [167, 114] width 959 height 489
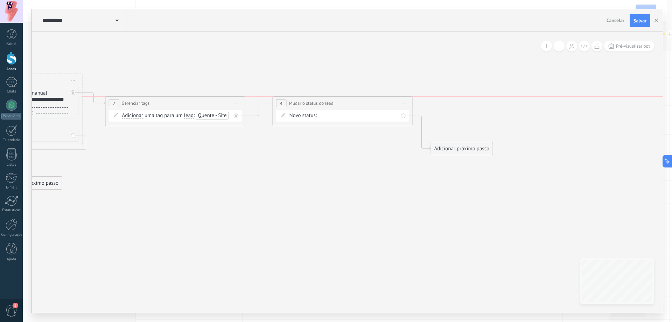
drag, startPoint x: 336, startPoint y: 120, endPoint x: 338, endPoint y: 105, distance: 15.2
click at [338, 105] on div "**********" at bounding box center [342, 103] width 139 height 13
click at [0, 0] on div "Contato inicial (MQL) Follow Up (MQL) Qualificados (MQL) Orçamento enviado (SQL…" at bounding box center [0, 0] width 0 height 0
click at [0, 0] on label "Qualificados (MQL)" at bounding box center [0, 0] width 0 height 0
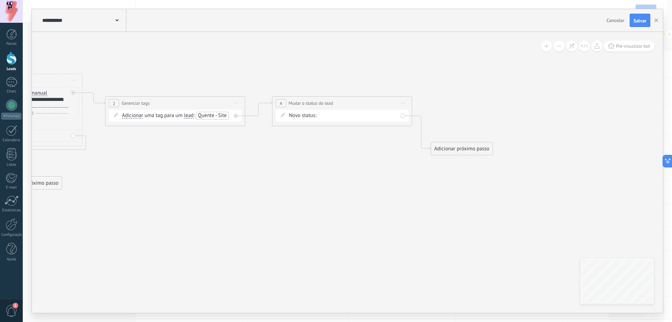
drag, startPoint x: 373, startPoint y: 166, endPoint x: 327, endPoint y: 167, distance: 45.5
click at [327, 167] on icon at bounding box center [164, 120] width 959 height 489
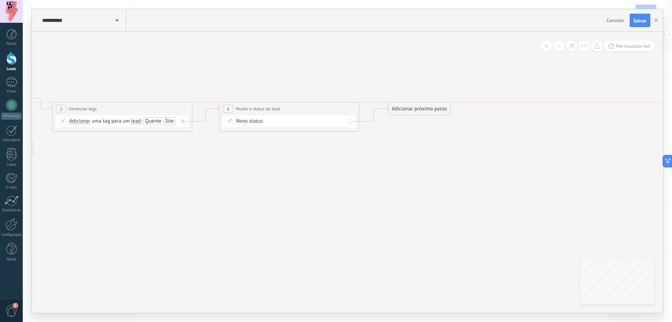
drag, startPoint x: 401, startPoint y: 155, endPoint x: 412, endPoint y: 107, distance: 49.8
click at [412, 107] on div "Adicionar próximo passo" at bounding box center [420, 109] width 62 height 12
click at [414, 112] on div "Adicionar próximo passo" at bounding box center [420, 109] width 62 height 12
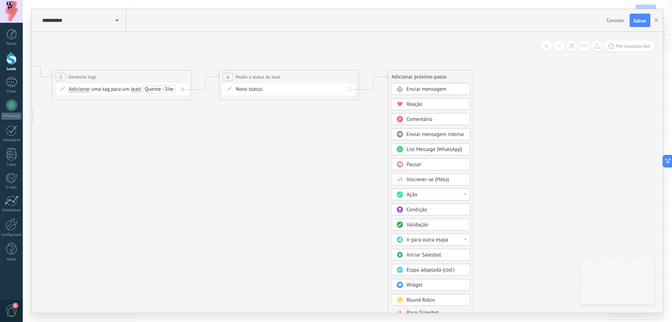
drag, startPoint x: 533, startPoint y: 217, endPoint x: 522, endPoint y: 170, distance: 48.2
click at [526, 164] on icon at bounding box center [117, 93] width 970 height 489
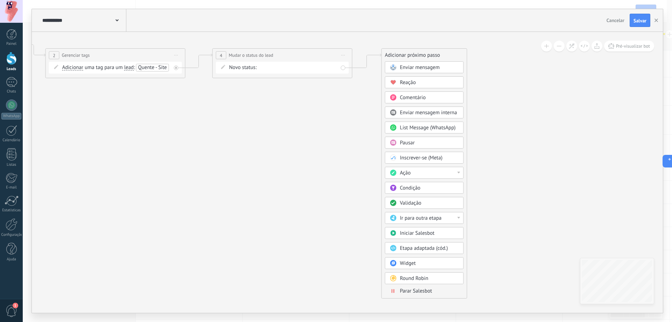
click at [429, 292] on span "Parar Salesbot" at bounding box center [416, 290] width 32 height 7
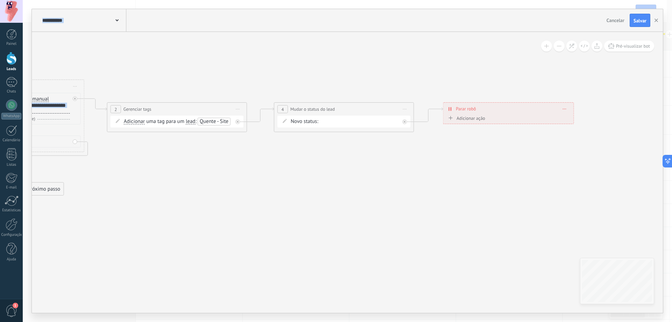
drag, startPoint x: 244, startPoint y: 183, endPoint x: 403, endPoint y: 237, distance: 167.7
click at [405, 237] on icon at bounding box center [172, 126] width 970 height 489
drag, startPoint x: 313, startPoint y: 218, endPoint x: 383, endPoint y: 237, distance: 72.5
click at [389, 238] on icon at bounding box center [176, 128] width 970 height 489
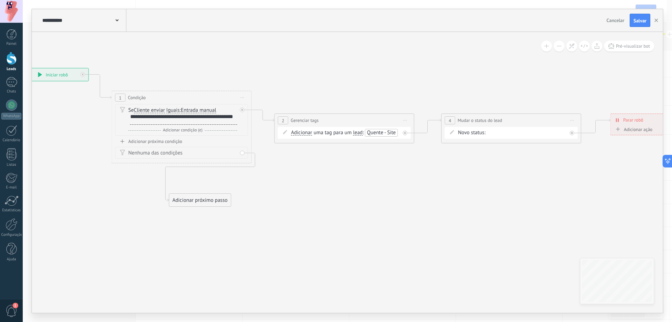
drag, startPoint x: 331, startPoint y: 231, endPoint x: 425, endPoint y: 219, distance: 95.0
click at [427, 219] on icon at bounding box center [339, 137] width 970 height 489
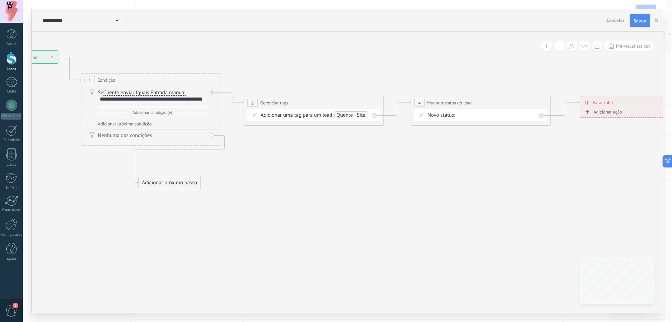
drag, startPoint x: 420, startPoint y: 241, endPoint x: 380, endPoint y: 226, distance: 43.3
click at [375, 223] on icon at bounding box center [309, 119] width 970 height 489
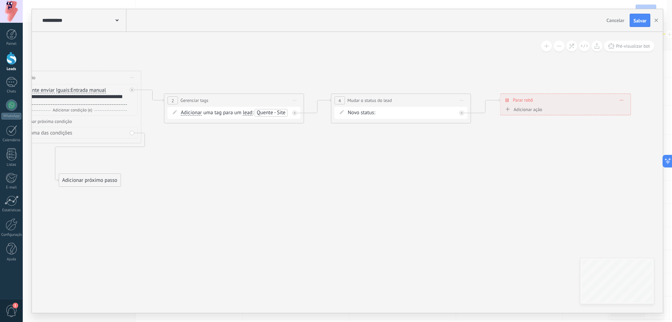
drag, startPoint x: 437, startPoint y: 220, endPoint x: 348, endPoint y: 220, distance: 89.3
click at [372, 219] on icon at bounding box center [229, 117] width 970 height 489
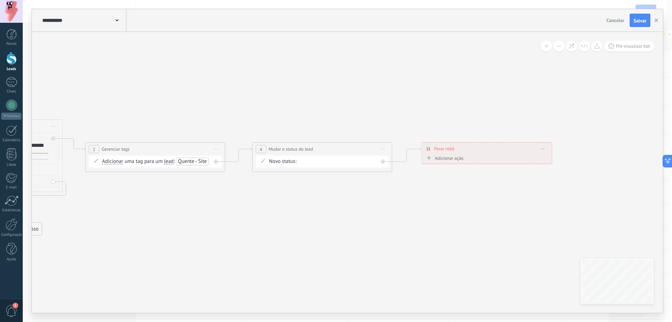
drag, startPoint x: 465, startPoint y: 202, endPoint x: 405, endPoint y: 233, distance: 67.6
click at [408, 233] on icon at bounding box center [150, 166] width 970 height 489
click at [525, 149] on div "**********" at bounding box center [470, 151] width 130 height 12
click at [527, 152] on span at bounding box center [526, 152] width 3 height 4
click at [533, 164] on div "Excluir" at bounding box center [539, 161] width 33 height 12
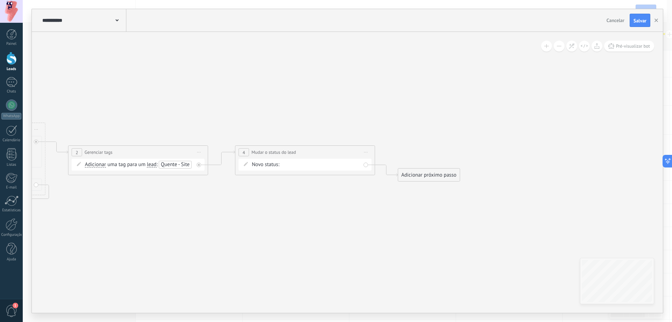
drag, startPoint x: 501, startPoint y: 190, endPoint x: 491, endPoint y: 178, distance: 15.7
click at [492, 178] on icon at bounding box center [129, 169] width 963 height 489
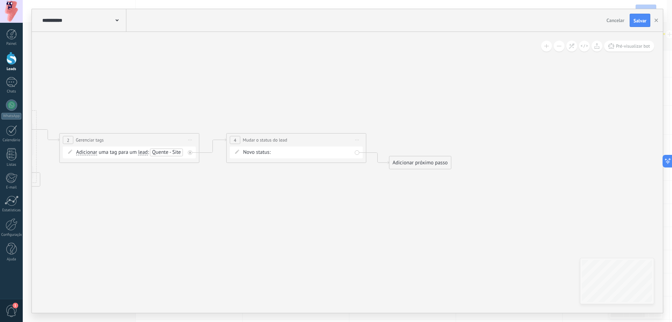
click at [430, 165] on div "Adicionar próximo passo" at bounding box center [421, 163] width 62 height 12
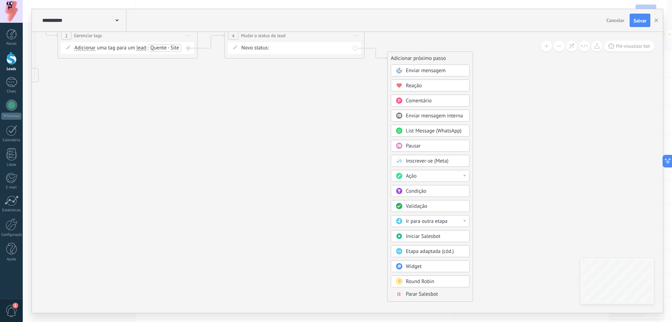
drag, startPoint x: 510, startPoint y: 253, endPoint x: 510, endPoint y: 154, distance: 98.7
click at [510, 154] on icon at bounding box center [119, 52] width 963 height 489
click at [432, 173] on div "Ação" at bounding box center [435, 176] width 59 height 7
click at [436, 186] on div "Adicionar tarefa" at bounding box center [430, 188] width 78 height 12
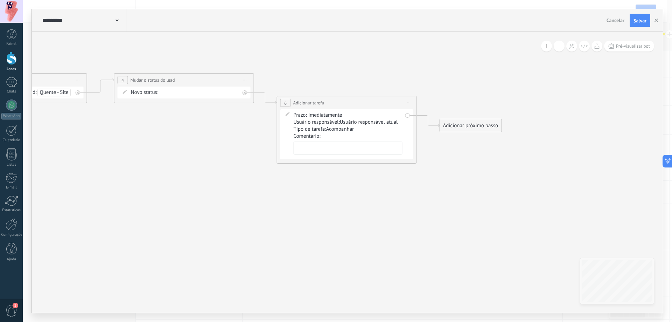
drag, startPoint x: 444, startPoint y: 159, endPoint x: 442, endPoint y: 207, distance: 48.3
click at [442, 207] on icon at bounding box center [90, 97] width 1126 height 489
click at [387, 130] on div "Tipo de tarefa: Acompanhar Acompanhar Reunião Acompanhar Acompanhar Reunião" at bounding box center [347, 133] width 109 height 7
click at [388, 128] on span "Usuário responsável atual" at bounding box center [368, 126] width 58 height 6
click at [388, 128] on button "Usuário responsável atual" at bounding box center [380, 126] width 88 height 13
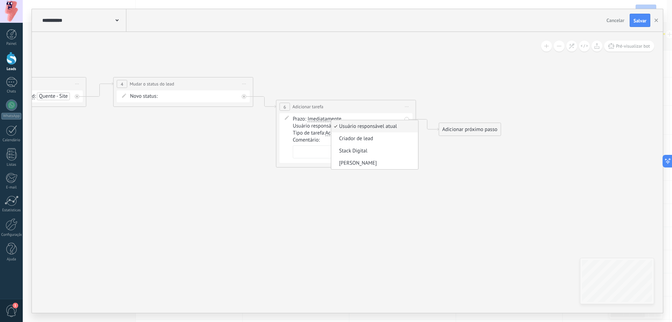
click at [388, 128] on span "Usuário responsável atual" at bounding box center [374, 126] width 85 height 7
click at [370, 126] on span "Usuário responsável atual" at bounding box center [368, 126] width 58 height 6
click at [370, 126] on button "Usuário responsável atual" at bounding box center [380, 126] width 88 height 13
click at [370, 126] on span "Usuário responsável atual" at bounding box center [374, 126] width 85 height 7
click at [344, 145] on textarea at bounding box center [347, 151] width 109 height 13
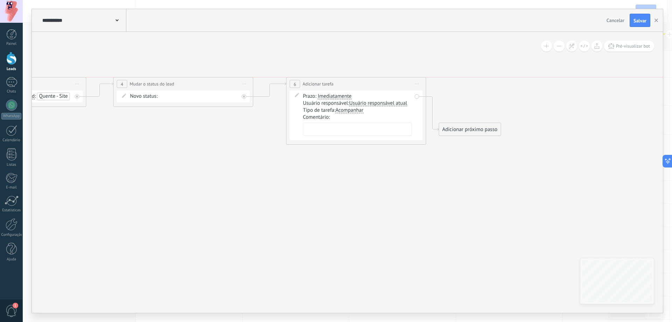
drag, startPoint x: 342, startPoint y: 108, endPoint x: 352, endPoint y: 83, distance: 27.5
click at [352, 83] on div "**********" at bounding box center [356, 83] width 139 height 13
click at [346, 124] on textarea at bounding box center [357, 129] width 109 height 13
type textarea "**********"
click at [497, 125] on div "Adicionar próximo passo" at bounding box center [470, 130] width 62 height 12
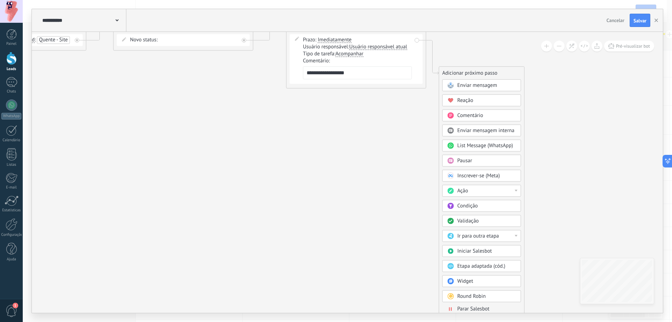
click at [482, 307] on span "Parar Salesbot" at bounding box center [474, 308] width 32 height 7
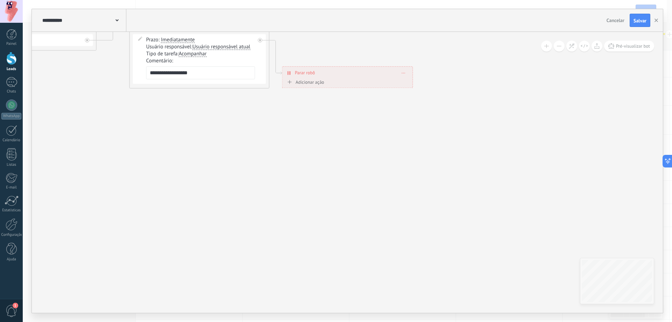
drag, startPoint x: 423, startPoint y: 234, endPoint x: 505, endPoint y: 235, distance: 82.3
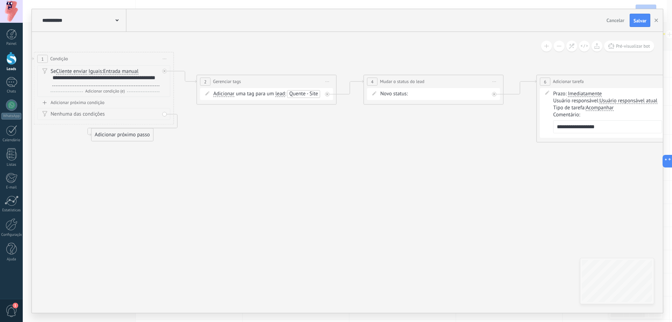
drag, startPoint x: 333, startPoint y: 237, endPoint x: 401, endPoint y: 266, distance: 74.2
click at [402, 266] on icon at bounding box center [340, 85] width 1126 height 463
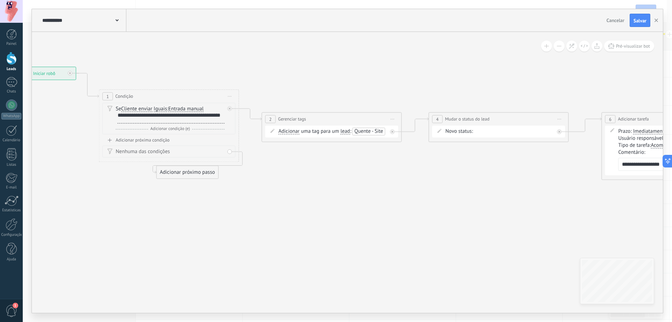
drag, startPoint x: 331, startPoint y: 249, endPoint x: 350, endPoint y: 256, distance: 20.6
click at [350, 256] on icon at bounding box center [405, 122] width 1126 height 463
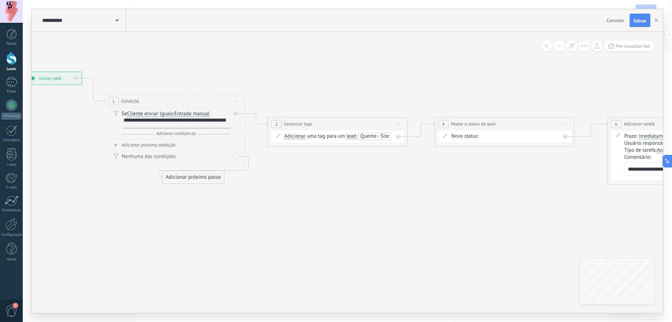
drag, startPoint x: 332, startPoint y: 200, endPoint x: 380, endPoint y: 218, distance: 51.8
click at [380, 218] on icon at bounding box center [411, 127] width 1126 height 463
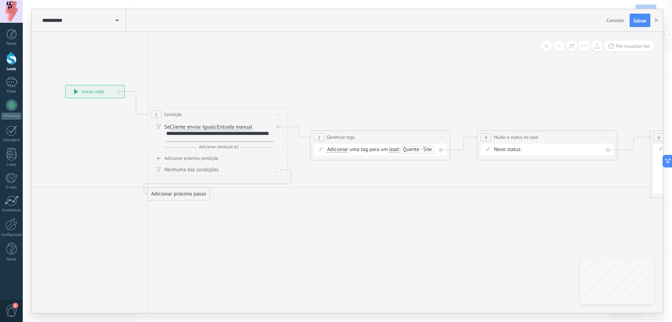
drag, startPoint x: 249, startPoint y: 193, endPoint x: 191, endPoint y: 198, distance: 58.4
click at [191, 198] on div "Adicionar próximo passo" at bounding box center [179, 194] width 62 height 12
drag, startPoint x: 329, startPoint y: 244, endPoint x: 270, endPoint y: 234, distance: 60.8
click at [264, 233] on icon at bounding box center [496, 144] width 1219 height 466
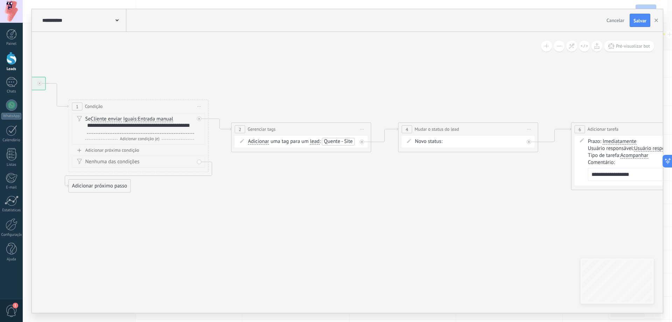
drag, startPoint x: 371, startPoint y: 244, endPoint x: 362, endPoint y: 243, distance: 9.6
click at [363, 244] on icon at bounding box center [420, 135] width 1219 height 466
click at [119, 19] on div "**********" at bounding box center [84, 20] width 86 height 22
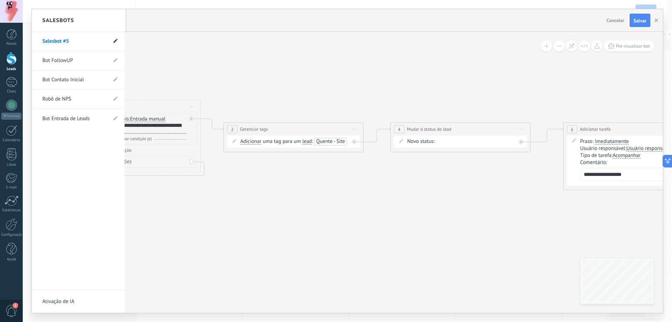
click at [116, 42] on use at bounding box center [115, 41] width 4 height 4
click at [91, 42] on input "**********" at bounding box center [67, 41] width 50 height 11
click at [90, 42] on input "**********" at bounding box center [67, 41] width 50 height 11
type input "**********"
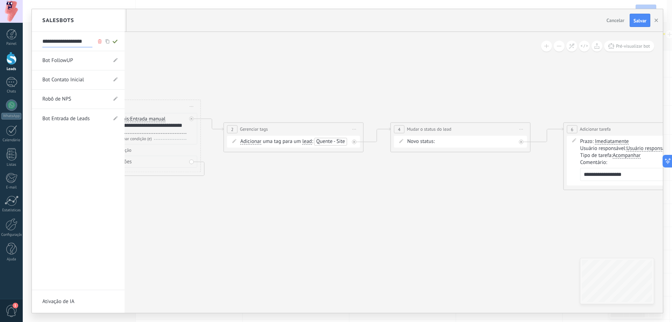
click at [113, 41] on icon at bounding box center [115, 41] width 8 height 4
type input "**********"
click at [211, 70] on div at bounding box center [347, 161] width 631 height 304
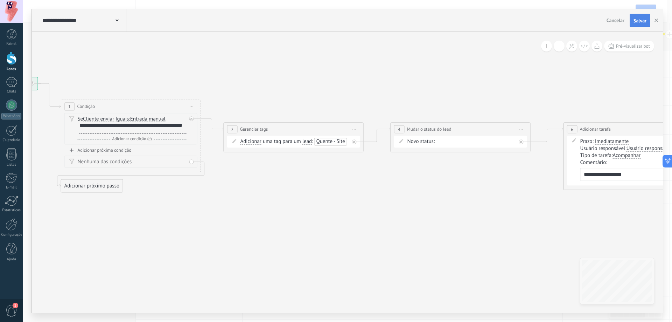
click at [647, 21] on button "Salvar" at bounding box center [640, 20] width 21 height 13
click at [655, 20] on use "button" at bounding box center [657, 21] width 4 height 4
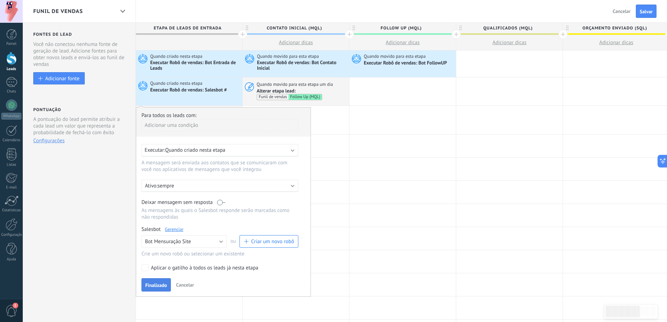
click at [157, 290] on button "Finalizado" at bounding box center [155, 284] width 29 height 13
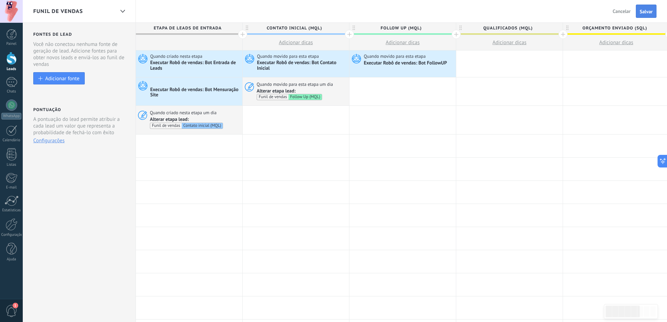
click at [649, 9] on span "Salvar" at bounding box center [646, 11] width 13 height 5
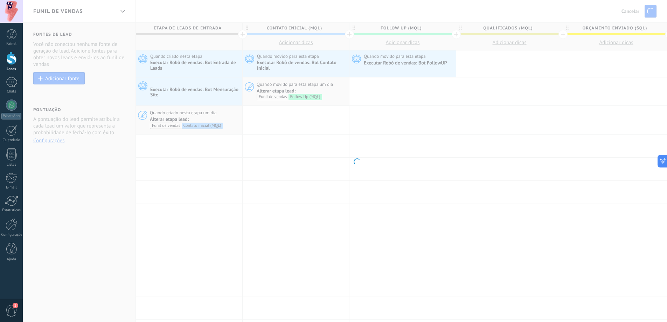
drag, startPoint x: 457, startPoint y: 139, endPoint x: 480, endPoint y: 154, distance: 27.6
click at [480, 154] on body ".abccls-1,.abccls-2{fill-rule:evenodd}.abccls-2{fill:#fff} .abfcls-1{fill:none}…" at bounding box center [333, 161] width 667 height 322
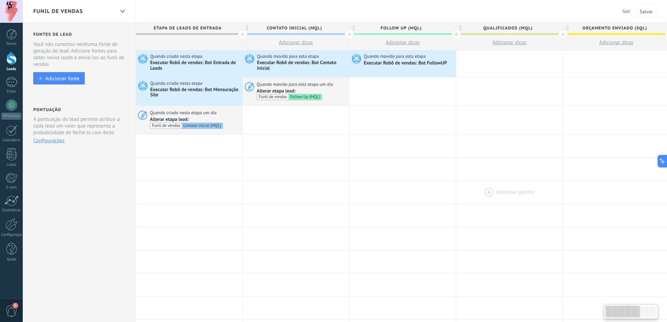
drag, startPoint x: 455, startPoint y: 166, endPoint x: 508, endPoint y: 188, distance: 58.1
click at [508, 188] on div "**********" at bounding box center [563, 323] width 854 height 546
click at [15, 62] on div at bounding box center [11, 58] width 11 height 13
